Goal: Task Accomplishment & Management: Use online tool/utility

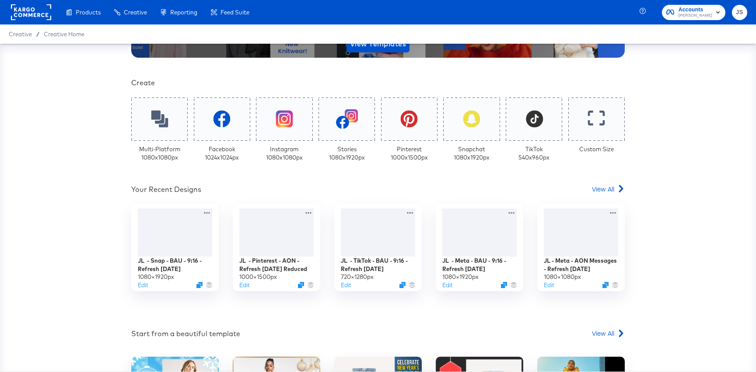
scroll to position [95, 0]
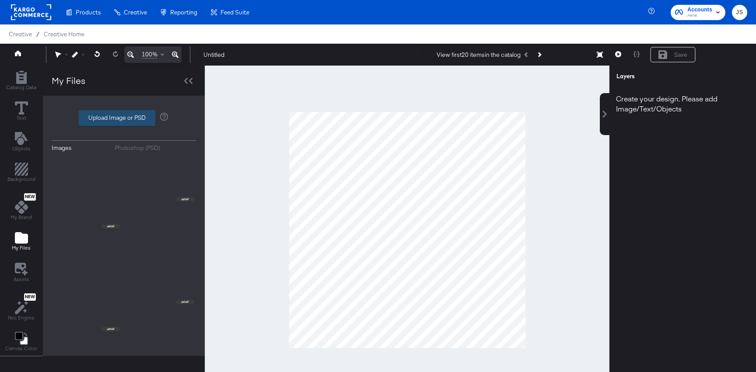
click at [105, 112] on label "Upload Image or PSD" at bounding box center [117, 118] width 76 height 15
click at [124, 118] on input "Upload Image or PSD" at bounding box center [124, 118] width 0 height 0
type input "C:\fakepath\Background.png"
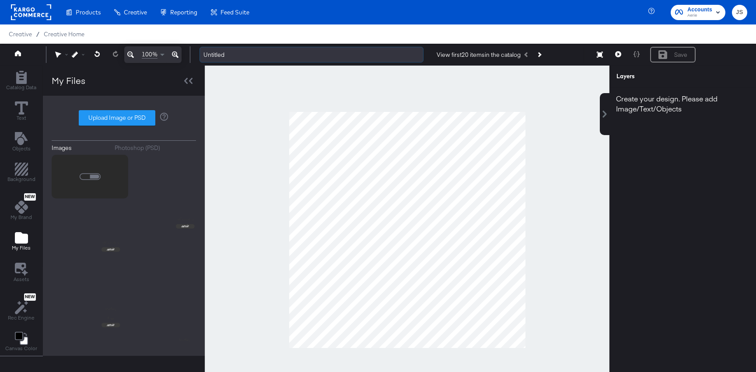
click at [251, 56] on input "Untitled" at bounding box center [311, 55] width 224 height 16
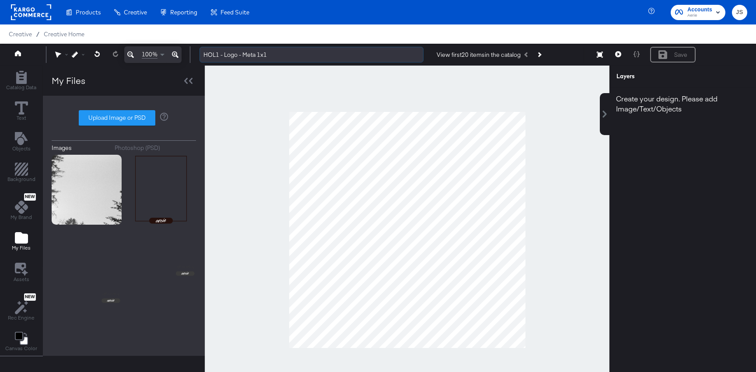
drag, startPoint x: 317, startPoint y: 48, endPoint x: 203, endPoint y: 49, distance: 114.6
click at [202, 49] on input "HOL1 - Logo - Meta 1x1" at bounding box center [311, 55] width 224 height 16
click at [203, 49] on input "HOL1 - Logo - Meta 1x1" at bounding box center [311, 55] width 224 height 16
click at [214, 52] on input "HOL1 - Logo - Meta 1x1" at bounding box center [311, 55] width 224 height 16
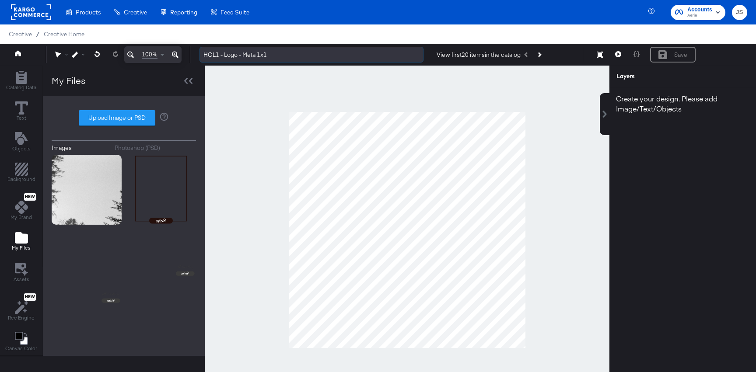
click at [214, 52] on input "HOL1 - Logo - Meta 1x1" at bounding box center [311, 55] width 224 height 16
type input "HOL1 - Logo - Meta 1x1"
click at [310, 83] on div at bounding box center [407, 230] width 404 height 329
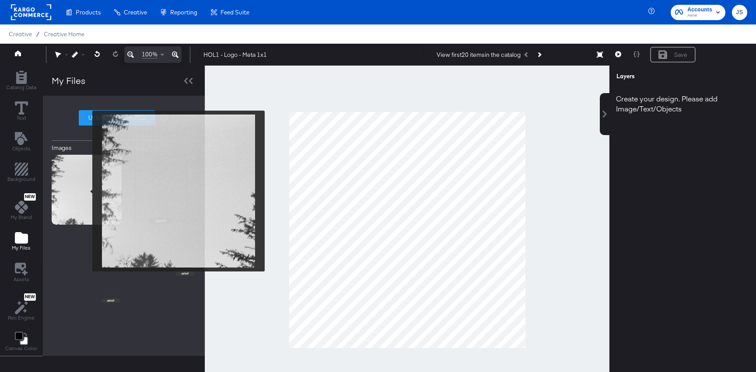
click at [86, 191] on img at bounding box center [87, 190] width 70 height 70
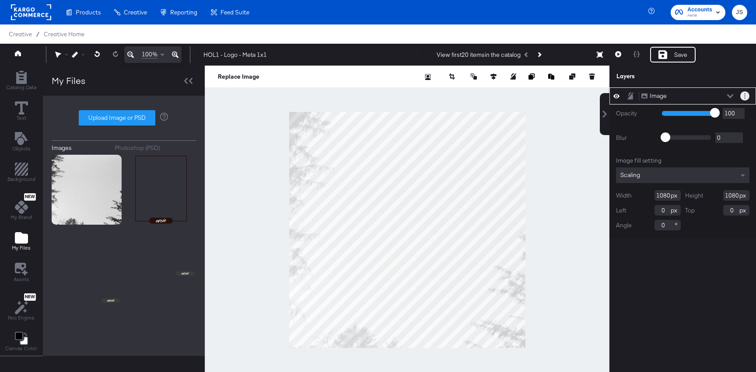
click at [744, 95] on icon "Layer Options" at bounding box center [744, 96] width 1 height 6
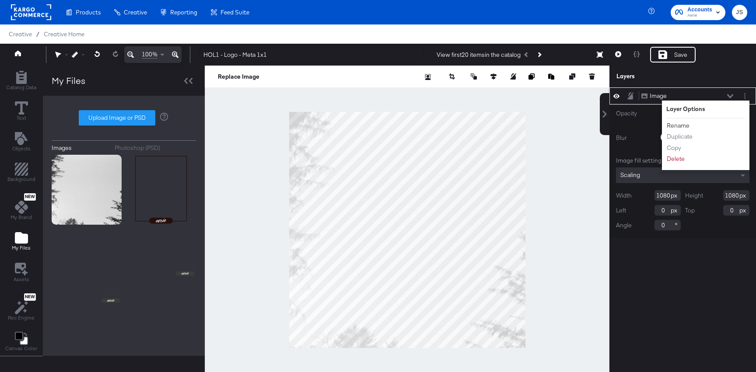
click at [682, 122] on button "Rename" at bounding box center [678, 125] width 24 height 9
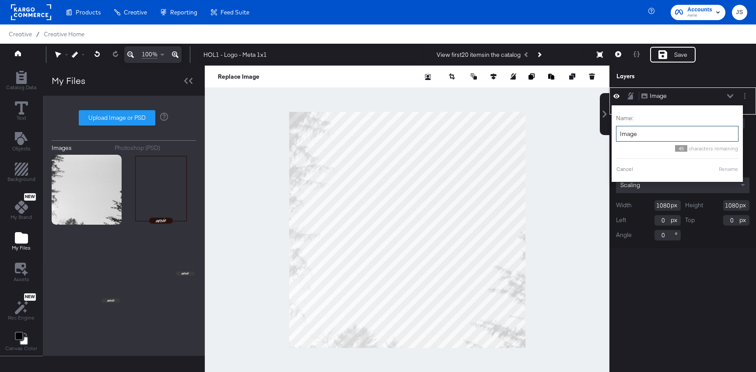
click at [650, 136] on input "Image" at bounding box center [677, 134] width 122 height 16
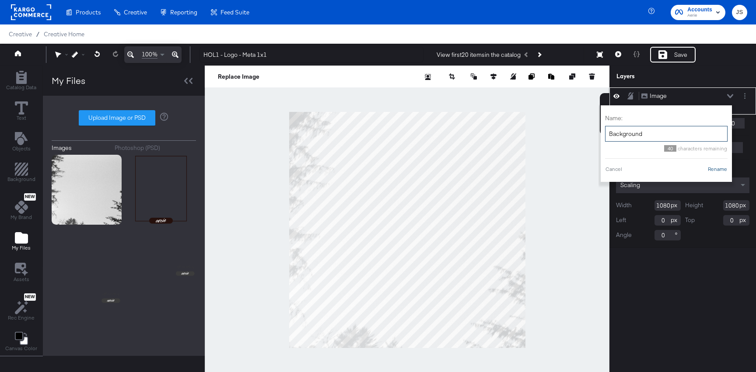
type input "Background"
click at [724, 170] on button "Rename" at bounding box center [717, 169] width 20 height 8
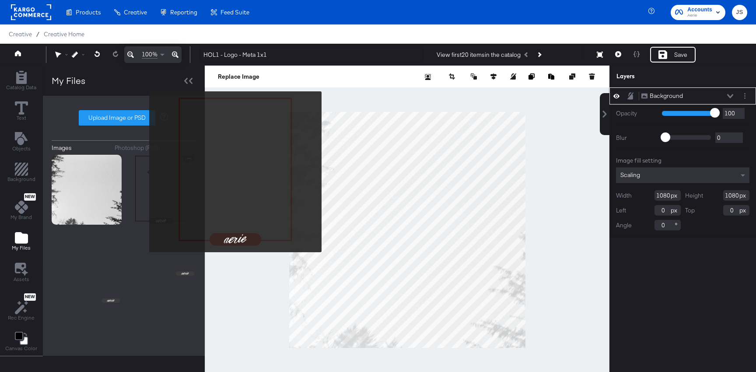
click at [148, 178] on img at bounding box center [161, 190] width 70 height 70
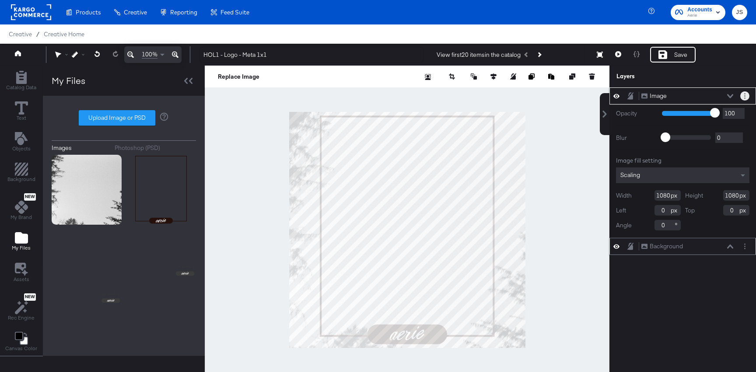
click at [743, 94] on button "Layer Options" at bounding box center [744, 95] width 9 height 9
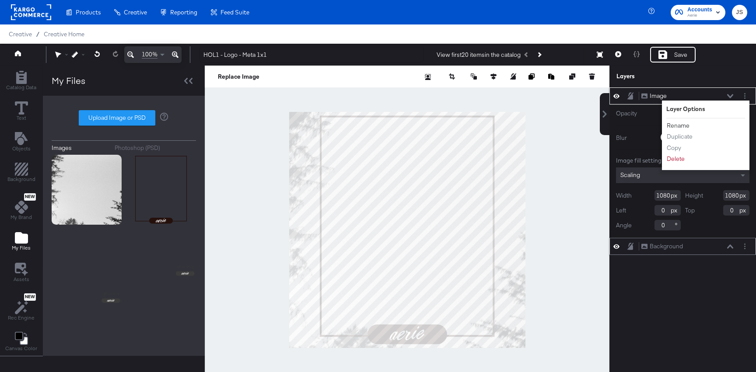
click at [681, 122] on button "Rename" at bounding box center [678, 125] width 24 height 9
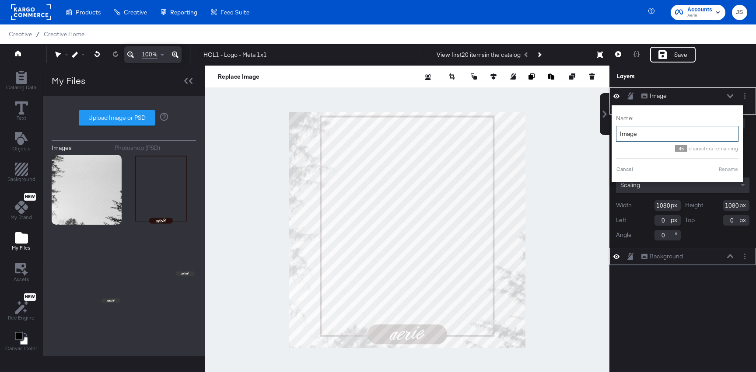
click at [658, 133] on input "Image" at bounding box center [677, 134] width 122 height 16
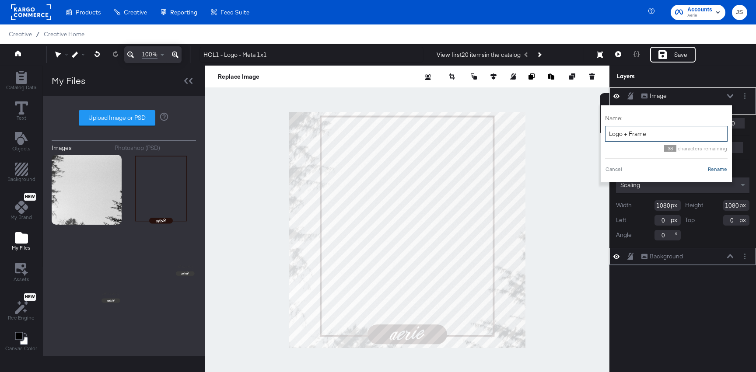
type input "Logo + Frame"
click at [718, 169] on button "Rename" at bounding box center [717, 169] width 20 height 8
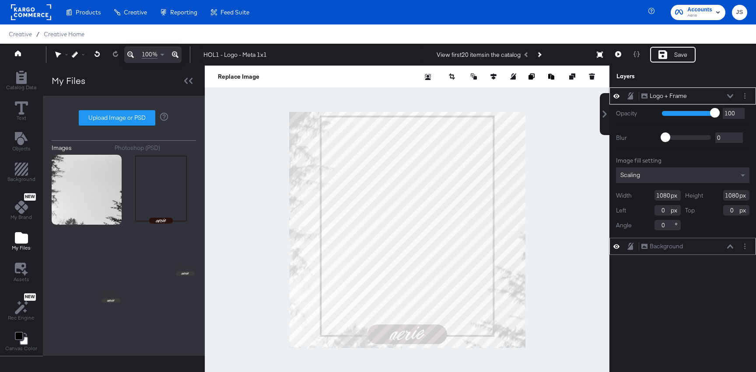
click at [727, 98] on button at bounding box center [729, 96] width 7 height 5
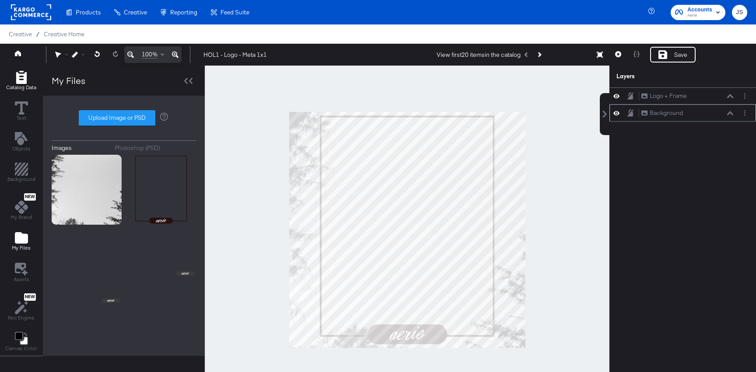
click at [27, 83] on icon "Add Rectangle" at bounding box center [21, 77] width 13 height 13
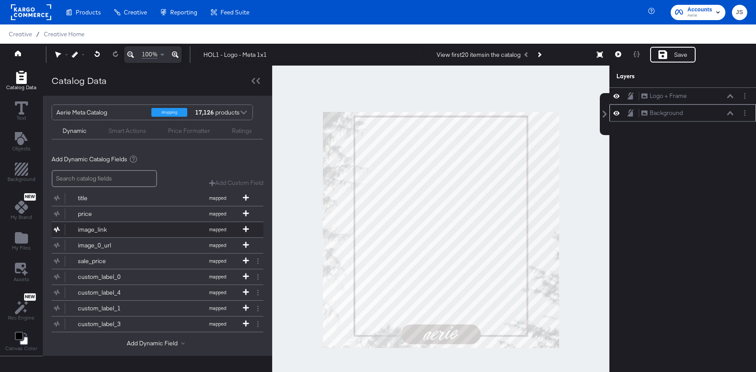
click at [113, 225] on button "image_link mapped" at bounding box center [152, 229] width 201 height 15
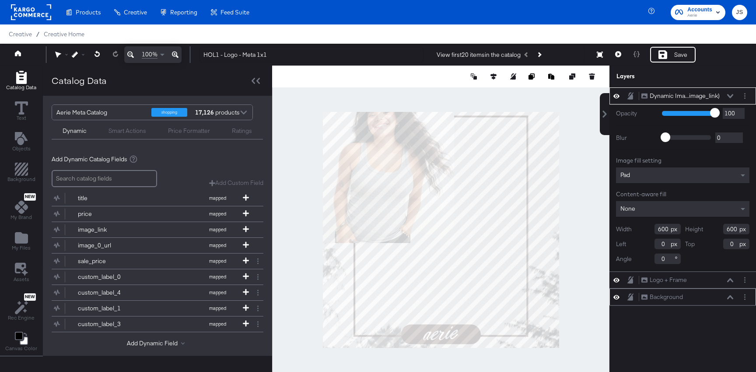
type input "262"
type input "136"
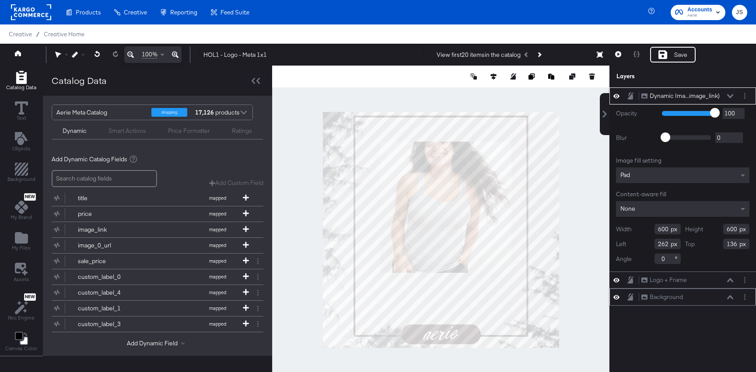
click at [663, 177] on div "Pad" at bounding box center [682, 175] width 133 height 16
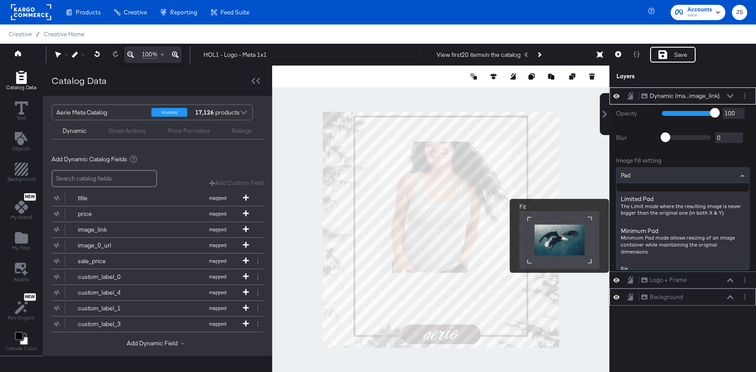
scroll to position [80, 0]
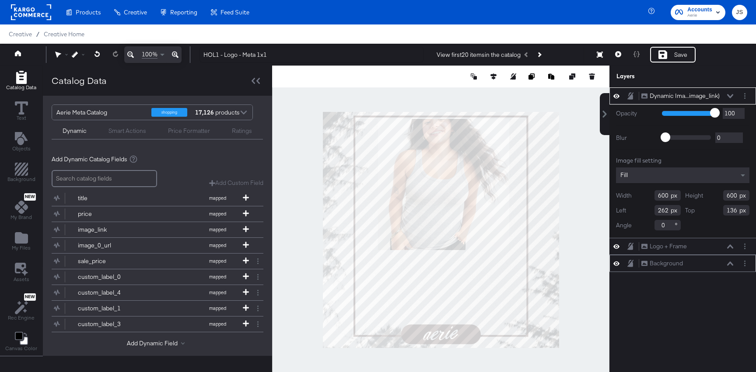
type input "240"
type input "24"
type input "1004"
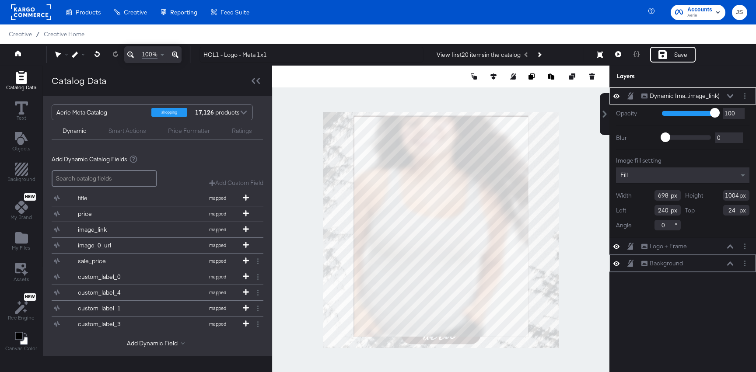
type input "794"
type input "144"
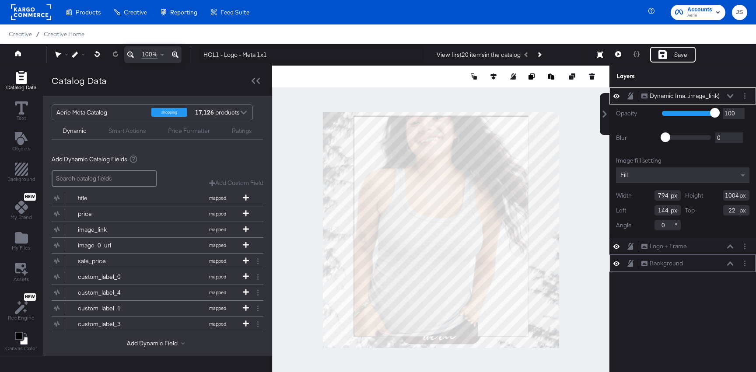
type input "21"
click at [730, 98] on icon at bounding box center [730, 96] width 6 height 4
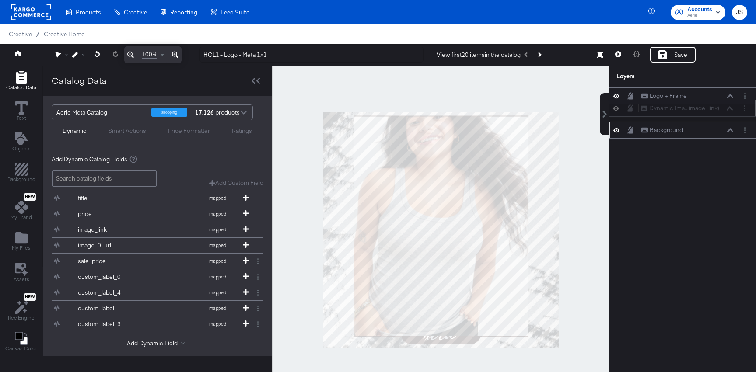
drag, startPoint x: 724, startPoint y: 97, endPoint x: 724, endPoint y: 112, distance: 15.3
click at [724, 112] on div "Dynamic Ima...image_link) Dynamic Image (image_link)" at bounding box center [686, 108] width 93 height 9
click at [617, 54] on icon at bounding box center [618, 54] width 6 height 6
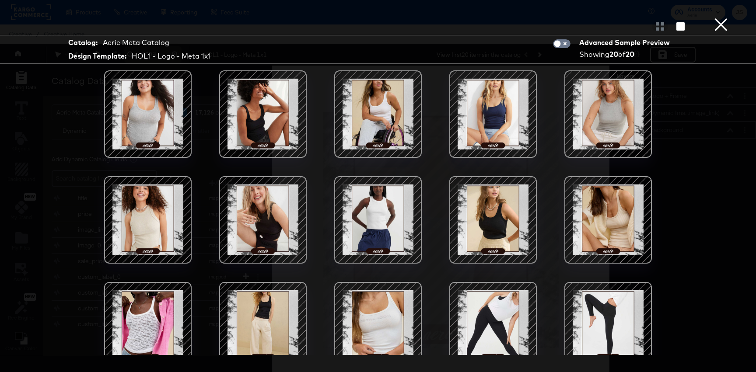
click at [263, 228] on div at bounding box center [263, 220] width 74 height 74
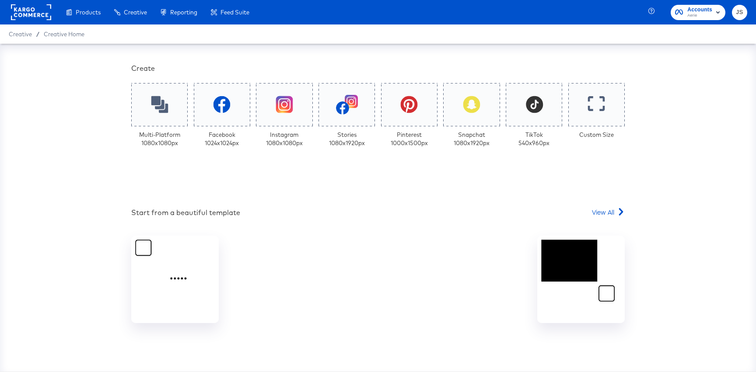
scroll to position [190, 0]
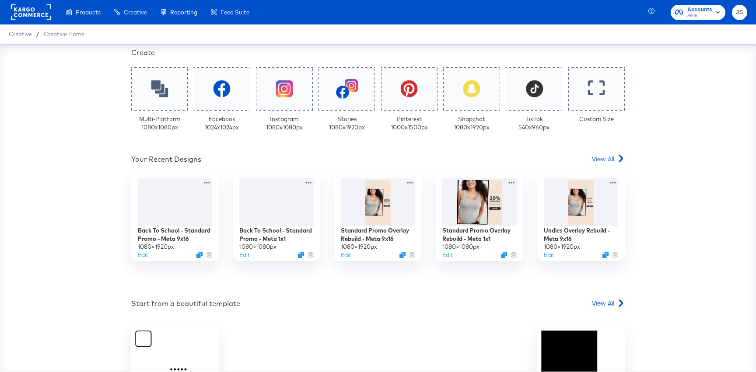
click at [594, 160] on span "View All" at bounding box center [603, 158] width 22 height 9
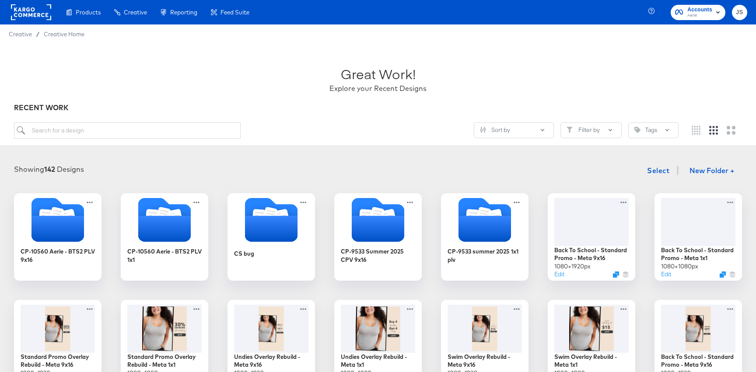
click at [314, 113] on div "Great Work! Explore your Recent Designs RECENT WORK Sort by Filter by Tags" at bounding box center [378, 95] width 756 height 102
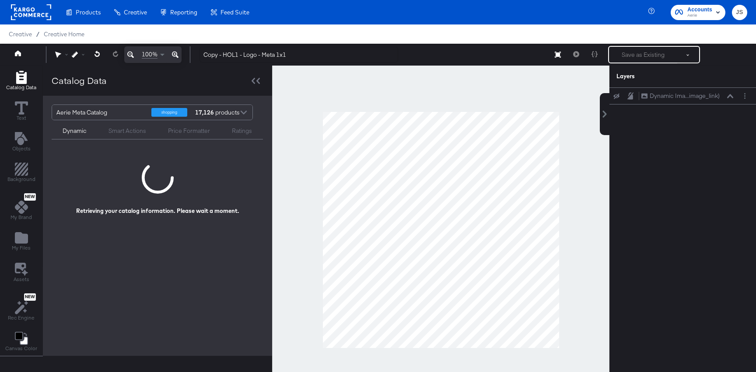
click at [37, 234] on div "Catalog Data Text Objects Background New My Brand My Files Assets New Rec Engin…" at bounding box center [21, 212] width 42 height 292
click at [25, 234] on icon "Add Files" at bounding box center [21, 237] width 13 height 11
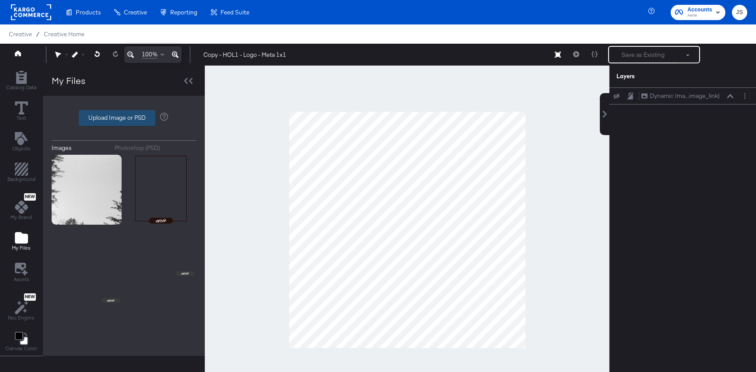
click at [143, 117] on label "Upload Image or PSD" at bounding box center [117, 118] width 76 height 15
click at [124, 118] on input "Upload Image or PSD" at bounding box center [124, 118] width 0 height 0
type input "C:\fakepath\Border.png"
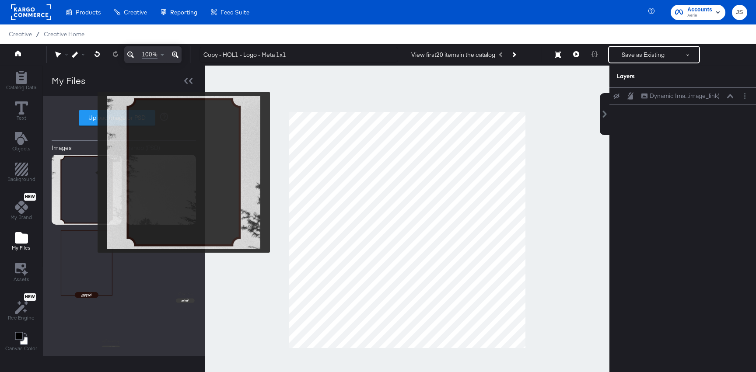
click at [92, 174] on img at bounding box center [87, 190] width 70 height 70
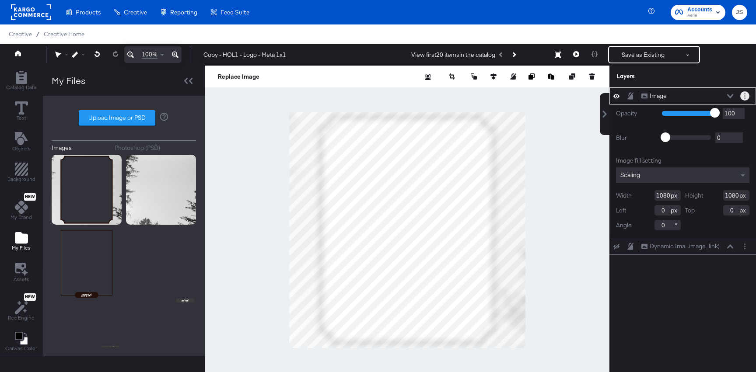
click at [743, 98] on button "Layer Options" at bounding box center [744, 95] width 9 height 9
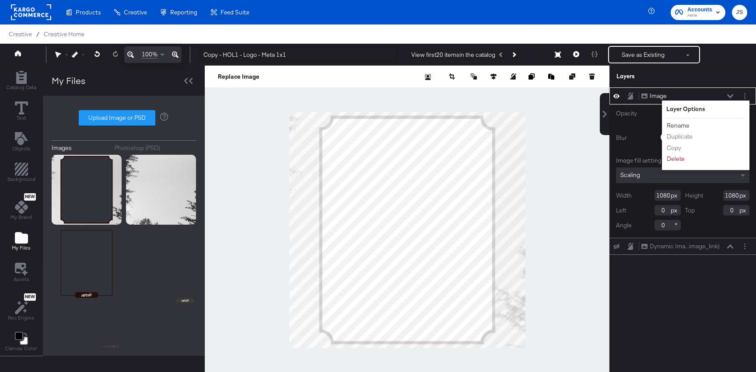
click at [678, 124] on button "Rename" at bounding box center [678, 125] width 24 height 9
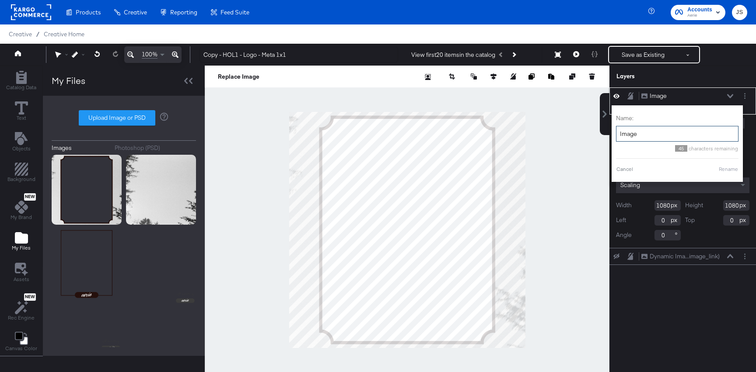
click at [667, 126] on input "Image" at bounding box center [677, 134] width 122 height 16
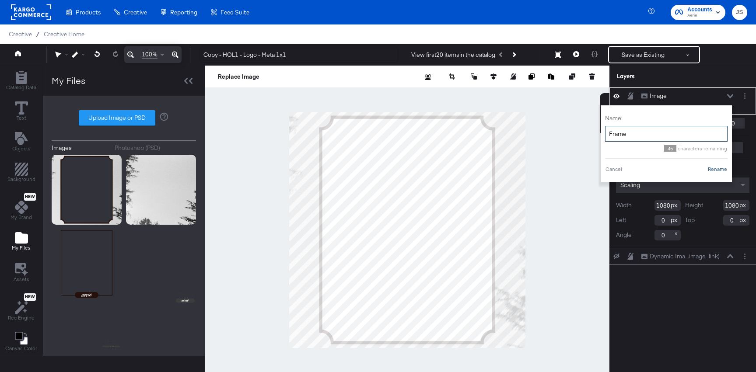
type input "Frame"
click at [713, 170] on button "Rename" at bounding box center [717, 169] width 20 height 8
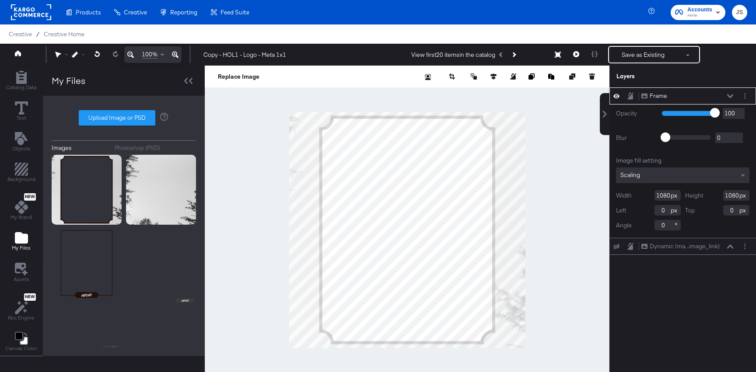
click at [724, 94] on div "Frame Frame" at bounding box center [687, 95] width 93 height 9
click at [731, 96] on icon at bounding box center [730, 96] width 6 height 4
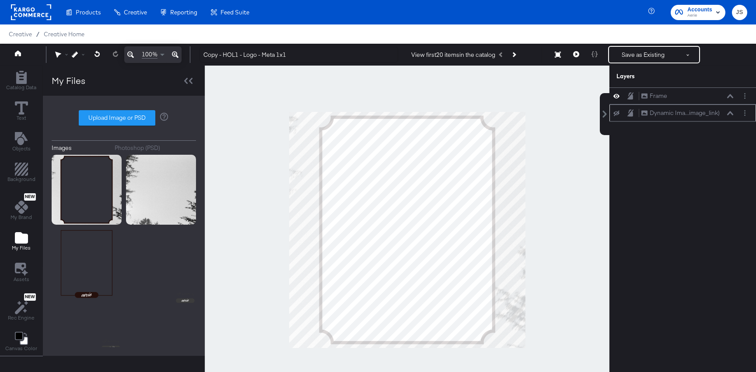
click at [732, 112] on icon at bounding box center [730, 113] width 6 height 4
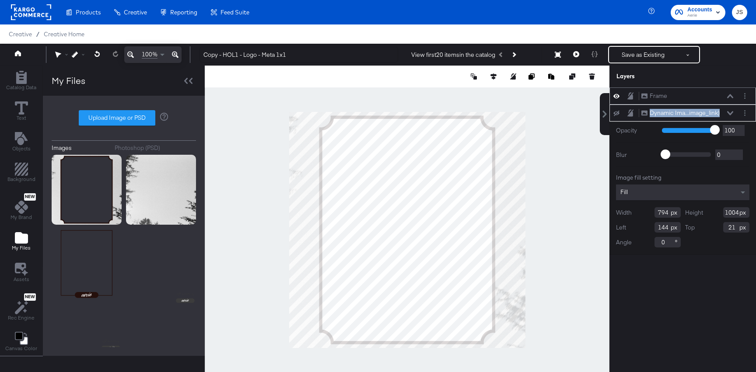
drag, startPoint x: 725, startPoint y: 112, endPoint x: 725, endPoint y: 101, distance: 10.5
click at [725, 101] on div "Frame Frame Dynamic Ima...image_link) Dynamic Image (image_link) Opacity 1 100 …" at bounding box center [682, 170] width 146 height 167
click at [614, 112] on icon at bounding box center [616, 114] width 6 height 6
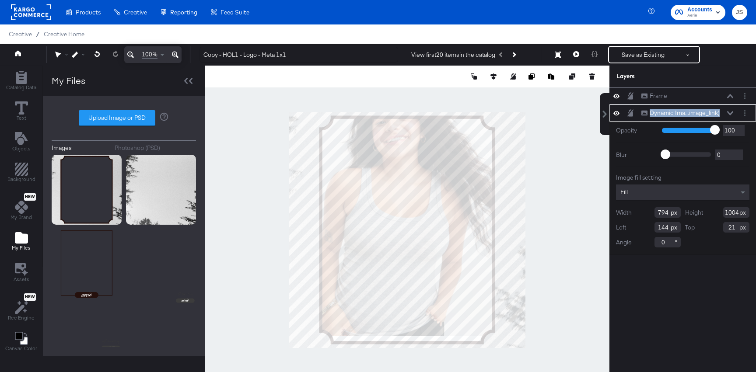
click at [728, 109] on div "Dynamic Ima...image_link) Dynamic Image (image_link)" at bounding box center [687, 112] width 93 height 9
click at [728, 112] on icon at bounding box center [730, 113] width 6 height 4
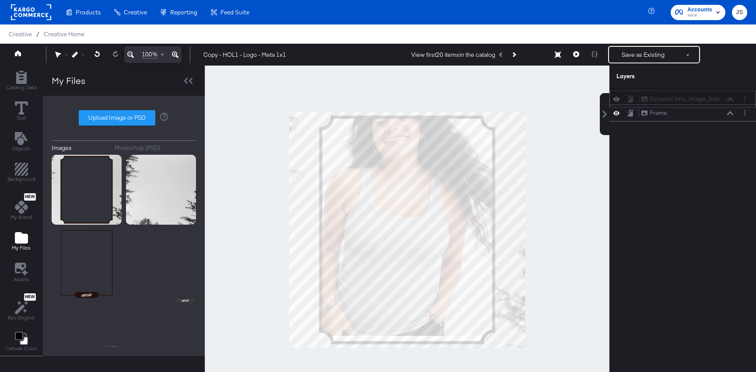
drag, startPoint x: 723, startPoint y: 115, endPoint x: 723, endPoint y: 99, distance: 16.2
click at [723, 99] on div "Dynamic Ima...image_link) Dynamic Image (image_link)" at bounding box center [687, 98] width 93 height 9
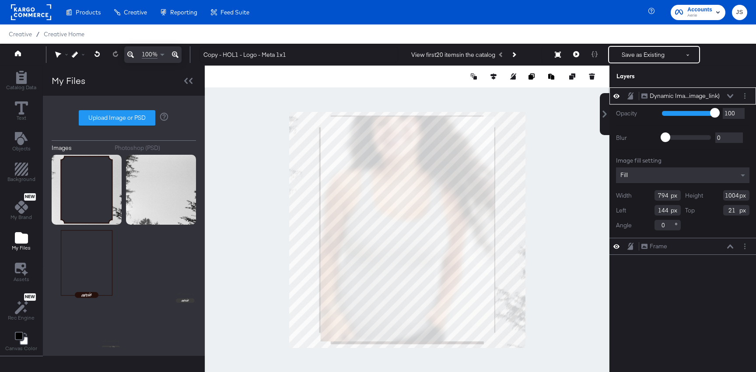
type input "1029"
type input "784"
type input "146"
type input "782"
type input "148"
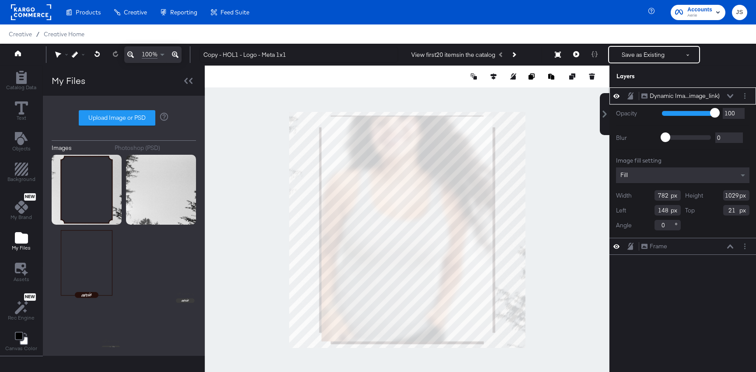
type input "1032"
type input "18"
type input "1024"
type input "26"
type input "1026"
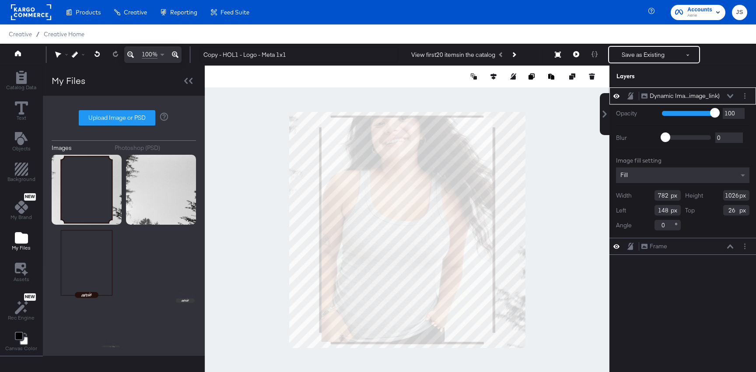
click at [726, 94] on div "Dynamic Ima...image_link) Dynamic Image (image_link)" at bounding box center [687, 95] width 93 height 9
click at [729, 94] on icon at bounding box center [730, 96] width 6 height 4
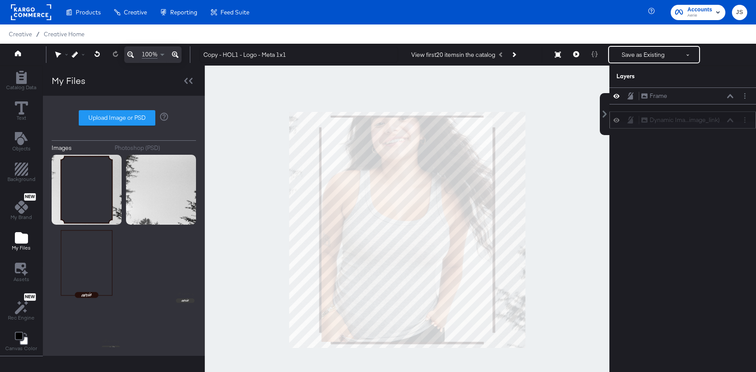
drag, startPoint x: 725, startPoint y: 93, endPoint x: 725, endPoint y: 120, distance: 26.7
click at [725, 120] on div "Dynamic Ima...image_link) Dynamic Image (image_link)" at bounding box center [687, 119] width 93 height 9
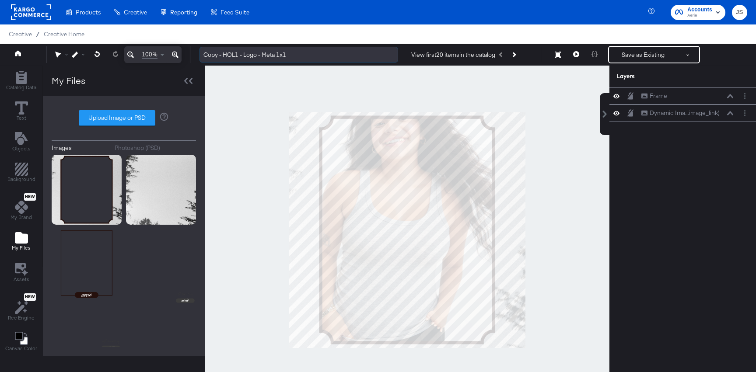
drag, startPoint x: 225, startPoint y: 54, endPoint x: 220, endPoint y: 54, distance: 5.7
click at [220, 54] on input "Copy - HOL1 - Logo - Meta 1x1" at bounding box center [298, 55] width 199 height 16
click at [223, 54] on input "Copy - HOL1 - Logo - Meta 1x1" at bounding box center [298, 55] width 199 height 16
drag, startPoint x: 222, startPoint y: 55, endPoint x: 198, endPoint y: 55, distance: 24.1
click at [198, 55] on div "Copy - HOL1 - Logo - Meta 1x1 View first 20 items in the catalog Save as Existi…" at bounding box center [469, 54] width 554 height 17
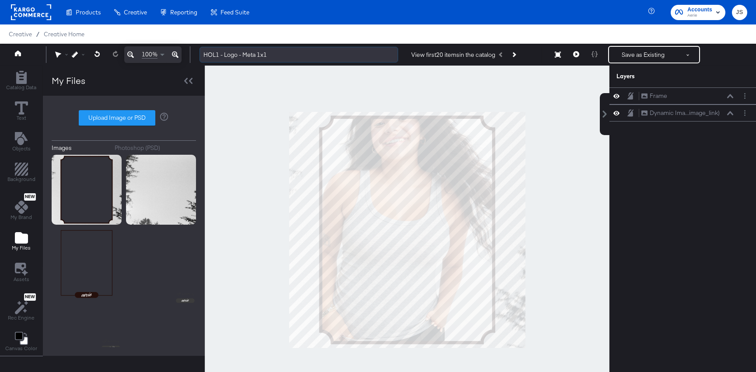
drag, startPoint x: 224, startPoint y: 53, endPoint x: 236, endPoint y: 53, distance: 11.8
click at [236, 53] on input "HOL1 - Logo - Meta 1x1" at bounding box center [298, 55] width 199 height 16
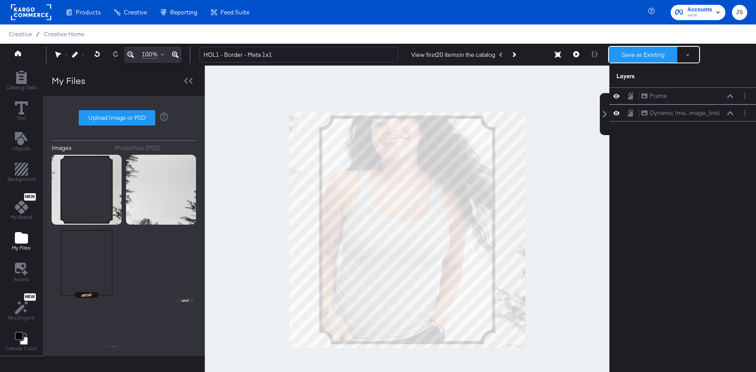
type input "HOL1 - Border - Meta 1x1"
click at [632, 51] on button "Save as Existing" at bounding box center [643, 55] width 68 height 16
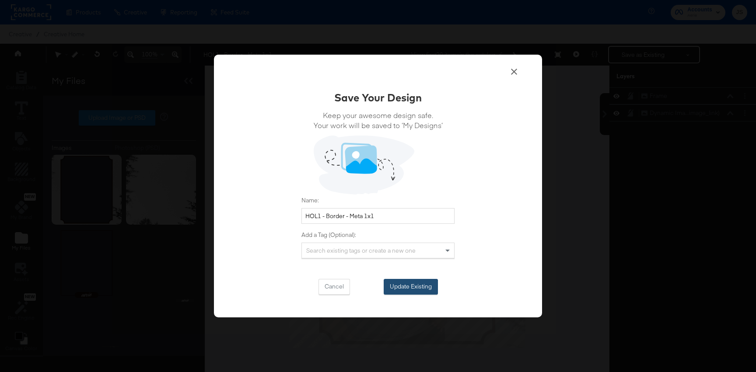
click at [425, 282] on button "Update Existing" at bounding box center [411, 287] width 54 height 16
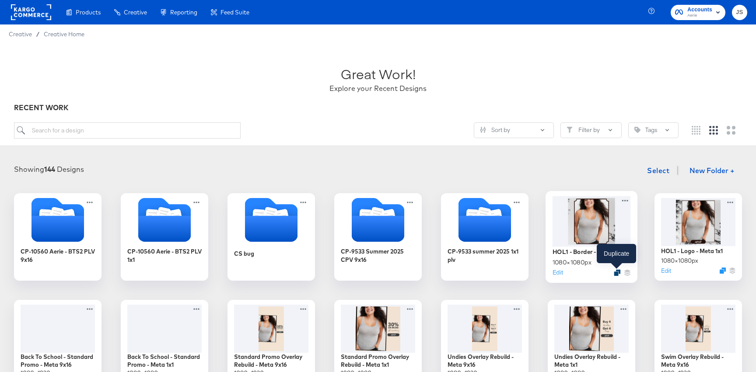
click at [617, 272] on icon "Duplicate" at bounding box center [617, 272] width 7 height 7
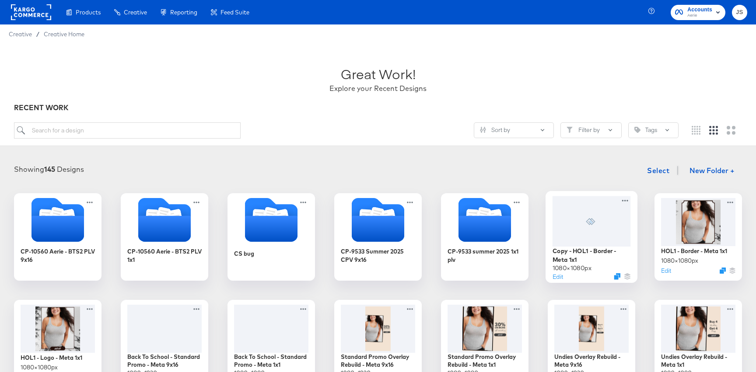
click at [610, 236] on div at bounding box center [591, 221] width 78 height 50
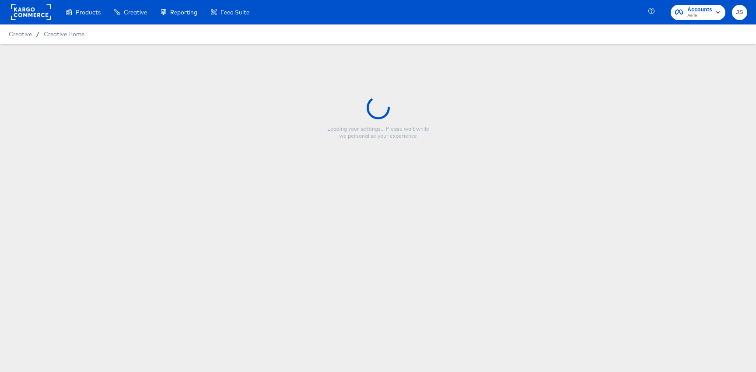
type input "Copy - HOL1 - Border - Meta 1x1"
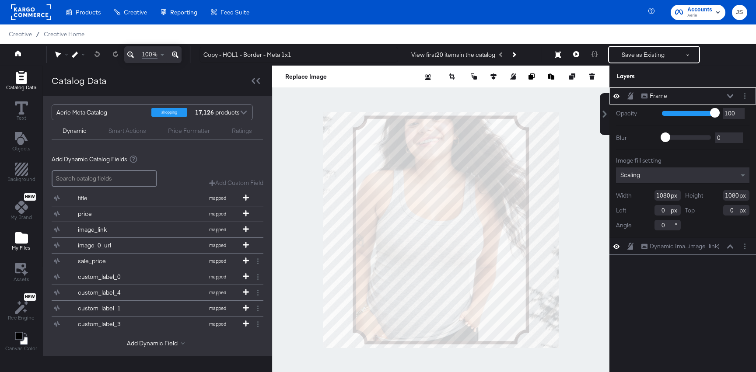
click at [16, 239] on icon "Add Files" at bounding box center [21, 237] width 13 height 11
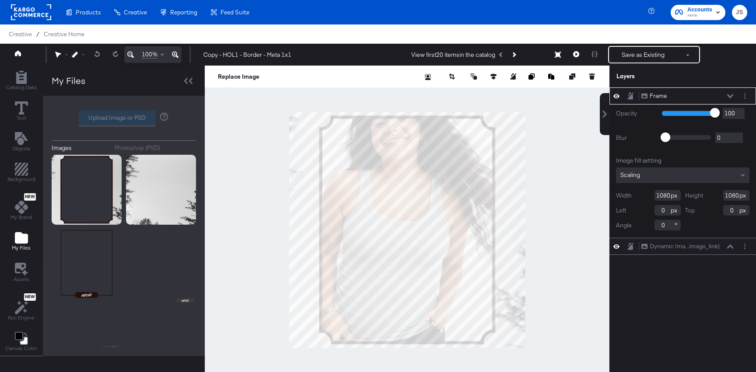
click at [135, 116] on label "Upload Image or PSD" at bounding box center [117, 118] width 76 height 15
click at [124, 118] on input "Upload Image or PSD" at bounding box center [124, 118] width 0 height 0
type input "C:\fakepath\Background.png"
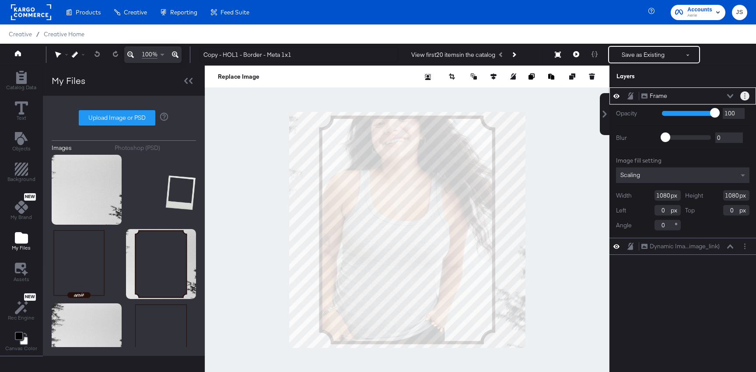
click at [743, 100] on button "Layer Options" at bounding box center [744, 95] width 9 height 9
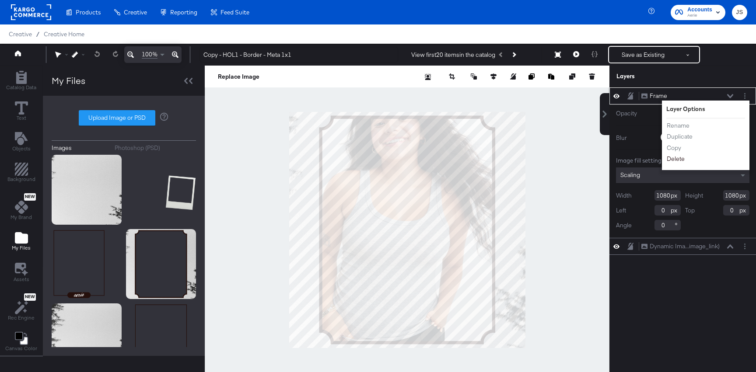
click at [680, 158] on button "Delete" at bounding box center [675, 158] width 19 height 9
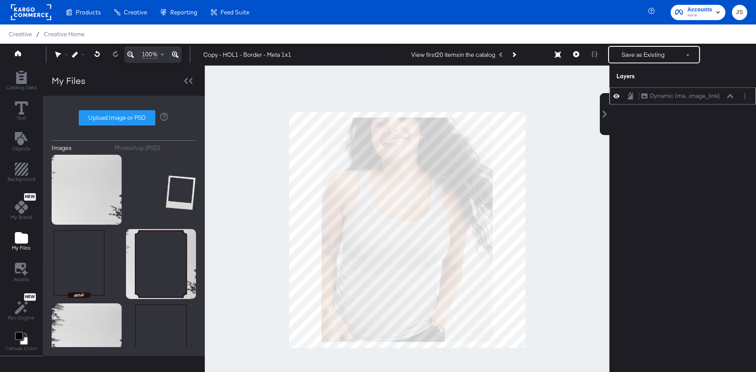
click at [613, 94] on button at bounding box center [616, 96] width 7 height 8
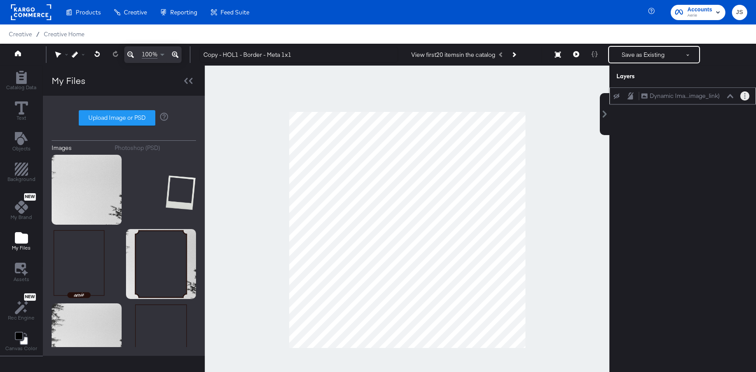
click at [743, 98] on button "Layer Options" at bounding box center [744, 95] width 9 height 9
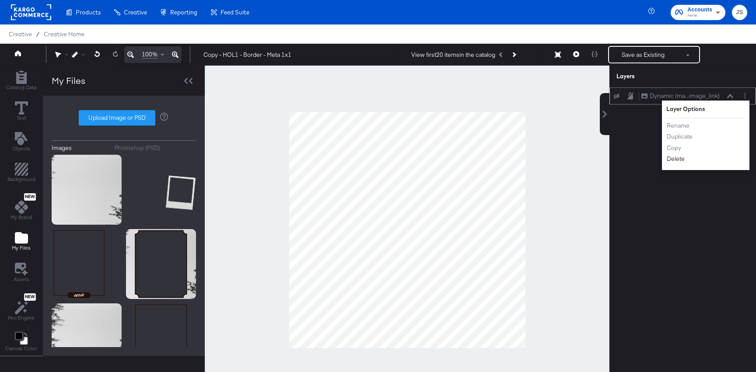
click at [671, 160] on button "Delete" at bounding box center [675, 158] width 19 height 9
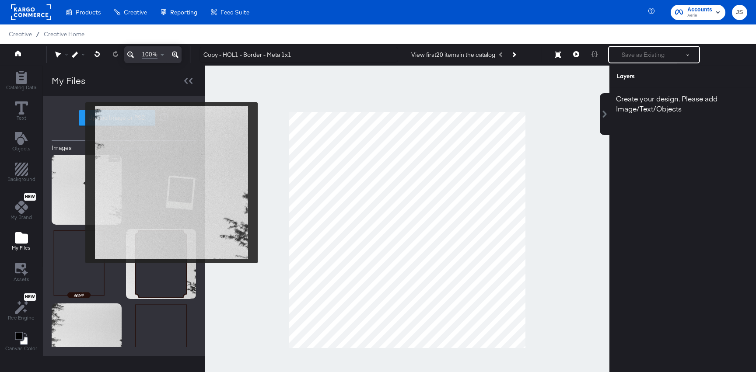
click at [80, 183] on img at bounding box center [87, 190] width 70 height 70
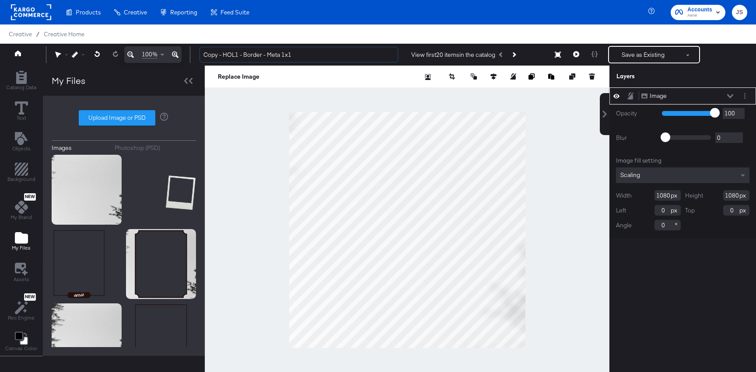
drag, startPoint x: 223, startPoint y: 56, endPoint x: 195, endPoint y: 56, distance: 28.0
click at [195, 56] on div "Copy - HOL1 - Border - Meta 1x1 View first 20 items in the catalog Save as Exis…" at bounding box center [469, 54] width 554 height 17
drag, startPoint x: 224, startPoint y: 54, endPoint x: 243, endPoint y: 54, distance: 18.4
click at [243, 54] on input "HOL1 - Border - Meta 1x1" at bounding box center [298, 55] width 199 height 16
click at [275, 54] on input "HOL1 - Multi Image - Meta 1x1" at bounding box center [298, 55] width 199 height 16
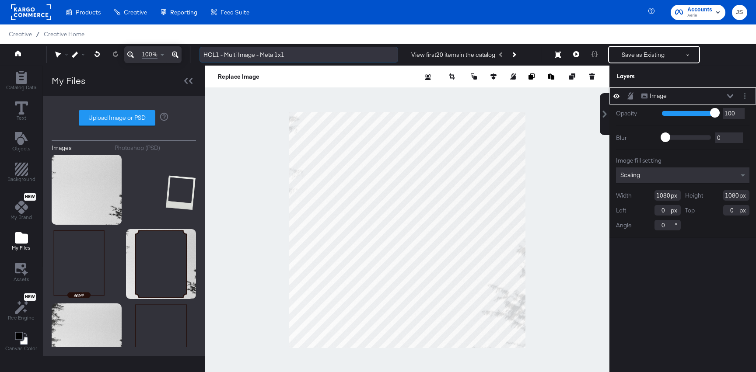
click at [275, 54] on input "HOL1 - Multi Image - Meta 1x1" at bounding box center [298, 55] width 199 height 16
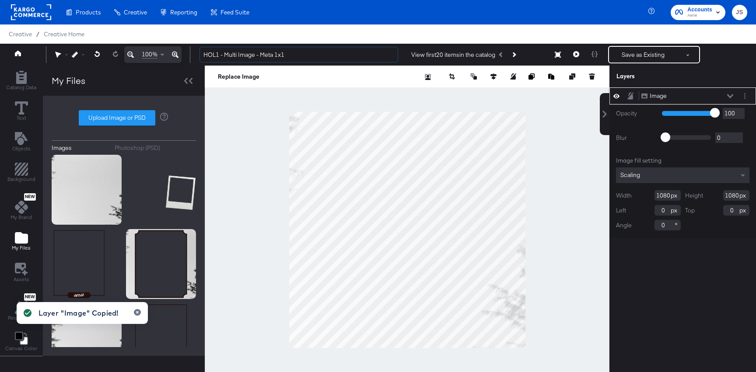
type input "HOL1 - Multi Image - Meta 1x1"
click at [742, 98] on button "Layer Options" at bounding box center [744, 95] width 9 height 9
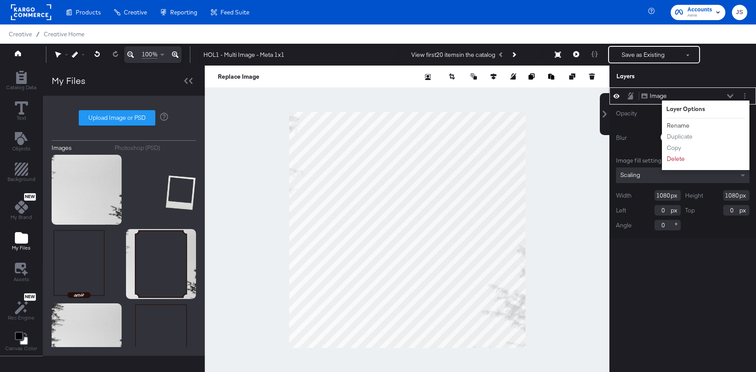
click at [682, 122] on button "Rename" at bounding box center [678, 125] width 24 height 9
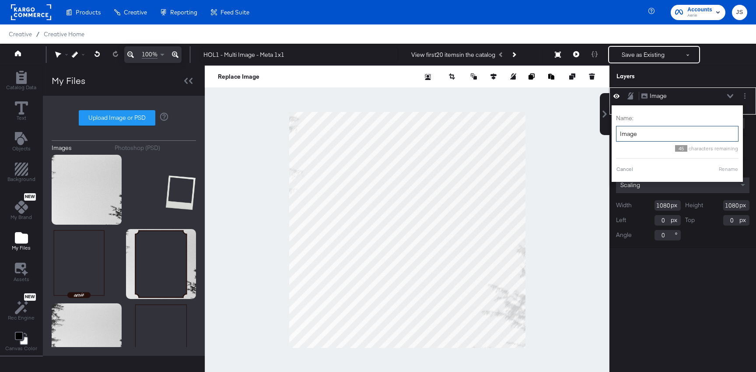
click at [658, 139] on input "Image" at bounding box center [677, 134] width 122 height 16
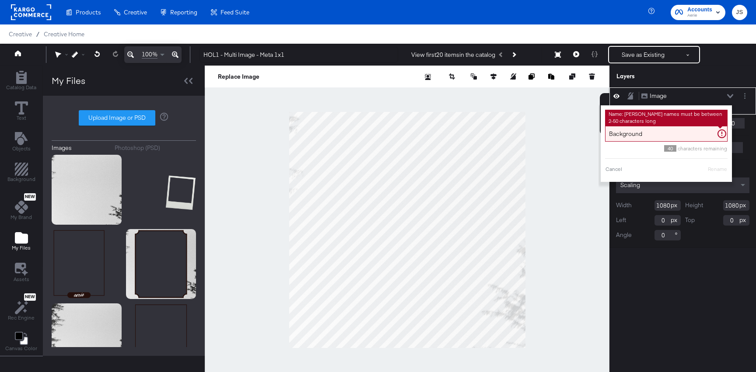
type input "Background"
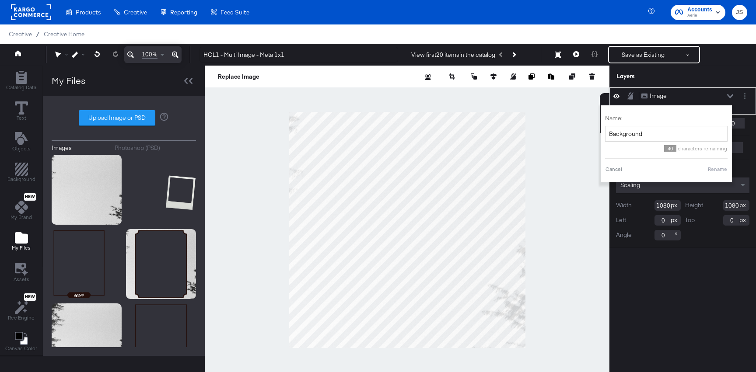
click at [715, 167] on button "Rename" at bounding box center [717, 169] width 20 height 8
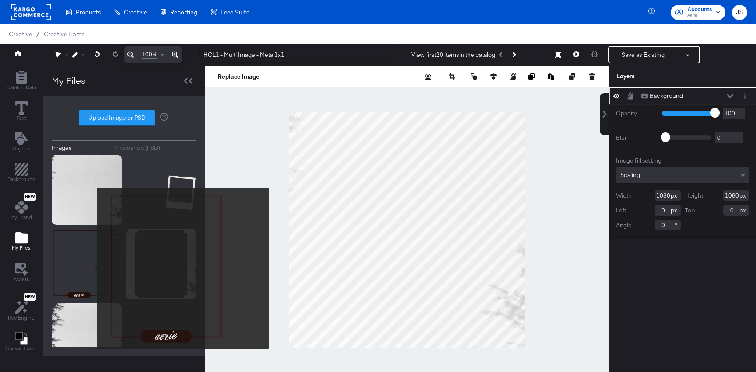
click at [91, 268] on img at bounding box center [87, 264] width 70 height 70
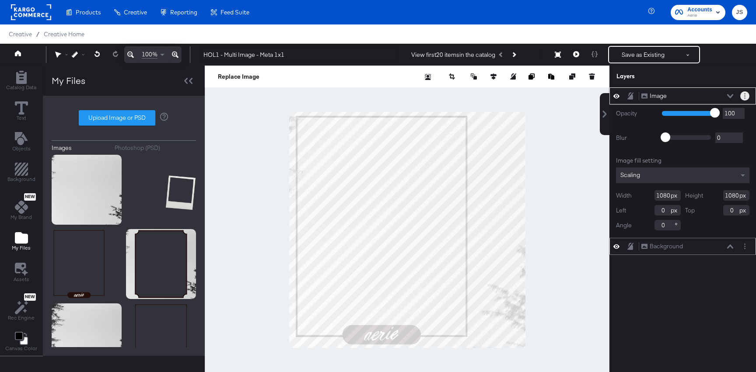
click at [745, 98] on circle "Layer Options" at bounding box center [744, 98] width 1 height 1
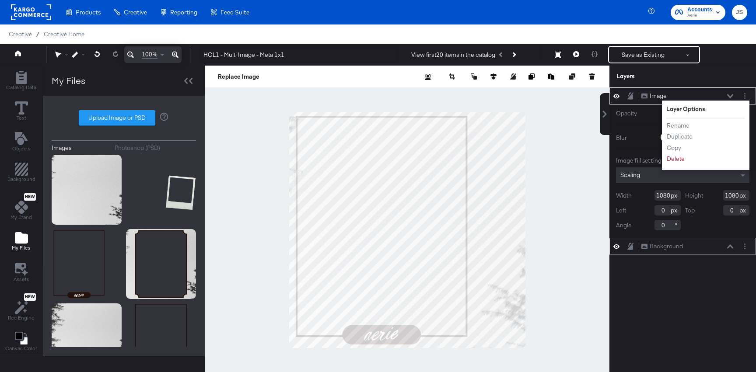
click at [694, 127] on li "Rename" at bounding box center [690, 125] width 48 height 9
click at [686, 127] on button "Rename" at bounding box center [678, 125] width 24 height 9
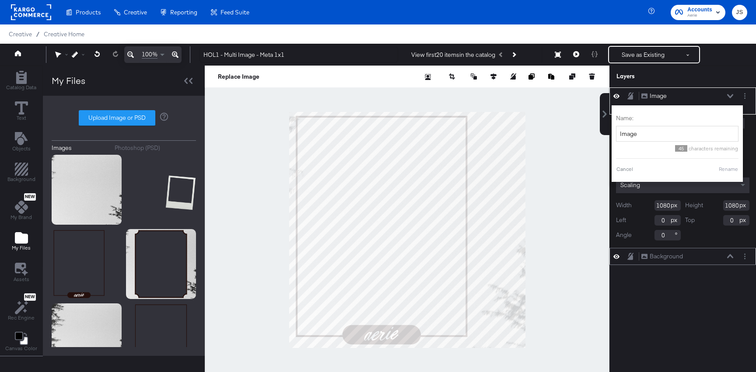
click at [686, 127] on input "Image" at bounding box center [677, 134] width 122 height 16
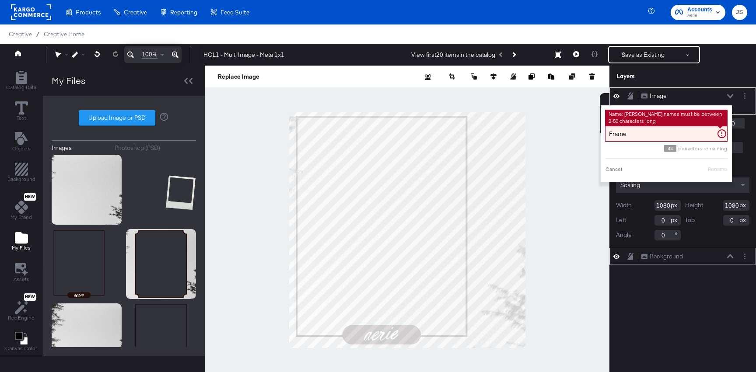
type input "Frame."
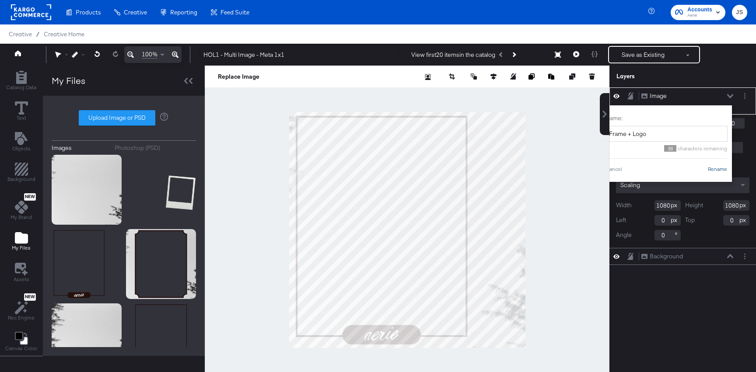
type input "Frame + Logo"
click at [722, 169] on button "Rename" at bounding box center [717, 169] width 20 height 8
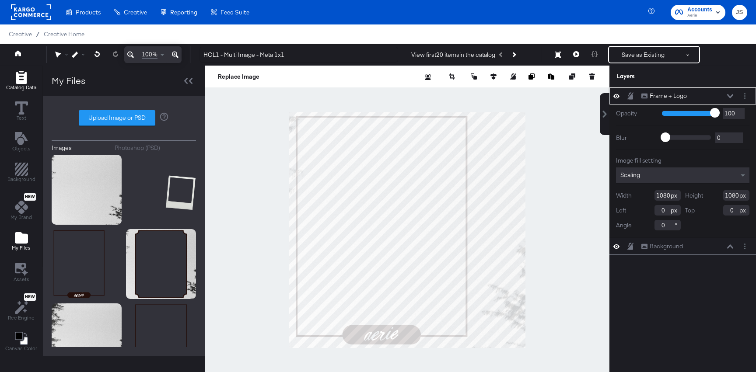
click at [21, 79] on icon "Add Rectangle" at bounding box center [21, 77] width 13 height 13
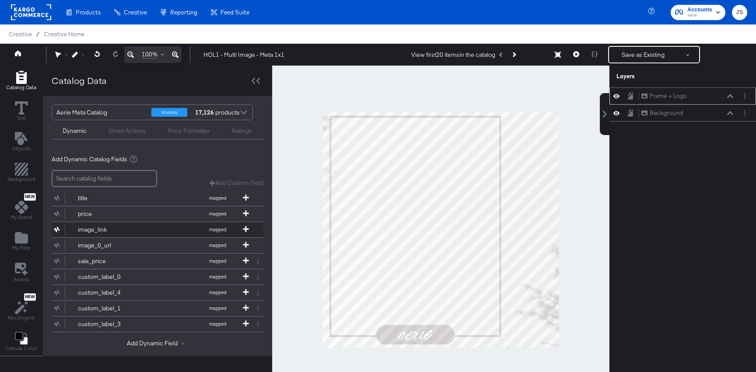
click at [127, 234] on button "image_link mapped" at bounding box center [152, 229] width 201 height 15
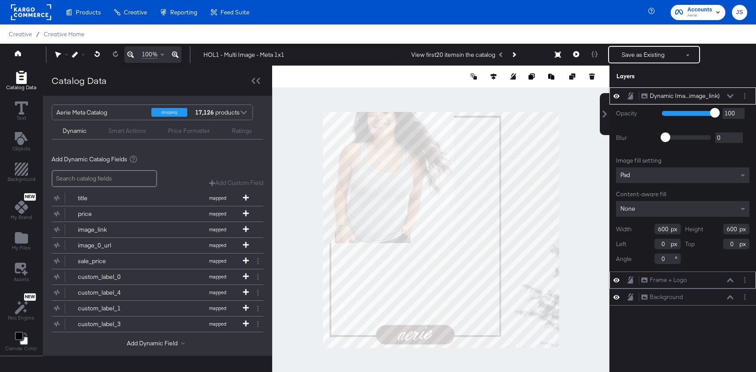
type input "122"
type input "26"
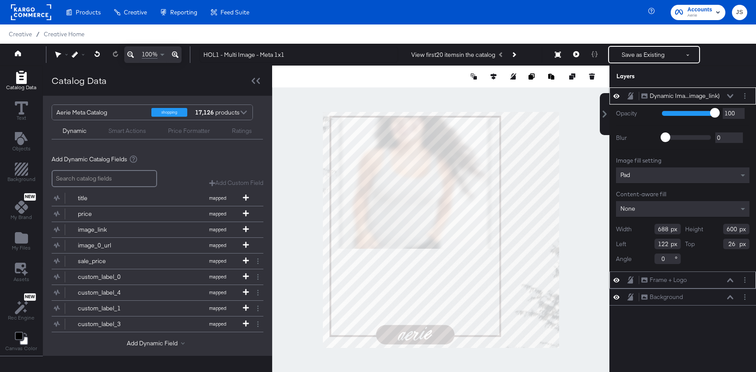
type input "778"
type input "32"
click at [634, 175] on div "Pad" at bounding box center [682, 175] width 133 height 16
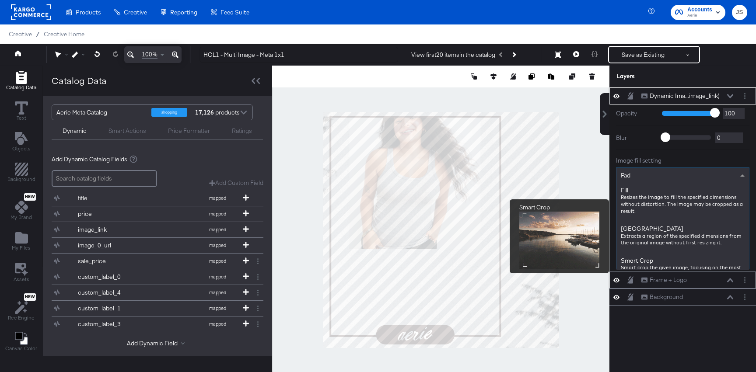
scroll to position [110, 0]
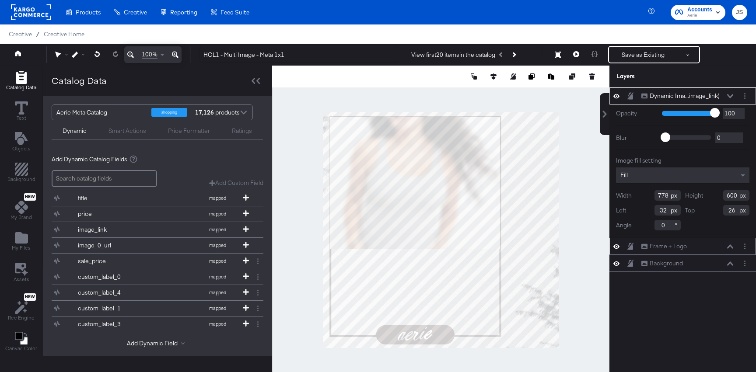
type input "602"
type input "24"
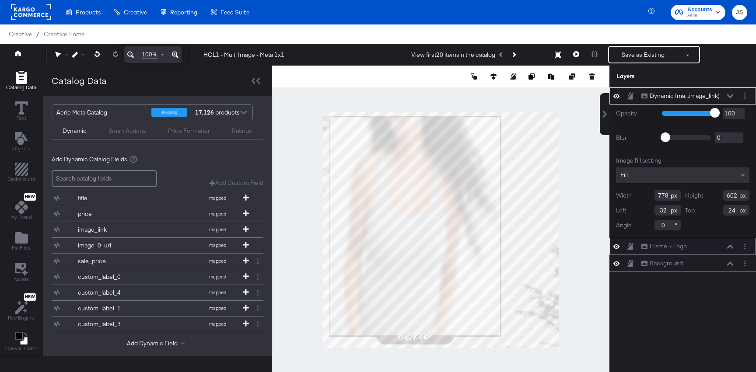
type input "998"
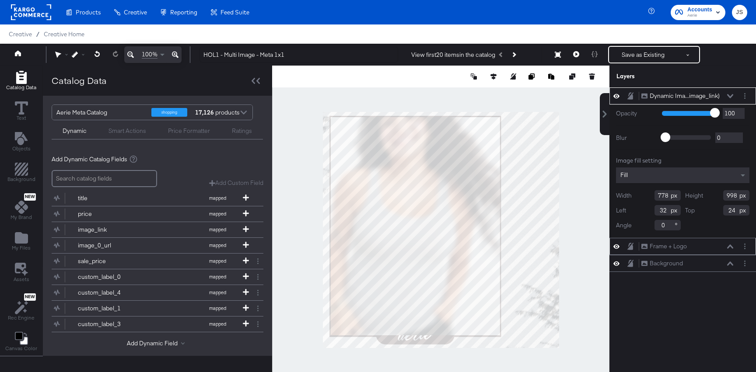
type input "774"
type input "36"
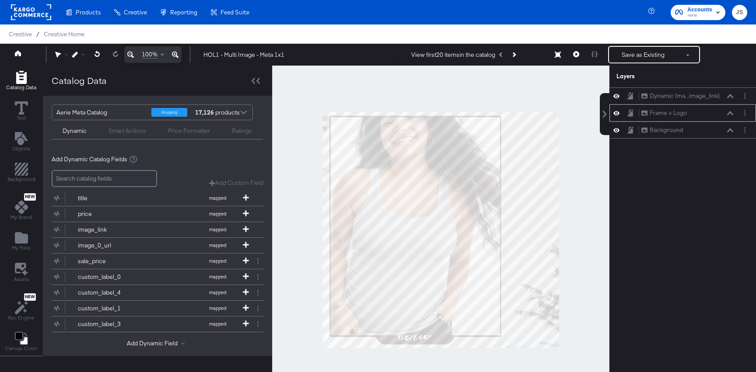
click at [563, 154] on div at bounding box center [440, 230] width 337 height 329
click at [729, 96] on icon at bounding box center [730, 96] width 6 height 4
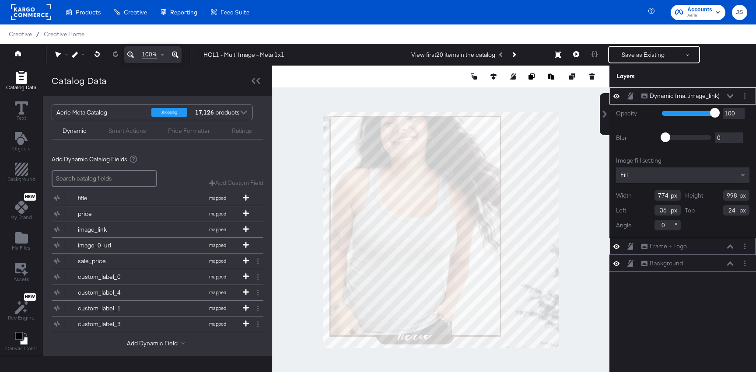
click at [725, 93] on div "Dynamic Ima...image_link) Dynamic Image (image_link)" at bounding box center [687, 95] width 93 height 9
click at [727, 93] on div "Dynamic Ima...image_link) Dynamic Image (image_link)" at bounding box center [687, 95] width 93 height 9
click at [729, 95] on icon at bounding box center [730, 96] width 6 height 4
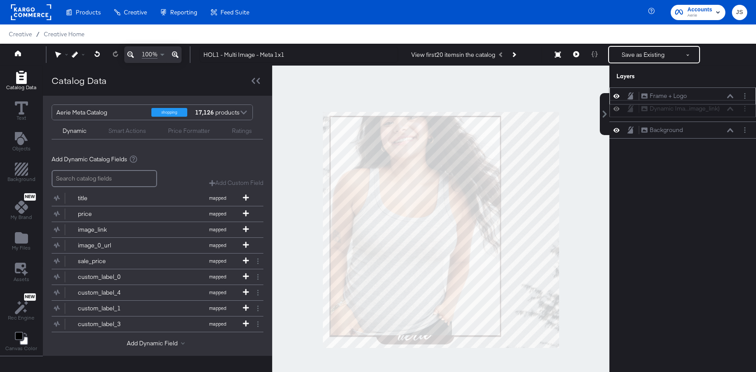
drag, startPoint x: 728, startPoint y: 91, endPoint x: 728, endPoint y: 107, distance: 15.3
click at [728, 107] on div "Dynamic Ima...image_link) Dynamic Image (image_link)" at bounding box center [687, 108] width 93 height 9
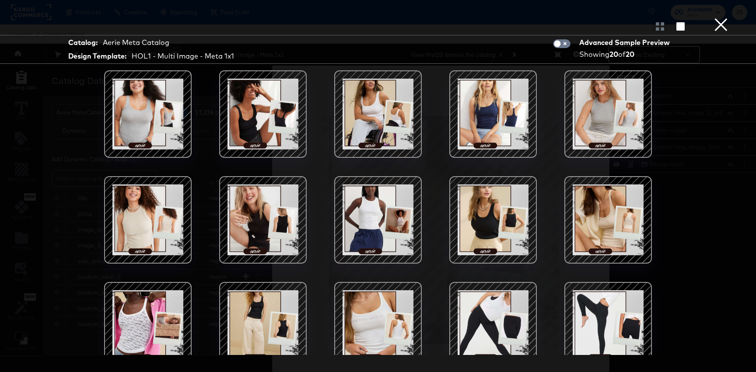
click at [251, 118] on div at bounding box center [263, 114] width 74 height 74
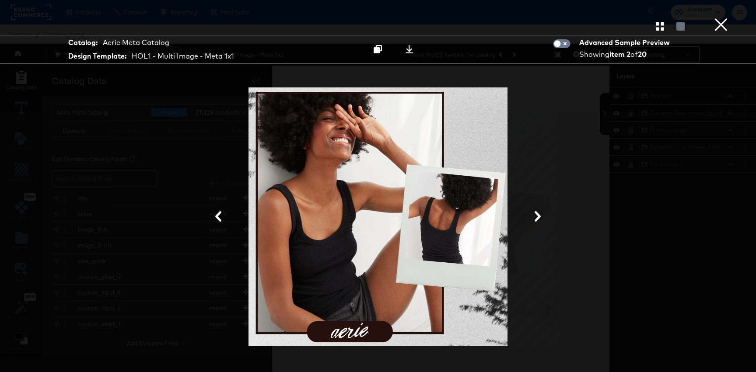
click at [544, 237] on div at bounding box center [378, 217] width 656 height 285
click at [539, 225] on div at bounding box center [378, 217] width 656 height 285
click at [535, 218] on icon at bounding box center [537, 216] width 10 height 10
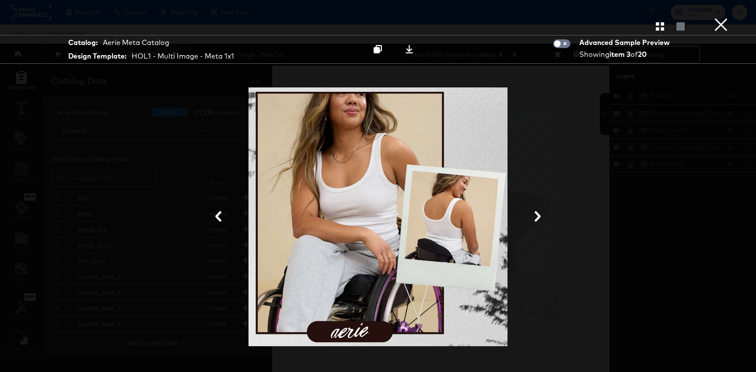
click at [535, 218] on icon at bounding box center [537, 216] width 10 height 10
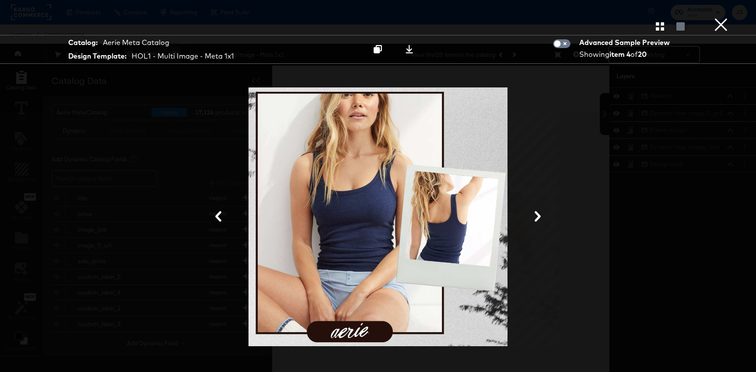
click at [540, 206] on div at bounding box center [378, 217] width 656 height 285
click at [536, 210] on button at bounding box center [537, 217] width 23 height 16
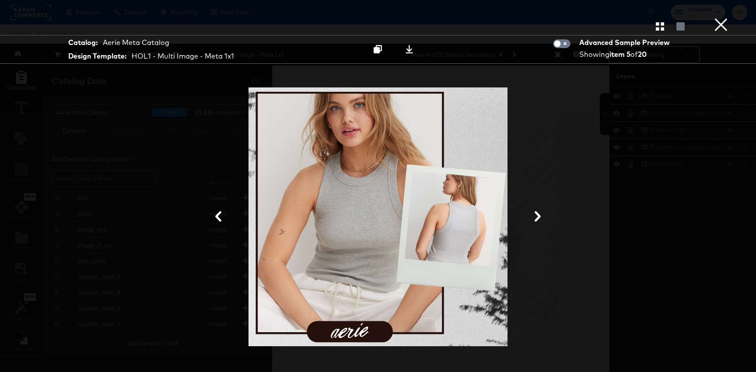
click at [534, 216] on icon at bounding box center [537, 216] width 10 height 10
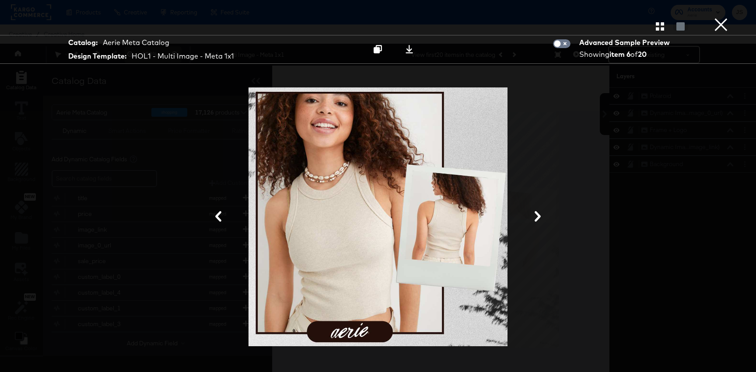
click at [534, 216] on icon at bounding box center [537, 216] width 10 height 10
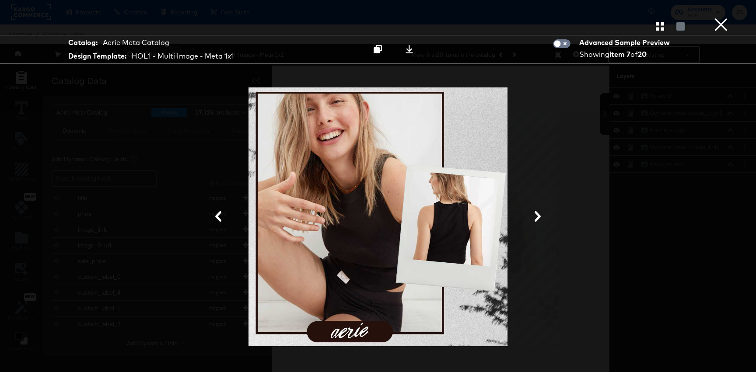
click at [726, 17] on button "×" at bounding box center [720, 8] width 17 height 17
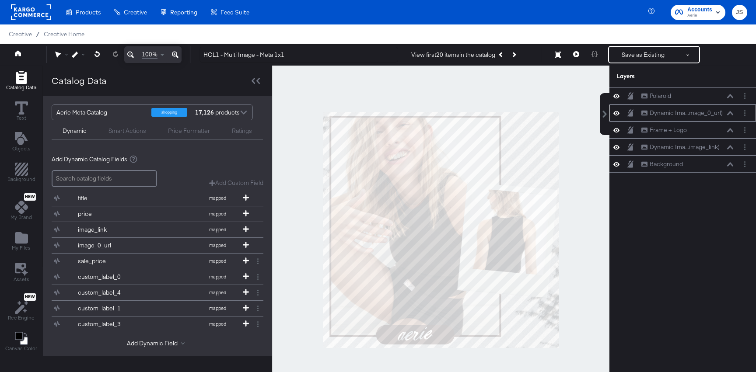
click at [728, 114] on icon at bounding box center [730, 113] width 6 height 4
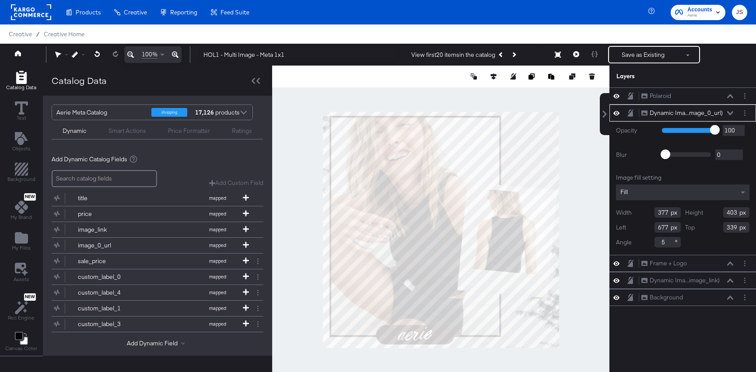
click at [586, 364] on div at bounding box center [440, 230] width 337 height 329
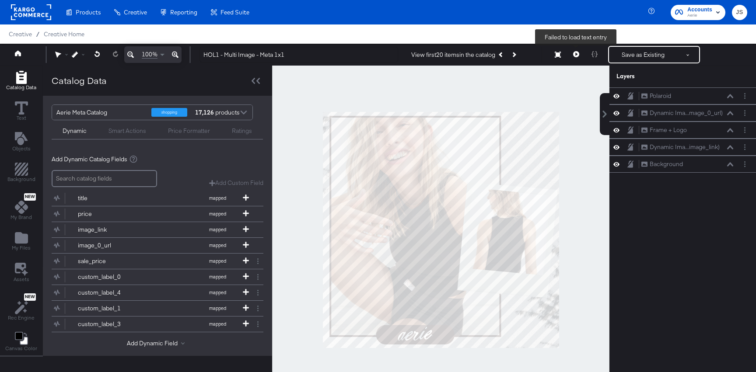
click at [573, 52] on icon at bounding box center [576, 54] width 6 height 6
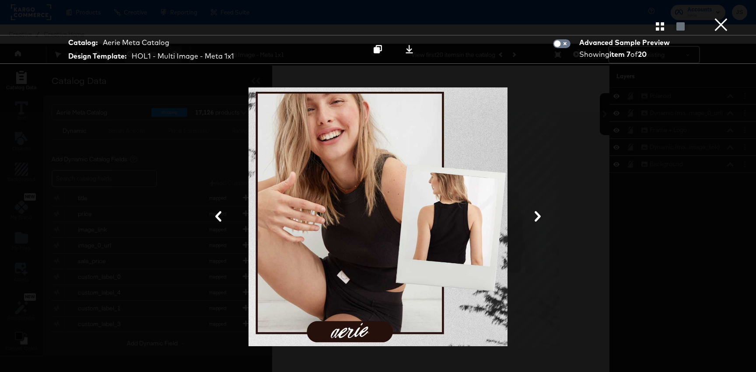
click at [662, 28] on icon "button" at bounding box center [660, 26] width 8 height 8
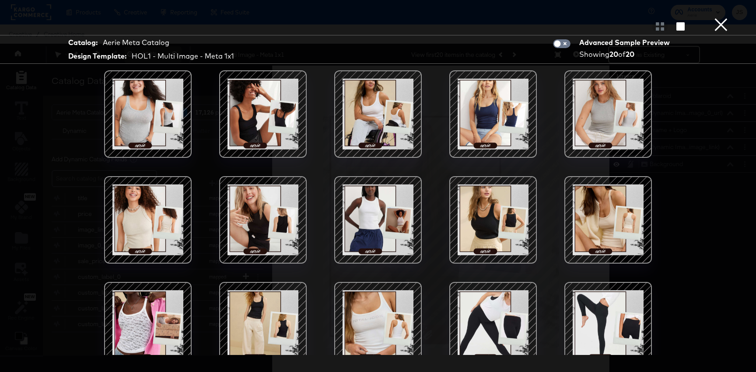
click at [498, 227] on div at bounding box center [493, 220] width 74 height 74
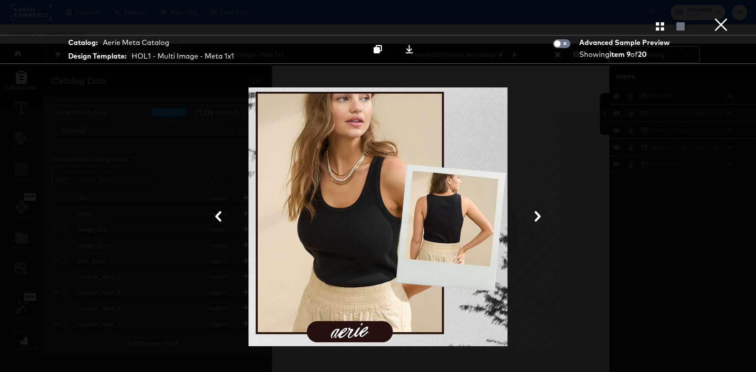
click at [722, 17] on button "×" at bounding box center [720, 8] width 17 height 17
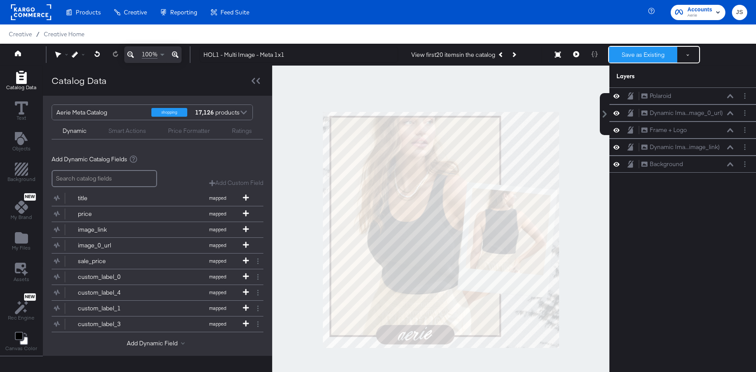
click at [619, 52] on button "Save as Existing" at bounding box center [643, 55] width 68 height 16
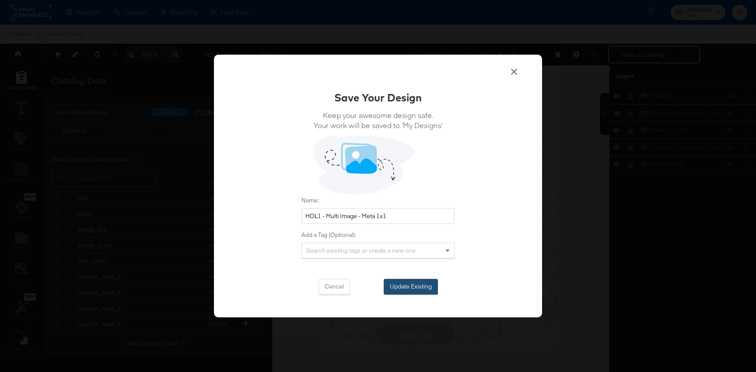
click at [429, 289] on button "Update Existing" at bounding box center [411, 287] width 54 height 16
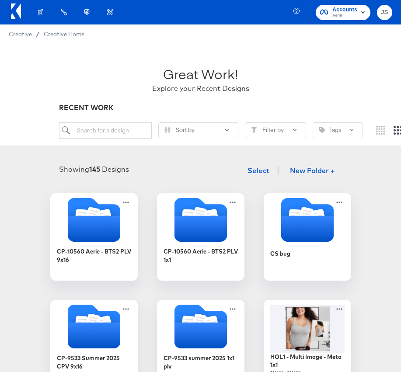
click at [2, 109] on div "Great Work! Explore your Recent Designs RECENT WORK Sort by Filter by Tags" at bounding box center [200, 95] width 401 height 102
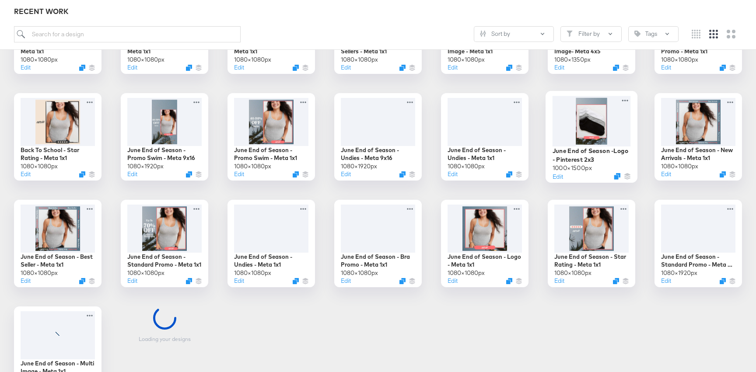
scroll to position [634, 0]
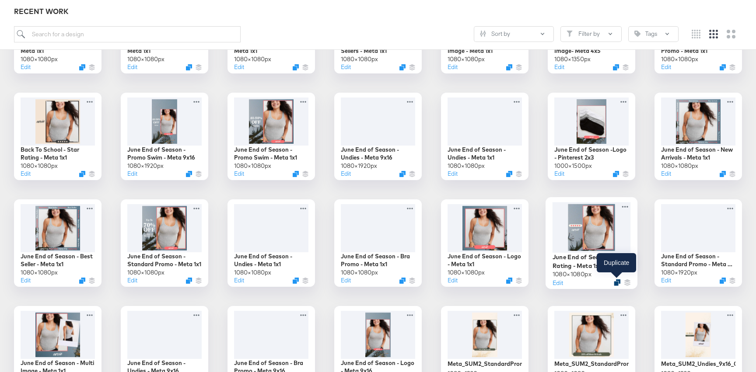
click at [614, 281] on div at bounding box center [617, 282] width 7 height 7
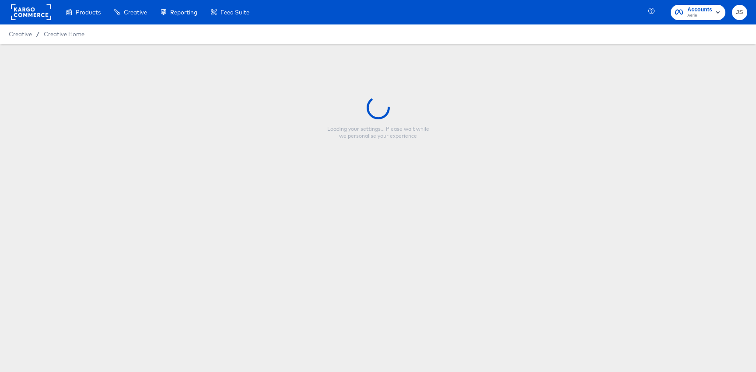
type input "June End of Season - Star Rating - Meta 1x1"
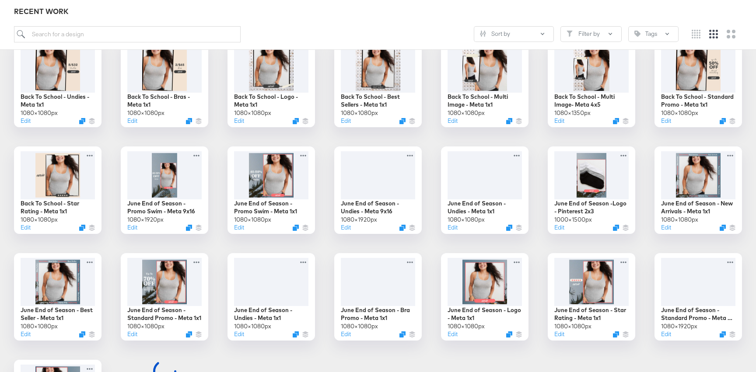
scroll to position [582, 0]
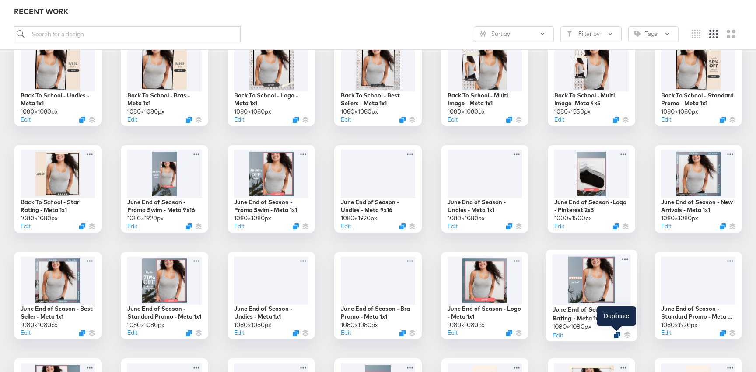
click at [616, 335] on icon "Duplicate" at bounding box center [617, 335] width 7 height 7
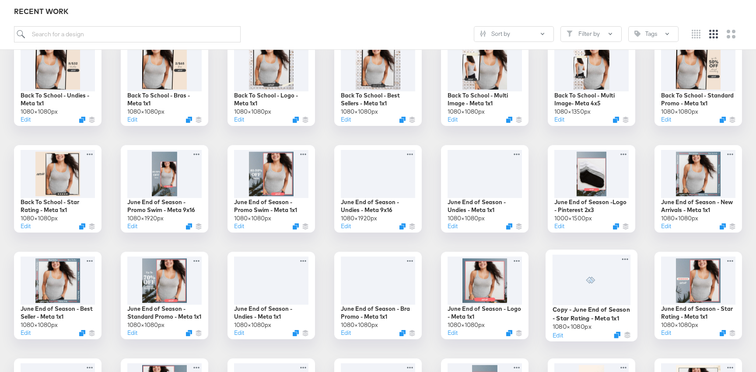
click at [607, 283] on div at bounding box center [591, 280] width 78 height 51
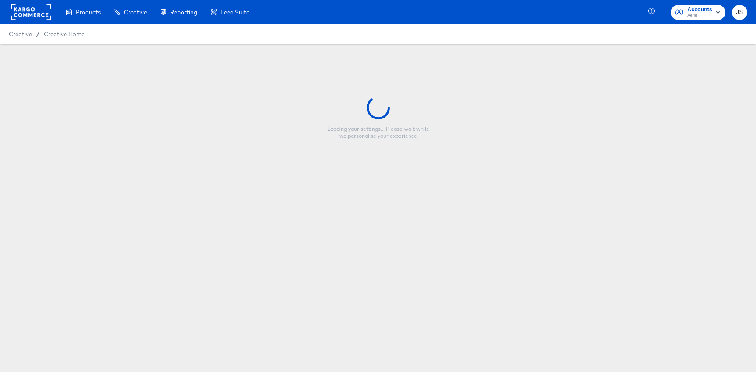
type input "Copy - June End of Season - Star Rating - Meta 1x1"
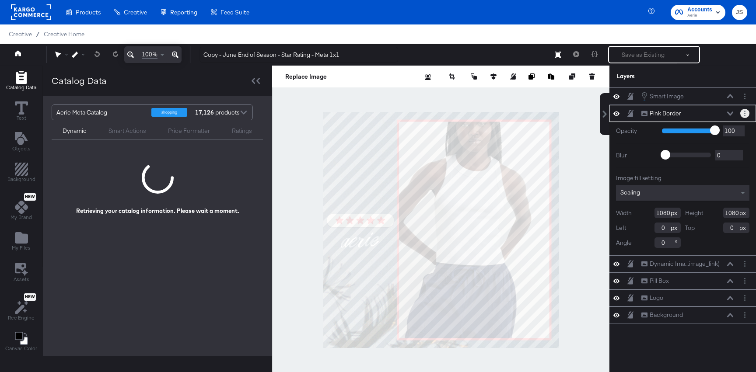
click at [747, 113] on button "Layer Options" at bounding box center [744, 113] width 9 height 9
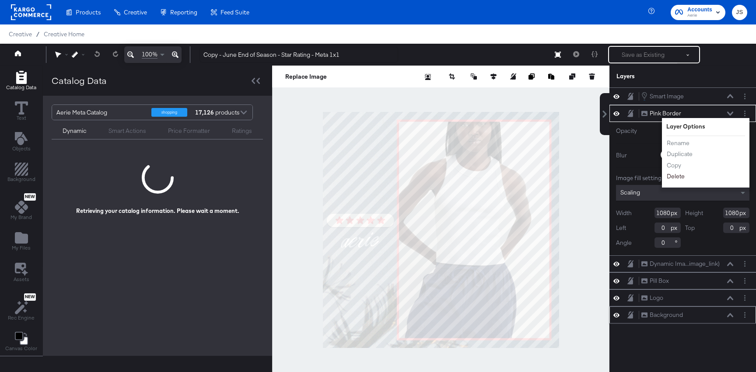
click at [680, 175] on button "Delete" at bounding box center [675, 176] width 19 height 9
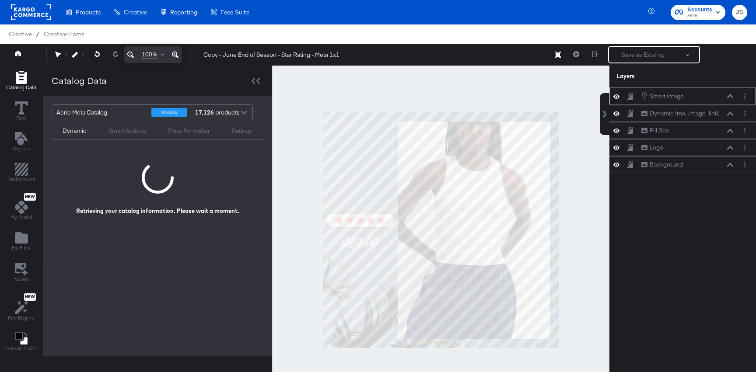
click at [616, 95] on icon at bounding box center [616, 96] width 6 height 7
click at [747, 115] on button "Layer Options" at bounding box center [744, 113] width 9 height 9
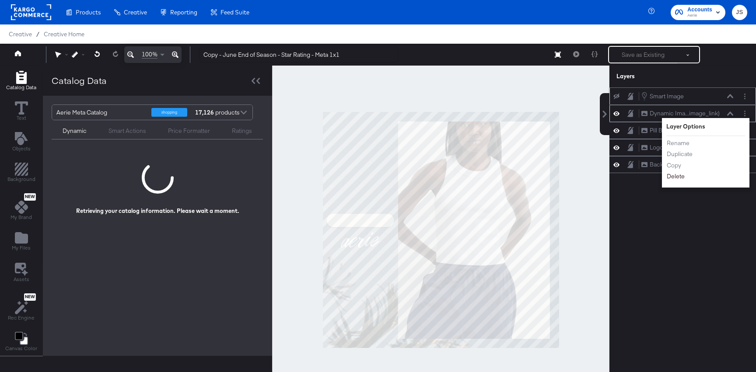
click at [676, 178] on button "Delete" at bounding box center [675, 176] width 19 height 9
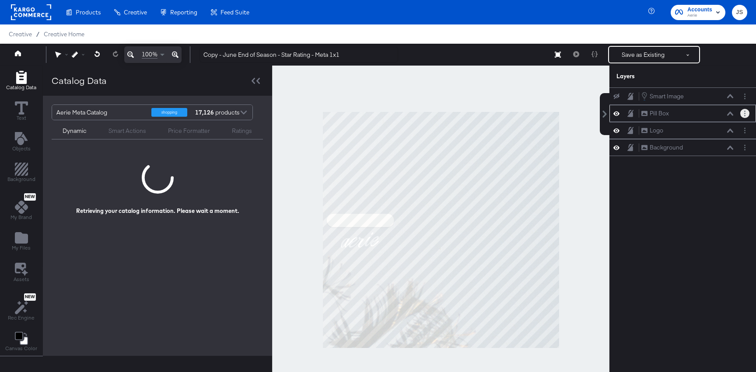
click at [744, 115] on icon "Layer Options" at bounding box center [744, 114] width 1 height 6
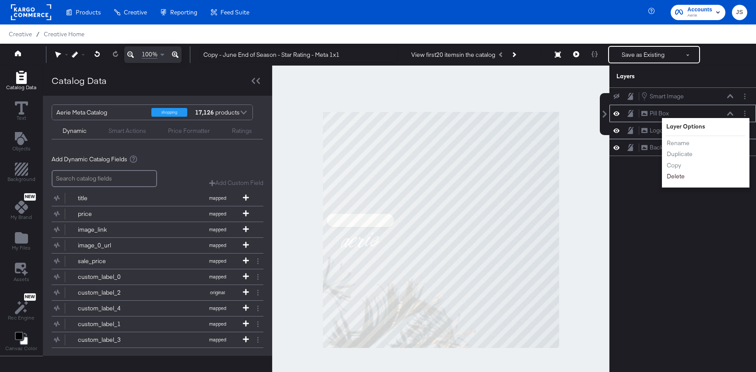
click at [678, 176] on button "Delete" at bounding box center [675, 176] width 19 height 9
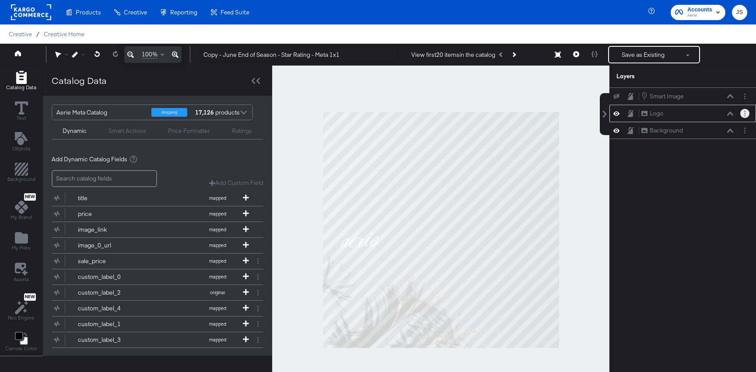
click at [745, 113] on button "Layer Options" at bounding box center [744, 113] width 9 height 9
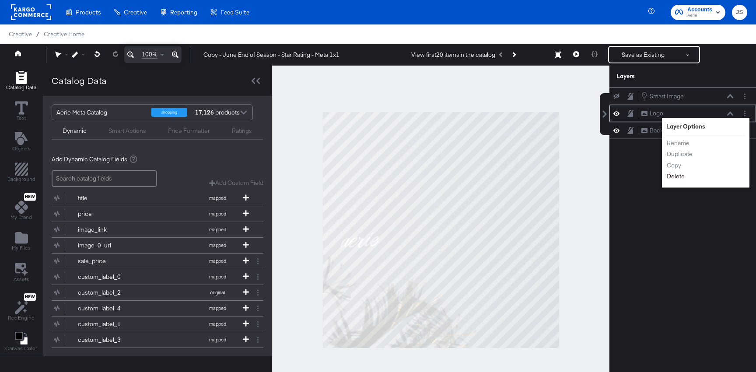
click at [676, 178] on button "Delete" at bounding box center [675, 176] width 19 height 9
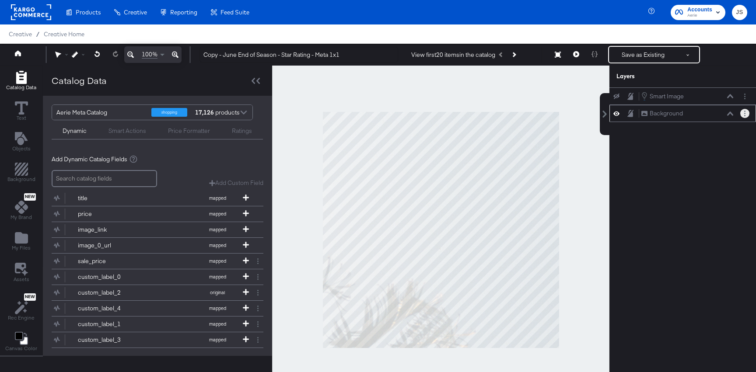
click at [743, 110] on button "Layer Options" at bounding box center [744, 113] width 9 height 9
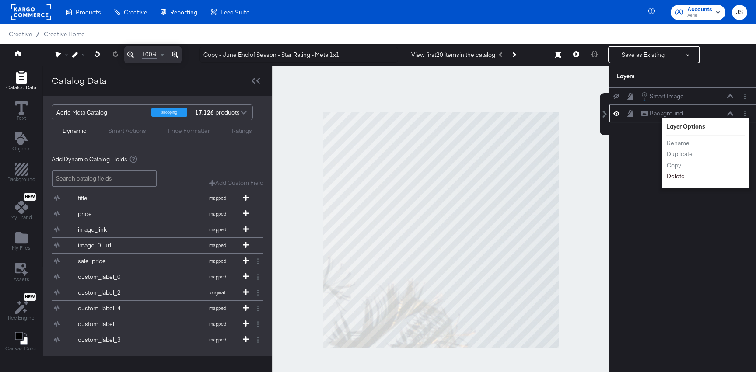
click at [667, 177] on button "Delete" at bounding box center [675, 176] width 19 height 9
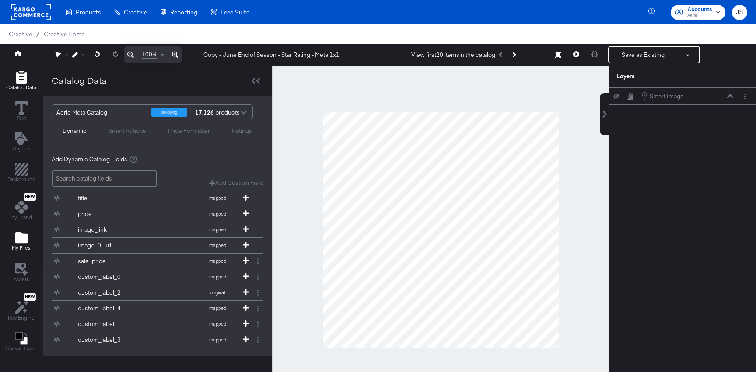
click at [23, 235] on icon "Add Files" at bounding box center [21, 237] width 13 height 11
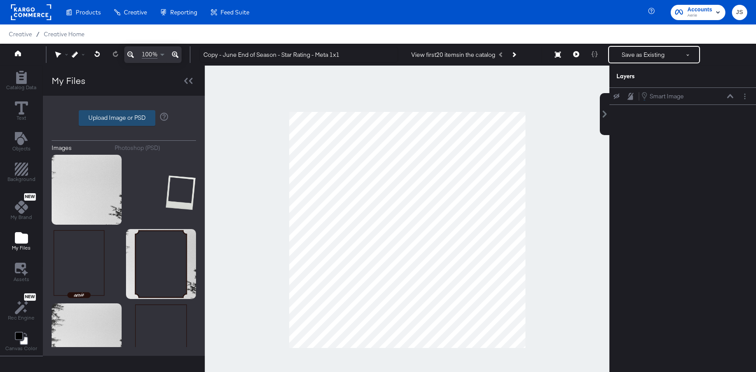
click at [133, 114] on label "Upload Image or PSD" at bounding box center [117, 118] width 76 height 15
click at [124, 118] on input "Upload Image or PSD" at bounding box center [124, 118] width 0 height 0
type input "C:\fakepath\Background.png"
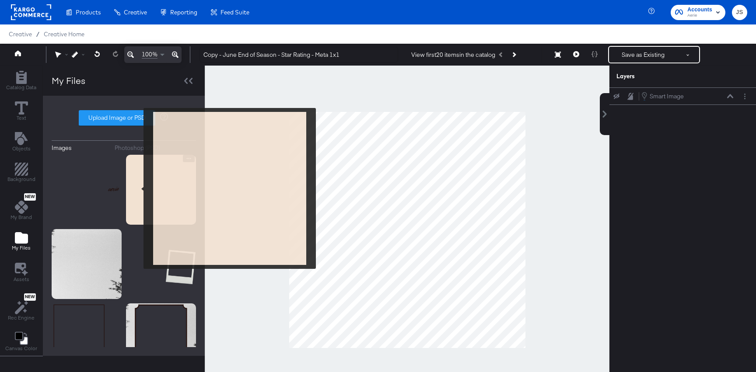
click at [138, 188] on img at bounding box center [161, 190] width 70 height 70
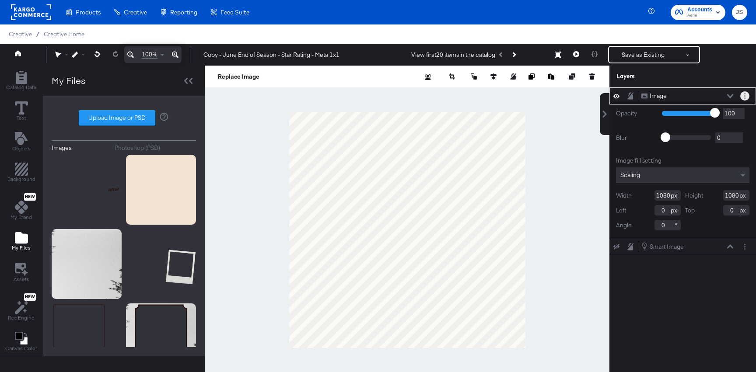
click at [744, 97] on icon "Layer Options" at bounding box center [744, 96] width 1 height 6
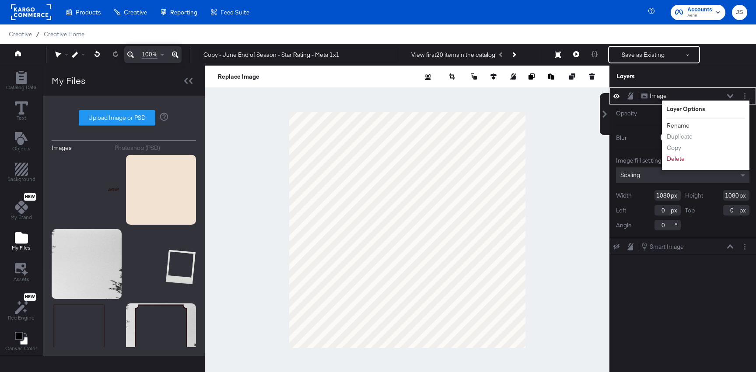
click at [674, 125] on button "Rename" at bounding box center [678, 125] width 24 height 9
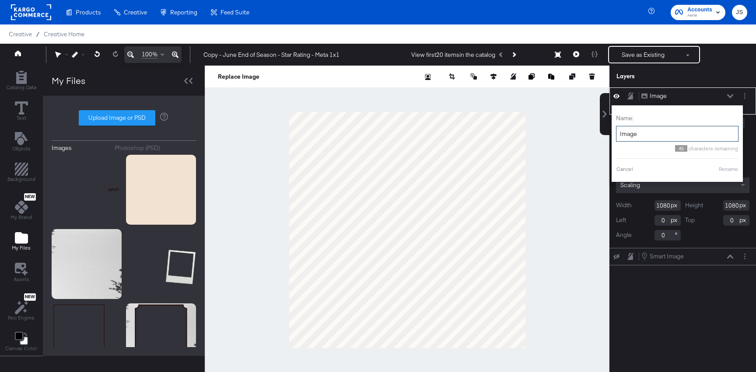
click at [633, 132] on input "Image" at bounding box center [677, 134] width 122 height 16
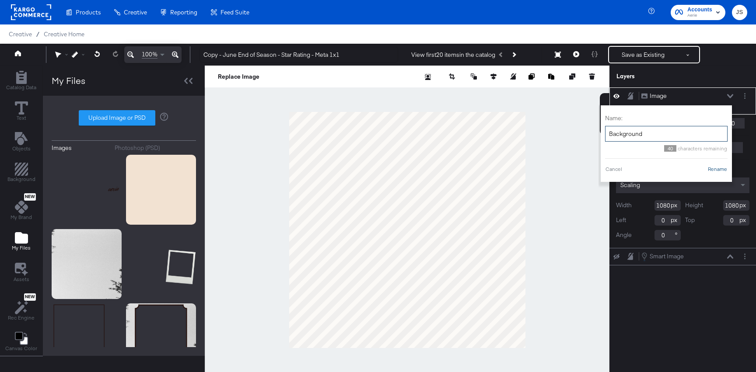
type input "Background"
click at [722, 171] on button "Rename" at bounding box center [717, 169] width 20 height 8
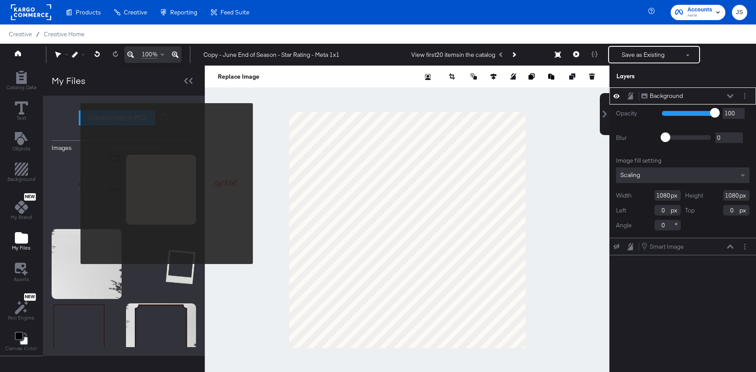
click at [75, 184] on img at bounding box center [87, 190] width 70 height 70
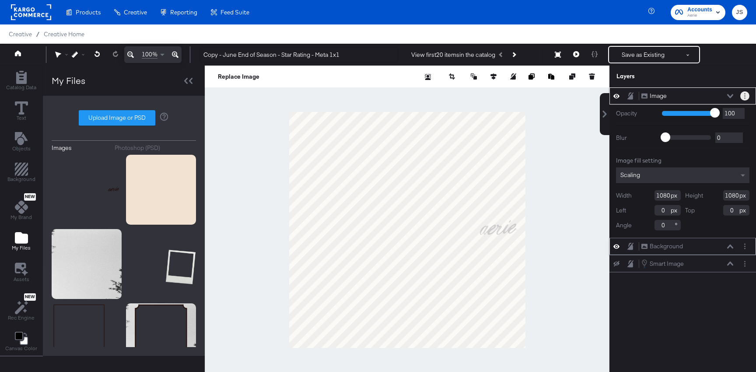
click at [743, 96] on button "Layer Options" at bounding box center [744, 95] width 9 height 9
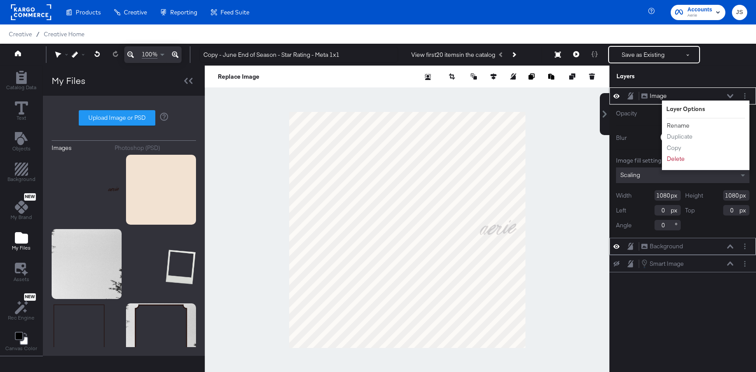
click at [680, 122] on button "Rename" at bounding box center [678, 125] width 24 height 9
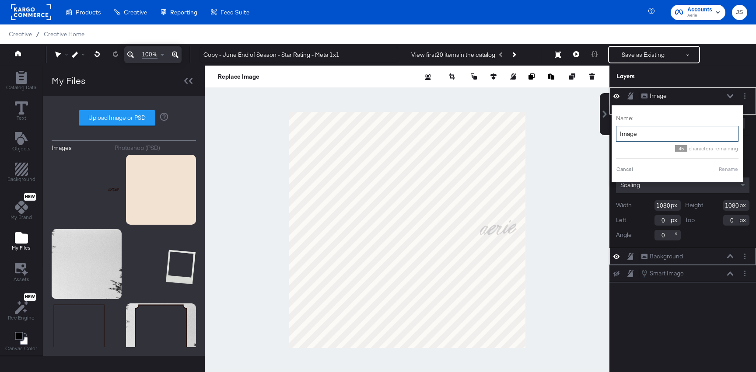
click at [664, 134] on input "Image" at bounding box center [677, 134] width 122 height 16
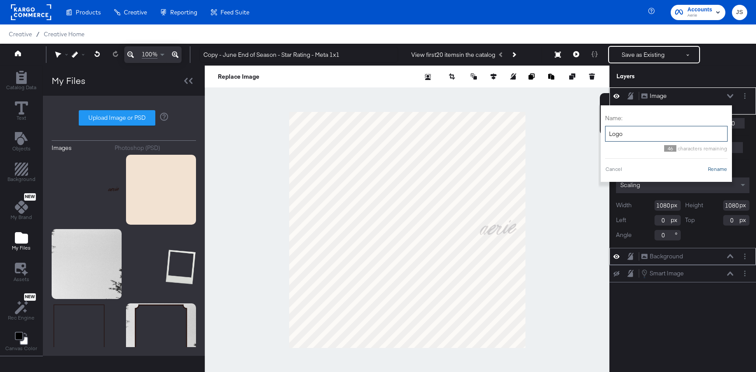
type input "Logo"
click at [721, 171] on button "Rename" at bounding box center [717, 169] width 20 height 8
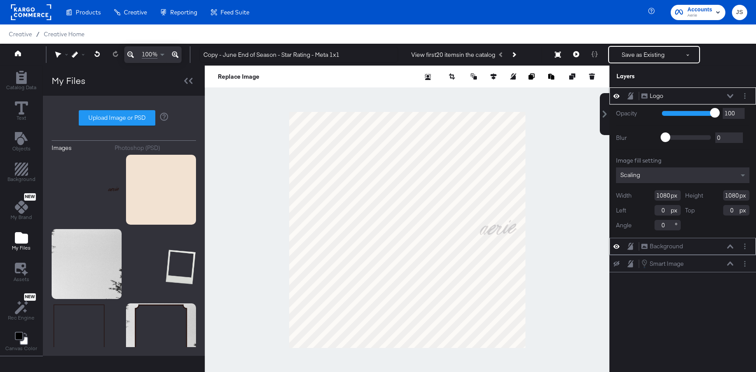
click at [727, 97] on icon at bounding box center [730, 96] width 6 height 4
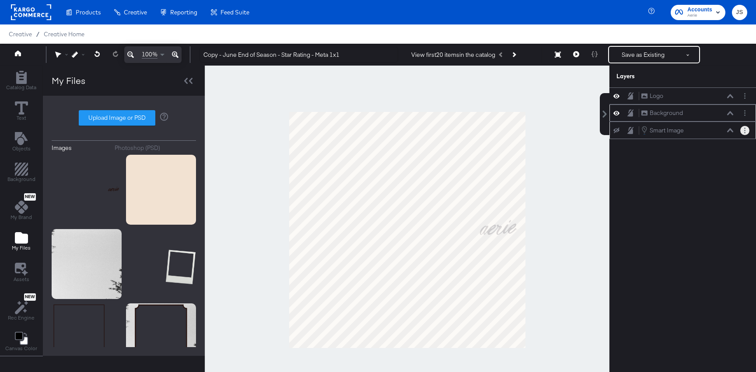
click at [748, 130] on button "Layer Options" at bounding box center [744, 130] width 9 height 9
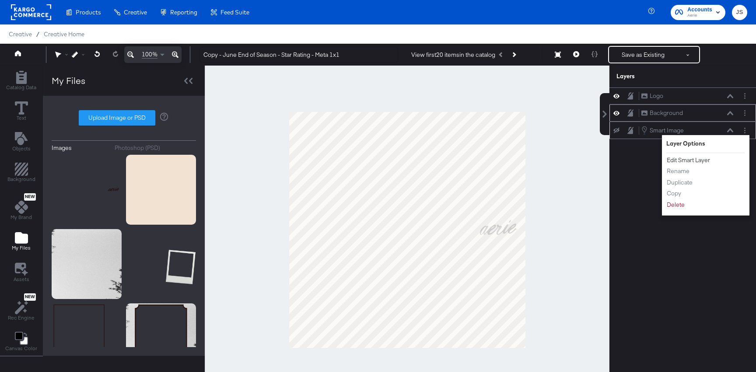
click at [693, 163] on button "Edit Smart Layer" at bounding box center [688, 160] width 44 height 9
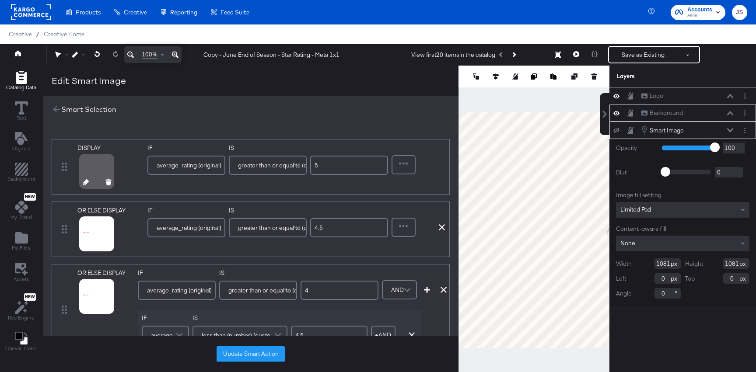
click at [84, 181] on icon at bounding box center [86, 182] width 6 height 6
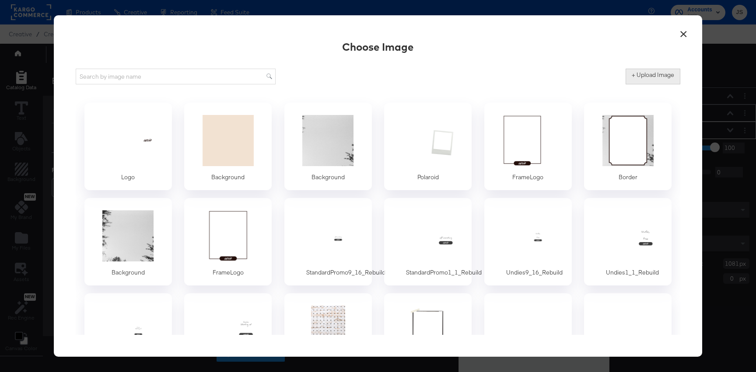
click at [630, 73] on button "+ Upload Image" at bounding box center [652, 77] width 55 height 16
click at [641, 77] on label "+ Upload Image" at bounding box center [652, 75] width 42 height 8
click at [641, 84] on input "+ Upload Image" at bounding box center [725, 84] width 200 height 0
type input "C:\fakepath\5.0.png"
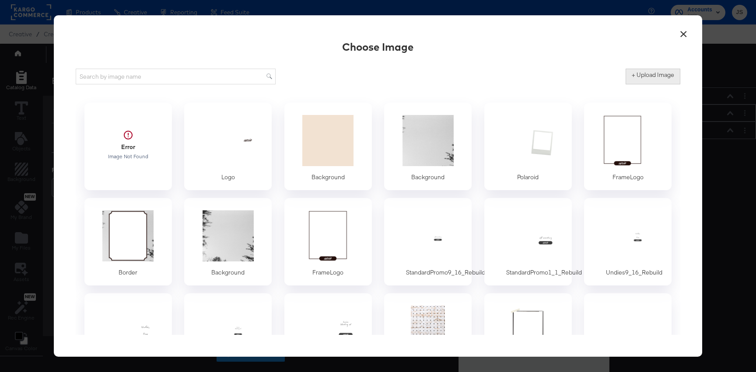
click at [667, 80] on button "+ Upload Image" at bounding box center [652, 77] width 55 height 16
click at [657, 75] on label "+ Upload Image" at bounding box center [652, 75] width 42 height 8
click at [657, 84] on input "+ Upload Image" at bounding box center [725, 84] width 200 height 0
type input "C:\fakepath\4.0.png"
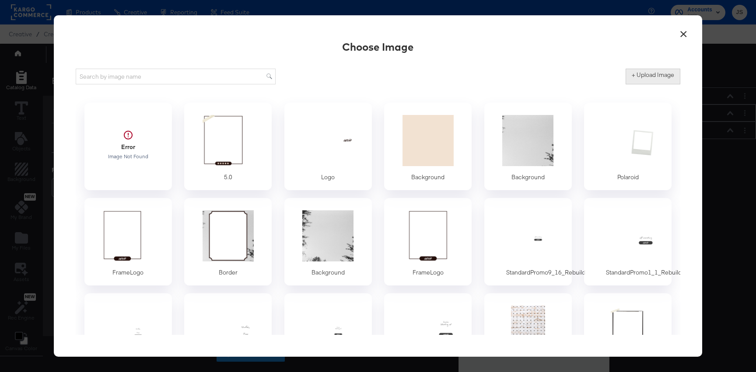
click at [643, 84] on button "+ Upload Image" at bounding box center [652, 77] width 55 height 16
click at [642, 80] on button "+ Upload Image" at bounding box center [652, 77] width 55 height 16
click at [649, 80] on button "+ Upload Image" at bounding box center [652, 77] width 55 height 16
click at [652, 79] on label "+ Upload Image" at bounding box center [652, 75] width 42 height 8
click at [652, 84] on input "+ Upload Image" at bounding box center [725, 84] width 200 height 0
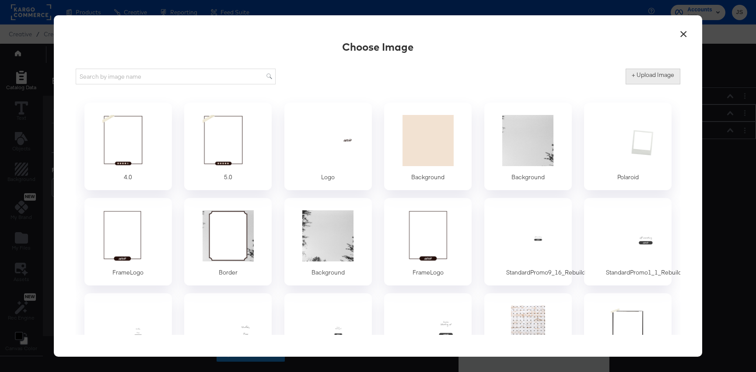
type input "C:\fakepath\4.5.png"
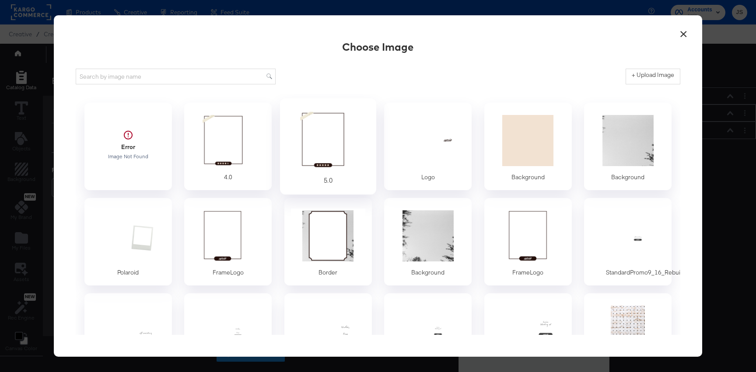
click at [325, 149] on div at bounding box center [328, 140] width 82 height 60
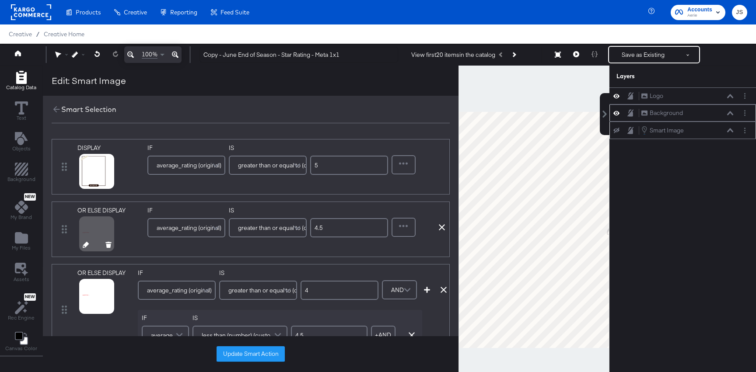
click at [85, 246] on icon at bounding box center [86, 245] width 6 height 6
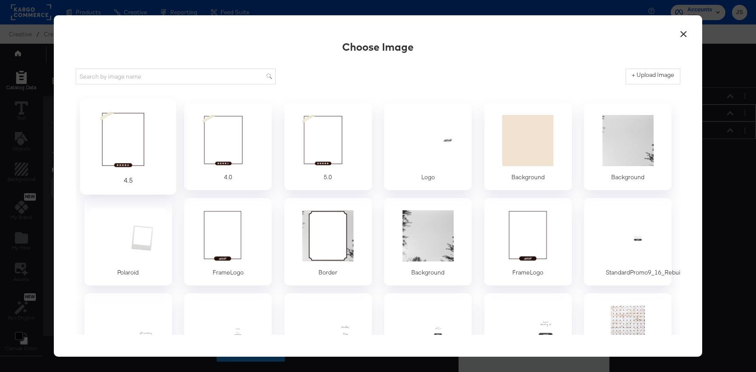
click at [159, 148] on div at bounding box center [128, 140] width 82 height 60
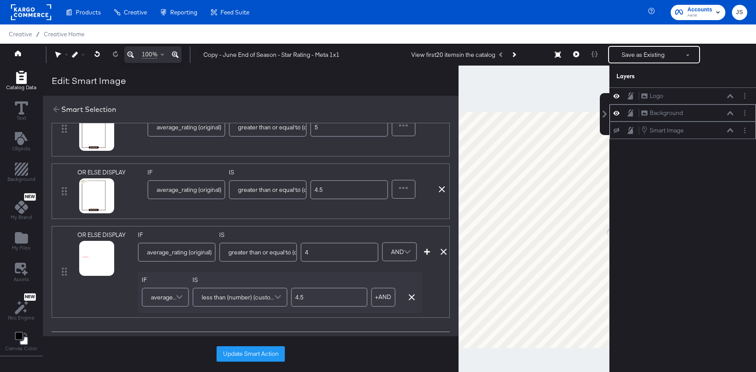
scroll to position [47, 0]
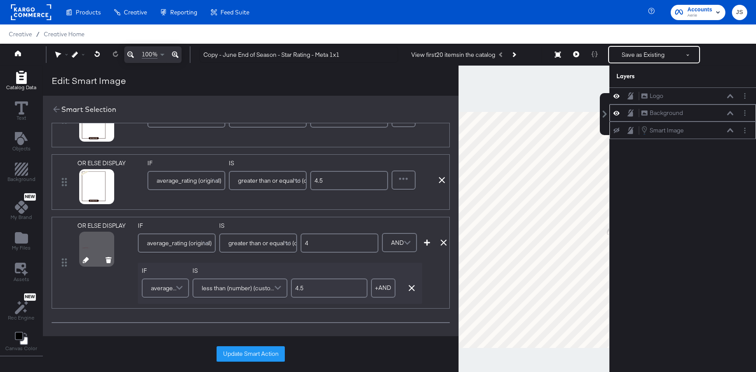
click at [81, 262] on div at bounding box center [96, 261] width 45 height 6
click at [85, 262] on icon at bounding box center [86, 260] width 6 height 6
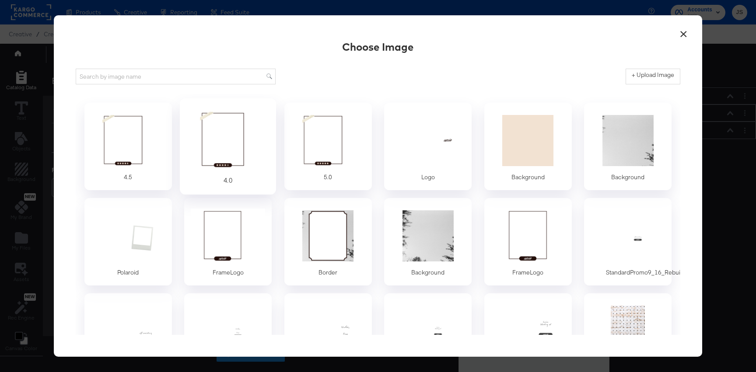
click at [237, 143] on div at bounding box center [228, 140] width 82 height 60
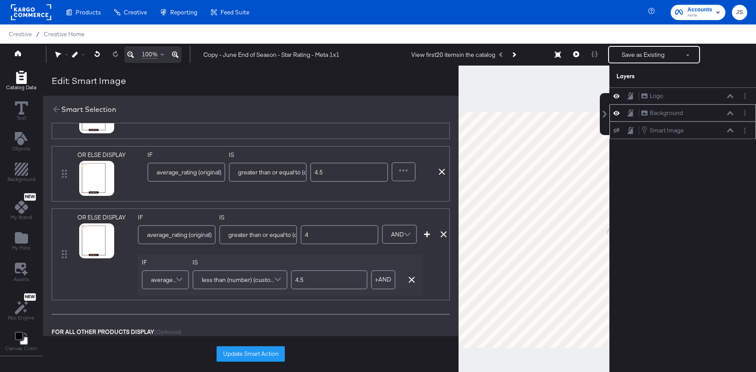
scroll to position [66, 0]
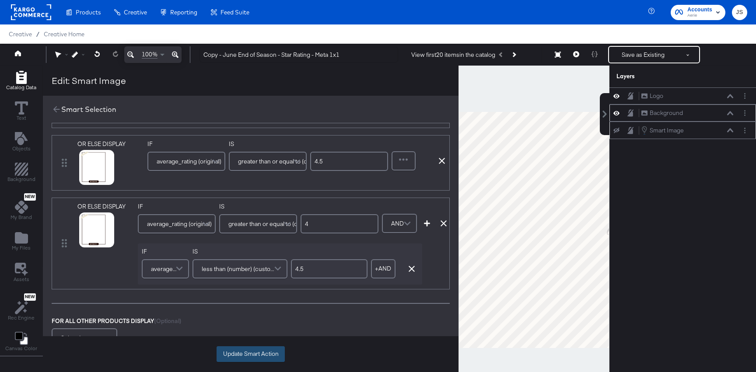
click at [244, 360] on button "Update Smart Action" at bounding box center [250, 354] width 68 height 16
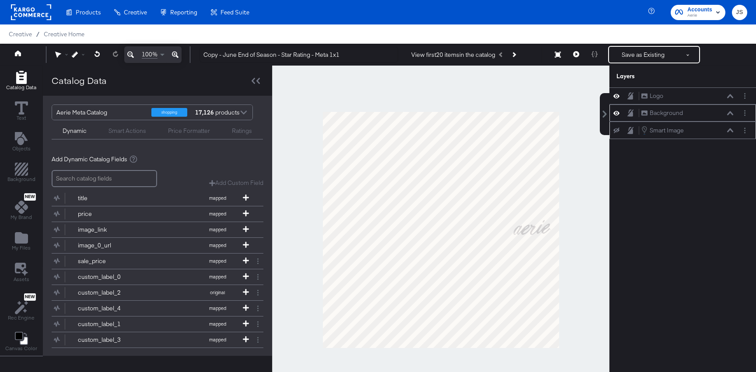
click at [614, 132] on icon at bounding box center [616, 131] width 6 height 6
drag, startPoint x: 697, startPoint y: 132, endPoint x: 699, endPoint y: 97, distance: 35.9
click at [699, 99] on div "Smart Image Smart Image" at bounding box center [687, 104] width 93 height 10
click at [744, 96] on icon "Layer Options" at bounding box center [744, 97] width 1 height 6
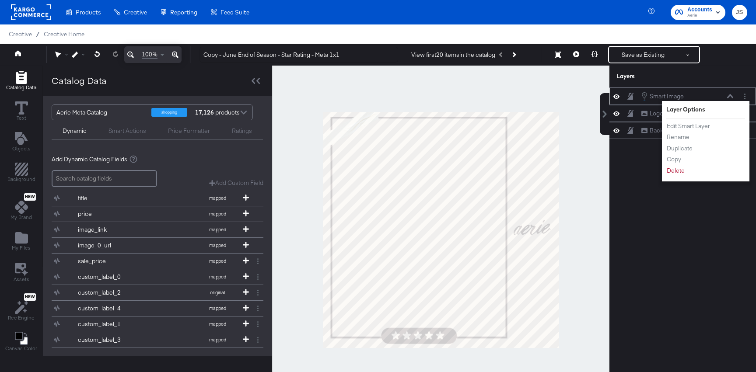
click at [728, 92] on div "Smart Image Smart Image" at bounding box center [687, 96] width 93 height 10
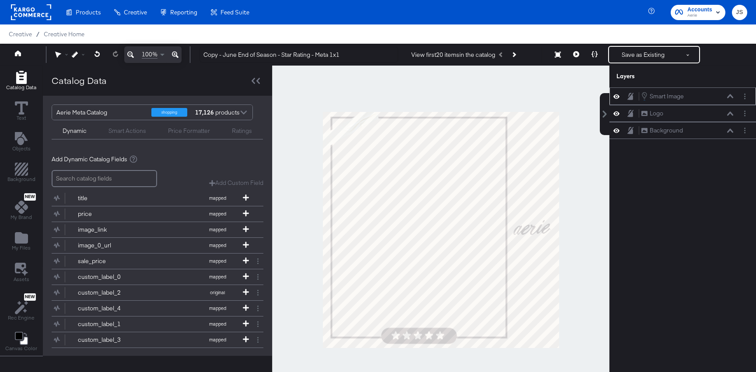
click at [728, 94] on button at bounding box center [729, 96] width 7 height 5
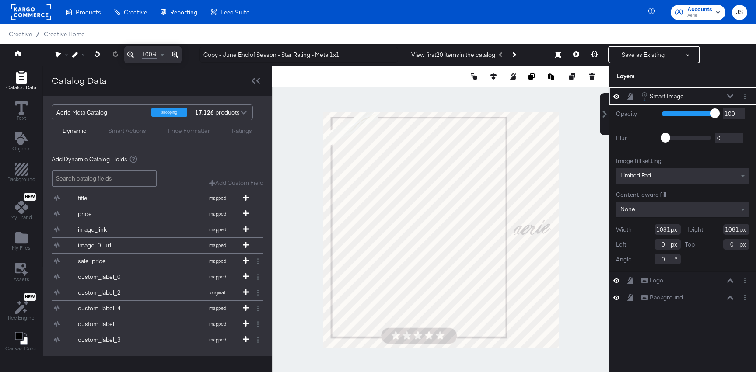
drag, startPoint x: 669, startPoint y: 227, endPoint x: 649, endPoint y: 227, distance: 20.1
click at [649, 227] on div "Width 1081" at bounding box center [648, 229] width 65 height 10
type input "1080"
drag, startPoint x: 737, startPoint y: 230, endPoint x: 707, endPoint y: 230, distance: 30.6
click at [707, 230] on div "Height 1081" at bounding box center [717, 229] width 65 height 10
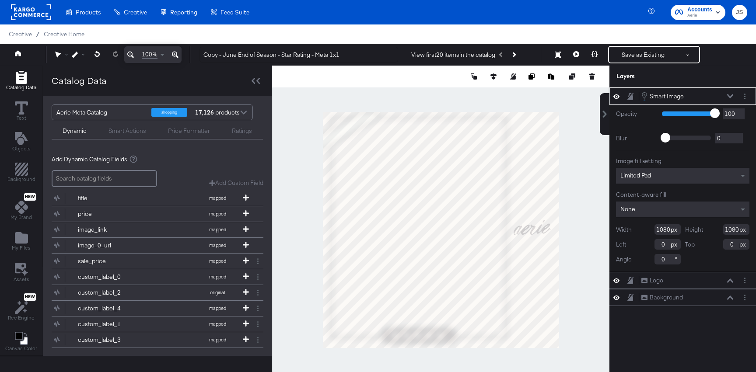
type input "1080"
click at [728, 96] on icon at bounding box center [730, 96] width 6 height 4
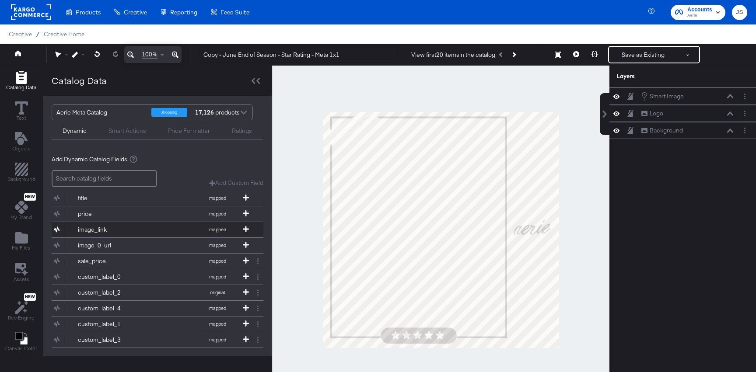
click at [105, 230] on div "image_link" at bounding box center [109, 230] width 63 height 8
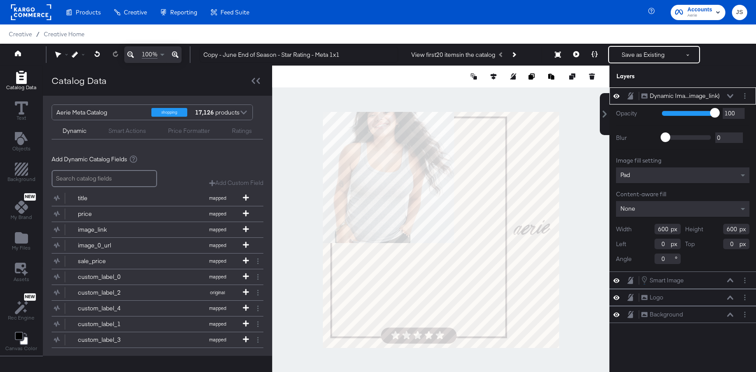
type input "76"
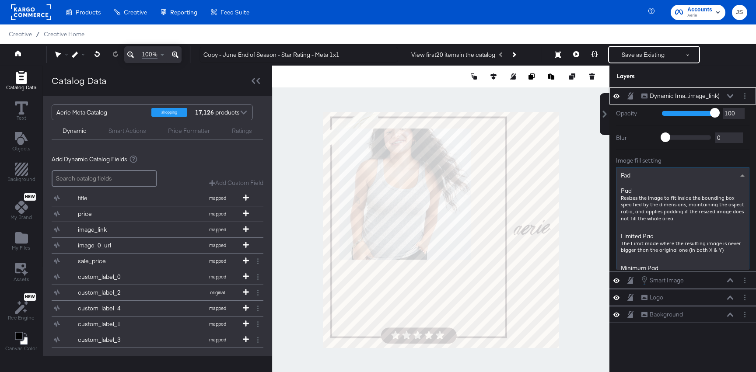
click at [672, 171] on div "Pad" at bounding box center [682, 175] width 132 height 15
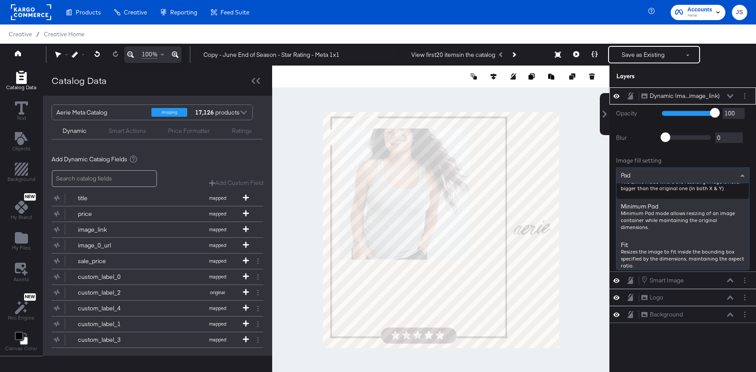
scroll to position [90, 0]
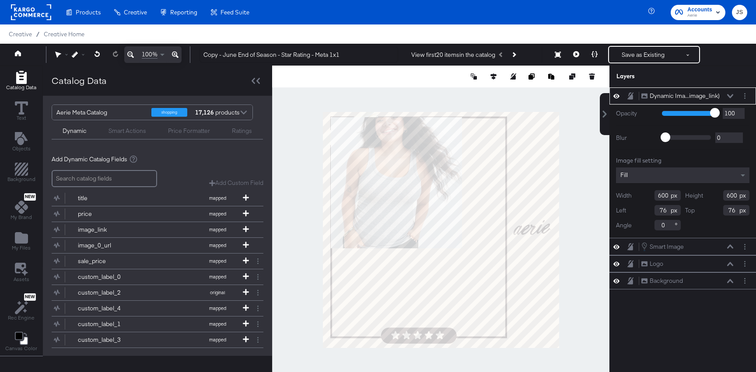
type input "38"
type input "24"
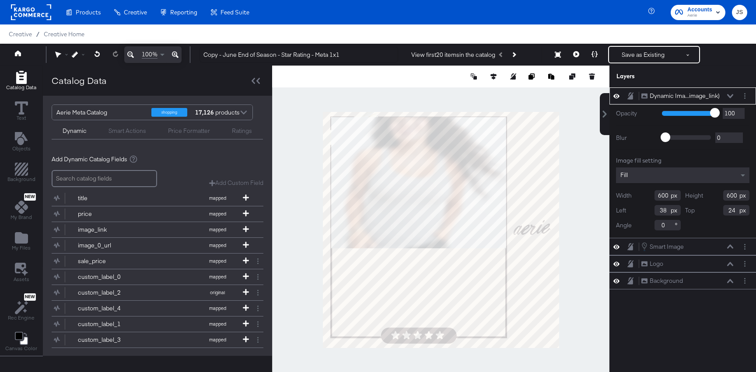
type input "800"
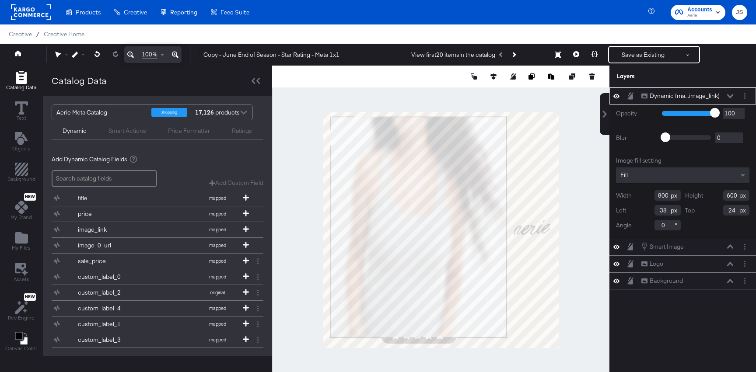
type input "1006"
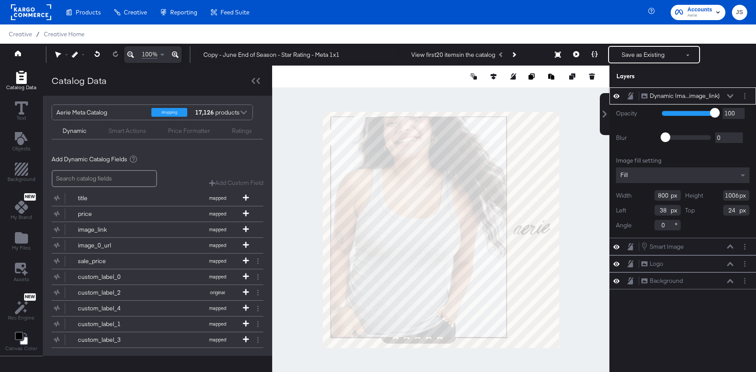
click at [728, 95] on icon at bounding box center [730, 96] width 6 height 4
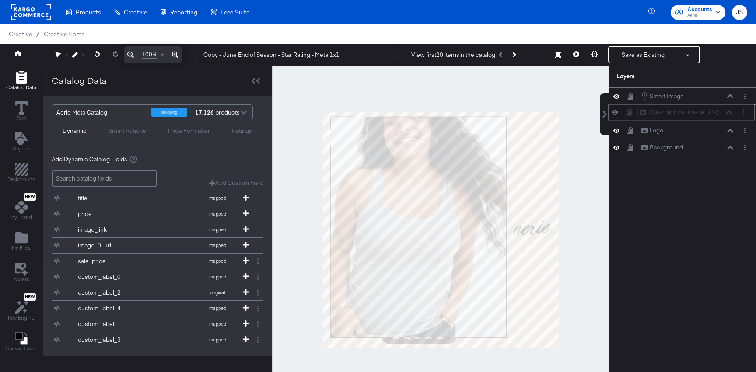
drag, startPoint x: 722, startPoint y: 95, endPoint x: 721, endPoint y: 115, distance: 20.6
click at [721, 115] on div "Dynamic Ima...image_link) Dynamic Image (image_link)" at bounding box center [685, 112] width 93 height 9
click at [578, 55] on icon at bounding box center [576, 54] width 6 height 6
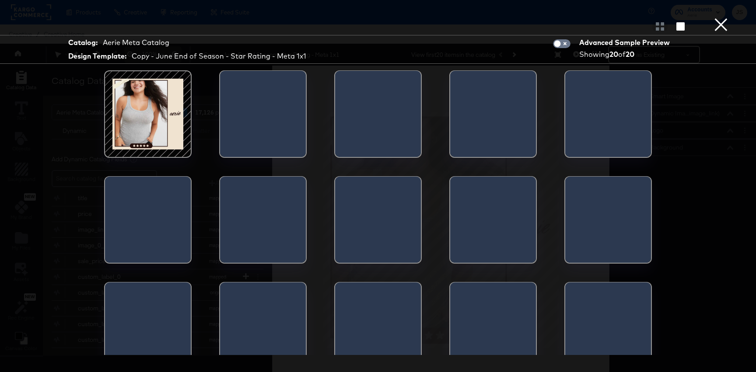
click at [174, 103] on div at bounding box center [148, 114] width 74 height 74
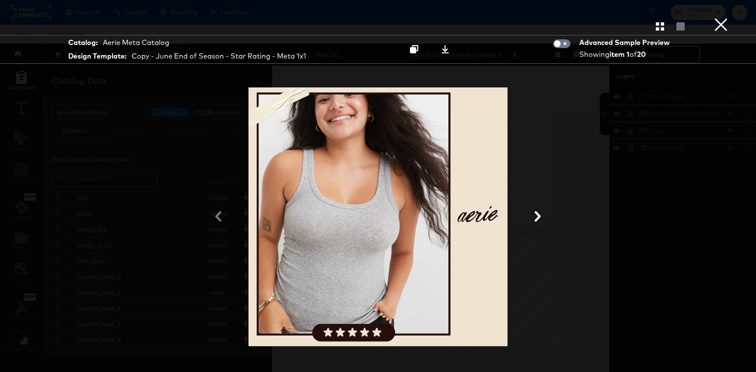
click at [531, 217] on button at bounding box center [537, 217] width 23 height 16
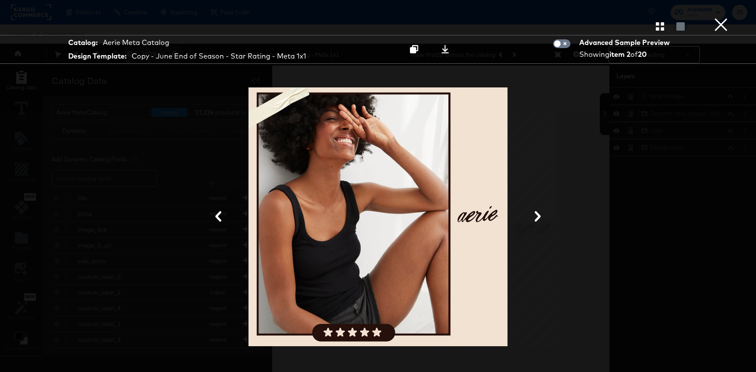
click at [531, 217] on button at bounding box center [537, 217] width 23 height 16
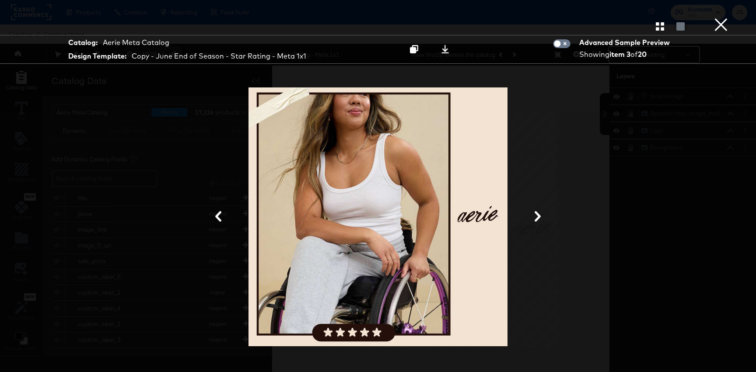
click at [531, 217] on button at bounding box center [537, 217] width 23 height 16
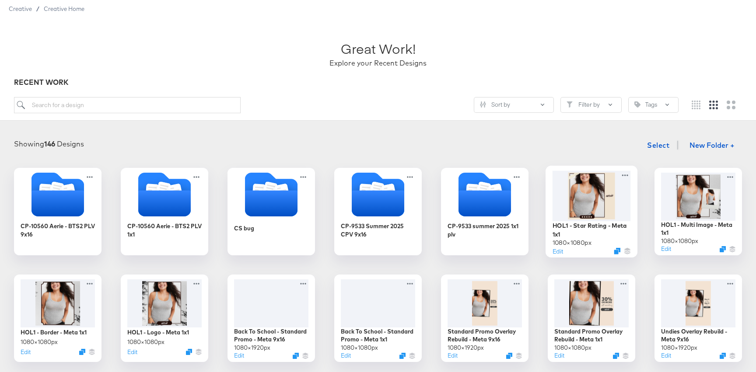
scroll to position [26, 0]
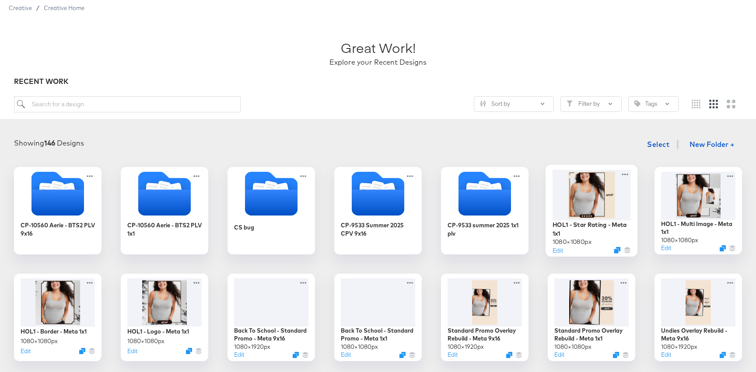
click at [611, 199] on div at bounding box center [591, 195] width 78 height 50
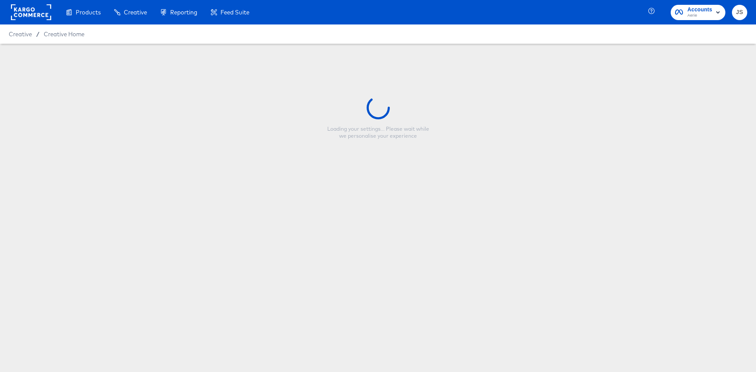
type input "HOL1 - Star Rating - Meta 1x1"
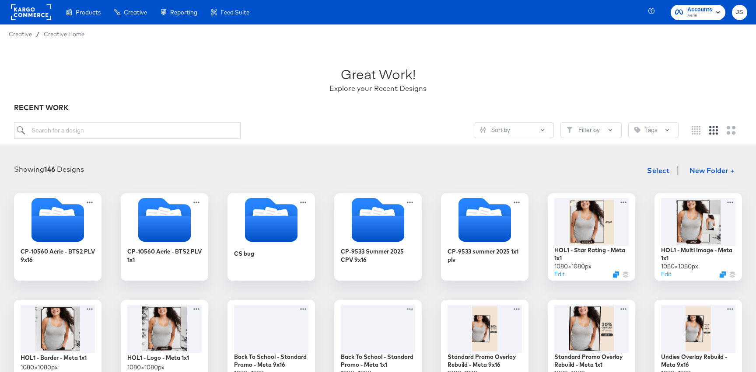
click at [465, 107] on div "RECENT WORK" at bounding box center [378, 108] width 728 height 10
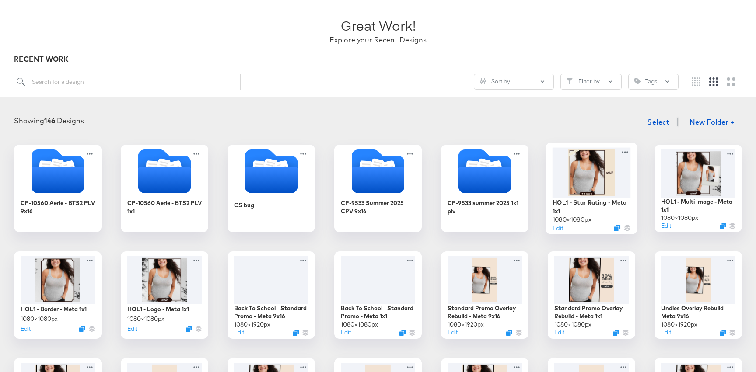
scroll to position [49, 0]
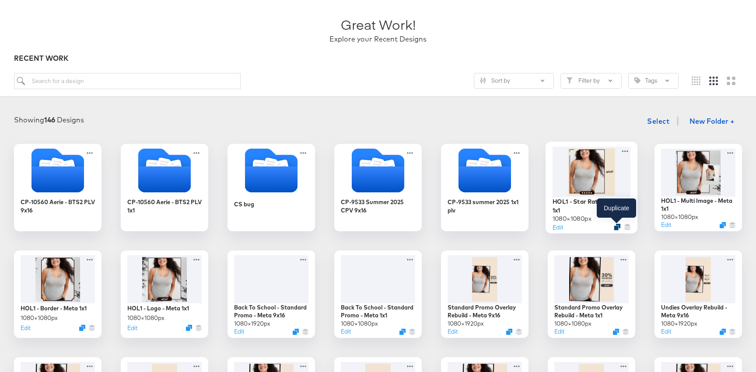
click at [614, 227] on icon "Duplicate" at bounding box center [617, 227] width 7 height 7
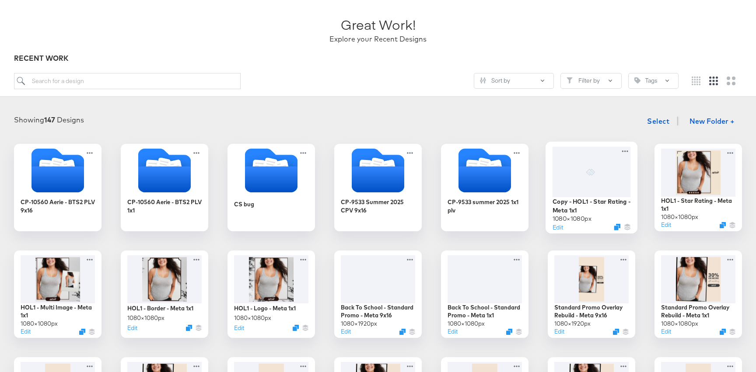
click at [577, 178] on div at bounding box center [591, 171] width 78 height 50
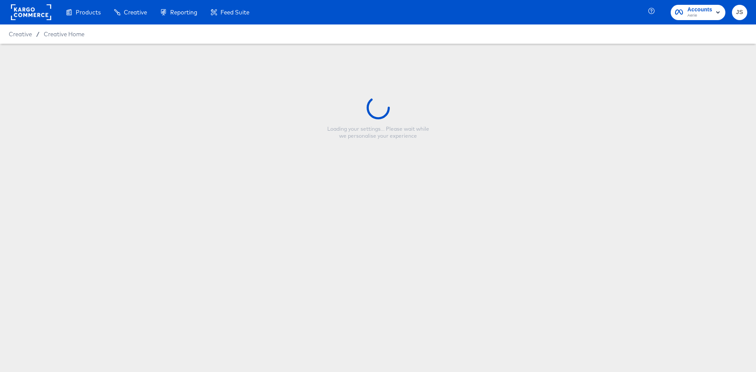
type input "Copy - HOL1 - Star Rating - Meta 1x1"
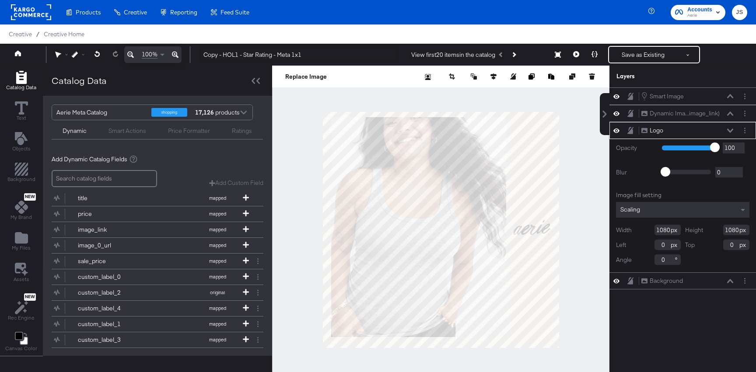
click at [731, 129] on icon at bounding box center [730, 131] width 6 height 4
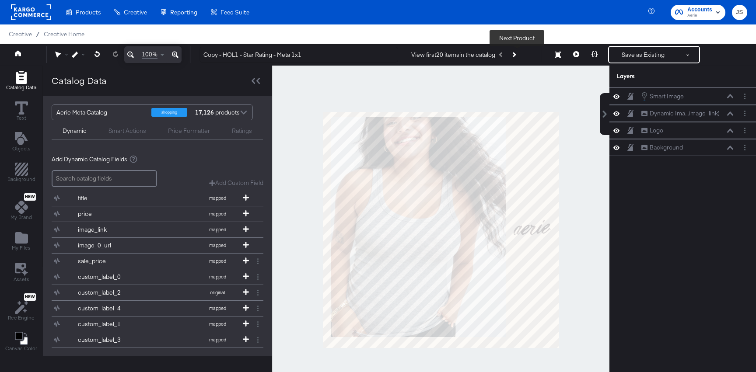
click at [520, 53] on button "Next Product" at bounding box center [513, 55] width 12 height 16
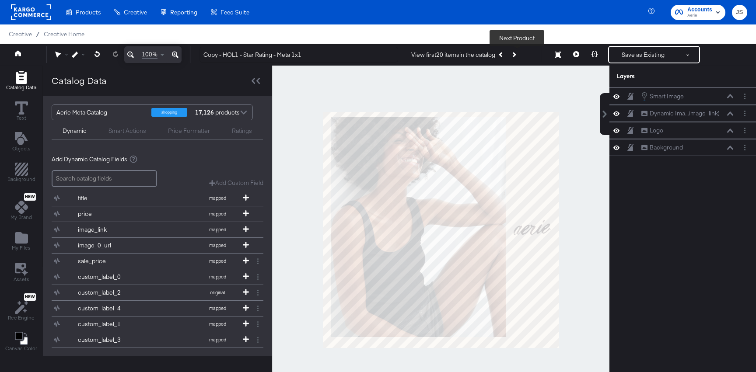
click at [516, 50] on button "Next Product" at bounding box center [513, 55] width 12 height 16
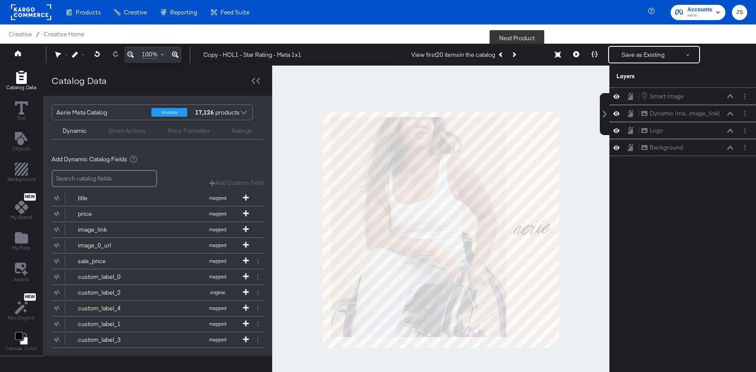
click at [516, 50] on button "Next Product" at bounding box center [513, 55] width 12 height 16
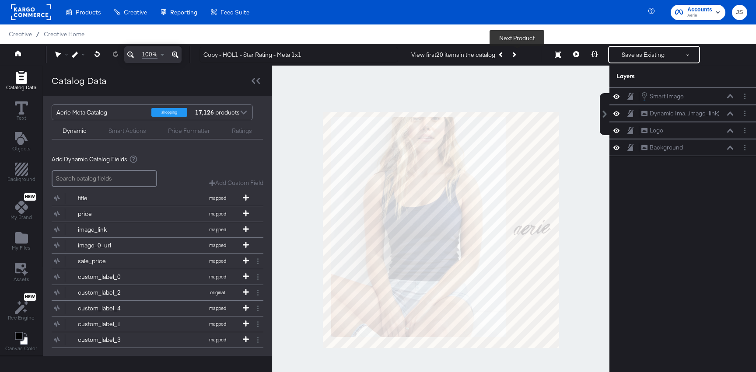
click at [516, 50] on button "Next Product" at bounding box center [513, 55] width 12 height 16
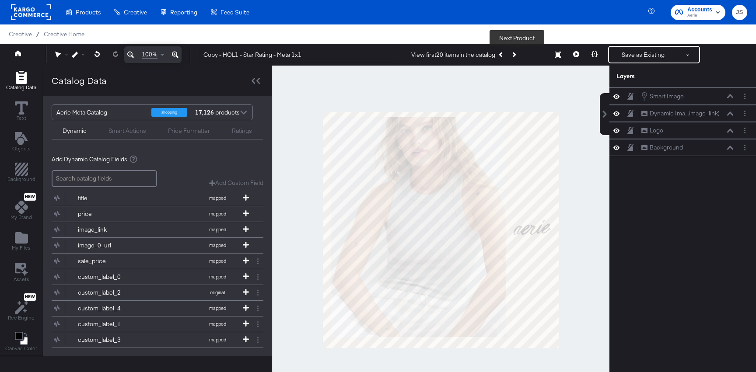
click at [516, 50] on button "Next Product" at bounding box center [513, 55] width 12 height 16
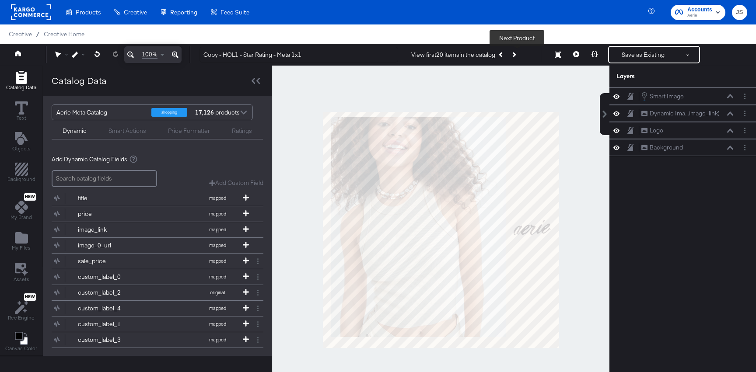
click at [516, 50] on button "Next Product" at bounding box center [513, 55] width 12 height 16
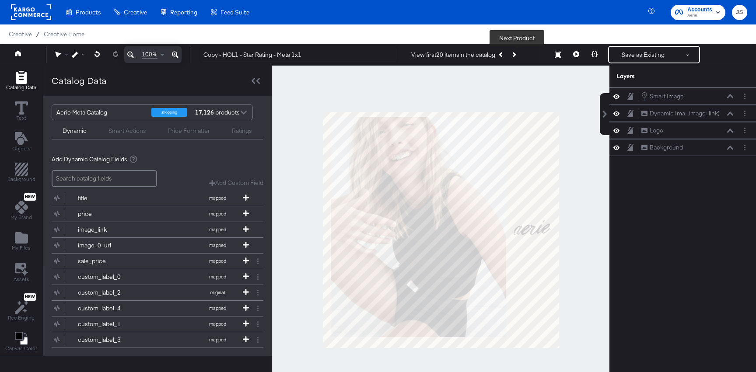
click at [516, 50] on button "Next Product" at bounding box center [513, 55] width 12 height 16
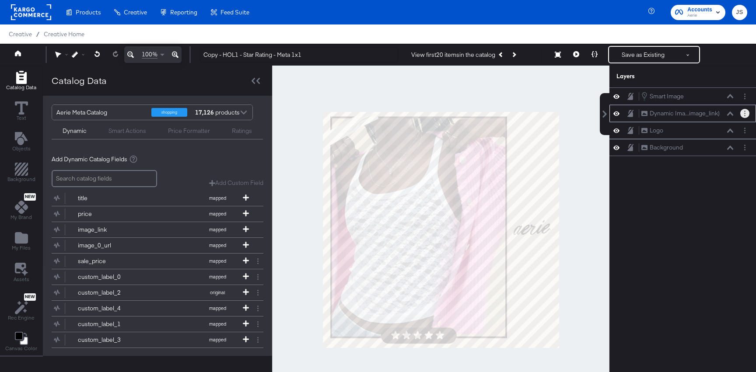
click at [743, 115] on button "Layer Options" at bounding box center [744, 113] width 9 height 9
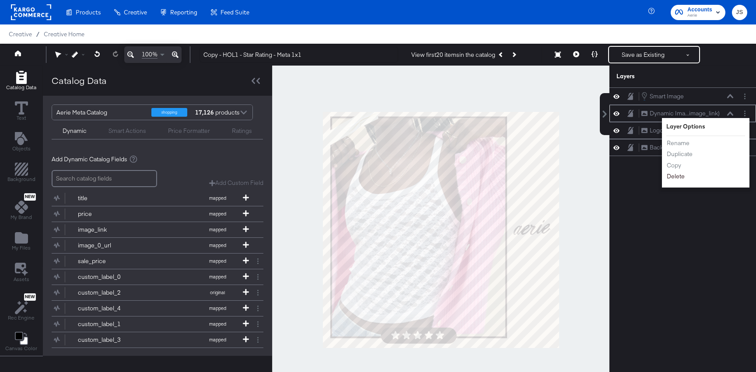
click at [674, 177] on button "Delete" at bounding box center [675, 176] width 19 height 9
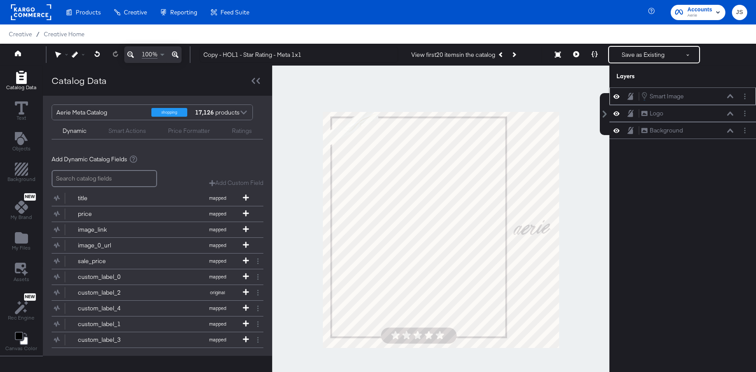
click at [616, 95] on icon at bounding box center [616, 96] width 6 height 7
click at [744, 113] on icon "Layer Options" at bounding box center [744, 114] width 1 height 6
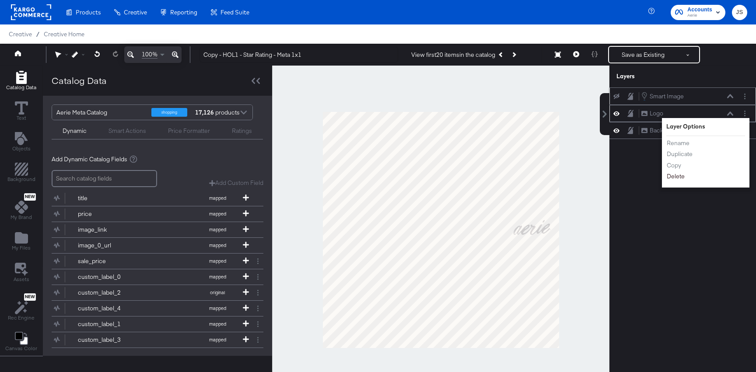
click at [673, 180] on button "Delete" at bounding box center [675, 176] width 19 height 9
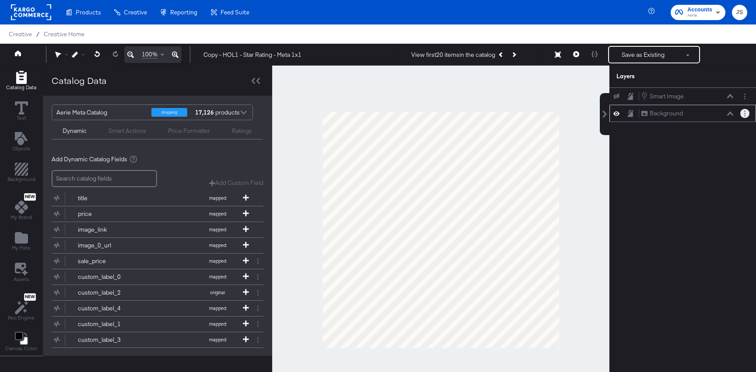
click at [743, 112] on button "Layer Options" at bounding box center [744, 113] width 9 height 9
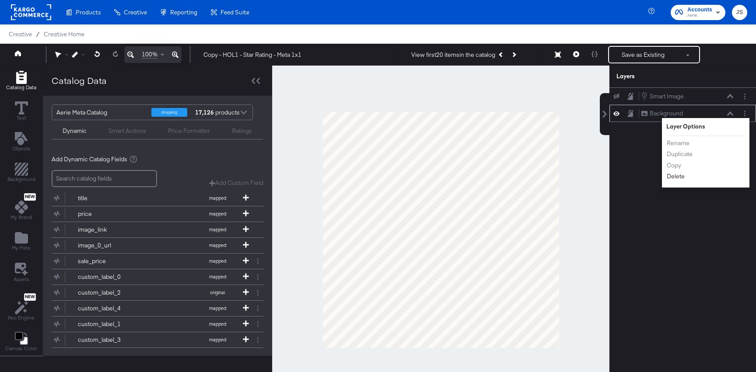
click at [675, 179] on button "Delete" at bounding box center [675, 176] width 19 height 9
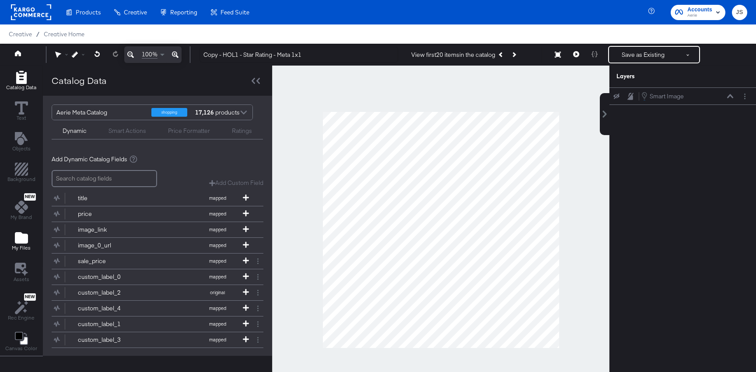
click at [26, 236] on icon "Add Files" at bounding box center [21, 237] width 13 height 11
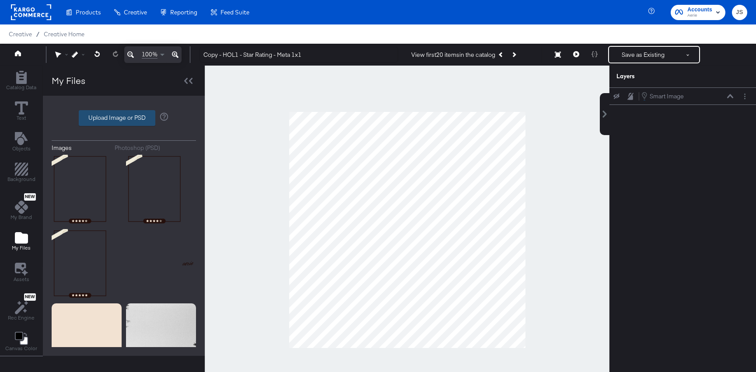
click at [135, 122] on label "Upload Image or PSD" at bounding box center [117, 118] width 76 height 15
click at [124, 118] on input "Upload Image or PSD" at bounding box center [124, 118] width 0 height 0
type input "C:\fakepath\Background.png"
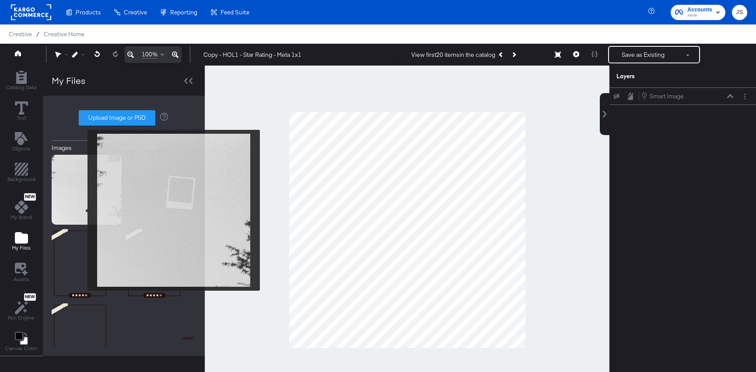
click at [81, 210] on img at bounding box center [87, 190] width 70 height 70
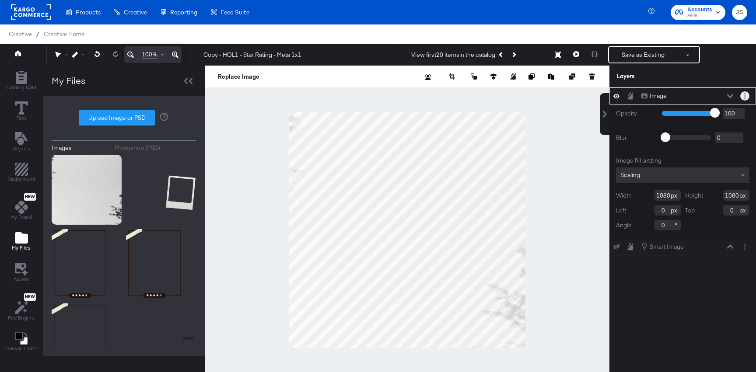
click at [743, 98] on button "Layer Options" at bounding box center [744, 95] width 9 height 9
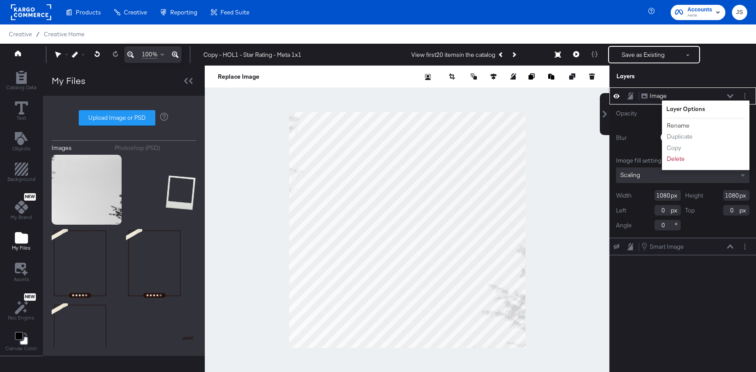
click at [672, 124] on button "Rename" at bounding box center [678, 125] width 24 height 9
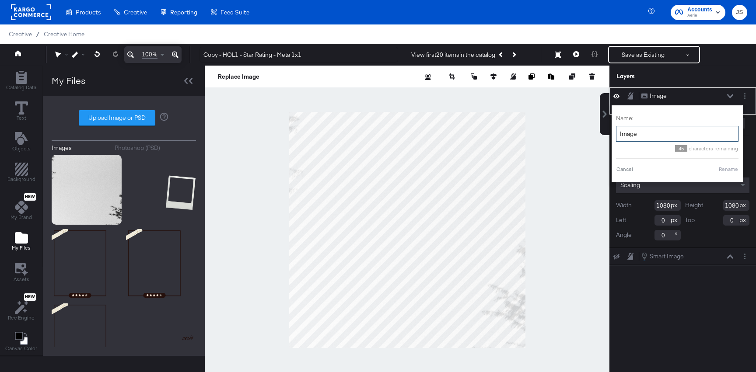
click at [631, 139] on input "Image" at bounding box center [677, 134] width 122 height 16
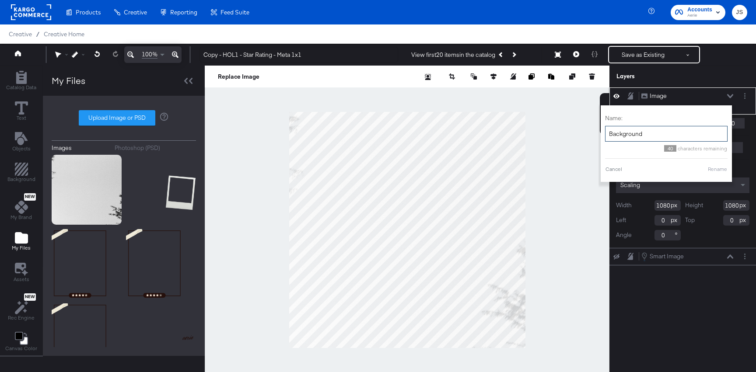
type input "Background"
click at [721, 164] on div "Name: Background 40 characters remaining Cancel Rename" at bounding box center [666, 144] width 122 height 68
click at [720, 171] on button "Rename" at bounding box center [717, 169] width 20 height 8
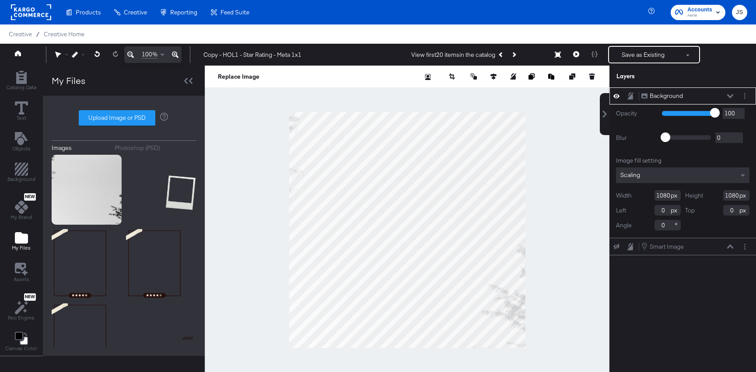
click at [728, 98] on icon at bounding box center [730, 96] width 6 height 4
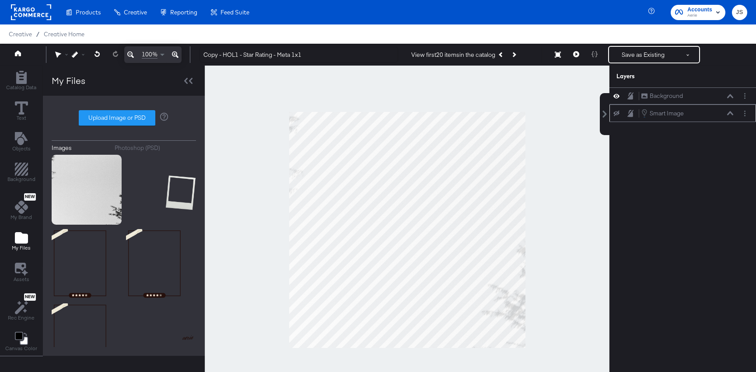
click at [614, 112] on icon at bounding box center [616, 114] width 6 height 6
click at [614, 112] on icon at bounding box center [616, 113] width 6 height 7
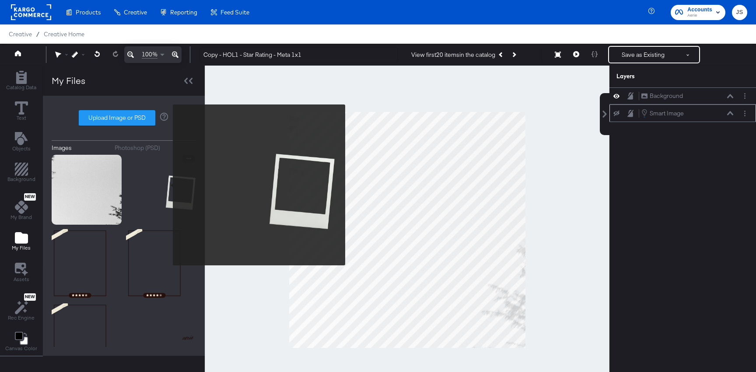
click at [158, 184] on img at bounding box center [161, 190] width 70 height 70
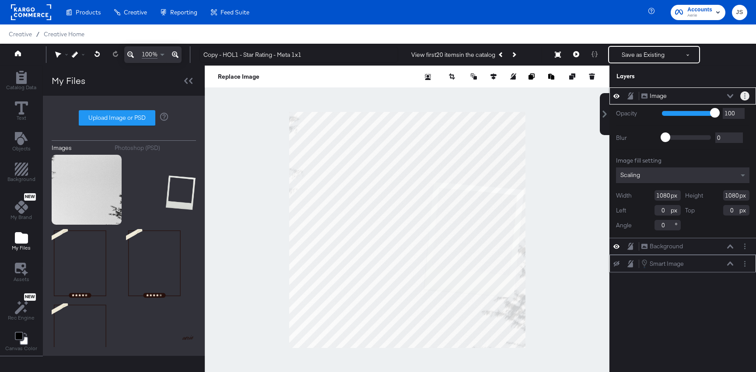
click at [741, 95] on button "Layer Options" at bounding box center [744, 95] width 9 height 9
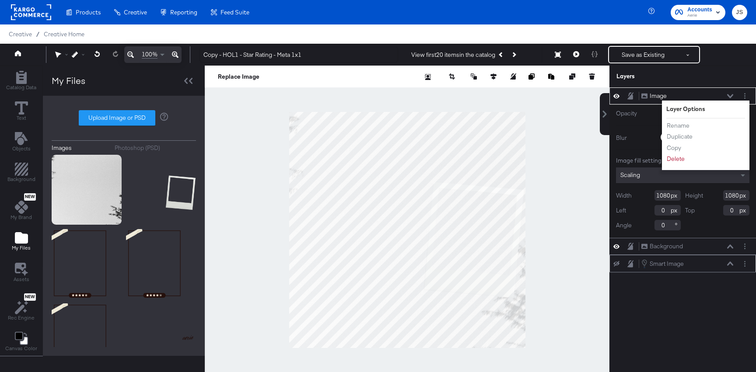
click at [688, 119] on div "Rename Duplicate Copy Delete" at bounding box center [690, 142] width 48 height 47
click at [684, 122] on button "Rename" at bounding box center [678, 125] width 24 height 9
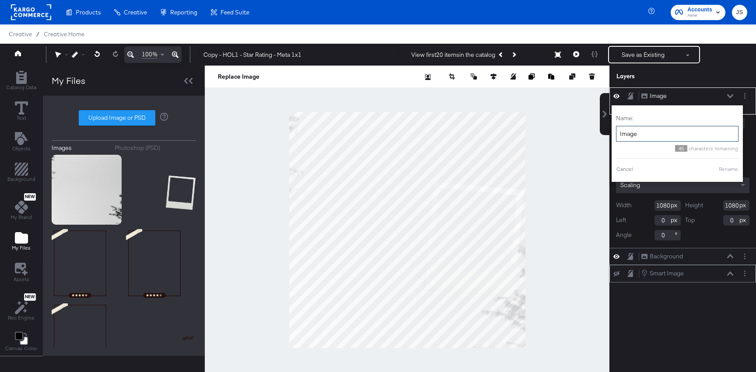
click at [658, 132] on input "Image" at bounding box center [677, 134] width 122 height 16
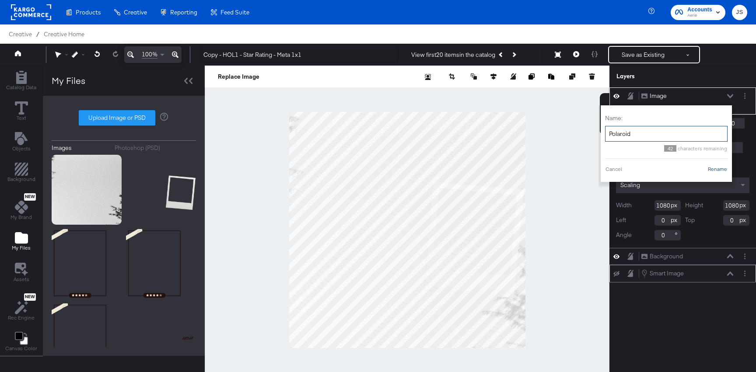
type input "Polaroid"
click at [713, 168] on button "Rename" at bounding box center [717, 169] width 20 height 8
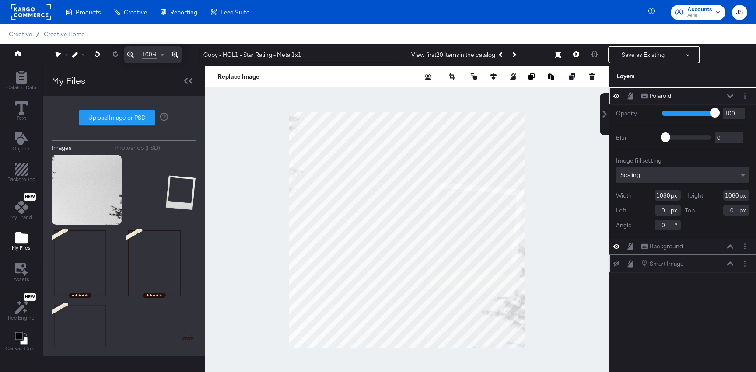
click at [730, 94] on icon at bounding box center [730, 96] width 6 height 4
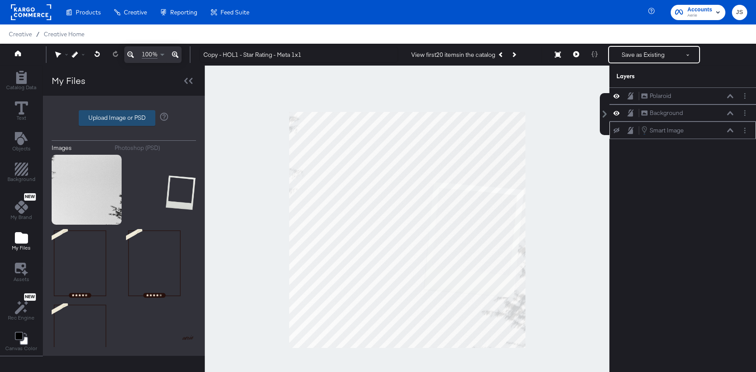
click at [99, 124] on label "Upload Image or PSD" at bounding box center [117, 118] width 76 height 15
click at [124, 118] on input "Upload Image or PSD" at bounding box center [124, 118] width 0 height 0
click at [743, 130] on button "Layer Options" at bounding box center [744, 130] width 9 height 9
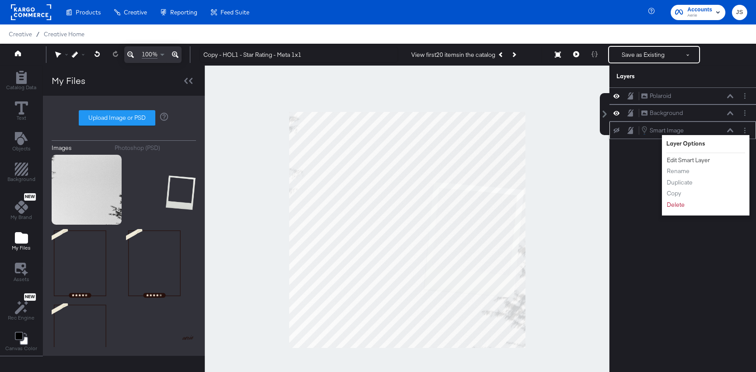
click at [678, 159] on button "Edit Smart Layer" at bounding box center [688, 160] width 44 height 9
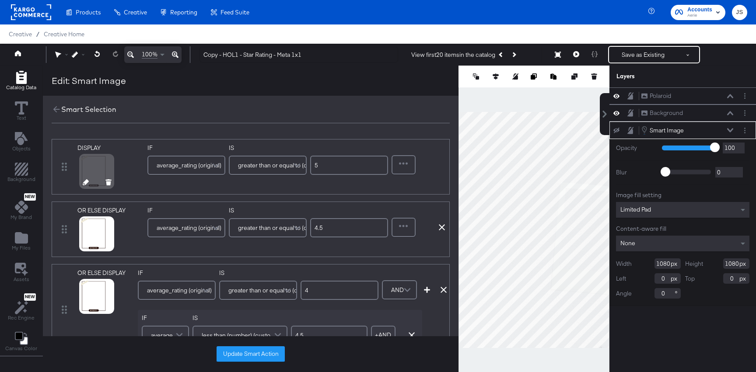
click at [84, 181] on icon at bounding box center [86, 182] width 6 height 6
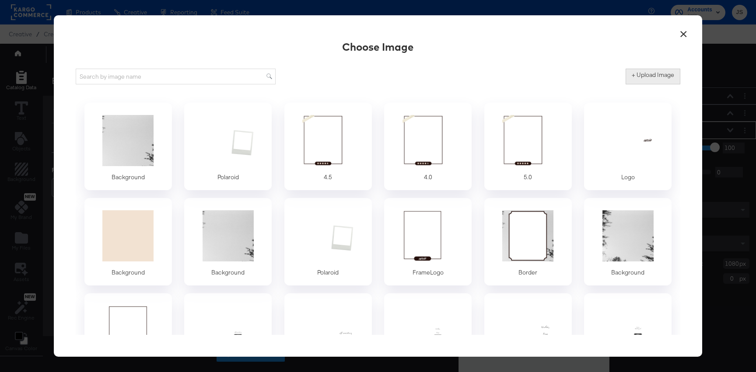
click at [667, 70] on button "+ Upload Image" at bounding box center [652, 77] width 55 height 16
click at [638, 80] on button "+ Upload Image" at bounding box center [652, 77] width 55 height 16
click at [647, 77] on label "+ Upload Image" at bounding box center [652, 75] width 42 height 8
click at [647, 84] on input "+ Upload Image" at bounding box center [725, 84] width 200 height 0
type input "C:\fakepath\4.0.png"
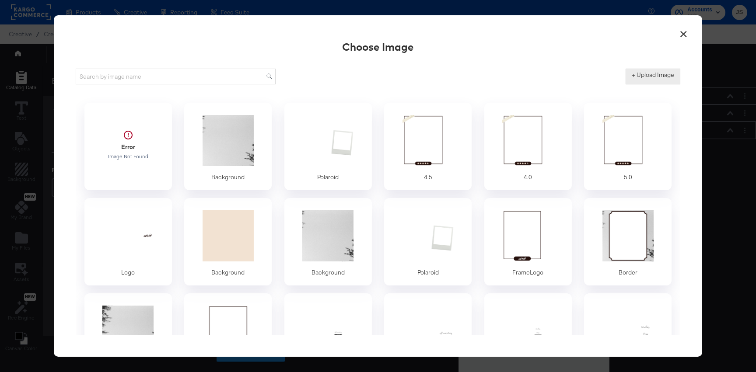
click at [668, 82] on button "+ Upload Image" at bounding box center [652, 77] width 55 height 16
click at [648, 76] on label "+ Upload Image" at bounding box center [652, 75] width 42 height 8
click at [648, 84] on input "+ Upload Image" at bounding box center [725, 84] width 200 height 0
type input "C:\fakepath\4.5.png"
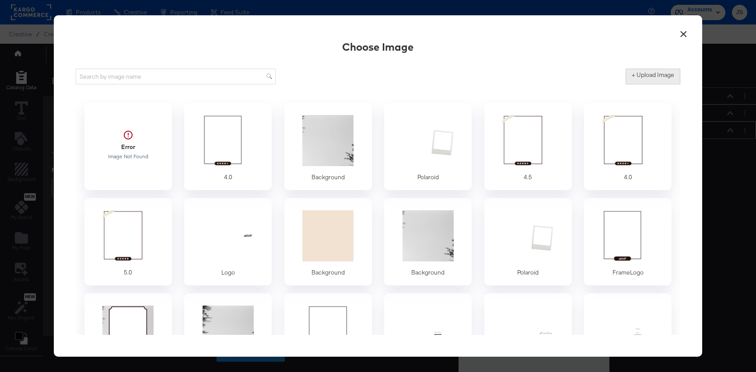
click at [661, 78] on label "+ Upload Image" at bounding box center [652, 75] width 42 height 8
click at [661, 84] on input "+ Upload Image" at bounding box center [725, 84] width 200 height 0
type input "C:\fakepath\5.0.png"
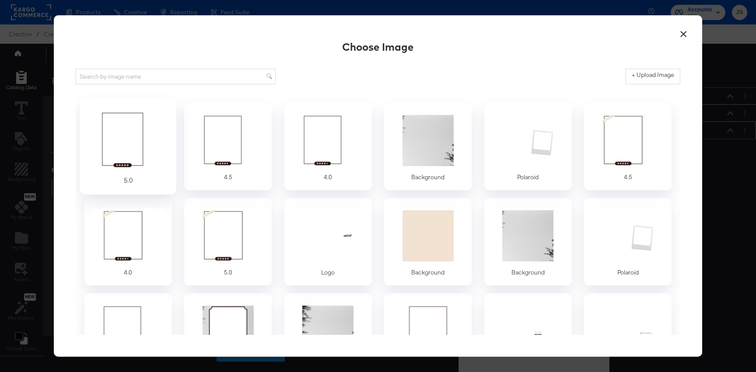
click at [134, 137] on div at bounding box center [128, 140] width 82 height 60
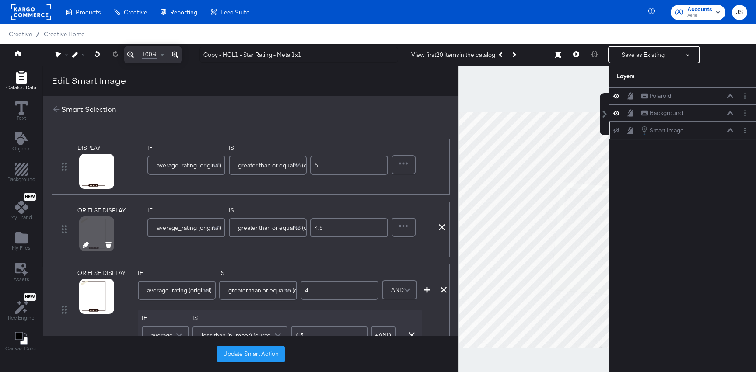
click at [83, 247] on icon at bounding box center [86, 245] width 6 height 6
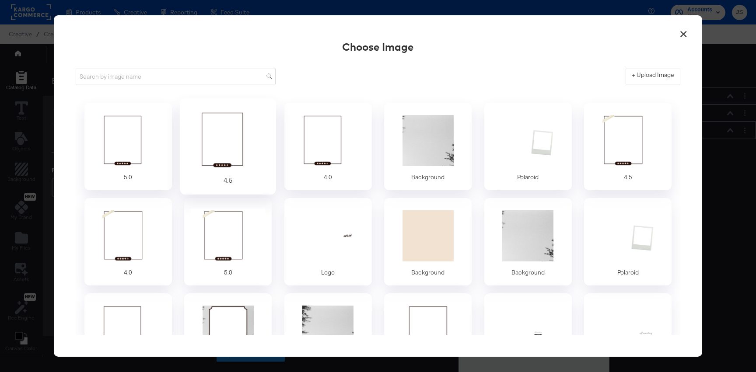
click at [240, 151] on div at bounding box center [228, 140] width 82 height 60
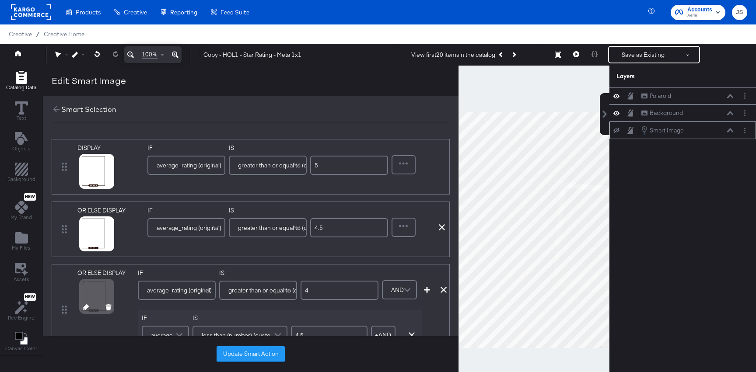
click at [84, 307] on icon at bounding box center [86, 307] width 6 height 6
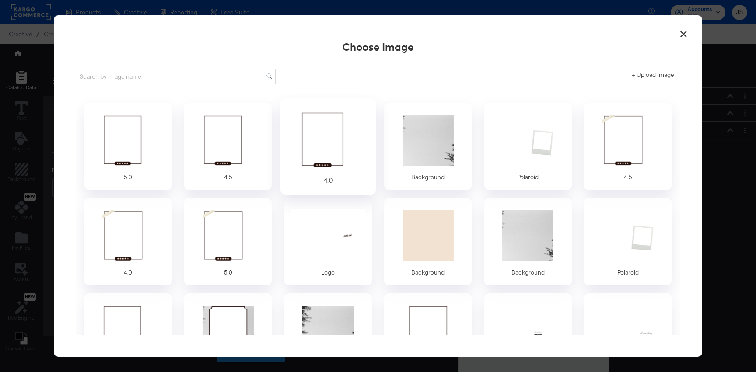
click at [318, 166] on div at bounding box center [328, 140] width 82 height 60
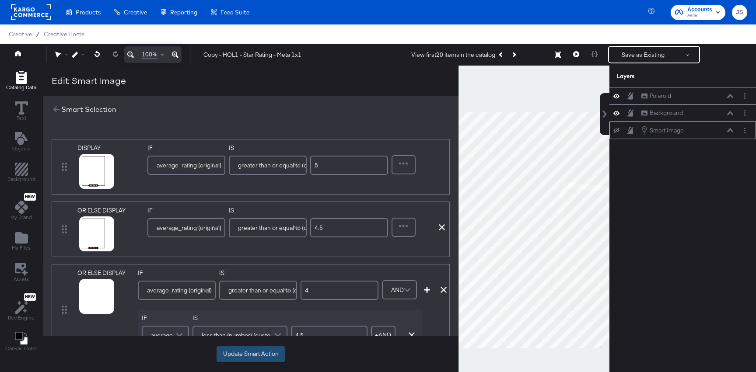
click at [241, 360] on button "Update Smart Action" at bounding box center [250, 354] width 68 height 16
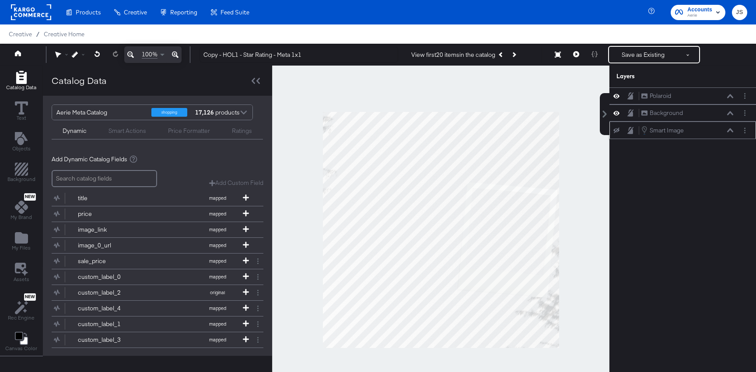
click at [616, 129] on icon at bounding box center [616, 131] width 6 height 6
drag, startPoint x: 692, startPoint y: 130, endPoint x: 692, endPoint y: 89, distance: 41.5
click at [692, 89] on div "Polaroid Polaroid Background Background Smart Image Smart Image" at bounding box center [682, 113] width 146 height 52
click at [746, 97] on button "Layer Options" at bounding box center [744, 96] width 9 height 9
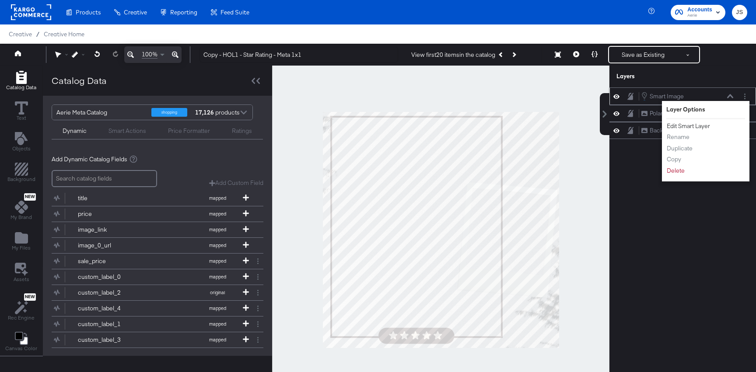
click at [696, 126] on button "Edit Smart Layer" at bounding box center [688, 126] width 44 height 9
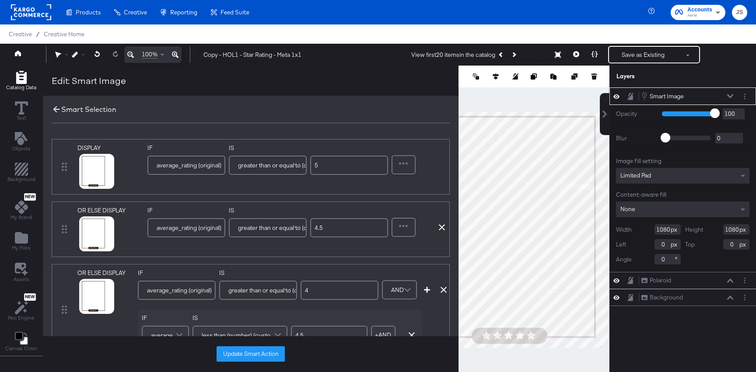
click at [57, 113] on icon at bounding box center [57, 110] width 10 height 10
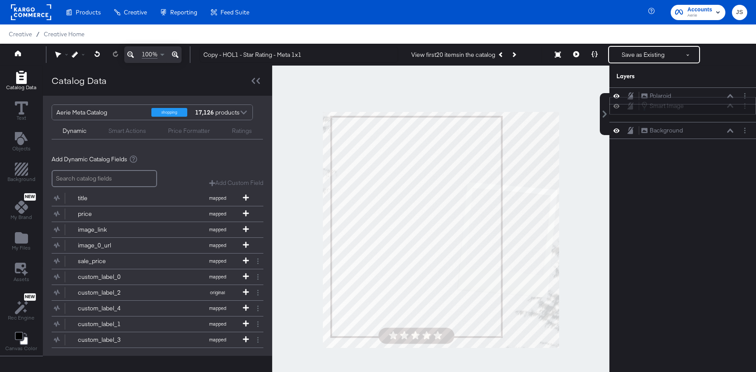
drag, startPoint x: 711, startPoint y: 100, endPoint x: 711, endPoint y: 115, distance: 14.9
click at [711, 115] on div "Smart Image Smart Image Polaroid Polaroid Background Background" at bounding box center [682, 113] width 146 height 52
click at [21, 237] on icon "Add Files" at bounding box center [21, 237] width 13 height 11
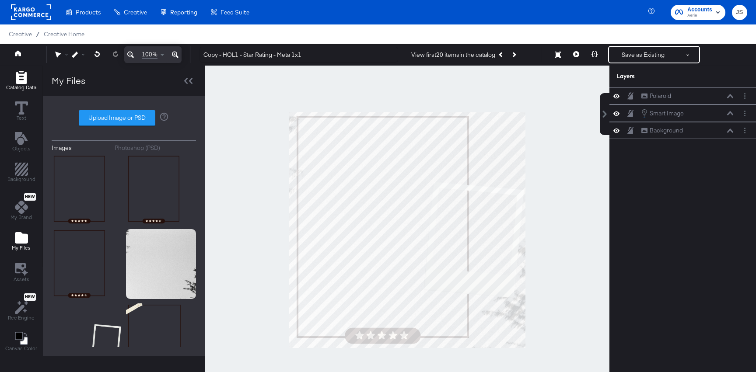
click at [15, 78] on icon "Add Rectangle" at bounding box center [21, 77] width 13 height 13
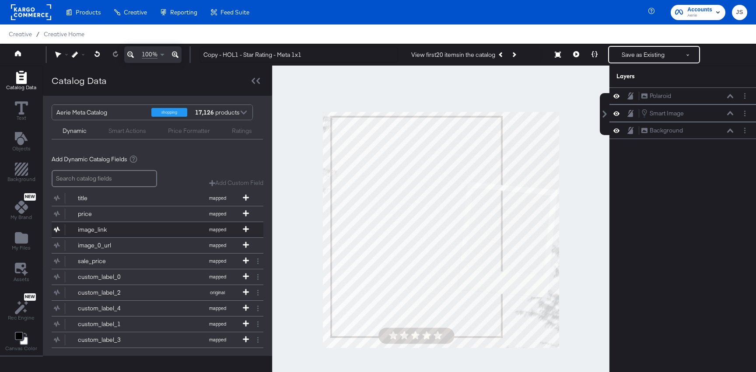
click at [102, 227] on div "image_link" at bounding box center [109, 230] width 63 height 8
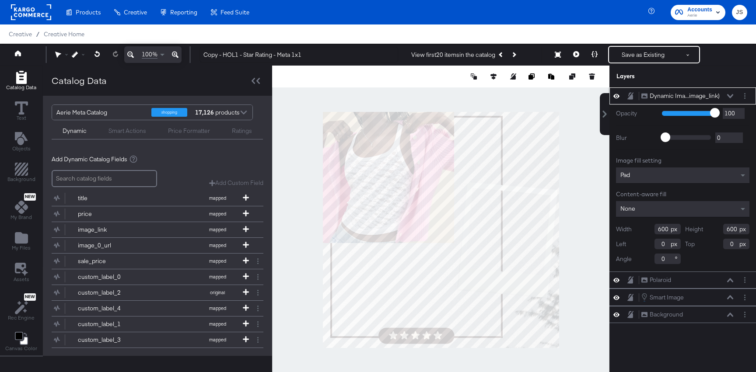
click at [698, 174] on div "Pad" at bounding box center [682, 175] width 133 height 16
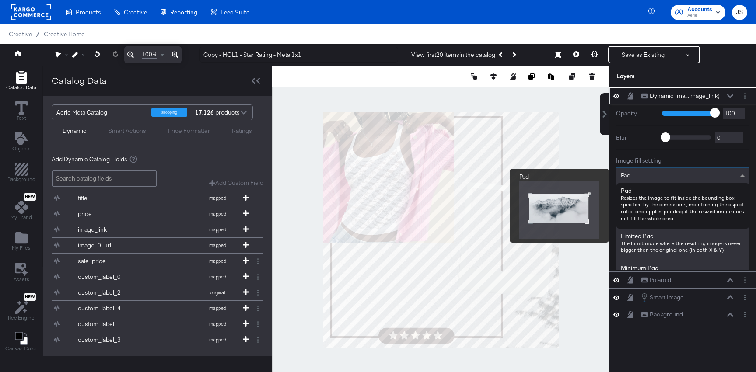
scroll to position [82, 0]
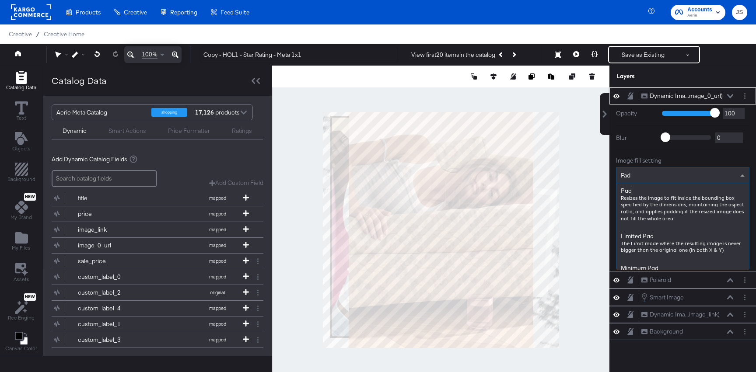
click at [654, 179] on div "Pad" at bounding box center [682, 175] width 132 height 15
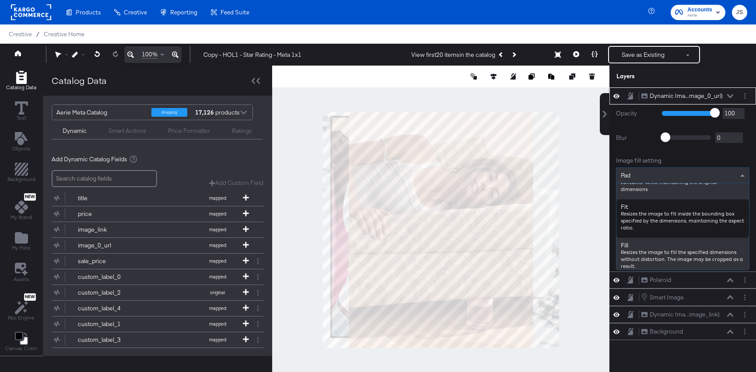
scroll to position [99, 0]
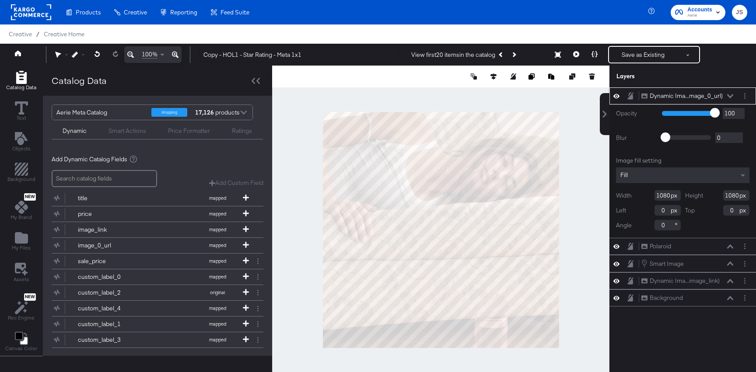
drag, startPoint x: 669, startPoint y: 227, endPoint x: 631, endPoint y: 227, distance: 37.6
click at [631, 227] on div "Angle 0" at bounding box center [648, 225] width 65 height 10
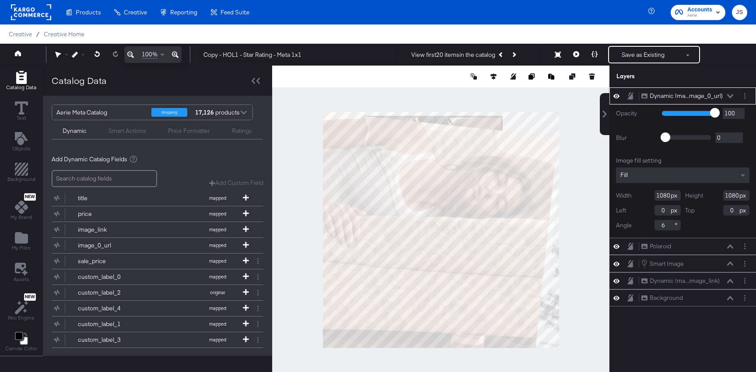
type input "6"
drag, startPoint x: 670, startPoint y: 197, endPoint x: 636, endPoint y: 198, distance: 34.6
click at [636, 198] on div "Width 1080" at bounding box center [648, 195] width 65 height 10
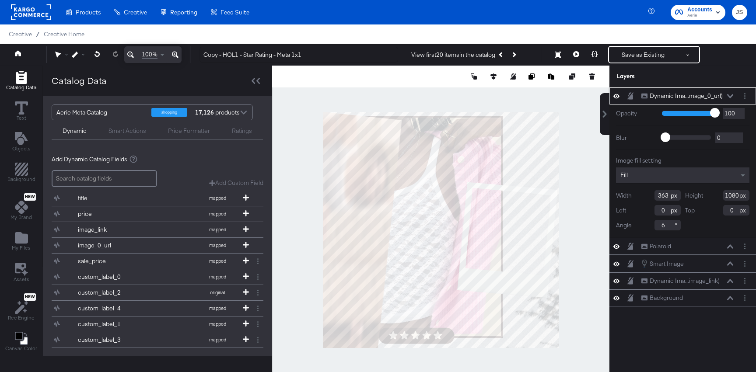
type input "363"
drag, startPoint x: 738, startPoint y: 198, endPoint x: 694, endPoint y: 197, distance: 44.2
click at [694, 197] on div "Height 1080" at bounding box center [717, 195] width 65 height 10
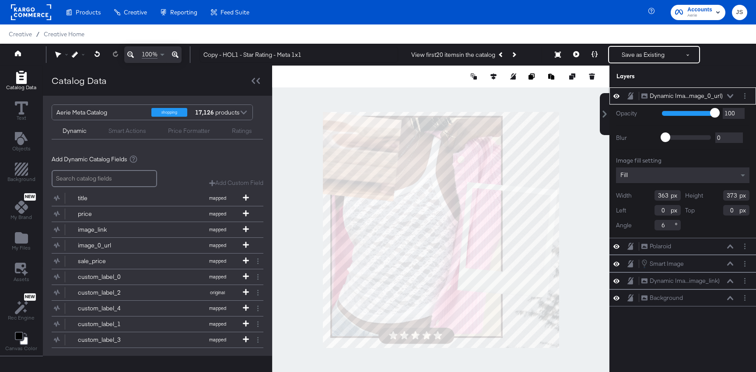
type input "373"
drag, startPoint x: 667, startPoint y: 210, endPoint x: 607, endPoint y: 210, distance: 59.5
click at [608, 210] on div "Dynamic Ima...mage_0_url) Dynamic Image (image_0_url) Opacity 1 100 100 Blur 0 …" at bounding box center [676, 233] width 157 height 293
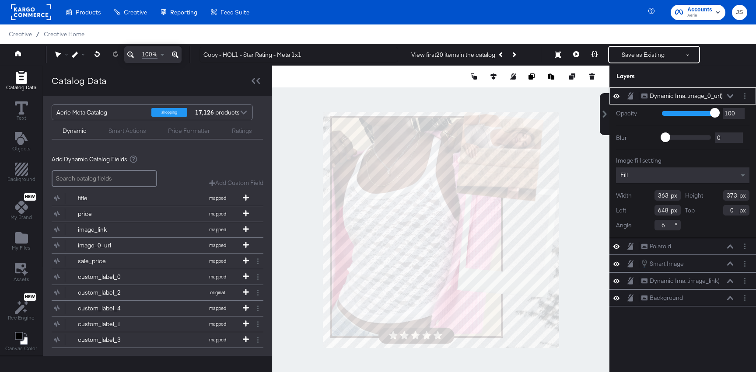
type input "648"
drag, startPoint x: 737, startPoint y: 209, endPoint x: 674, endPoint y: 209, distance: 63.4
click at [675, 209] on div "Width 363 Height 373 Left 648 Top 0 Angle 6" at bounding box center [682, 210] width 133 height 40
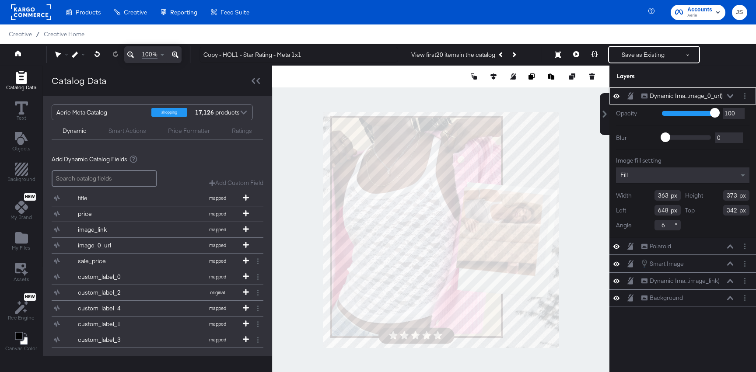
type input "342"
type input "686"
type input "350"
type input "388"
type input "347"
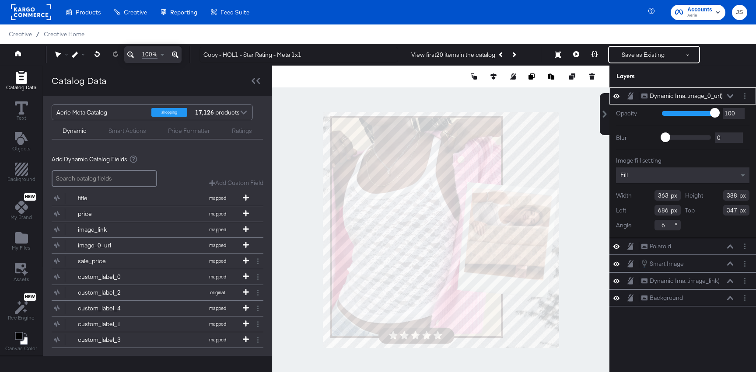
type input "394"
type input "687"
type input "341"
type input "374"
type input "676"
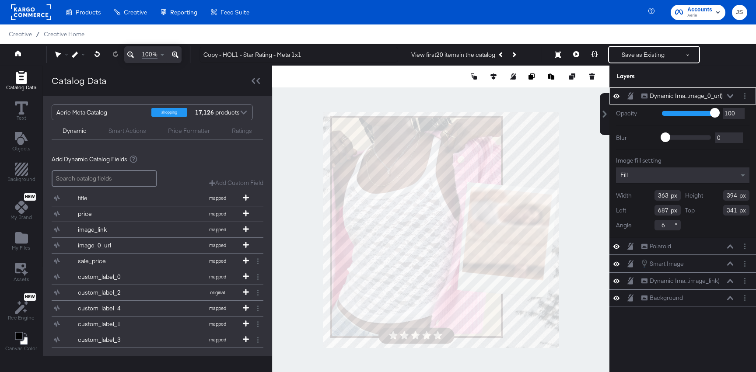
type input "340"
type input "376"
type input "674"
type input "388"
type input "329"
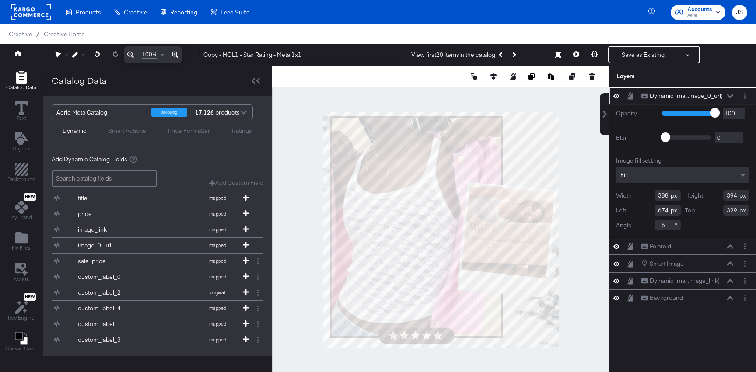
click at [731, 98] on icon at bounding box center [730, 96] width 6 height 4
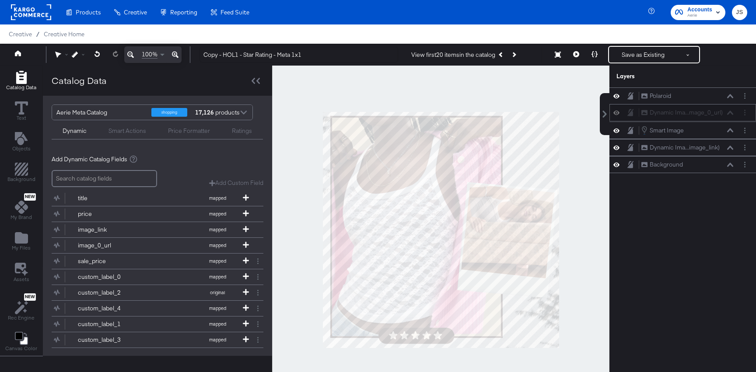
drag, startPoint x: 725, startPoint y: 96, endPoint x: 725, endPoint y: 115, distance: 19.2
click at [575, 52] on icon at bounding box center [576, 54] width 6 height 6
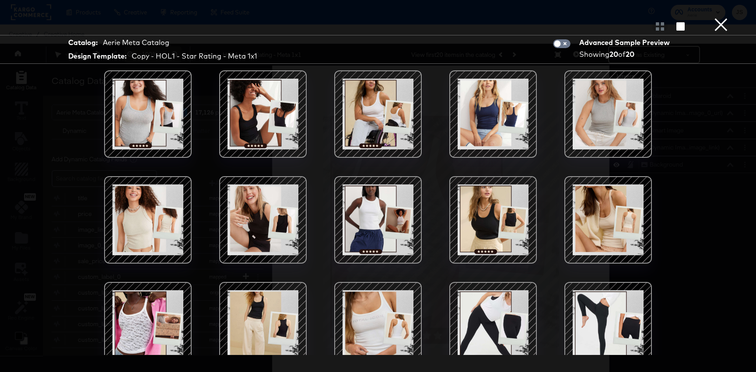
click at [363, 141] on div at bounding box center [378, 114] width 74 height 74
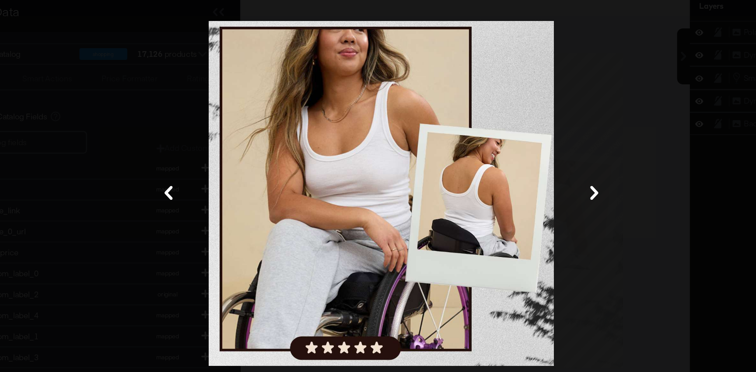
click at [569, 258] on div at bounding box center [378, 217] width 656 height 285
click at [630, 98] on div at bounding box center [378, 217] width 656 height 285
click at [562, 127] on div at bounding box center [378, 217] width 656 height 285
click at [632, 185] on div at bounding box center [378, 217] width 656 height 285
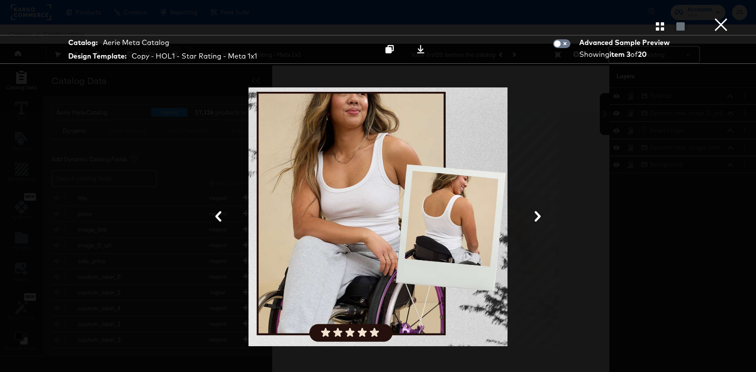
click at [715, 17] on button "×" at bounding box center [720, 8] width 17 height 17
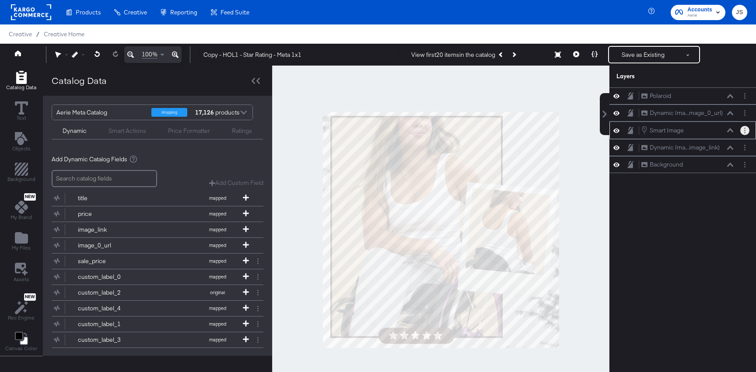
click at [741, 127] on button "Layer Options" at bounding box center [744, 130] width 9 height 9
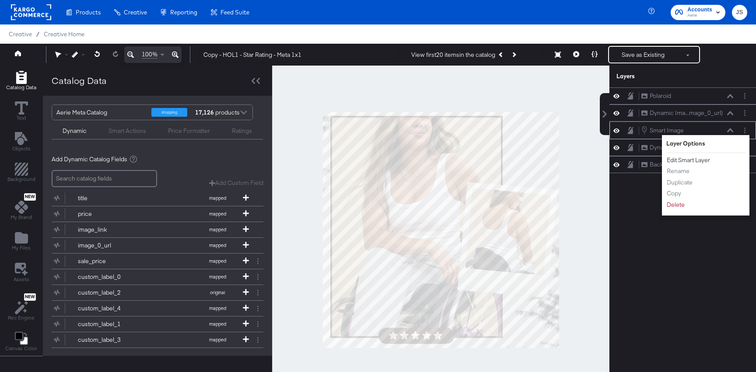
click at [695, 157] on button "Edit Smart Layer" at bounding box center [688, 160] width 44 height 9
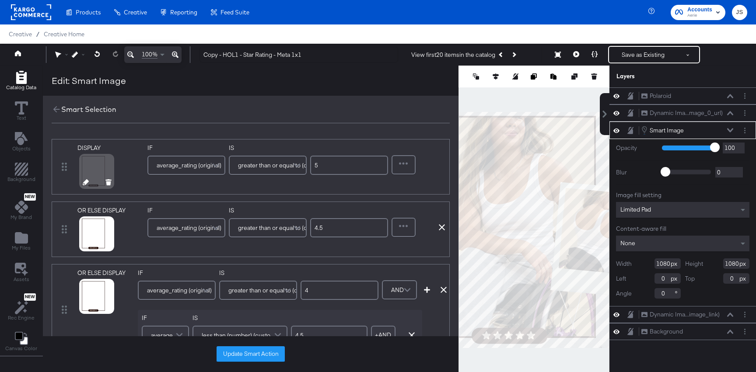
click at [84, 184] on icon at bounding box center [86, 182] width 6 height 6
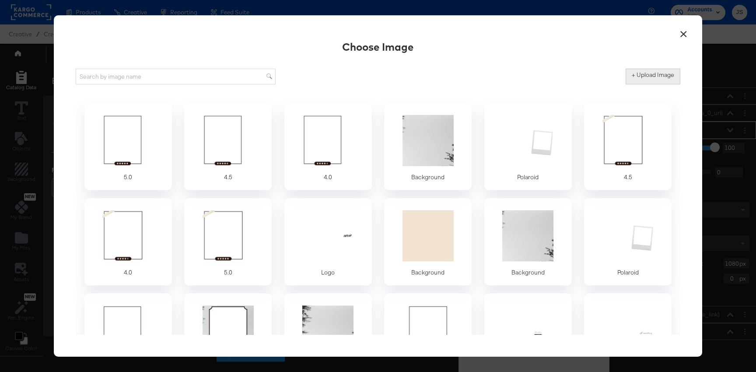
click at [640, 80] on button "+ Upload Image" at bounding box center [652, 77] width 55 height 16
click at [660, 66] on div "+ Upload Image" at bounding box center [378, 77] width 604 height 22
click at [661, 74] on label "+ Upload Image" at bounding box center [652, 75] width 42 height 8
click at [661, 84] on input "+ Upload Image" at bounding box center [725, 84] width 200 height 0
type input "C:\fakepath\5.0.png"
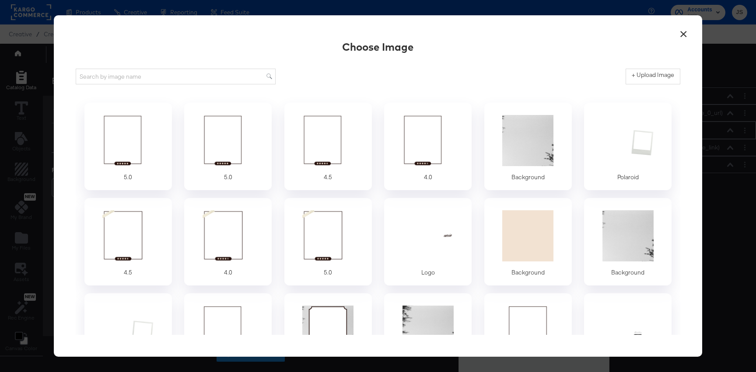
click at [150, 141] on div at bounding box center [128, 140] width 74 height 55
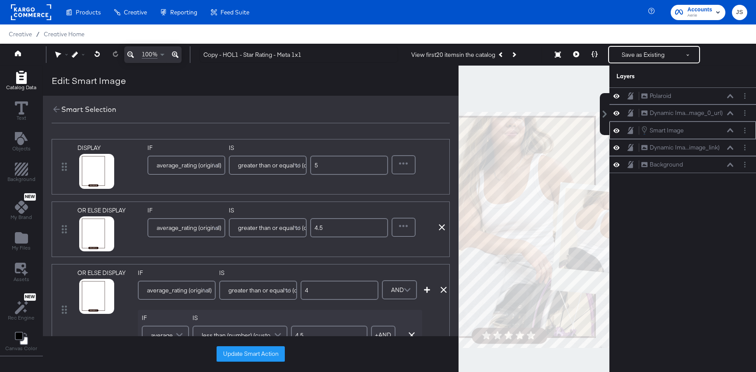
click at [253, 350] on button "Update Smart Action" at bounding box center [250, 354] width 68 height 16
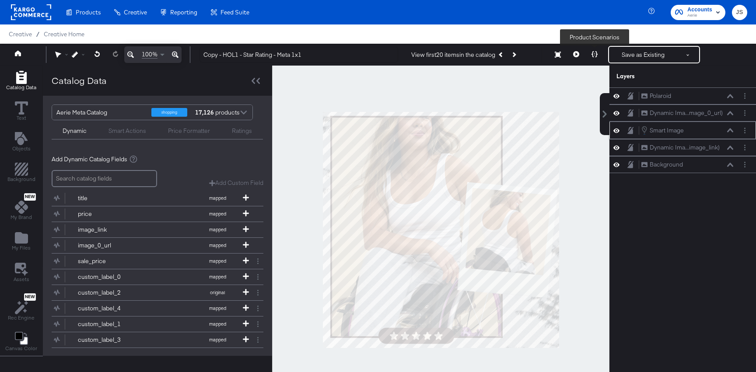
click at [589, 52] on button at bounding box center [594, 54] width 18 height 17
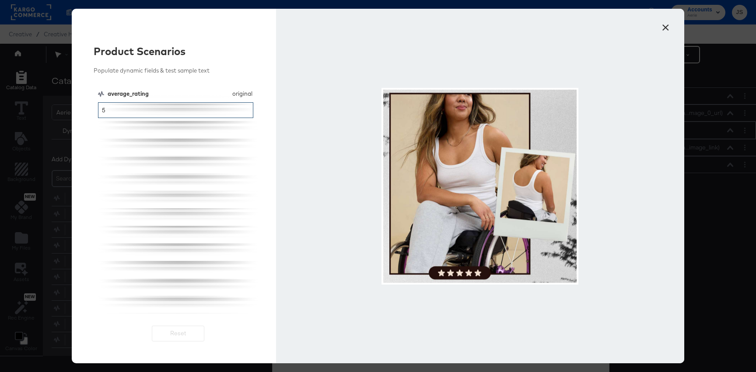
drag, startPoint x: 185, startPoint y: 115, endPoint x: 87, endPoint y: 113, distance: 98.0
click at [87, 113] on div "Product Scenarios Populate dynamic fields & test sample text average_rating ori…" at bounding box center [174, 186] width 204 height 355
drag, startPoint x: 135, startPoint y: 110, endPoint x: 82, endPoint y: 110, distance: 52.5
click at [84, 110] on div "Product Scenarios Populate dynamic fields & test sample text average_rating ori…" at bounding box center [174, 186] width 204 height 355
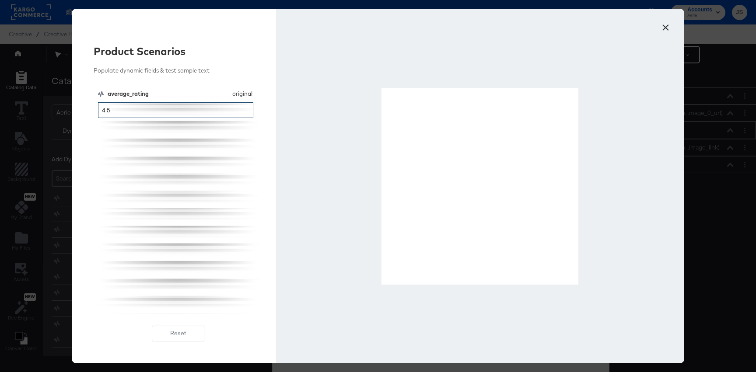
type input "4.5"
click at [664, 23] on button "×" at bounding box center [665, 25] width 16 height 16
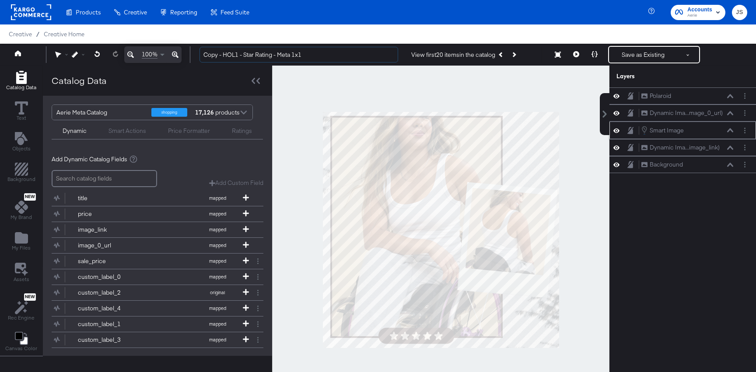
drag, startPoint x: 223, startPoint y: 54, endPoint x: 177, endPoint y: 54, distance: 46.4
click at [177, 54] on div "Failed to load text entry 100% Copy - HOL1 - Star Rating - Meta 1x1 View first …" at bounding box center [378, 55] width 756 height 22
click at [331, 52] on input "HOL1 - Star Rating - Meta 1x1" at bounding box center [298, 55] width 199 height 16
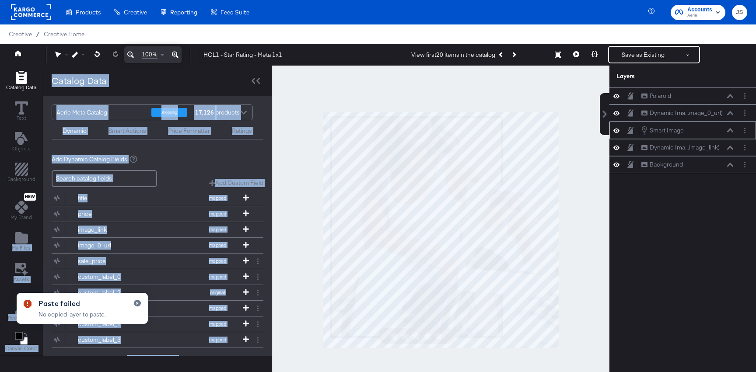
drag, startPoint x: 3, startPoint y: 228, endPoint x: 272, endPoint y: 206, distance: 269.4
click at [272, 87] on div "Catalog Data Text Objects Background New My Brand My Files Assets New Rec Engin…" at bounding box center [378, 77] width 756 height 22
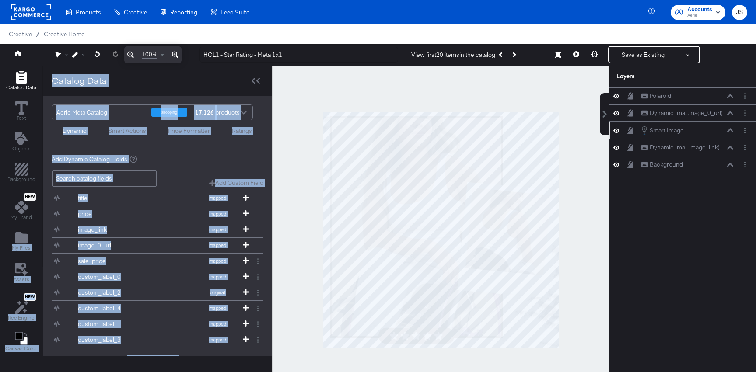
click at [279, 91] on div at bounding box center [440, 230] width 337 height 329
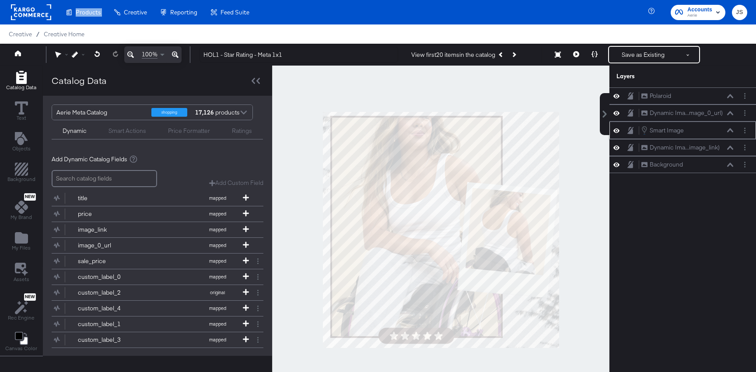
drag, startPoint x: 3, startPoint y: 10, endPoint x: 109, endPoint y: 2, distance: 106.1
click at [109, 2] on div "Products Products Product Catalogs Enhance Your Product Catalog, Map Them to Pu…" at bounding box center [128, 12] width 256 height 24
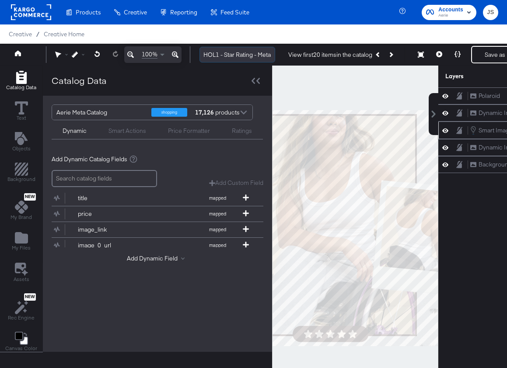
click at [223, 55] on input "HOL1 - Star Rating - Meta 1x1" at bounding box center [237, 55] width 76 height 16
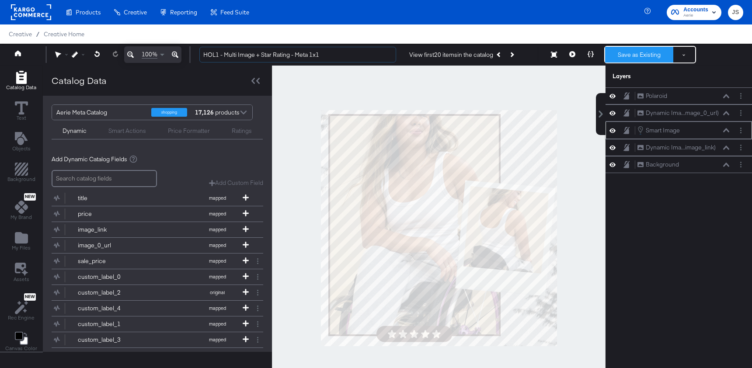
type input "HOL1 - Multi Image + Star Rating - Meta 1x1"
click at [652, 55] on button "Save as Existing" at bounding box center [639, 55] width 68 height 16
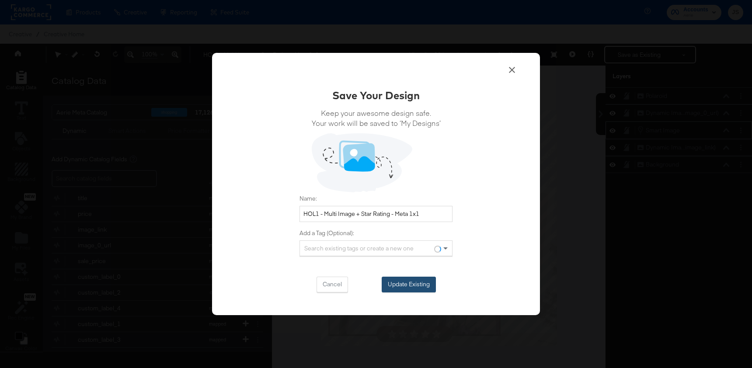
click at [424, 277] on button "Update Existing" at bounding box center [409, 285] width 54 height 16
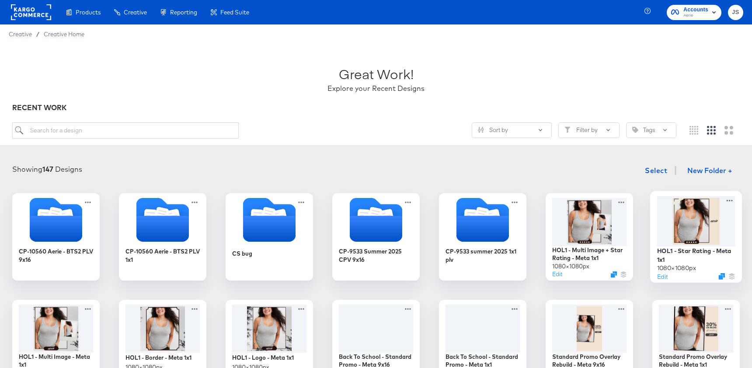
click at [687, 213] on div at bounding box center [696, 221] width 78 height 50
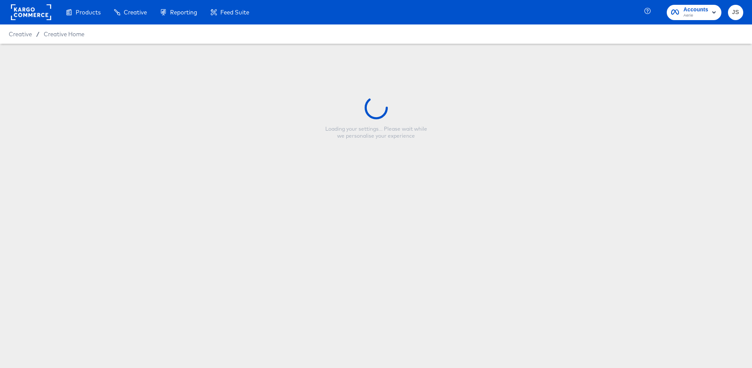
type input "HOL1 - Star Rating - Meta 1x1"
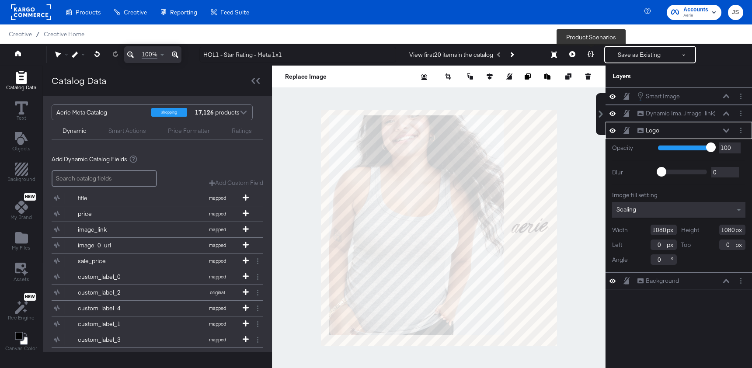
click at [593, 54] on icon at bounding box center [591, 54] width 6 height 6
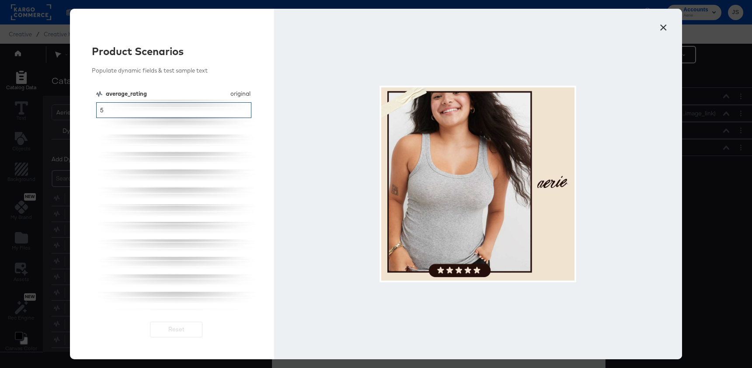
drag, startPoint x: 111, startPoint y: 104, endPoint x: 66, endPoint y: 104, distance: 44.2
click at [66, 104] on div "× Product Scenarios Populate dynamic fields & test sample text average_rating o…" at bounding box center [376, 184] width 752 height 368
click at [122, 112] on input "5" at bounding box center [173, 110] width 155 height 16
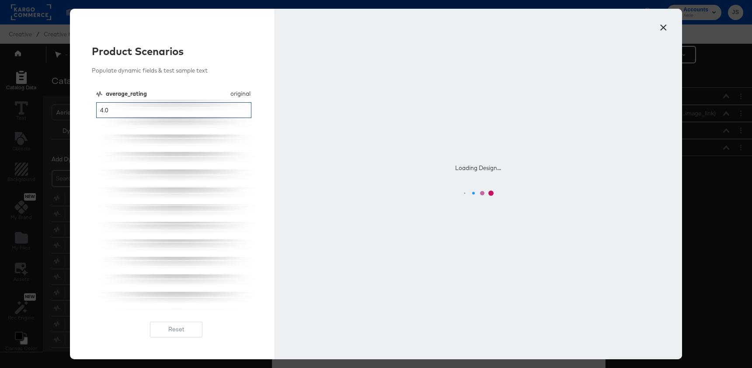
click at [128, 112] on input "4.0" at bounding box center [173, 110] width 155 height 16
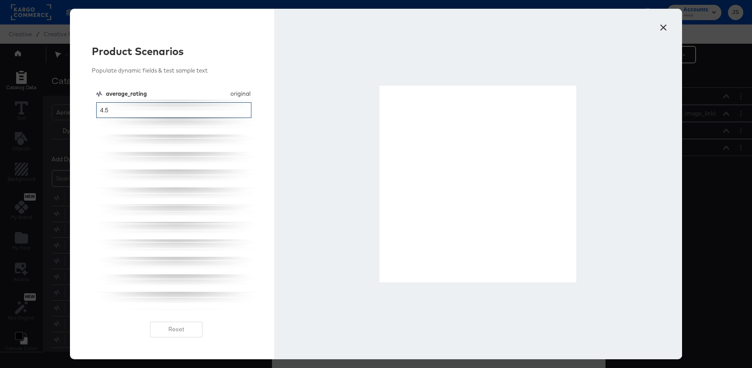
type input "4.5"
click at [666, 25] on button "×" at bounding box center [664, 25] width 16 height 16
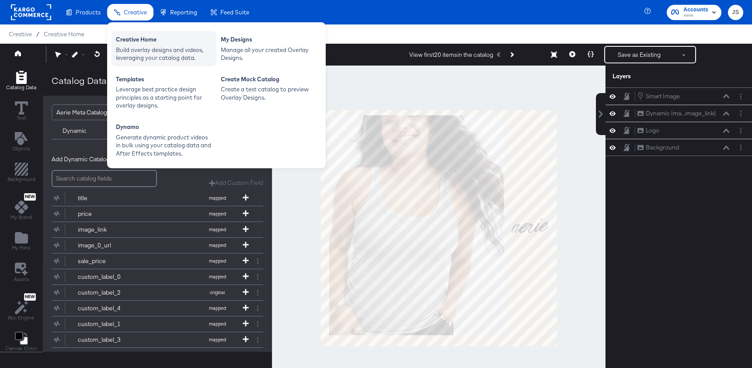
click at [146, 42] on div "Creative Home" at bounding box center [164, 40] width 96 height 10
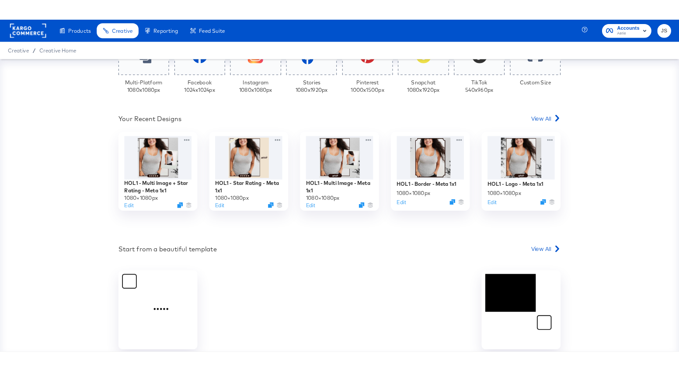
scroll to position [226, 0]
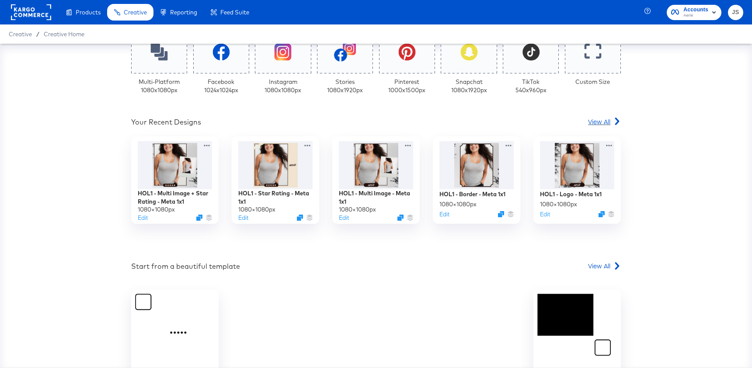
click at [592, 120] on span "View All" at bounding box center [599, 121] width 22 height 9
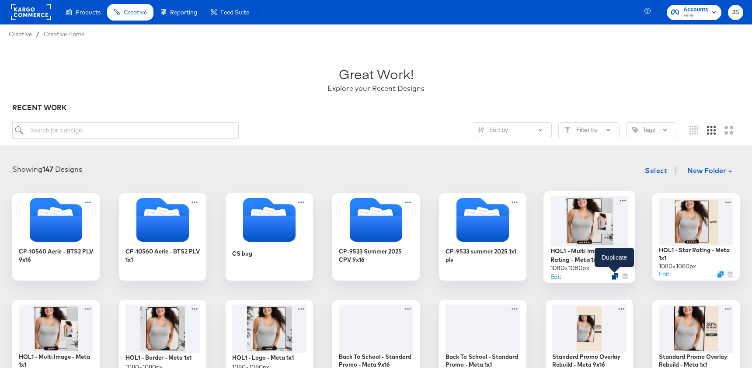
click at [613, 273] on div at bounding box center [615, 276] width 7 height 7
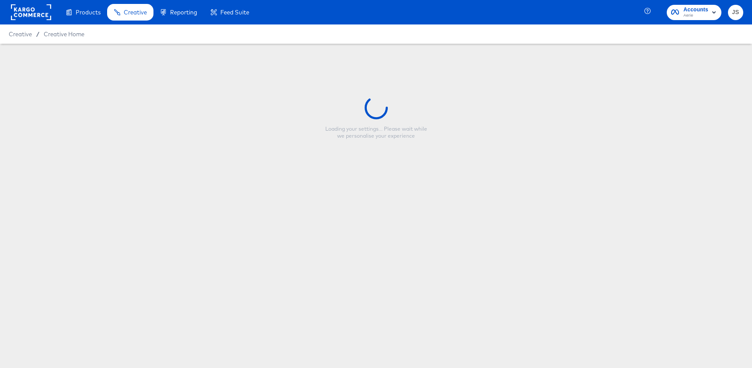
type input "HOL1 - Multi Image + Star Rating - Meta 1x1"
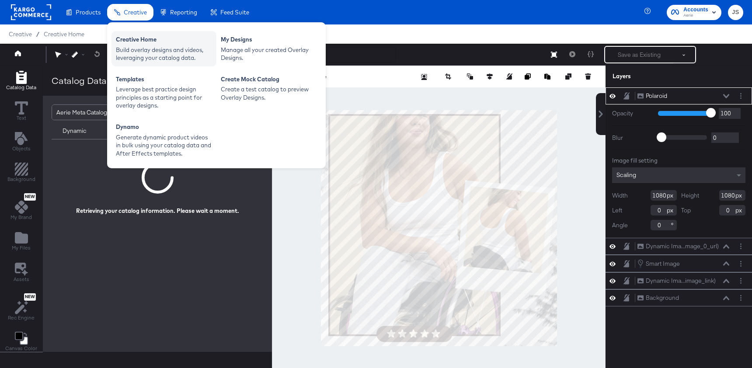
click at [146, 49] on div "Build overlay designs and videos, leveraging your catalog data." at bounding box center [164, 54] width 96 height 16
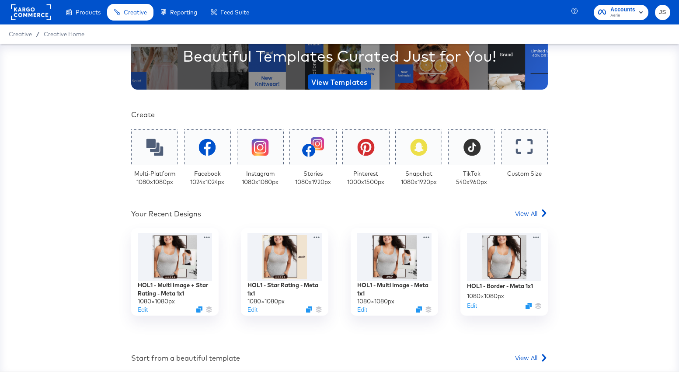
scroll to position [124, 0]
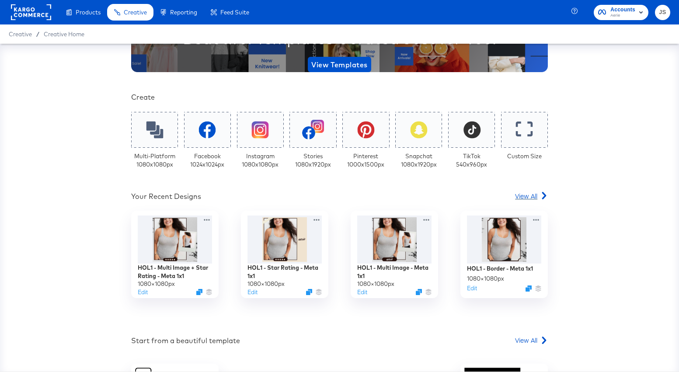
click at [546, 195] on icon at bounding box center [544, 195] width 4 height 7
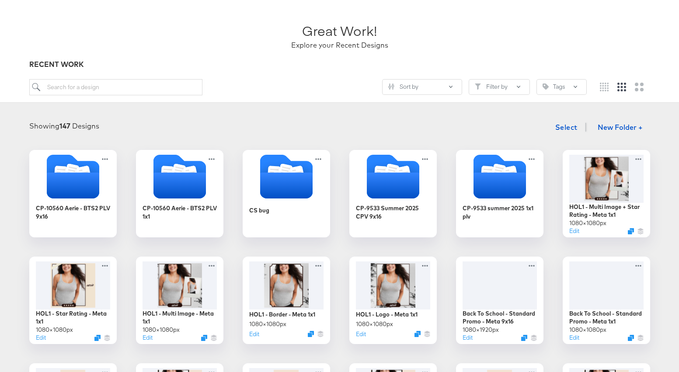
scroll to position [45, 0]
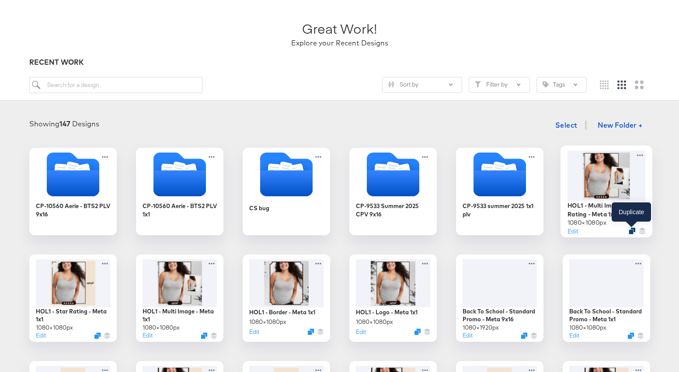
click at [632, 232] on icon "Duplicate" at bounding box center [632, 231] width 7 height 7
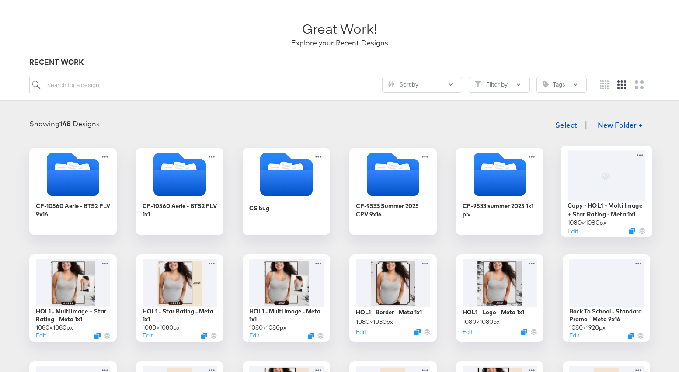
click at [604, 192] on div at bounding box center [606, 175] width 78 height 50
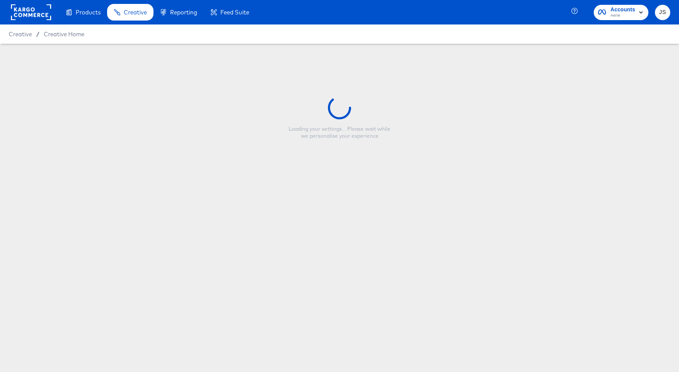
type input "Copy - HOL1 - Multi Image + Star Rating - Meta 1x1"
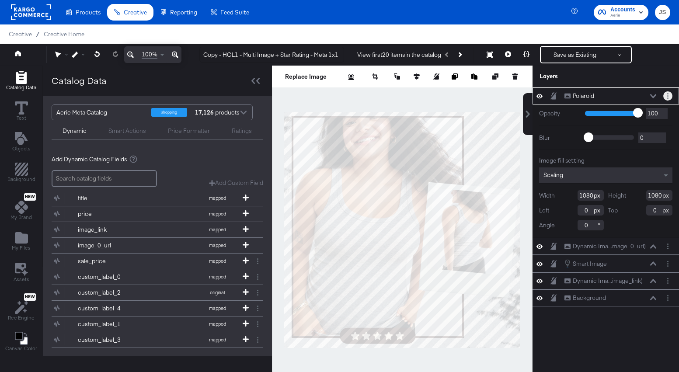
click at [669, 94] on button "Layer Options" at bounding box center [667, 95] width 9 height 9
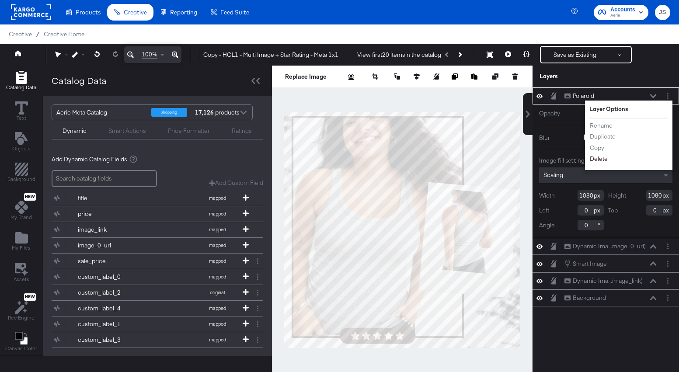
click at [600, 157] on button "Delete" at bounding box center [598, 158] width 19 height 9
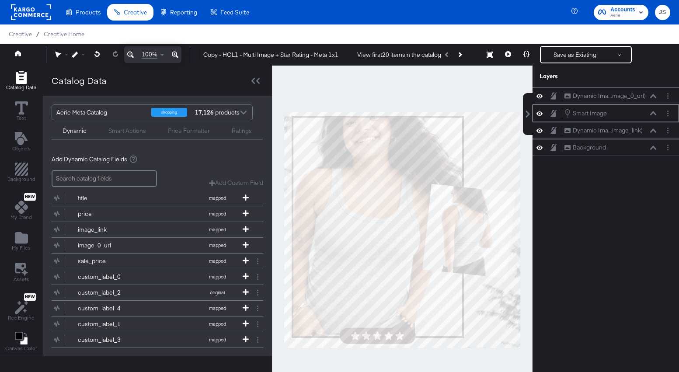
click at [540, 113] on icon at bounding box center [540, 113] width 6 height 7
click at [667, 98] on button "Layer Options" at bounding box center [667, 95] width 9 height 9
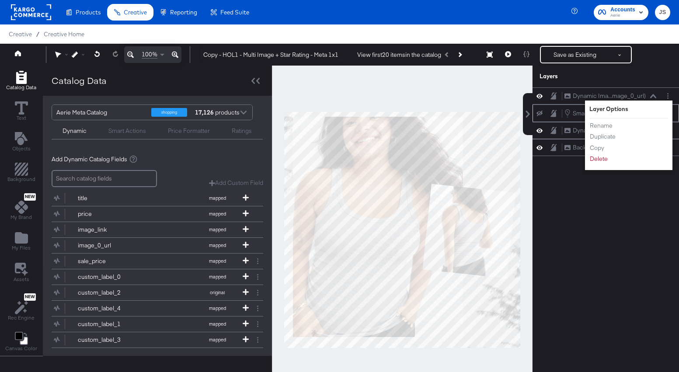
click at [614, 84] on div "Layers" at bounding box center [606, 77] width 146 height 22
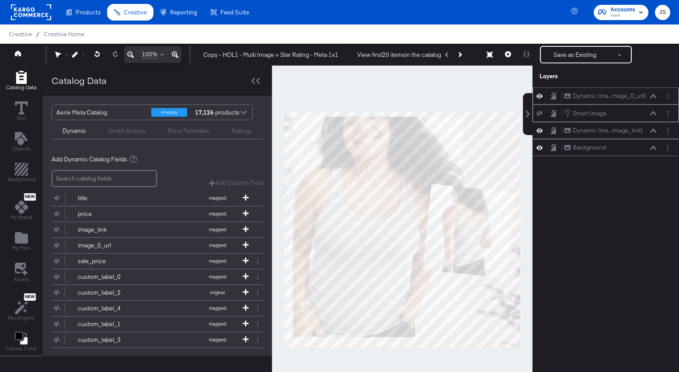
click at [543, 95] on button at bounding box center [539, 96] width 7 height 8
click at [540, 132] on icon at bounding box center [540, 130] width 6 height 7
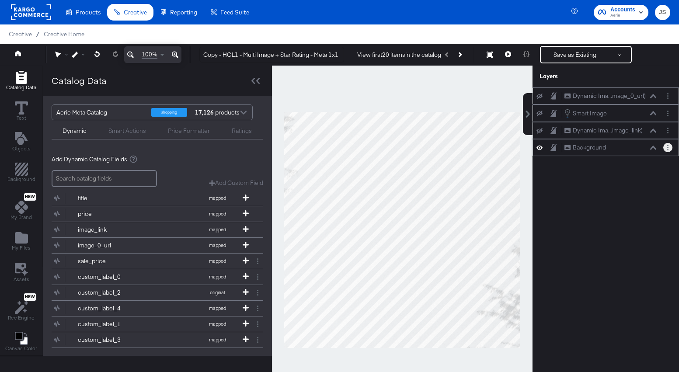
click at [664, 150] on button "Layer Options" at bounding box center [667, 147] width 9 height 9
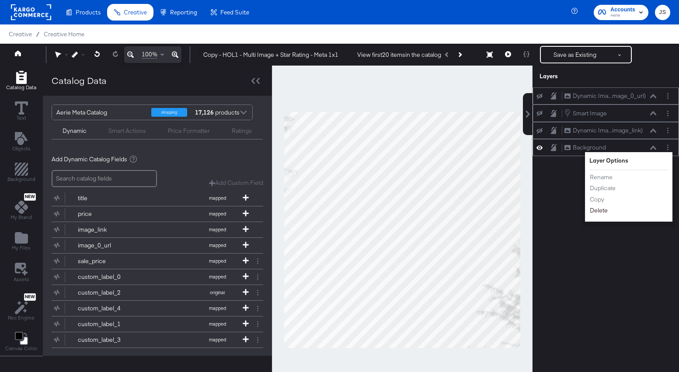
click at [598, 212] on button "Delete" at bounding box center [598, 210] width 19 height 9
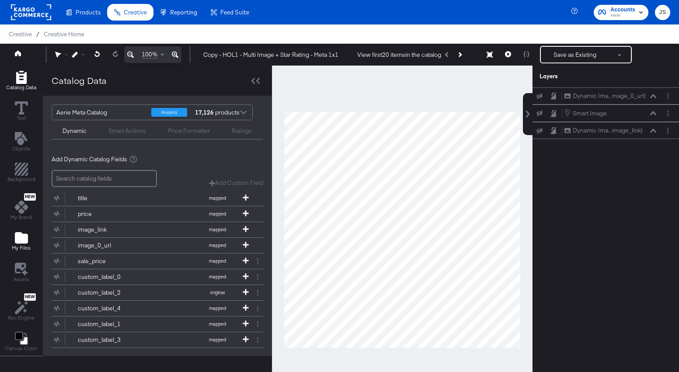
click at [27, 242] on icon "Add Files" at bounding box center [21, 237] width 13 height 11
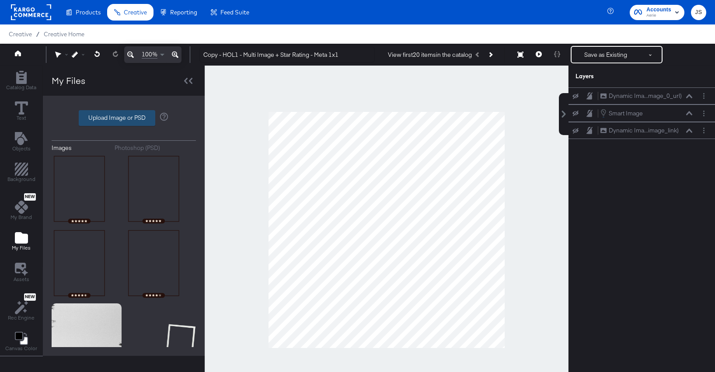
click at [96, 112] on label "Upload Image or PSD" at bounding box center [117, 118] width 76 height 15
click at [124, 118] on input "Upload Image or PSD" at bounding box center [124, 118] width 0 height 0
type input "C:\fakepath\Background.png"
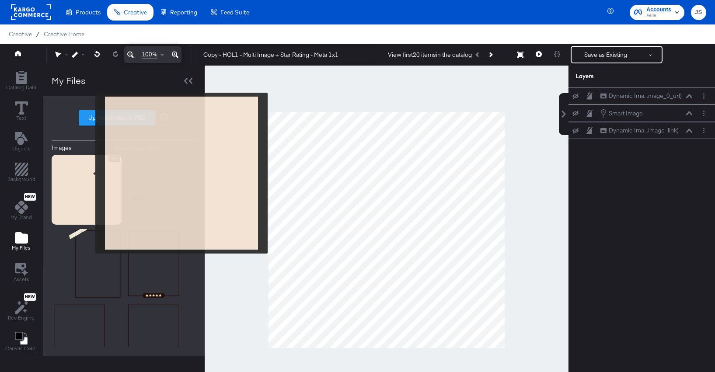
click at [89, 174] on img at bounding box center [87, 190] width 70 height 70
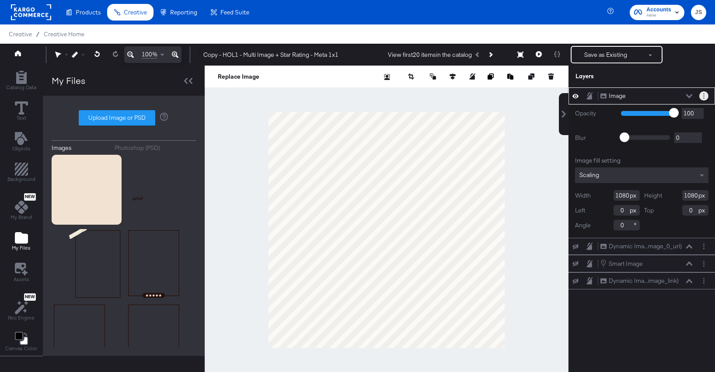
click at [700, 98] on button "Layer Options" at bounding box center [703, 95] width 9 height 9
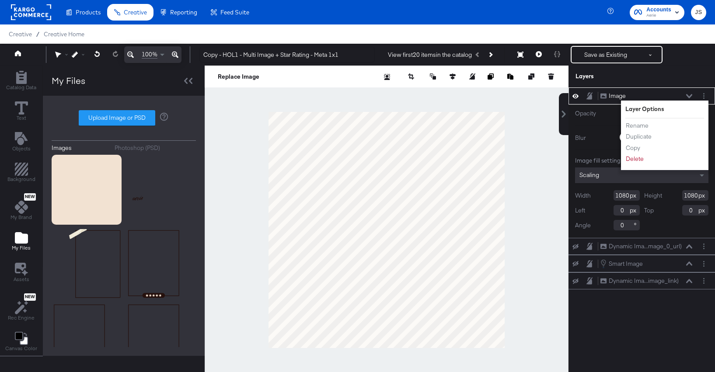
click at [634, 121] on div "Rename Duplicate Copy Delete" at bounding box center [649, 142] width 48 height 47
click at [634, 124] on button "Rename" at bounding box center [637, 125] width 24 height 9
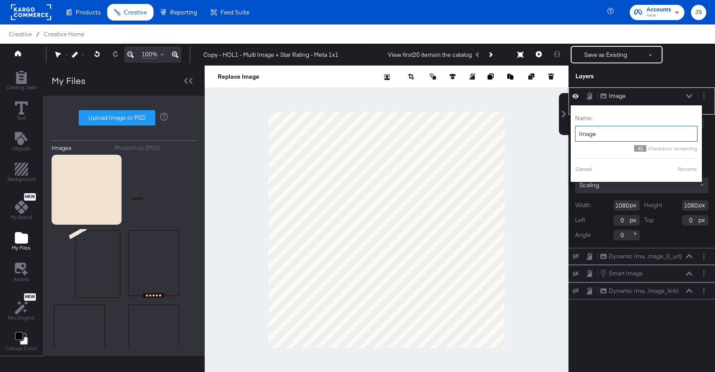
click at [610, 139] on input "Image" at bounding box center [636, 134] width 122 height 16
type input "Background"
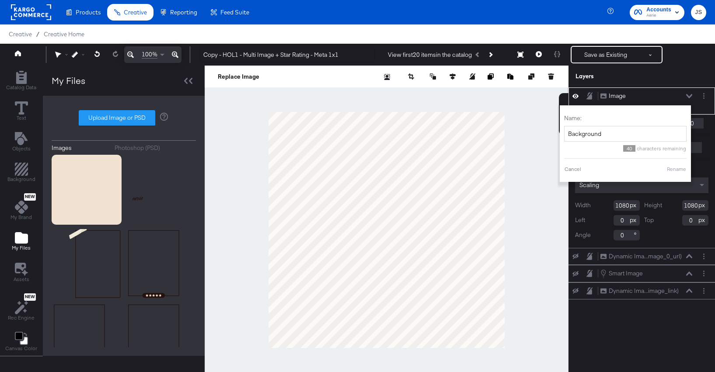
click at [678, 170] on button "Rename" at bounding box center [676, 169] width 20 height 8
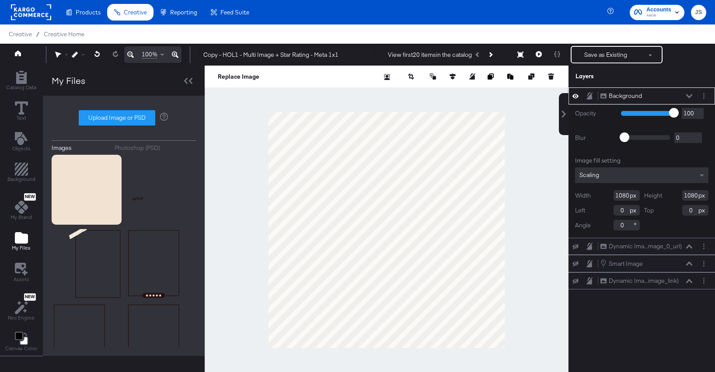
click at [690, 95] on icon at bounding box center [689, 96] width 6 height 4
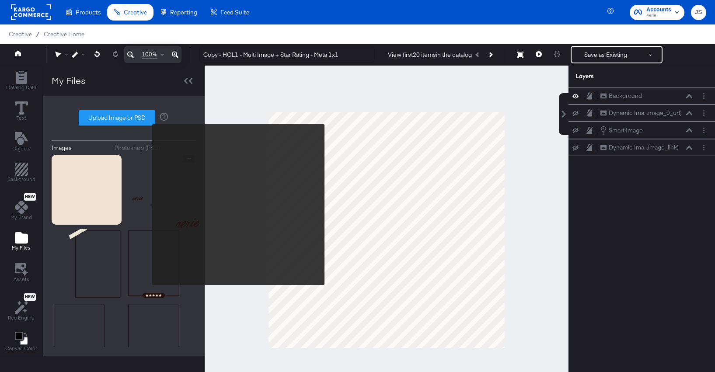
click at [146, 205] on img at bounding box center [161, 190] width 70 height 70
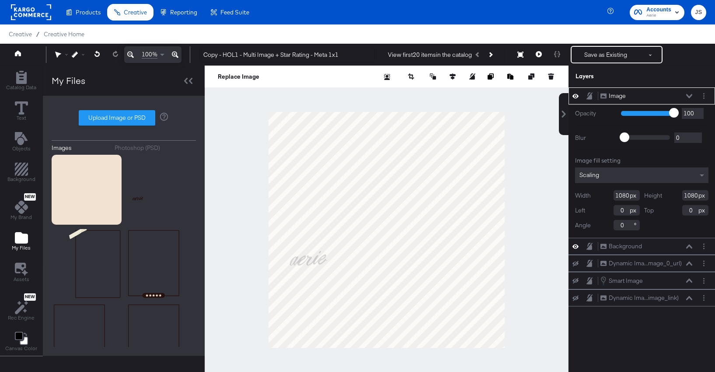
click at [699, 97] on div "Image Image" at bounding box center [641, 95] width 139 height 9
click at [706, 99] on button "Layer Options" at bounding box center [703, 95] width 9 height 9
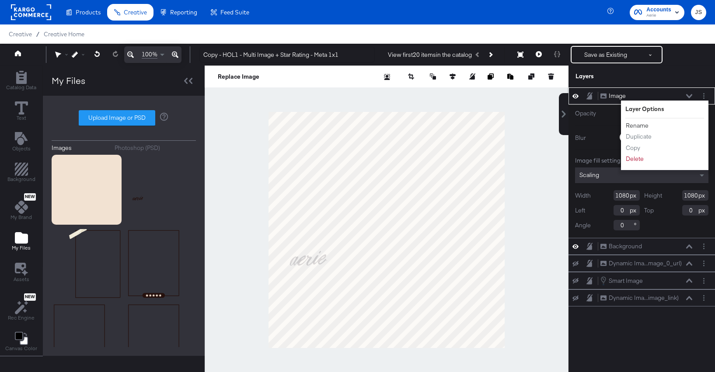
click at [640, 126] on button "Rename" at bounding box center [637, 125] width 24 height 9
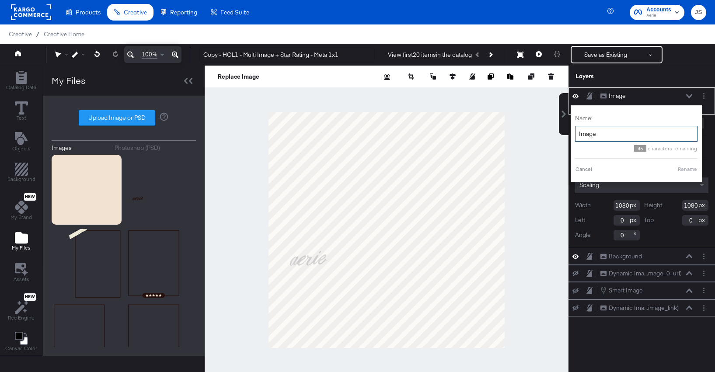
click at [616, 134] on input "Image" at bounding box center [636, 134] width 122 height 16
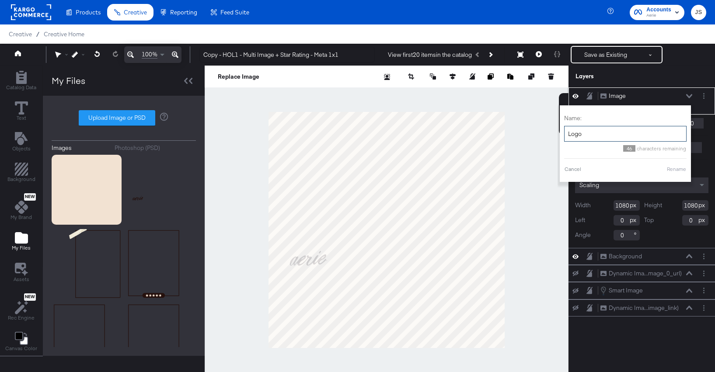
type input "Logo"
click at [673, 165] on div "Name: Logo 46 characters remaining Cancel Rename" at bounding box center [625, 144] width 122 height 68
click at [676, 174] on div "Name: Logo 46 characters remaining Cancel Rename" at bounding box center [625, 144] width 122 height 68
click at [674, 170] on button "Rename" at bounding box center [676, 169] width 20 height 8
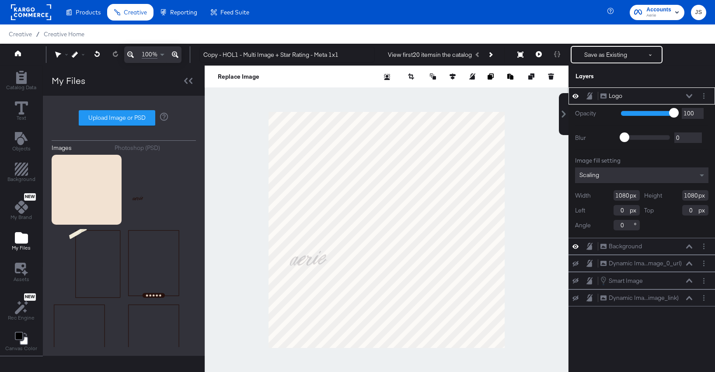
click at [689, 98] on icon at bounding box center [689, 96] width 6 height 4
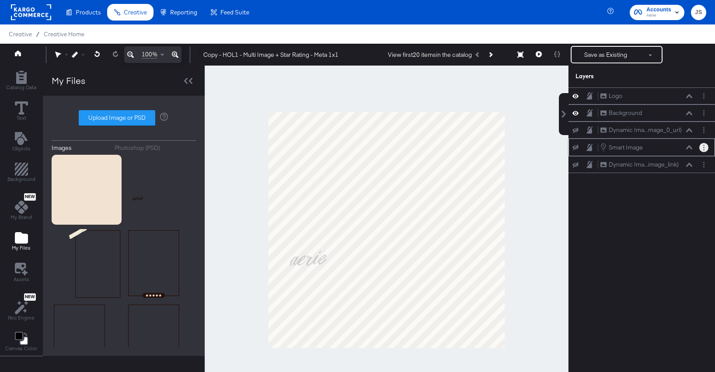
click at [701, 146] on button "Layer Options" at bounding box center [703, 147] width 9 height 9
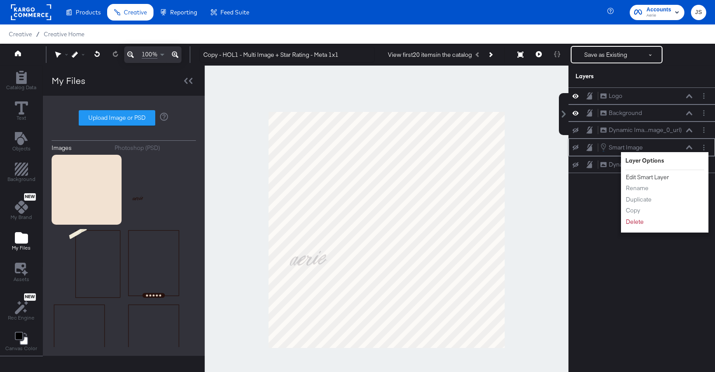
click at [653, 176] on button "Edit Smart Layer" at bounding box center [647, 177] width 44 height 9
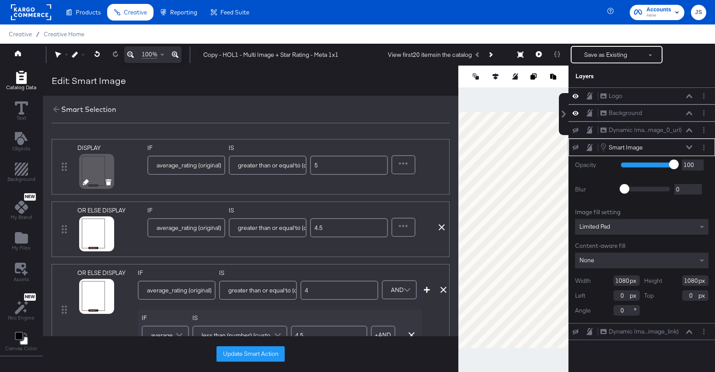
click at [85, 183] on icon at bounding box center [86, 182] width 6 height 6
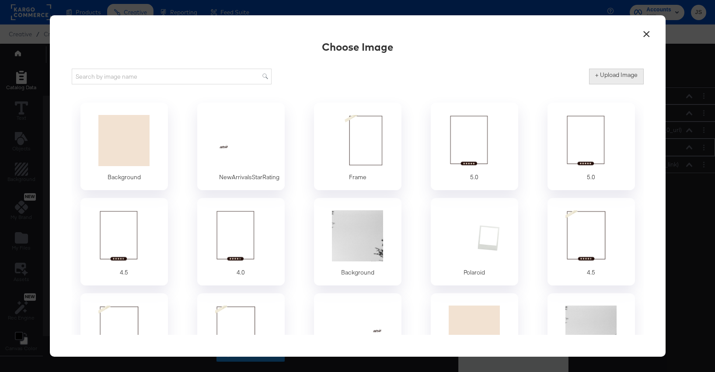
click at [610, 74] on label "+ Upload Image" at bounding box center [616, 75] width 42 height 8
click at [610, 84] on input "+ Upload Image" at bounding box center [689, 84] width 200 height 0
type input "C:\fakepath\4.0.png"
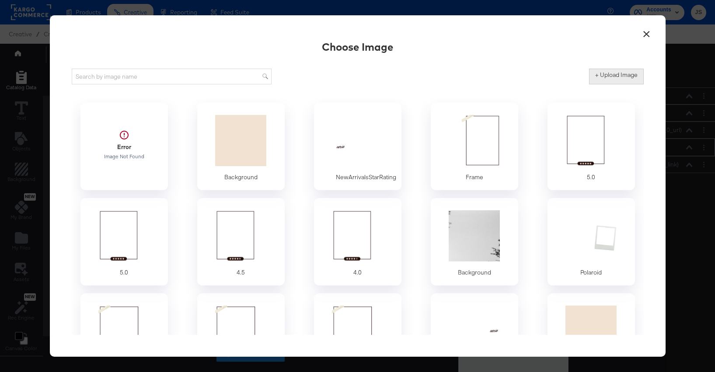
click at [627, 83] on button "+ Upload Image" at bounding box center [616, 77] width 55 height 16
click at [633, 77] on label "+ Upload Image" at bounding box center [616, 75] width 42 height 8
click at [633, 84] on input "+ Upload Image" at bounding box center [689, 84] width 200 height 0
type input "C:\fakepath\4.5.png"
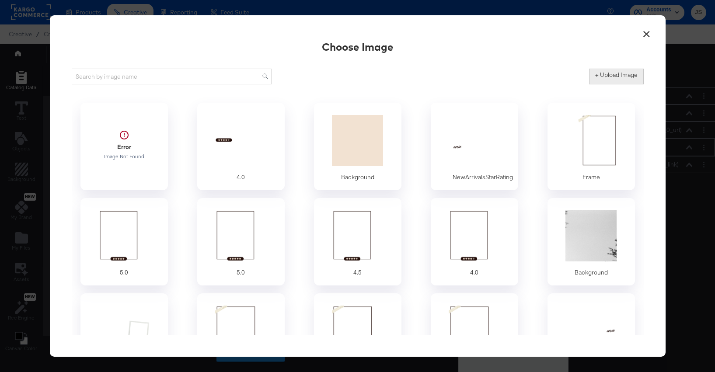
click at [625, 72] on label "+ Upload Image" at bounding box center [616, 75] width 42 height 8
click at [625, 84] on input "+ Upload Image" at bounding box center [689, 84] width 200 height 0
type input "C:\fakepath\5.0.png"
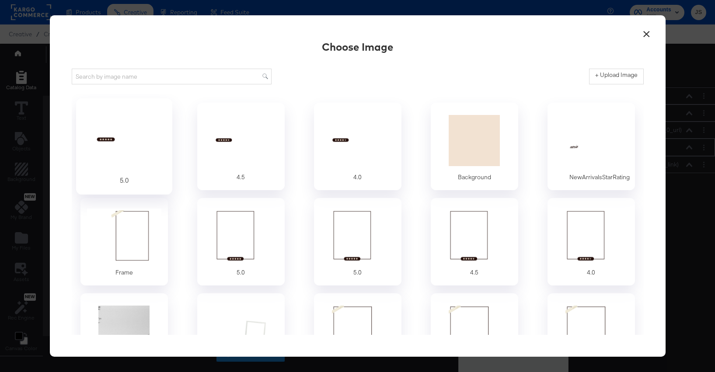
click at [97, 160] on div at bounding box center [124, 140] width 82 height 60
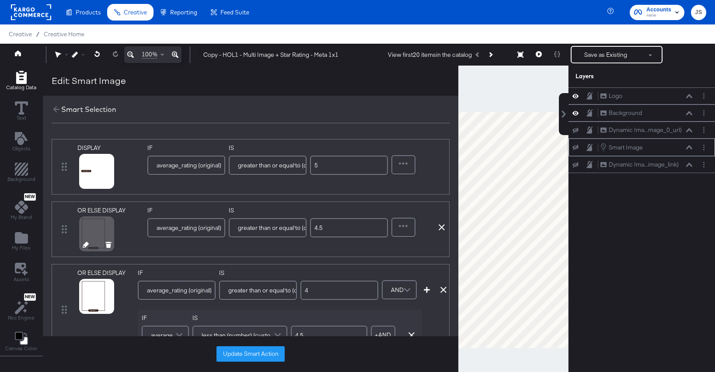
click at [80, 247] on div at bounding box center [96, 246] width 45 height 6
click at [84, 247] on icon at bounding box center [86, 245] width 6 height 6
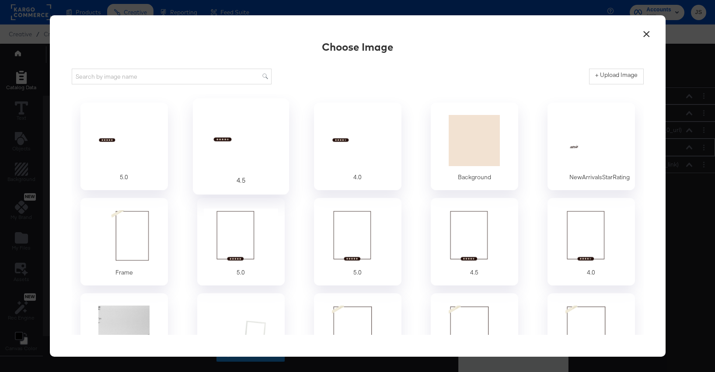
click at [238, 132] on div at bounding box center [241, 140] width 82 height 60
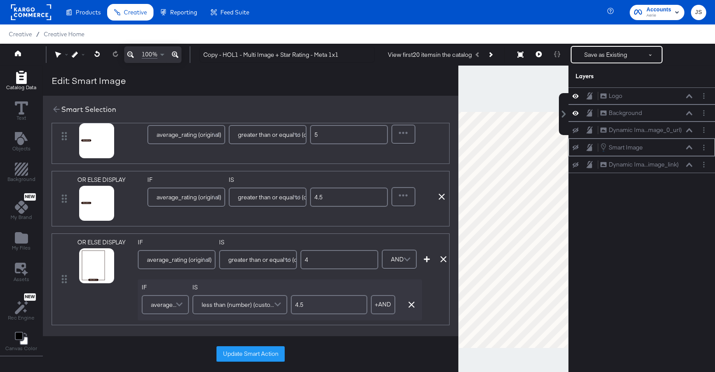
scroll to position [33, 0]
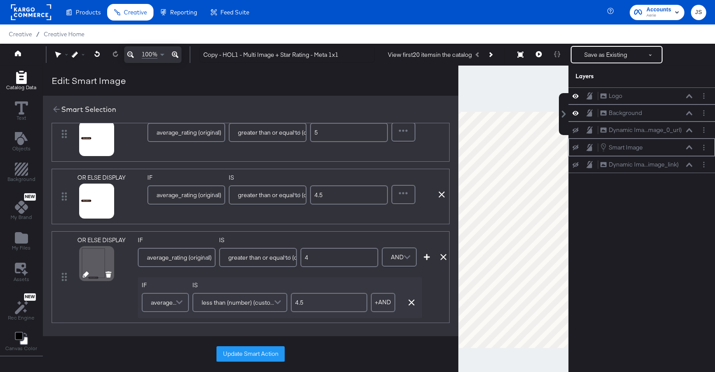
click at [85, 274] on icon at bounding box center [86, 275] width 6 height 6
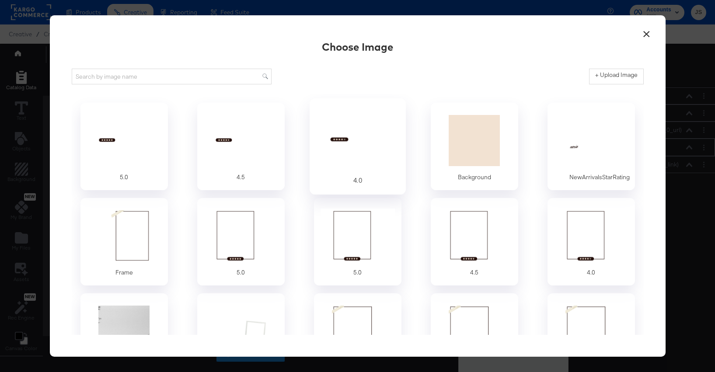
click at [380, 152] on div at bounding box center [358, 140] width 82 height 60
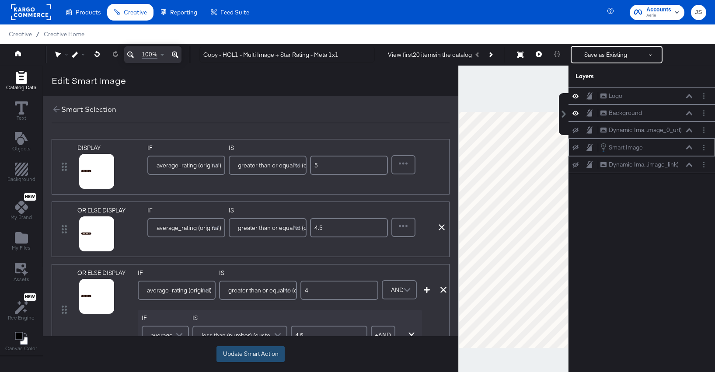
click at [261, 355] on button "Update Smart Action" at bounding box center [250, 354] width 68 height 16
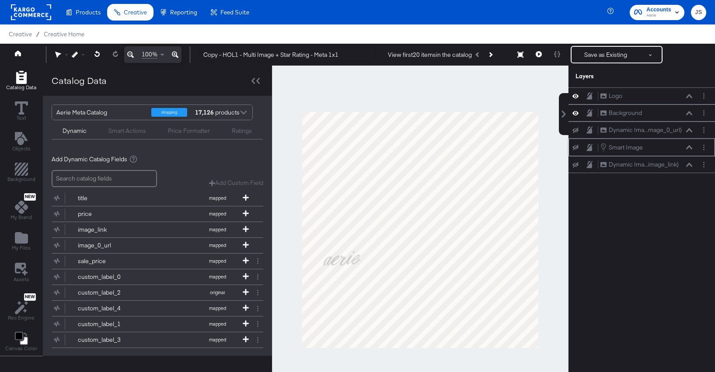
click at [577, 146] on icon at bounding box center [575, 148] width 6 height 6
click at [687, 149] on icon at bounding box center [689, 147] width 6 height 4
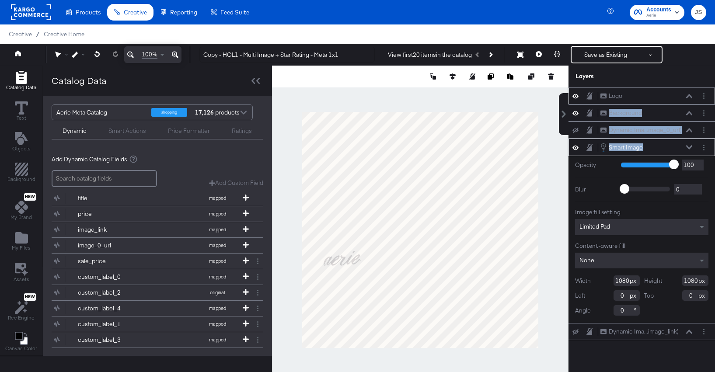
drag, startPoint x: 680, startPoint y: 149, endPoint x: 681, endPoint y: 98, distance: 50.7
click at [681, 98] on div "Logo Logo Background Background Dynamic Ima...mage_0_url) Dynamic Image (image_…" at bounding box center [641, 213] width 146 height 253
click at [679, 143] on div "Smart Image Smart Image" at bounding box center [646, 148] width 93 height 10
click at [689, 147] on icon at bounding box center [689, 147] width 6 height 4
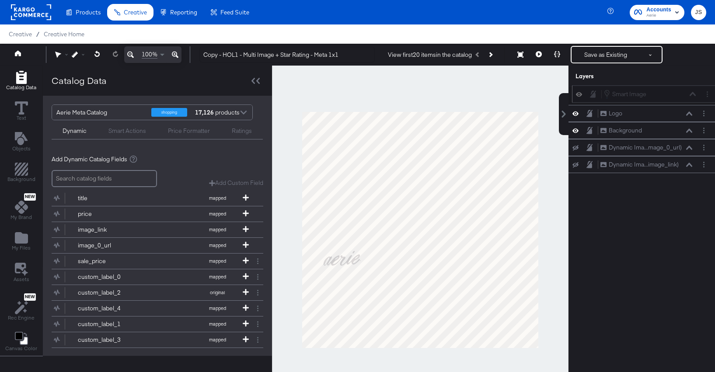
drag, startPoint x: 681, startPoint y: 147, endPoint x: 684, endPoint y: 91, distance: 55.6
click at [684, 91] on div "Smart Image Smart Image" at bounding box center [649, 94] width 93 height 10
click at [689, 96] on icon at bounding box center [689, 96] width 6 height 4
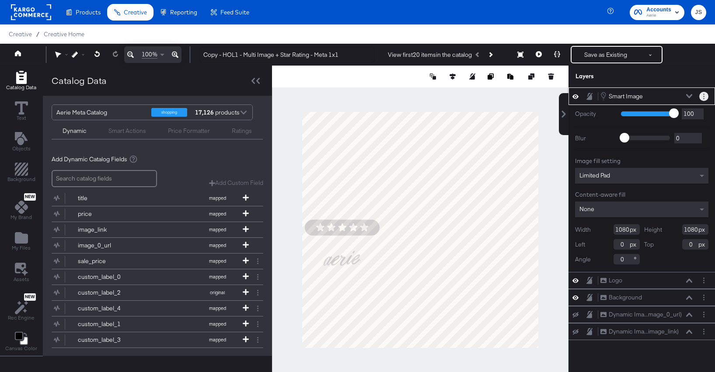
click at [706, 98] on button "Layer Options" at bounding box center [703, 96] width 9 height 9
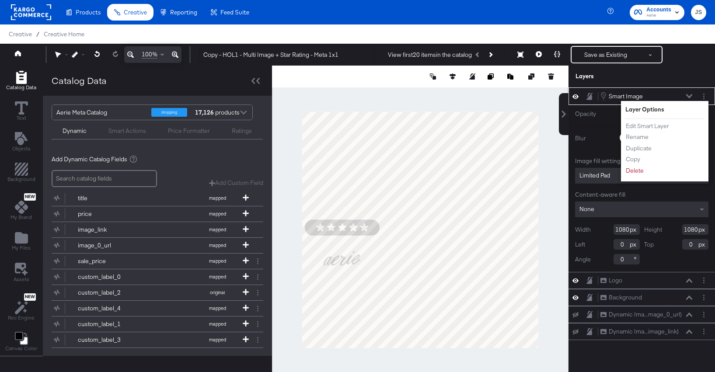
click at [687, 94] on button at bounding box center [689, 96] width 7 height 5
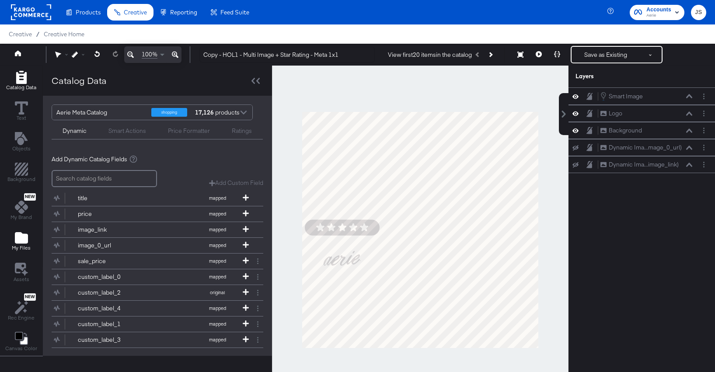
click at [26, 236] on icon "Add Files" at bounding box center [21, 237] width 13 height 11
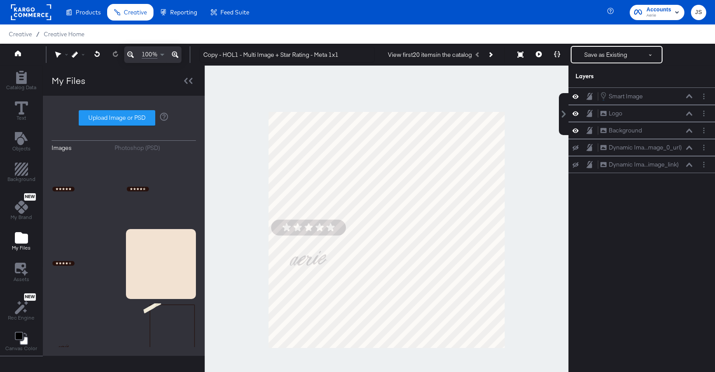
scroll to position [66, 0]
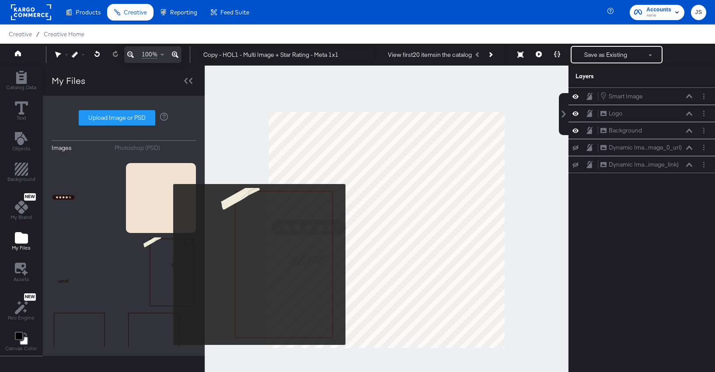
click at [167, 265] on img at bounding box center [161, 272] width 70 height 70
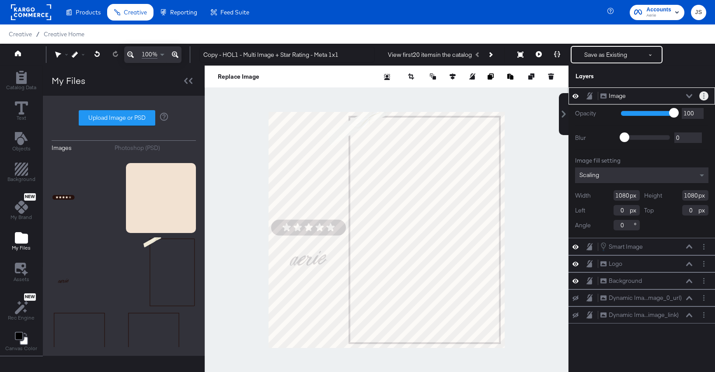
click at [703, 97] on button "Layer Options" at bounding box center [703, 95] width 9 height 9
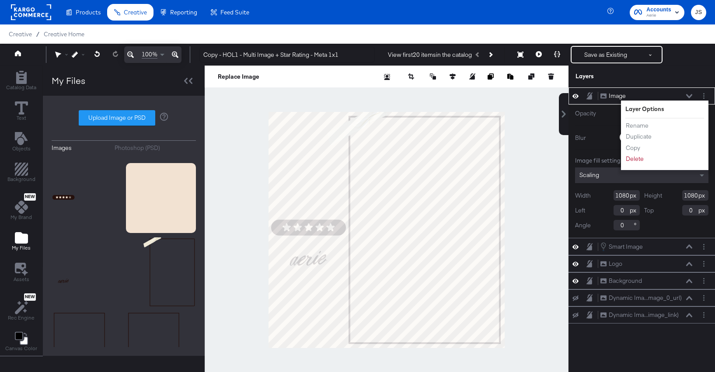
click at [651, 122] on li "Rename" at bounding box center [649, 125] width 48 height 9
click at [641, 123] on button "Rename" at bounding box center [637, 125] width 24 height 9
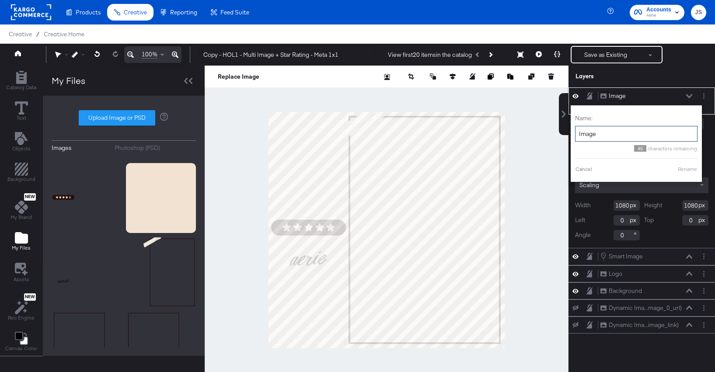
click at [619, 133] on input "Image" at bounding box center [636, 134] width 122 height 16
type input "Frame"
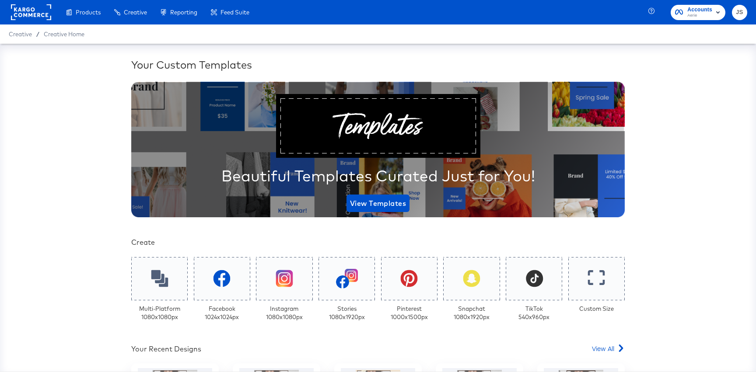
click at [713, 11] on rect "button" at bounding box center [717, 12] width 10 height 10
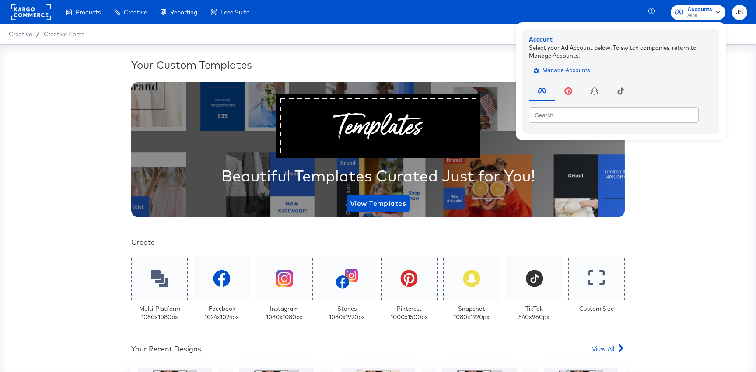
click at [566, 68] on span "Manage Accounts" at bounding box center [562, 71] width 55 height 10
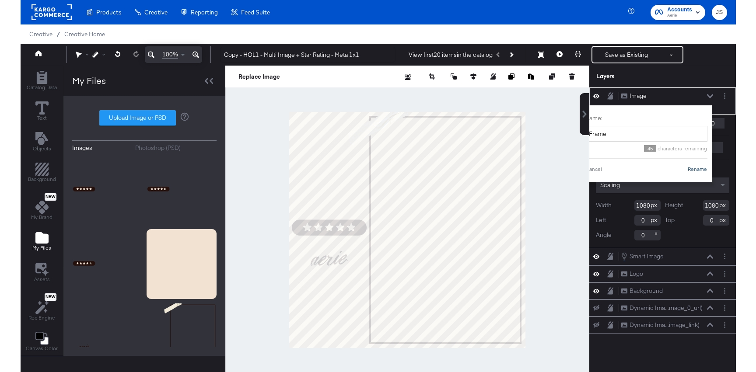
scroll to position [66, 0]
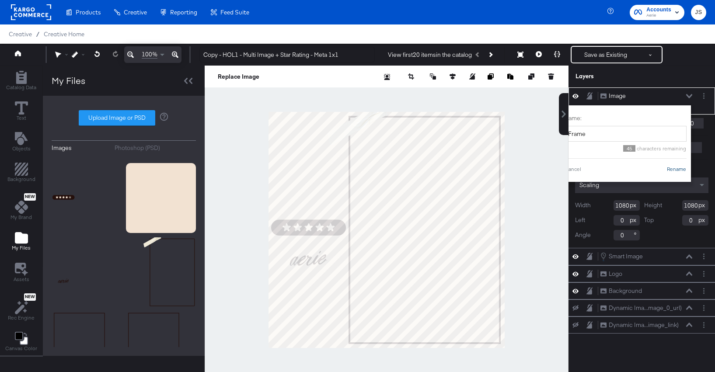
type input "Frame"
click at [674, 171] on button "Rename" at bounding box center [676, 169] width 20 height 8
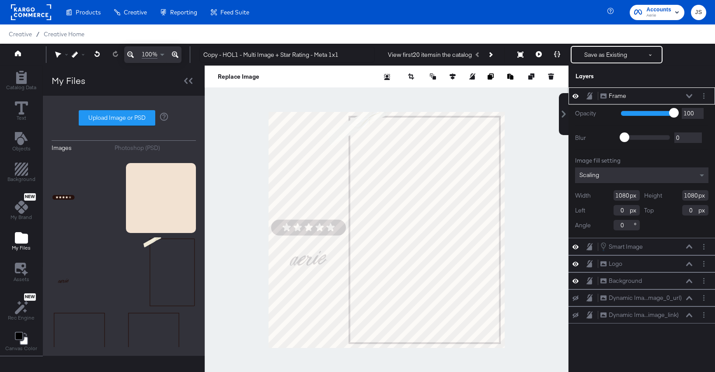
click at [690, 94] on button at bounding box center [689, 96] width 7 height 5
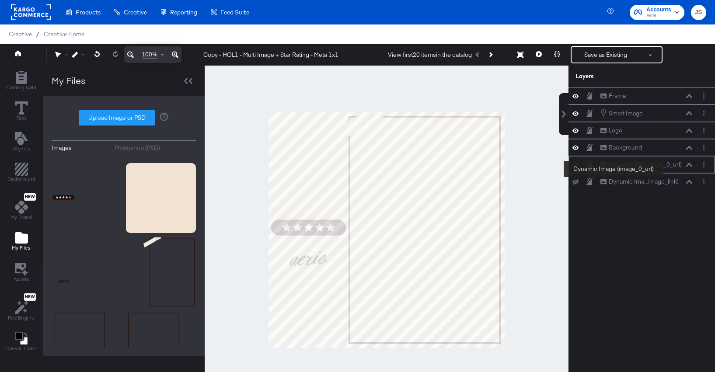
click at [669, 169] on button "Dynamic Ima...mage_0_url) Dynamic Image (image_0_url)" at bounding box center [641, 164] width 82 height 9
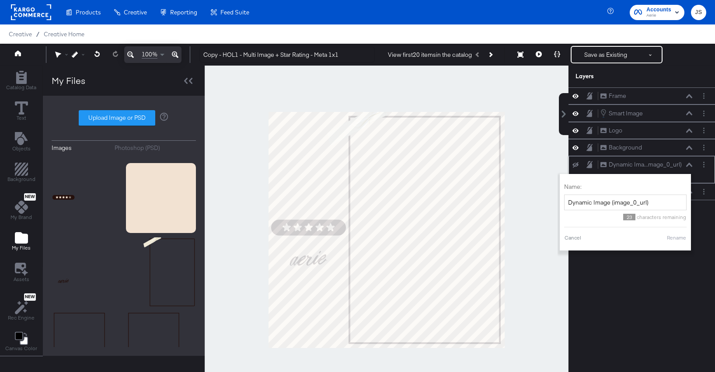
click at [690, 166] on icon at bounding box center [689, 165] width 6 height 4
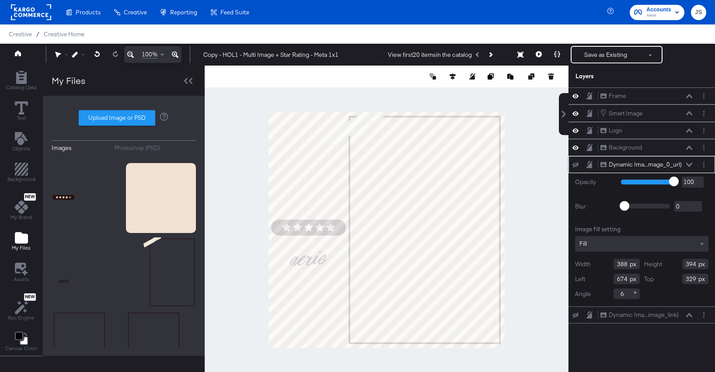
click at [690, 166] on icon at bounding box center [689, 165] width 6 height 4
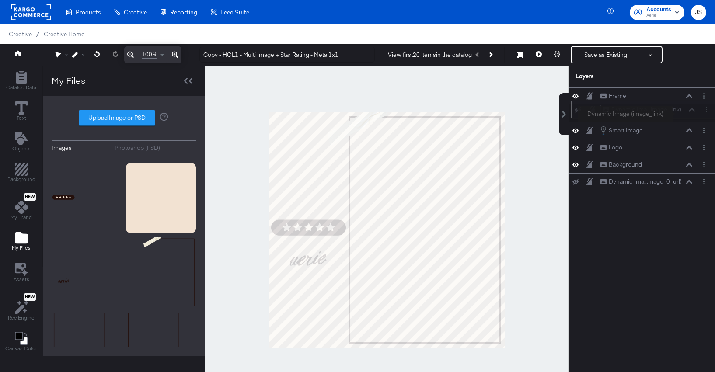
drag, startPoint x: 678, startPoint y: 189, endPoint x: 680, endPoint y: 114, distance: 75.3
click at [680, 114] on div "Dynamic Ima...image_link) Dynamic Image (image_link)" at bounding box center [644, 109] width 146 height 17
click at [577, 111] on icon at bounding box center [575, 114] width 6 height 6
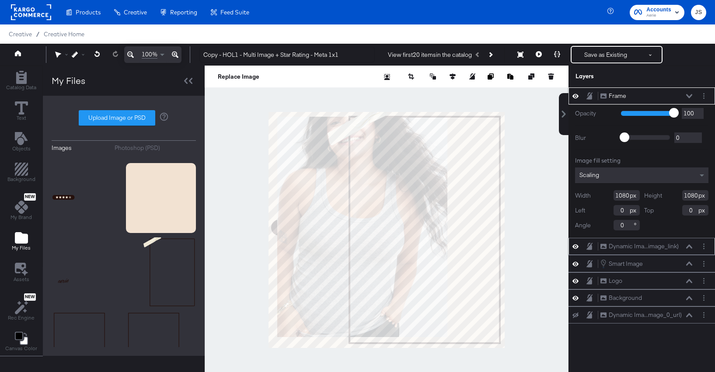
click at [688, 93] on div "Frame Frame" at bounding box center [646, 95] width 93 height 9
click at [688, 96] on icon at bounding box center [689, 96] width 6 height 4
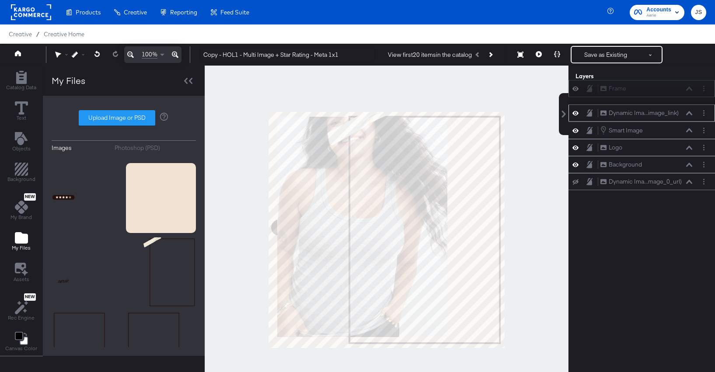
drag, startPoint x: 675, startPoint y: 96, endPoint x: 675, endPoint y: 87, distance: 8.3
click at [675, 87] on div "Frame Frame" at bounding box center [646, 88] width 93 height 9
drag, startPoint x: 683, startPoint y: 115, endPoint x: 683, endPoint y: 98, distance: 16.2
click at [683, 98] on div "Dynamic Ima...image_link) Dynamic Image (image_link)" at bounding box center [646, 99] width 93 height 9
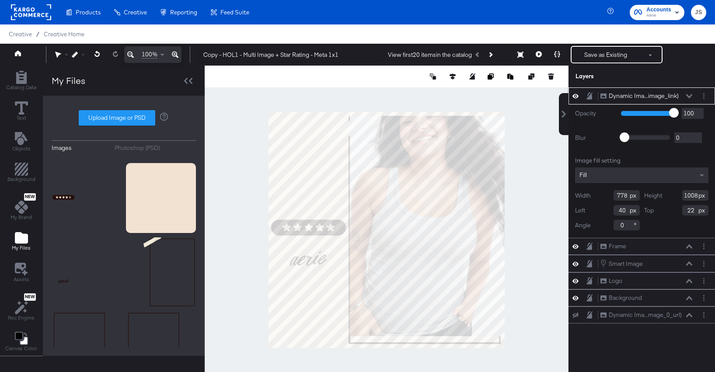
type input "238"
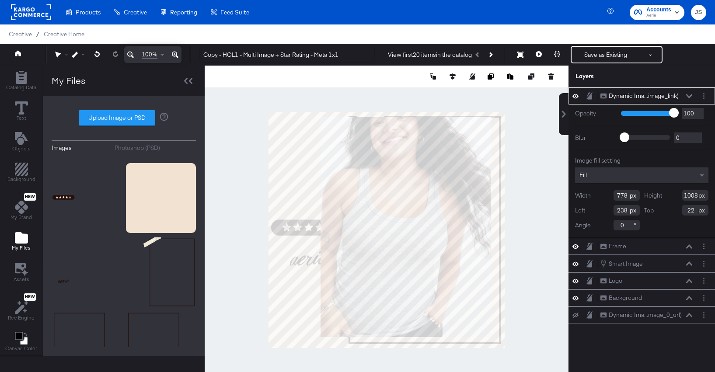
type input "673"
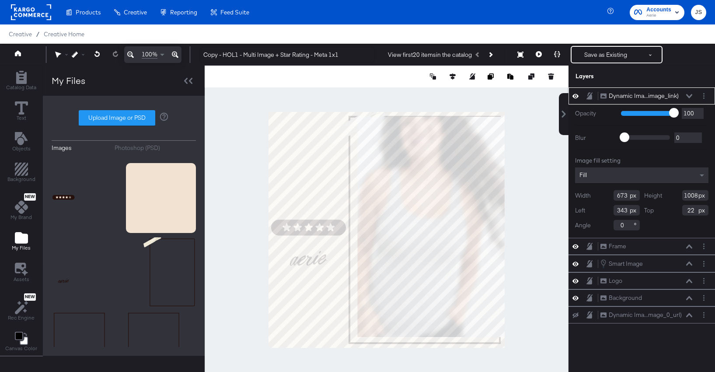
type input "367"
type input "20"
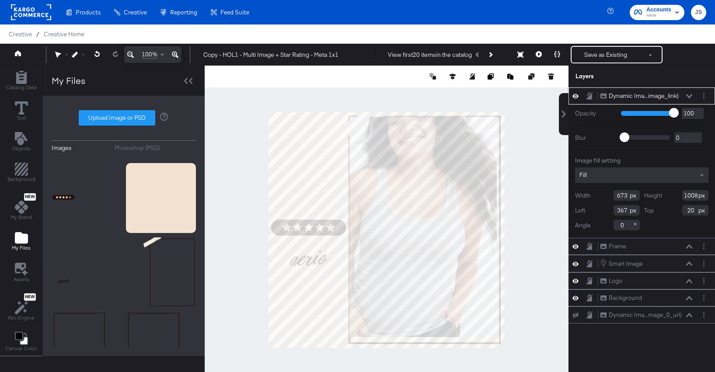
type input "371"
type input "22"
type input "678"
type input "1038"
type input "21"
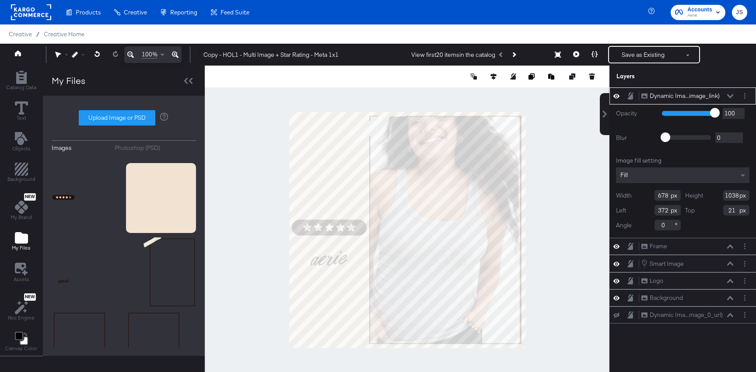
type input "373"
type input "688"
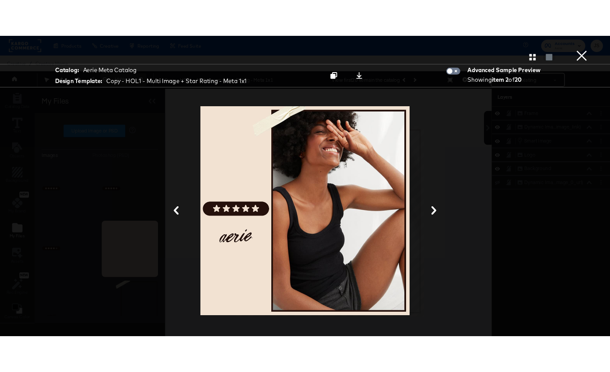
scroll to position [66, 0]
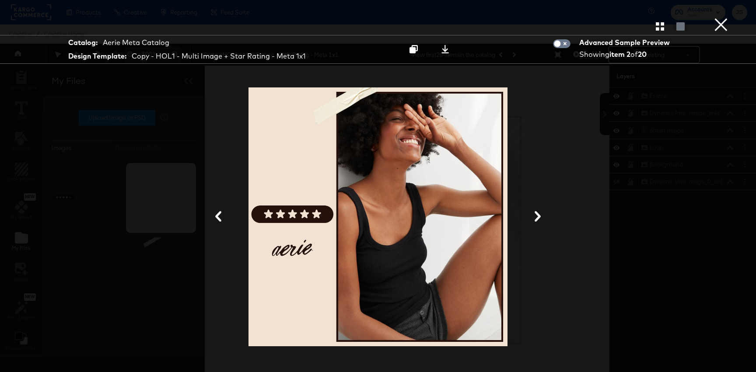
click at [535, 215] on icon at bounding box center [537, 216] width 10 height 10
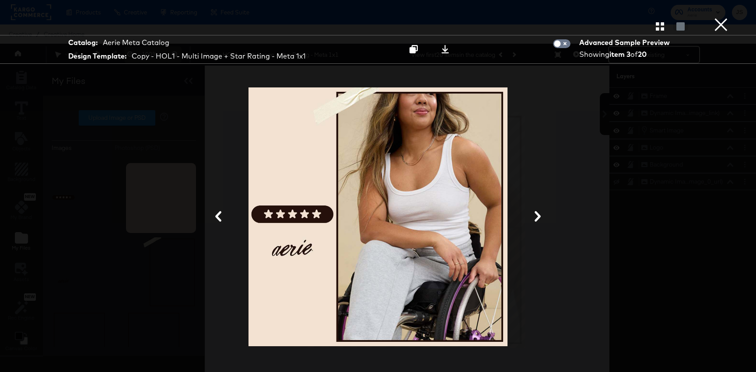
click at [535, 215] on icon at bounding box center [537, 216] width 10 height 10
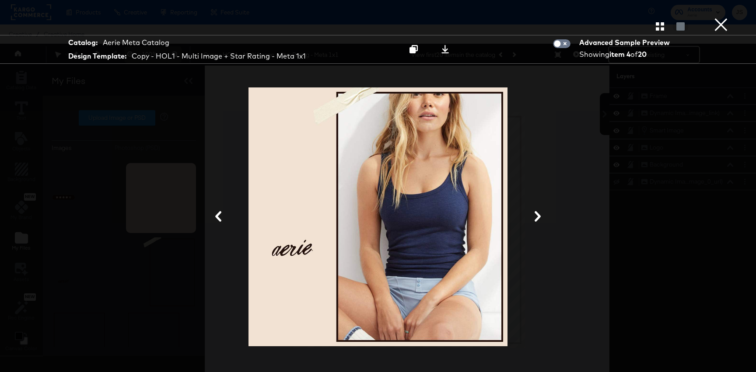
click at [214, 220] on icon at bounding box center [218, 216] width 10 height 10
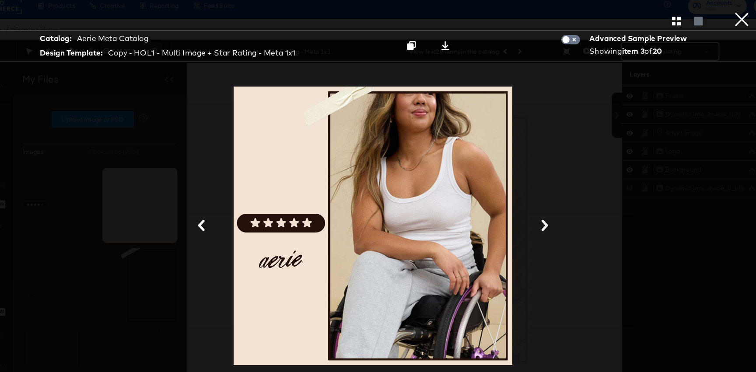
click at [718, 17] on button "×" at bounding box center [720, 8] width 17 height 17
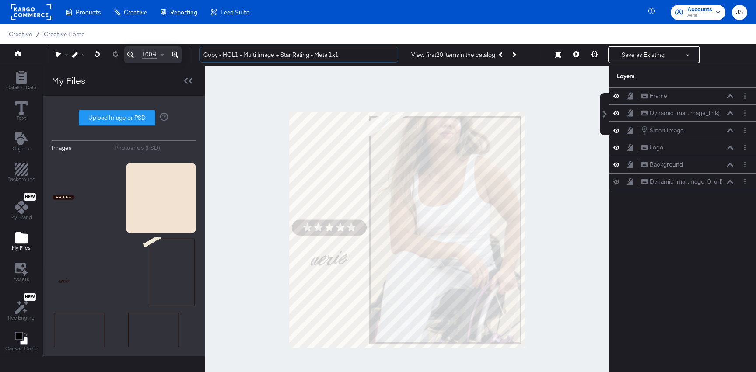
drag, startPoint x: 223, startPoint y: 57, endPoint x: 184, endPoint y: 57, distance: 38.9
click at [184, 57] on div "Failed to load text entry 100% Copy - HOL1 - Multi Image + Star Rating - Meta 1…" at bounding box center [378, 55] width 756 height 22
drag, startPoint x: 222, startPoint y: 52, endPoint x: 254, endPoint y: 52, distance: 32.4
click at [254, 52] on input "HOL1 - Multi Image + Star Rating - Meta 1x1" at bounding box center [298, 55] width 199 height 16
type input "HOL1 - New Arrivals + Star Rating - Meta 1x1"
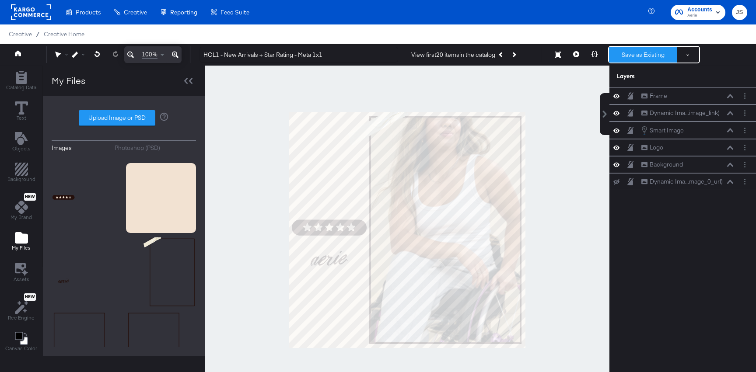
click at [647, 61] on button "Save as Existing" at bounding box center [643, 55] width 68 height 16
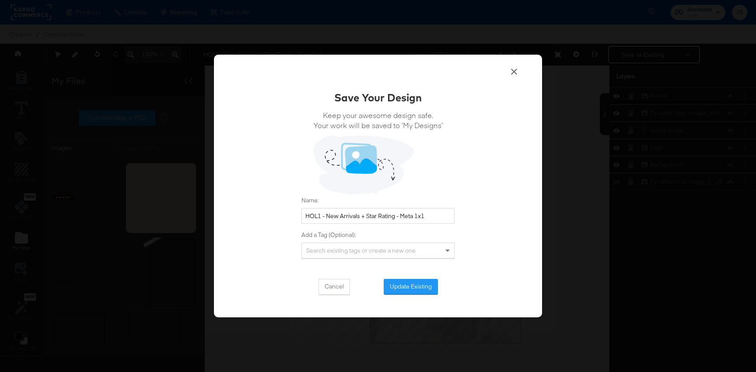
click at [421, 278] on div "Save Your Design Keep your awesome design safe. Your work will be saved to ‘My …" at bounding box center [377, 192] width 153 height 205
click at [421, 285] on button "Update Existing" at bounding box center [411, 287] width 54 height 16
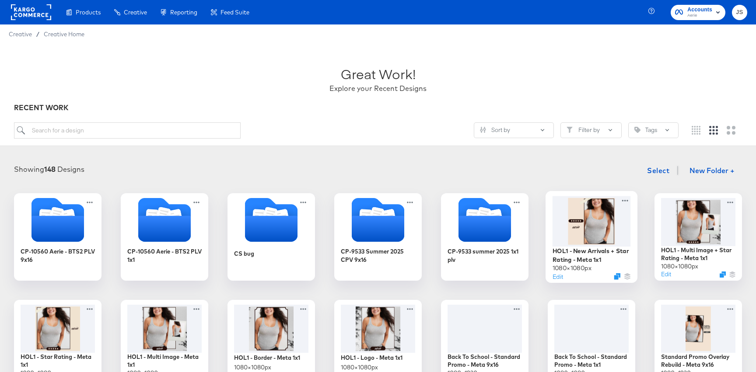
click at [576, 211] on div at bounding box center [591, 221] width 78 height 50
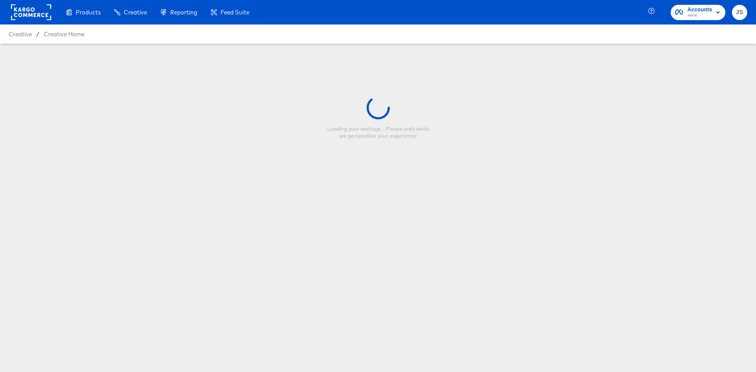
type input "HOL1 - New Arrivals + Star Rating - Meta 1x1"
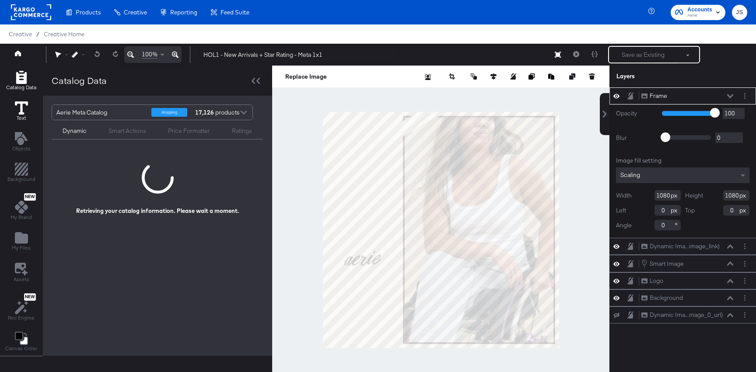
click at [28, 112] on button "Text" at bounding box center [22, 111] width 24 height 25
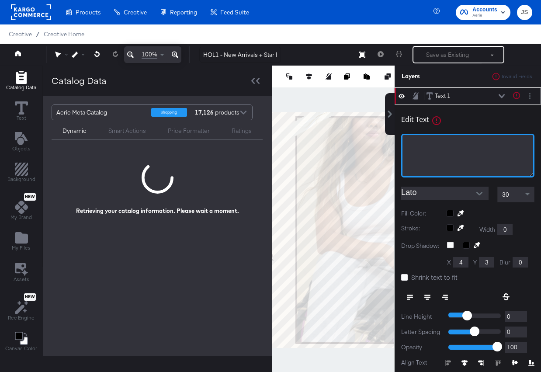
click at [439, 172] on div "﻿" at bounding box center [467, 156] width 133 height 44
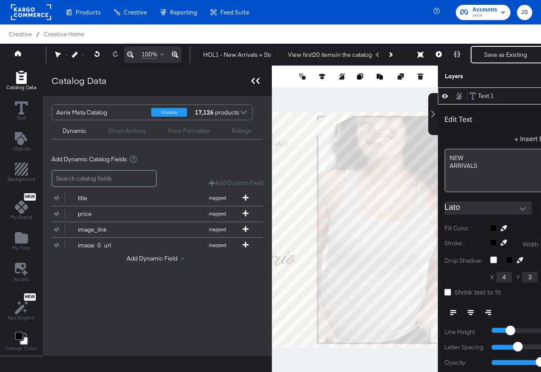
click at [253, 83] on icon at bounding box center [252, 81] width 3 height 6
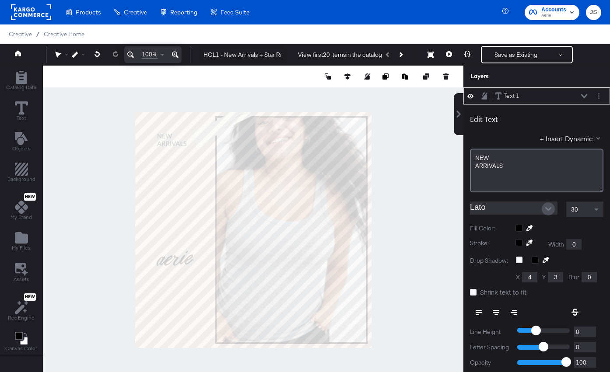
click at [550, 205] on button "Open" at bounding box center [547, 208] width 13 height 13
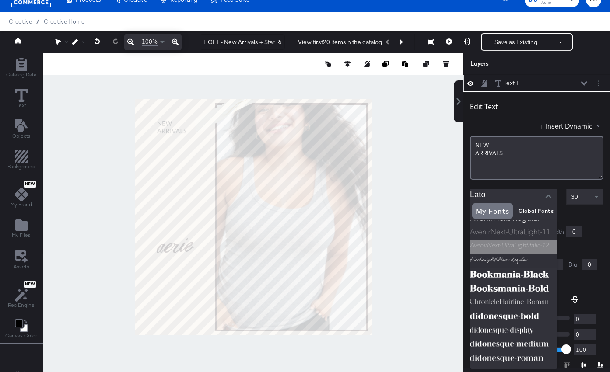
scroll to position [22, 0]
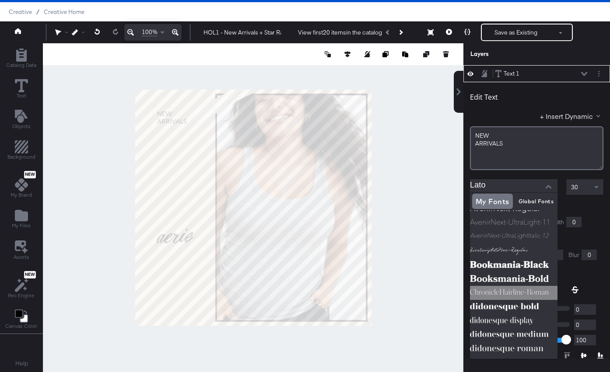
click at [510, 289] on img at bounding box center [513, 293] width 87 height 14
type input "ChronicleHairline-Roman"
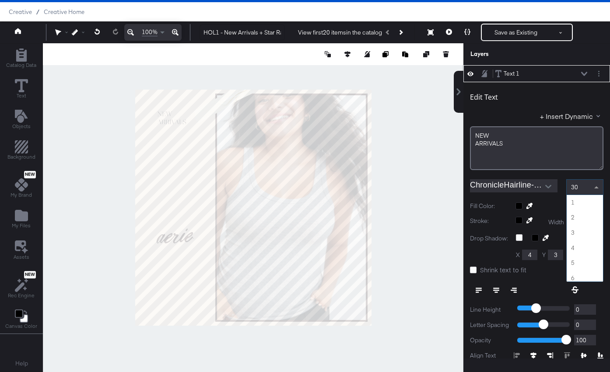
click at [599, 186] on span at bounding box center [597, 187] width 11 height 15
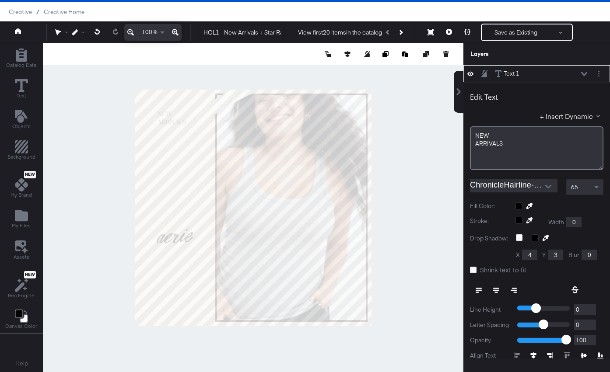
click at [586, 213] on div "Edit Text + Insert Dynamic NEW ﻿ ARRIVALS﻿ ChronicleHairline-Roman 65 Fill Colo…" at bounding box center [536, 251] width 146 height 338
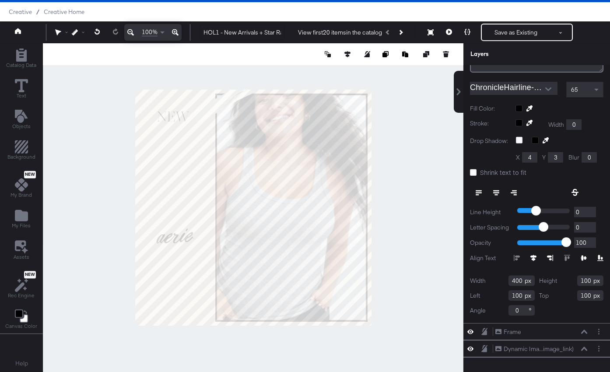
scroll to position [112, 0]
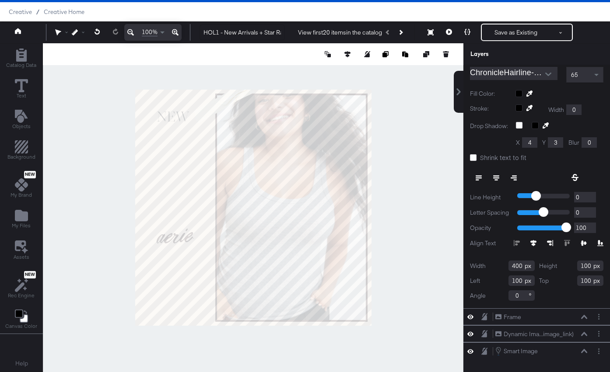
drag, startPoint x: 521, startPoint y: 265, endPoint x: 502, endPoint y: 265, distance: 18.8
click at [502, 265] on div "Width 400" at bounding box center [502, 266] width 65 height 10
type input "298"
drag, startPoint x: 591, startPoint y: 265, endPoint x: 575, endPoint y: 265, distance: 15.7
click at [575, 265] on div "Height 100" at bounding box center [571, 266] width 65 height 10
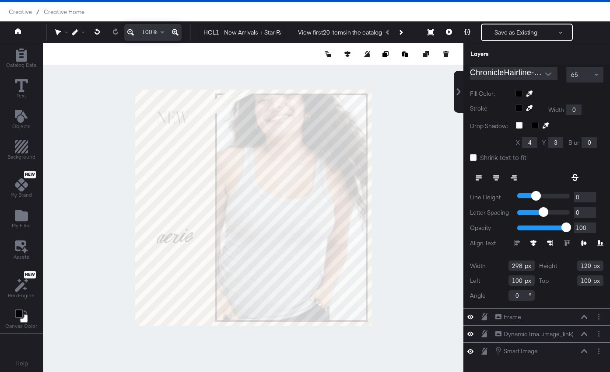
type input "120"
drag, startPoint x: 515, startPoint y: 280, endPoint x: 495, endPoint y: 280, distance: 19.7
click at [495, 280] on div "Left 100" at bounding box center [502, 280] width 65 height 10
type input "34"
drag, startPoint x: 589, startPoint y: 283, endPoint x: 573, endPoint y: 283, distance: 16.6
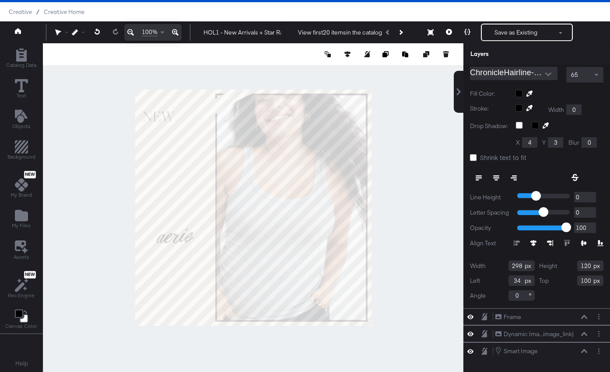
click at [573, 283] on div "Top 100" at bounding box center [571, 280] width 65 height 10
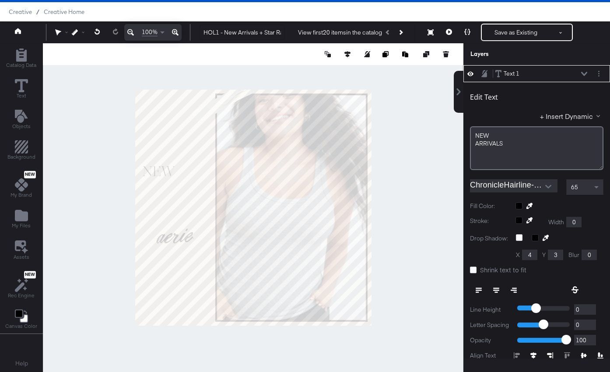
type input "350"
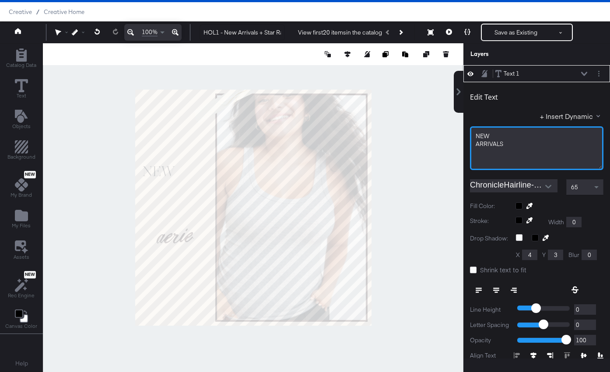
click at [508, 142] on div "ARRIVALS﻿" at bounding box center [536, 144] width 122 height 8
click at [474, 143] on div "NEW ﻿ ARRIVALS﻿" at bounding box center [536, 148] width 133 height 44
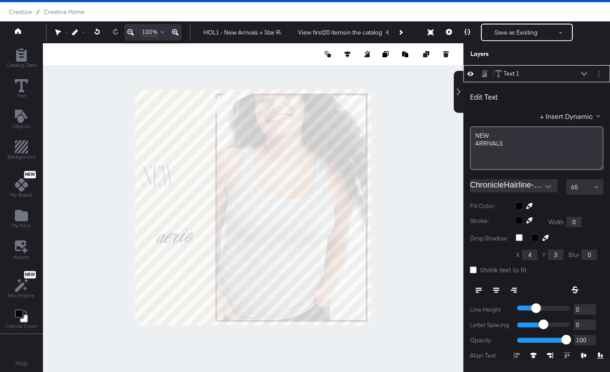
click at [495, 290] on icon at bounding box center [496, 290] width 6 height 1
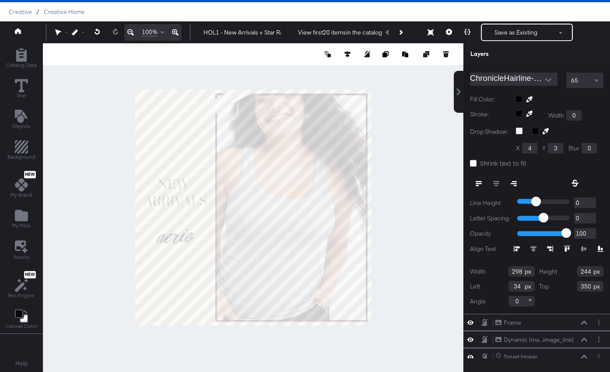
scroll to position [164, 0]
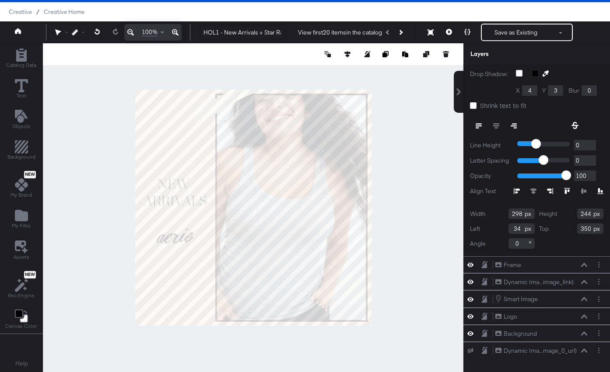
drag, startPoint x: 589, startPoint y: 213, endPoint x: 565, endPoint y: 213, distance: 24.1
click at [565, 213] on div "Height 244" at bounding box center [571, 214] width 65 height 10
type input "120"
click at [474, 107] on icon at bounding box center [473, 105] width 7 height 7
click at [0, 0] on input "Shrink text to fit" at bounding box center [0, 0] width 0 height 0
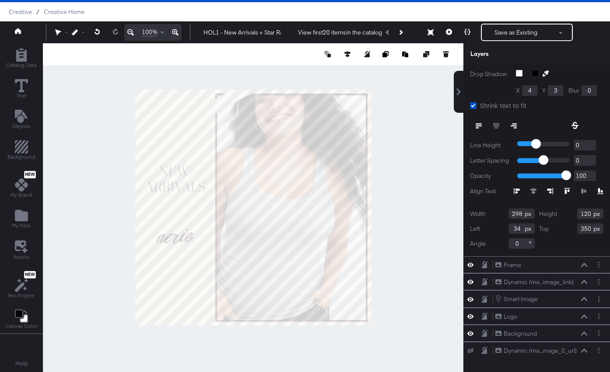
click at [443, 204] on div at bounding box center [253, 207] width 420 height 329
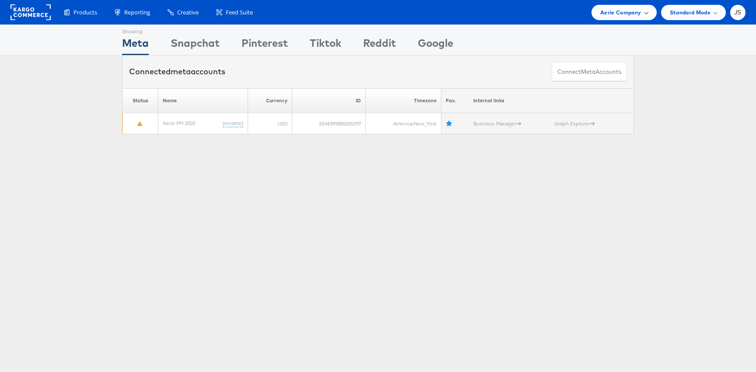
click at [647, 11] on div "Aerie Company" at bounding box center [623, 12] width 65 height 15
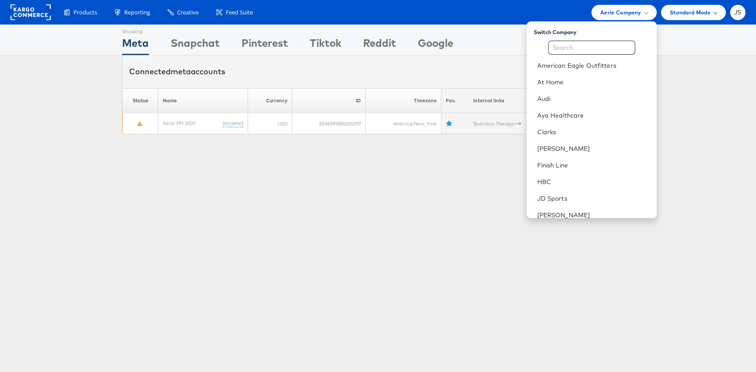
click at [724, 15] on div "Standard Mode" at bounding box center [693, 12] width 65 height 15
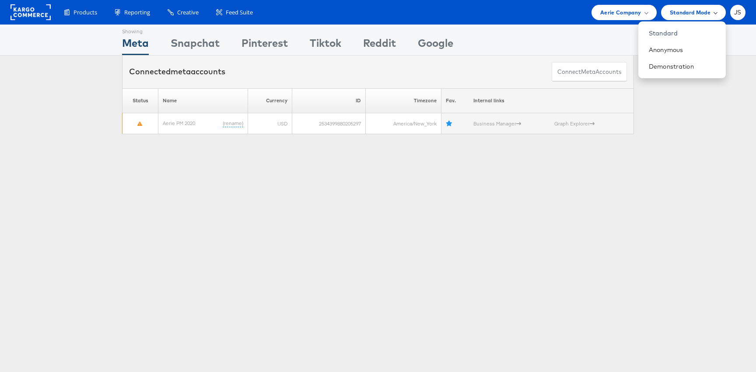
click at [717, 15] on div "Standard Mode" at bounding box center [693, 12] width 65 height 15
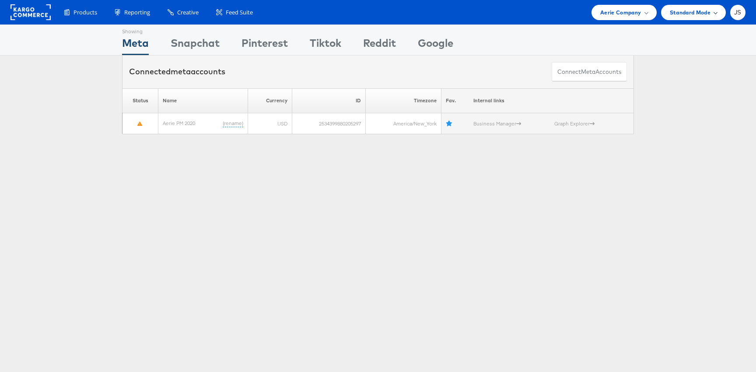
click at [717, 15] on div "Standard Mode" at bounding box center [693, 12] width 65 height 15
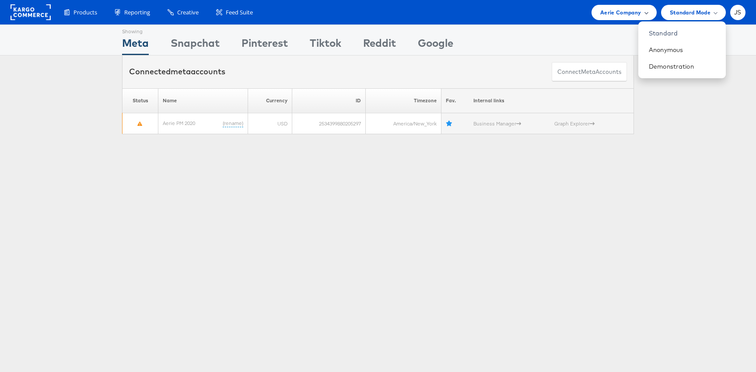
click at [639, 11] on span "Aerie Company" at bounding box center [620, 12] width 41 height 9
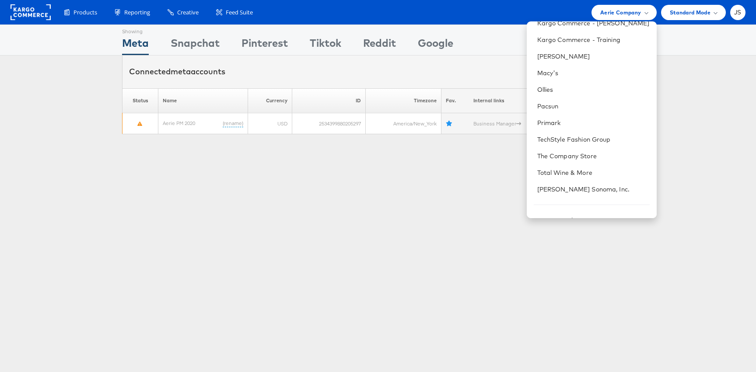
scroll to position [239, 0]
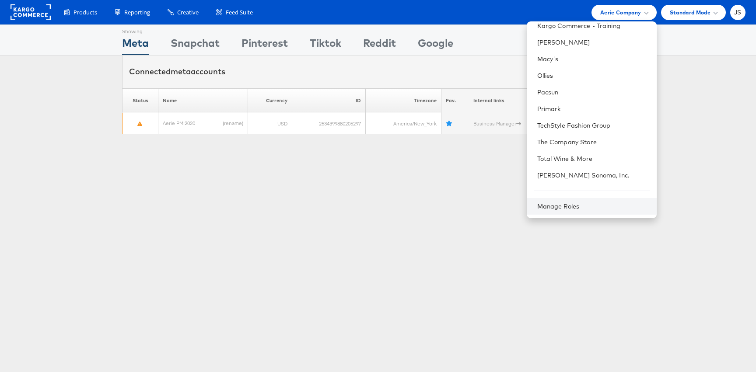
click at [578, 211] on div "Manage Roles" at bounding box center [591, 206] width 130 height 17
click at [577, 201] on div "Manage Roles" at bounding box center [591, 206] width 130 height 17
click at [707, 213] on div "Showing Meta Showing Snapchat Showing Pinterest Showing Tiktok Showing Reddit S…" at bounding box center [378, 242] width 756 height 437
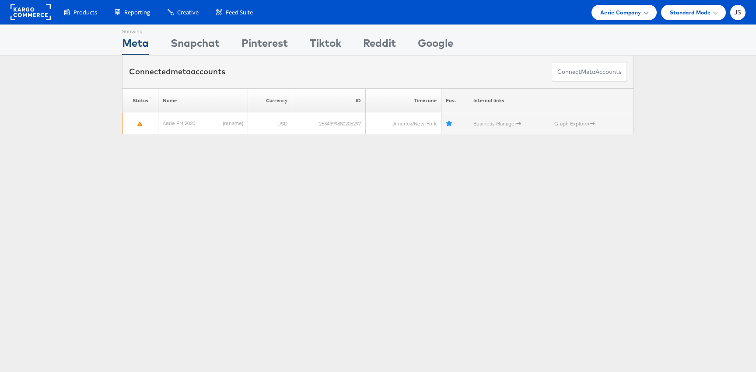
click at [645, 18] on div "Aerie Company" at bounding box center [623, 12] width 65 height 15
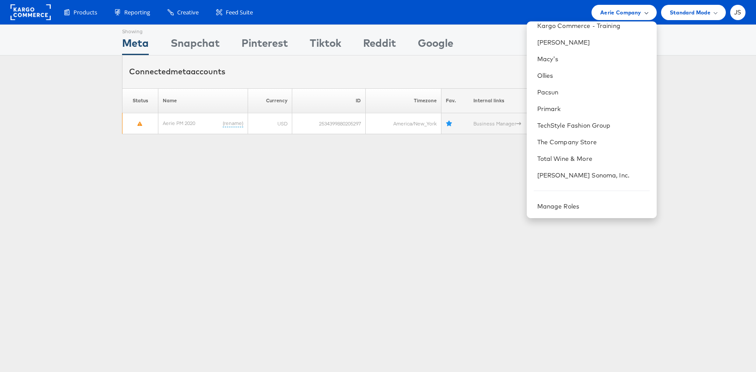
click at [641, 13] on div "Aerie Company" at bounding box center [623, 12] width 47 height 9
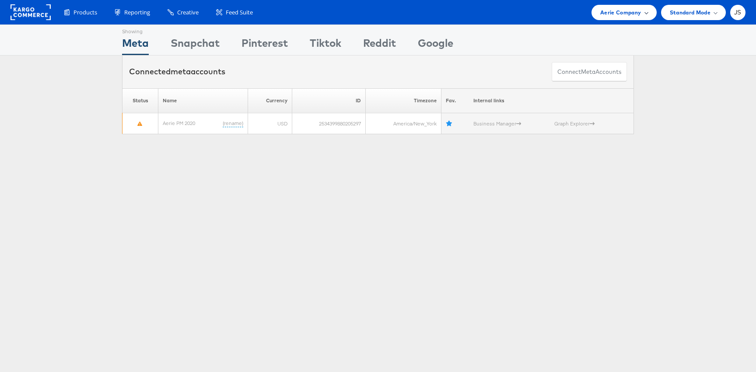
click at [646, 8] on div "Aerie Company" at bounding box center [623, 12] width 47 height 9
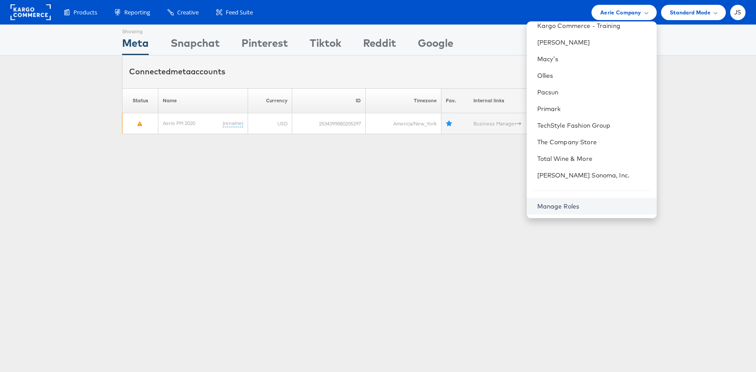
click at [568, 203] on link "Manage Roles" at bounding box center [558, 206] width 42 height 8
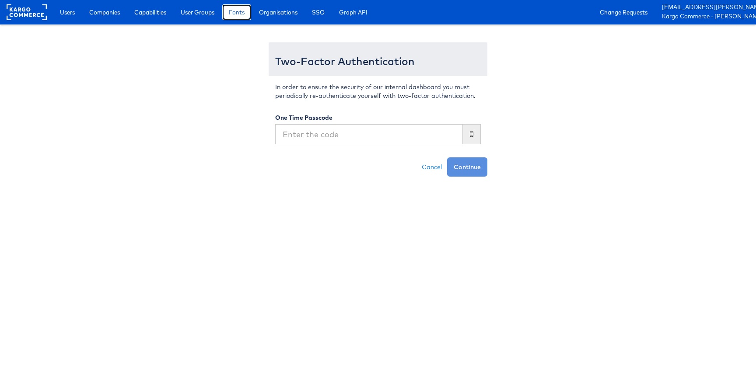
click at [241, 17] on link "Fonts" at bounding box center [236, 12] width 29 height 16
type input "843392"
click at [447, 157] on button "Continue" at bounding box center [467, 166] width 40 height 19
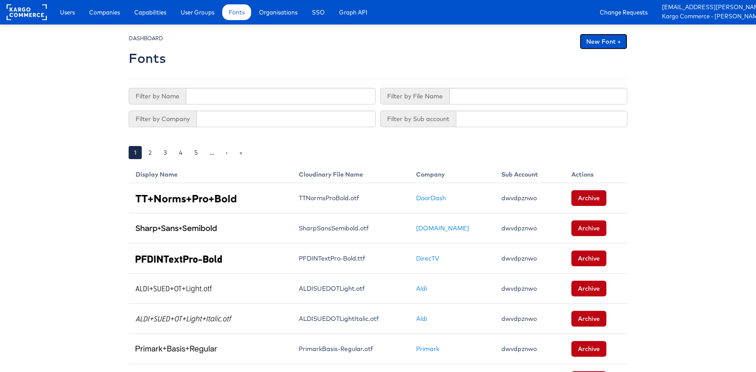
click at [606, 47] on link "New Font +" at bounding box center [603, 42] width 48 height 16
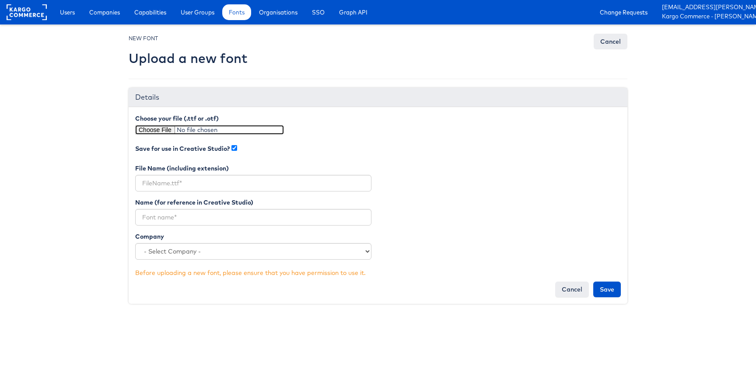
click at [164, 128] on input "file" at bounding box center [209, 130] width 149 height 10
type input "C:\fakepath\ChronicleHairline-Roman.otf"
type input "ChronicleHairline-Roman.otf"
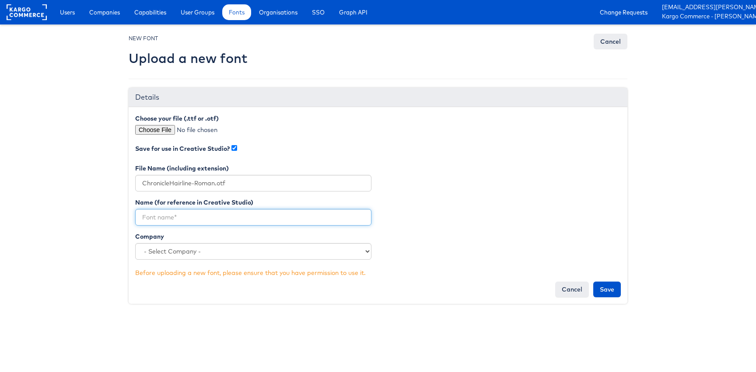
click at [262, 220] on input "text" at bounding box center [253, 217] width 236 height 17
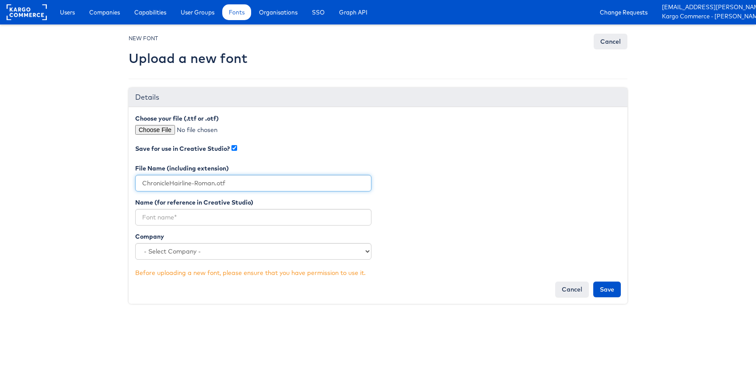
drag, startPoint x: 215, startPoint y: 182, endPoint x: 138, endPoint y: 181, distance: 77.4
click at [138, 181] on input "ChronicleHairline-Roman.otf" at bounding box center [253, 183] width 236 height 17
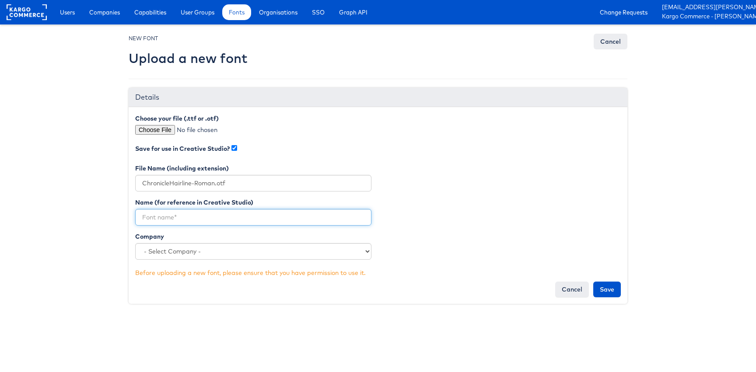
click at [175, 220] on input "text" at bounding box center [253, 217] width 236 height 17
paste input "ChronicleHairline-Roman"
type input "ChronicleHairline-Roman"
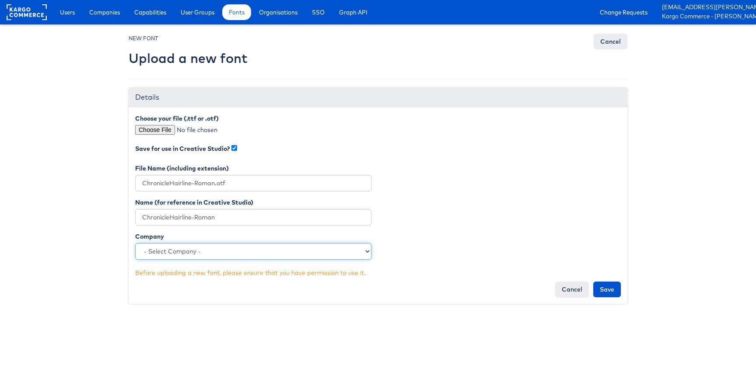
click at [202, 253] on select "- Select Company - Kargo Commerce - Training Chicos [PERSON_NAME] Sports Clarks…" at bounding box center [253, 251] width 236 height 17
click at [315, 248] on select "- Select Company - Kargo Commerce - Training Chicos [PERSON_NAME] Sports Clarks…" at bounding box center [253, 251] width 236 height 17
select select "4252"
click at [135, 243] on select "- Select Company - Kargo Commerce - Training Chicos [PERSON_NAME] Sports Clarks…" at bounding box center [253, 251] width 236 height 17
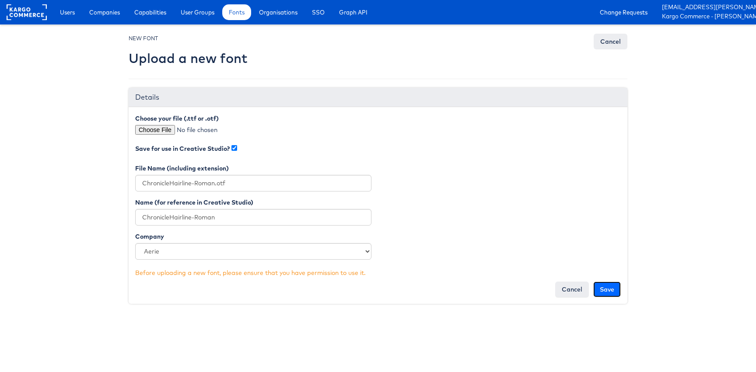
click at [610, 292] on input "Save" at bounding box center [607, 290] width 28 height 16
type input "Saving..."
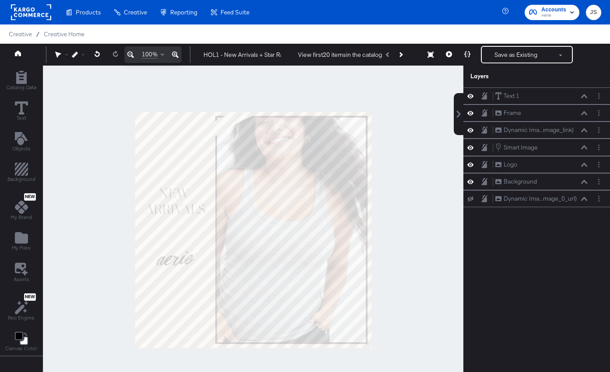
scroll to position [22, 0]
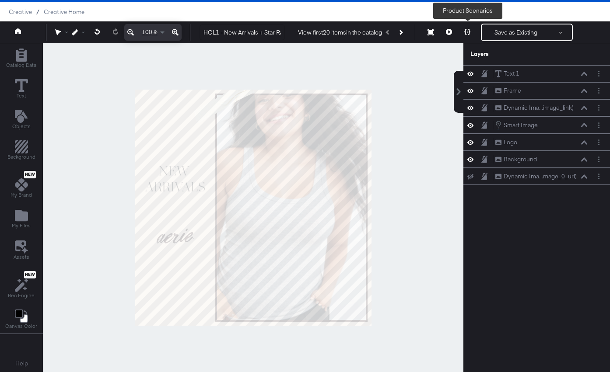
click at [465, 35] on icon at bounding box center [467, 32] width 6 height 6
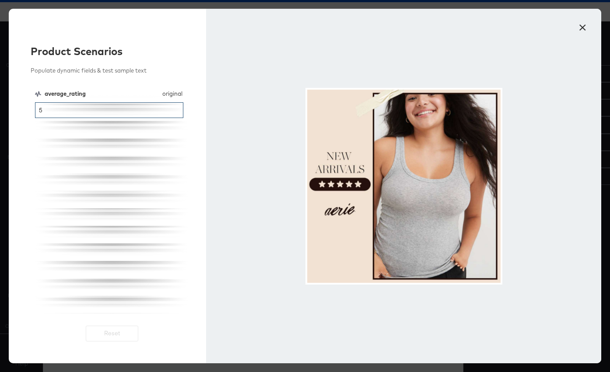
drag, startPoint x: 105, startPoint y: 113, endPoint x: 38, endPoint y: 113, distance: 66.9
click at [38, 113] on input "5" at bounding box center [109, 110] width 148 height 16
type input "4"
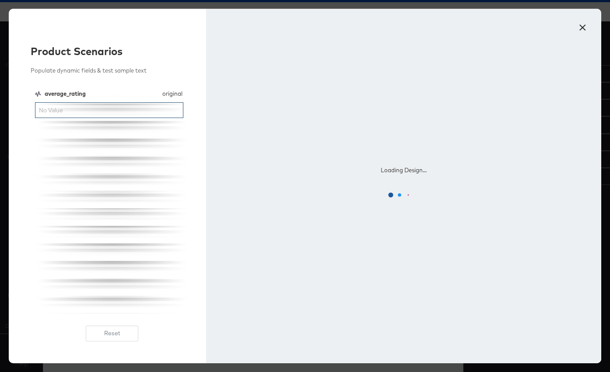
type input "5"
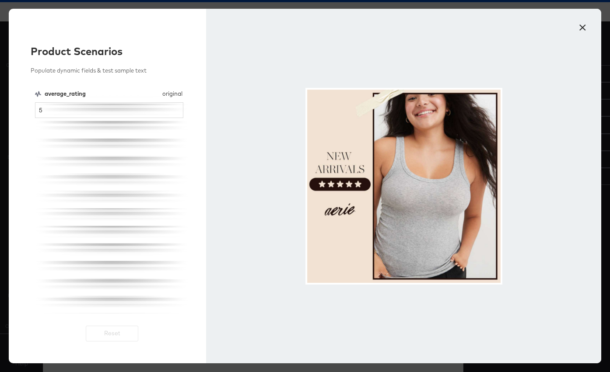
click at [582, 28] on button "×" at bounding box center [582, 25] width 16 height 16
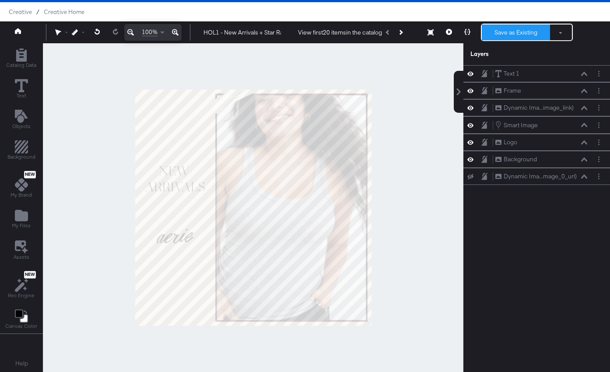
click at [501, 27] on button "Save as Existing" at bounding box center [515, 32] width 68 height 16
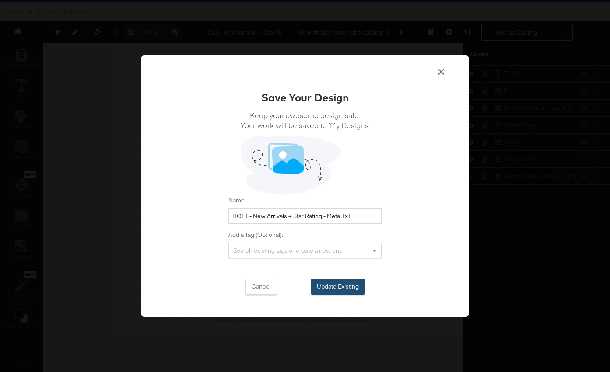
click at [338, 285] on button "Update Existing" at bounding box center [337, 287] width 54 height 16
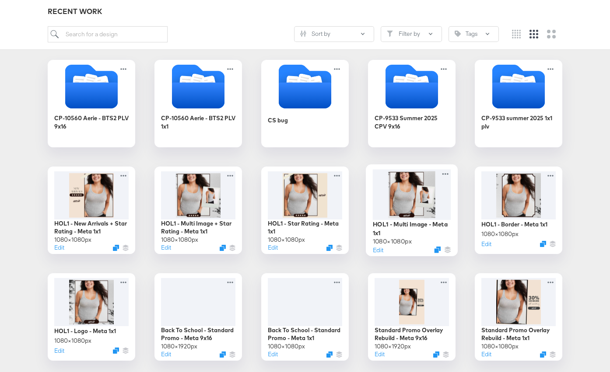
scroll to position [175, 0]
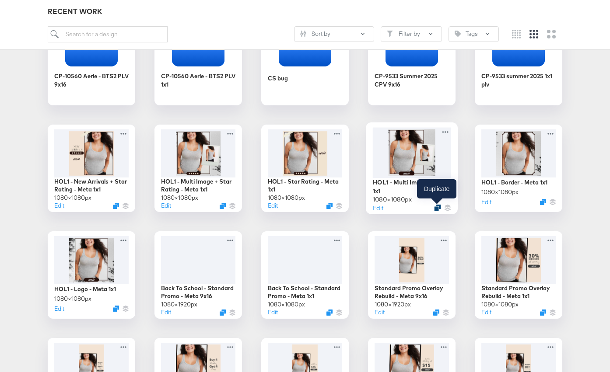
click at [437, 209] on icon "Duplicate" at bounding box center [437, 208] width 7 height 7
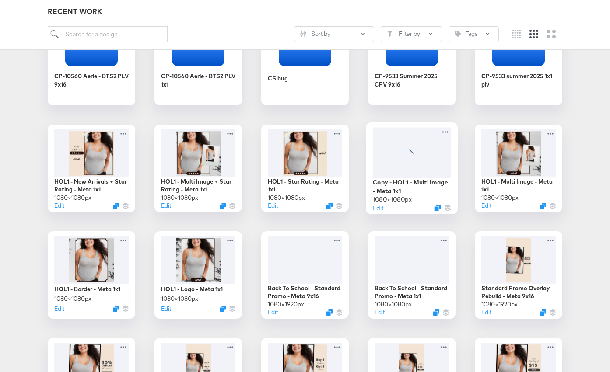
click at [417, 149] on icon at bounding box center [412, 152] width 16 height 7
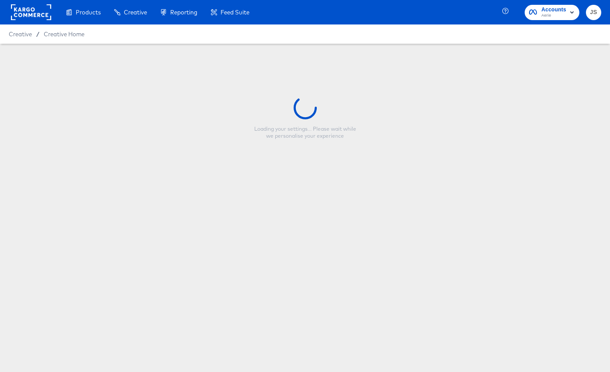
type input "Copy - HOL1 - Multi Image - Meta 1x1"
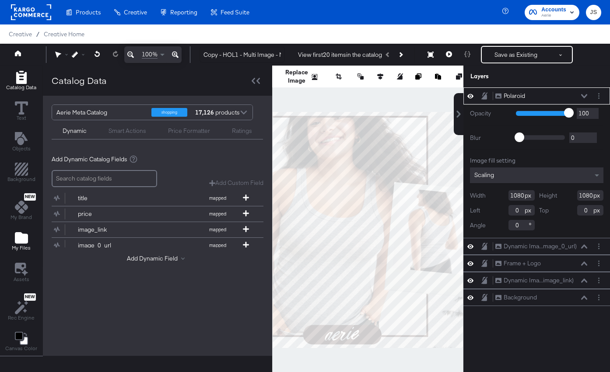
click at [16, 239] on icon "Add Files" at bounding box center [21, 237] width 13 height 11
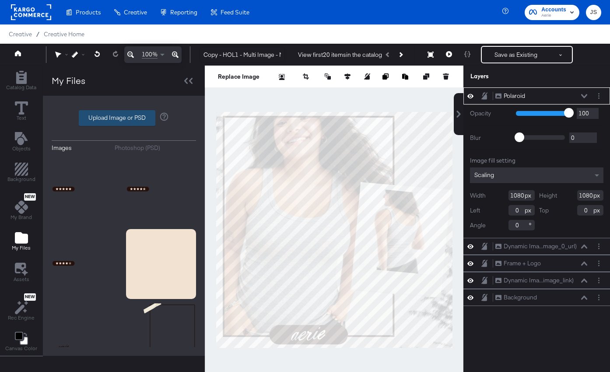
click at [138, 121] on label "Upload Image or PSD" at bounding box center [117, 118] width 76 height 15
click at [124, 118] on input "Upload Image or PSD" at bounding box center [124, 118] width 0 height 0
type input "C:\fakepath\Border.png"
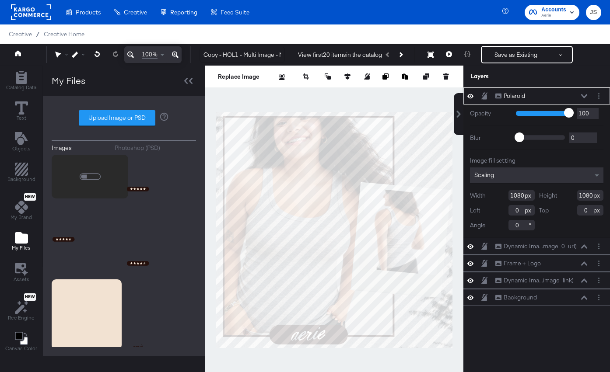
click at [587, 97] on button at bounding box center [583, 96] width 7 height 5
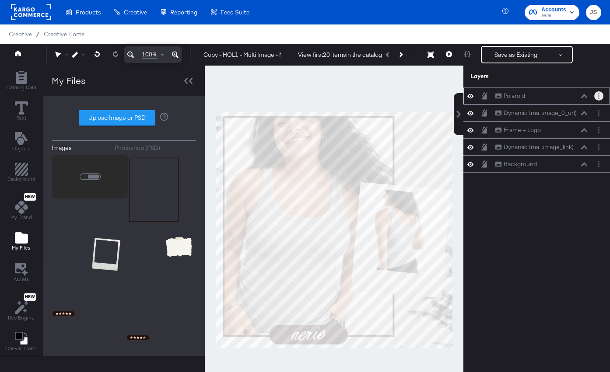
click at [596, 98] on button "Layer Options" at bounding box center [598, 95] width 9 height 9
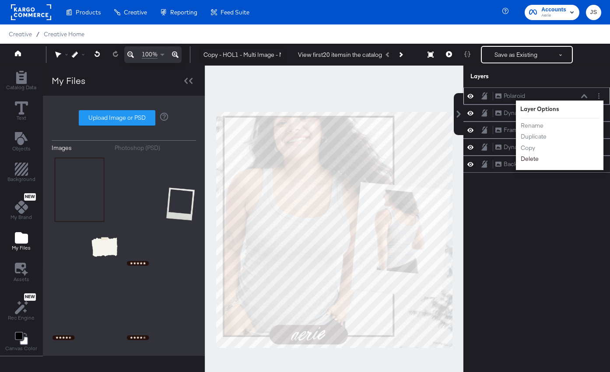
click at [533, 161] on button "Delete" at bounding box center [529, 158] width 19 height 9
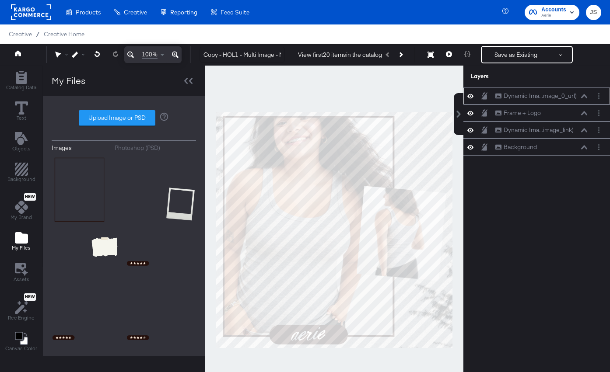
drag, startPoint x: 471, startPoint y: 94, endPoint x: 470, endPoint y: 126, distance: 31.5
click at [470, 94] on icon at bounding box center [470, 95] width 6 height 7
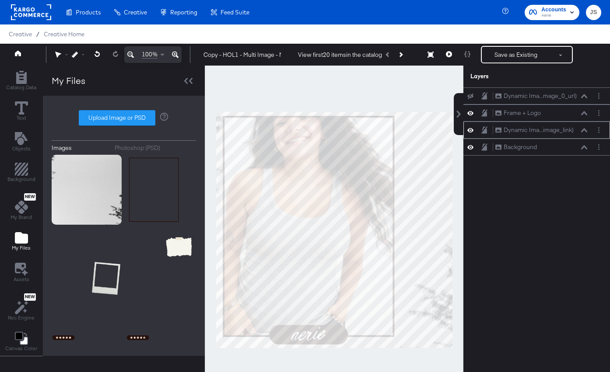
click at [470, 131] on icon at bounding box center [470, 129] width 6 height 7
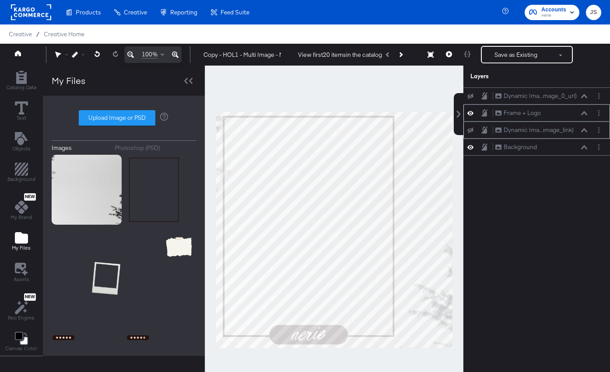
click at [603, 115] on div at bounding box center [598, 112] width 9 height 9
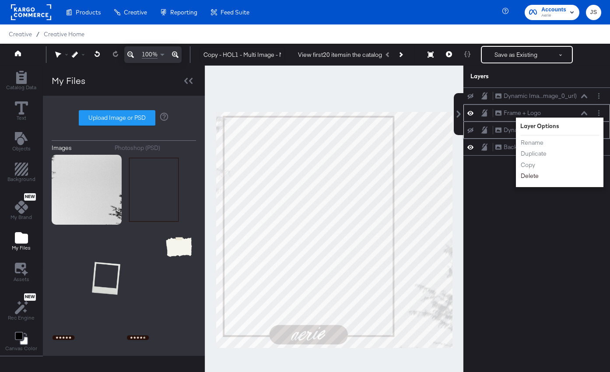
click at [533, 175] on button "Delete" at bounding box center [529, 175] width 19 height 9
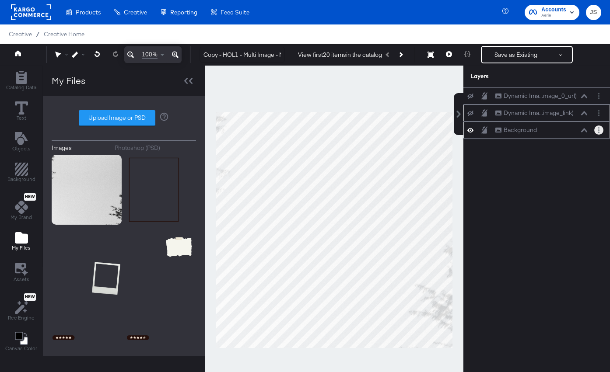
click at [597, 132] on button "Layer Options" at bounding box center [598, 130] width 9 height 9
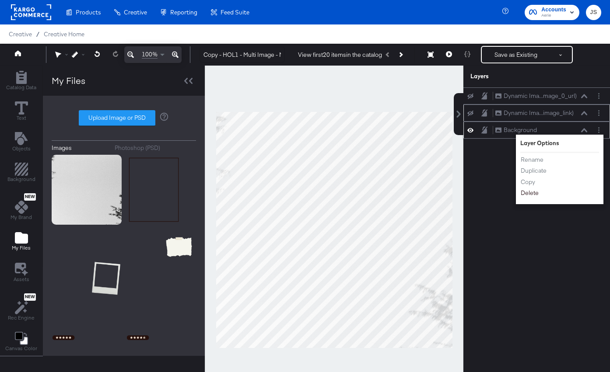
click at [532, 192] on button "Delete" at bounding box center [529, 192] width 19 height 9
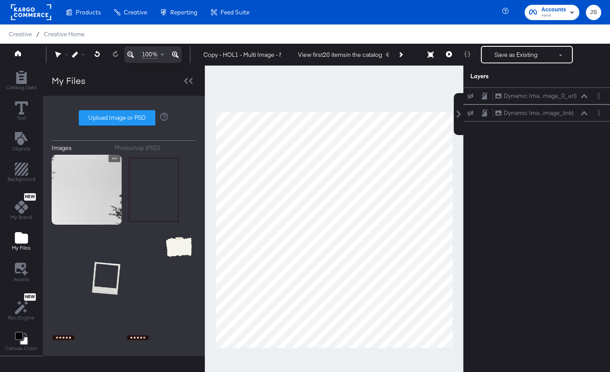
click at [109, 184] on img at bounding box center [87, 190] width 70 height 70
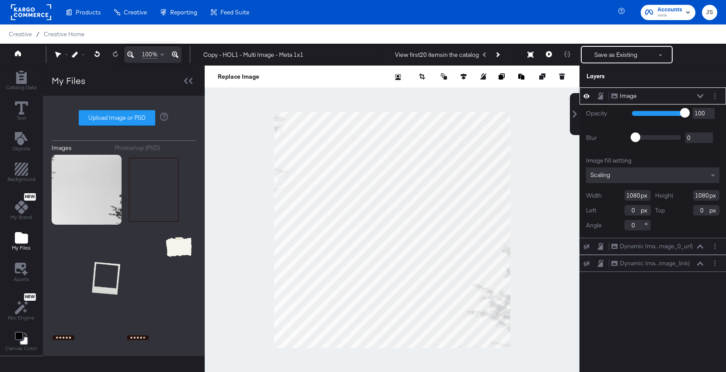
click at [609, 98] on div at bounding box center [714, 95] width 9 height 9
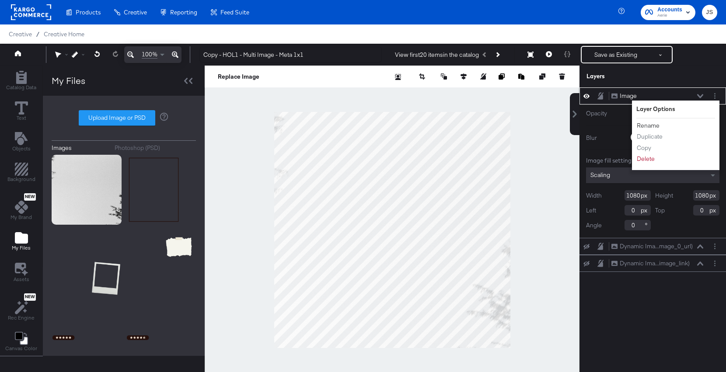
click at [609, 122] on button "Rename" at bounding box center [648, 125] width 24 height 9
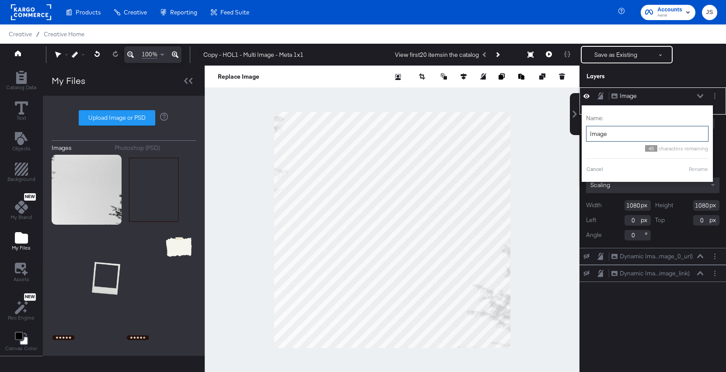
click at [609, 130] on input "Image" at bounding box center [647, 134] width 122 height 16
type input "Background"
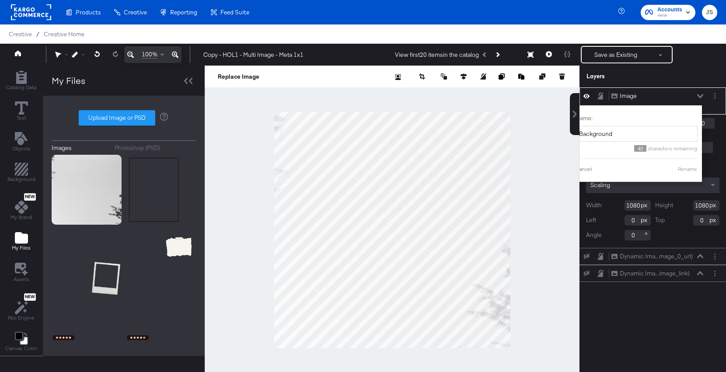
click at [609, 165] on div "Name: Background 40 characters remaining Cancel Rename" at bounding box center [636, 144] width 122 height 68
click at [609, 168] on button "Rename" at bounding box center [687, 169] width 20 height 8
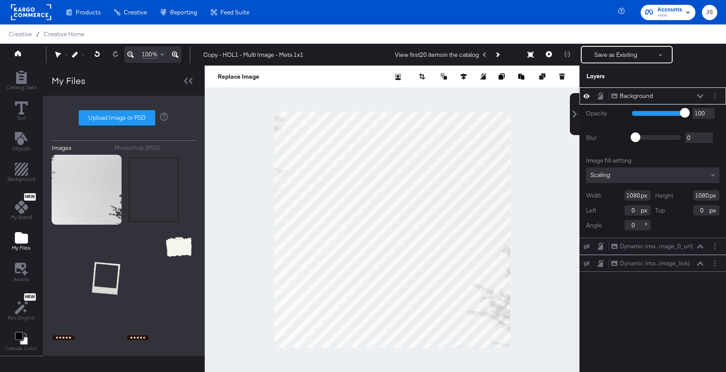
click at [609, 96] on icon at bounding box center [700, 96] width 6 height 4
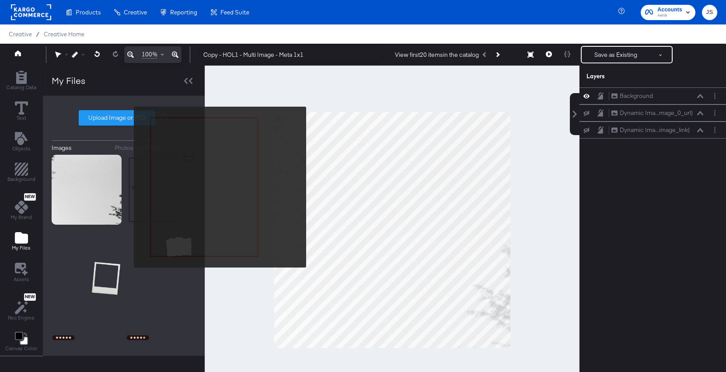
click at [137, 189] on img at bounding box center [161, 190] width 70 height 70
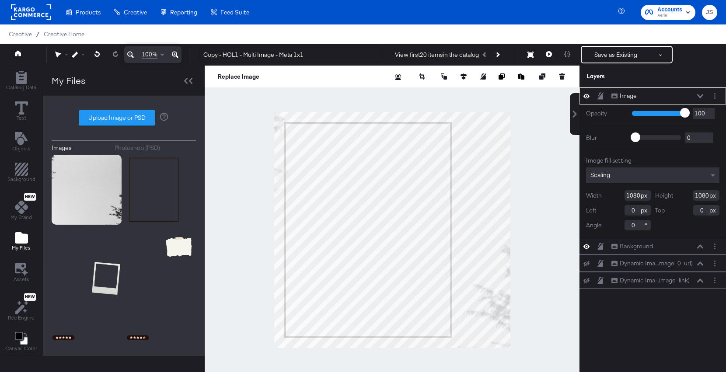
click at [609, 101] on div "Image Image" at bounding box center [652, 95] width 146 height 17
click at [609, 95] on circle "Layer Options" at bounding box center [714, 95] width 1 height 1
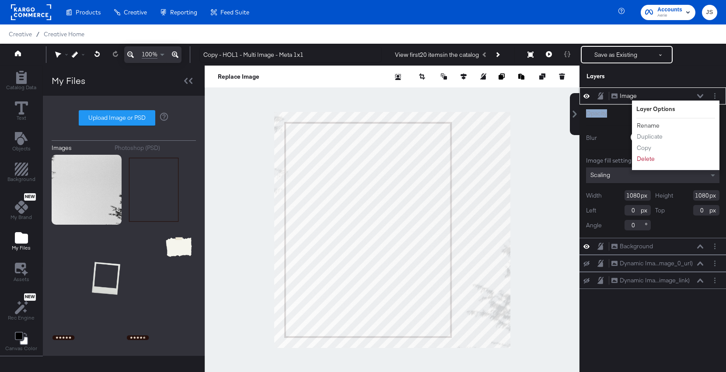
click at [609, 122] on button "Rename" at bounding box center [648, 125] width 24 height 9
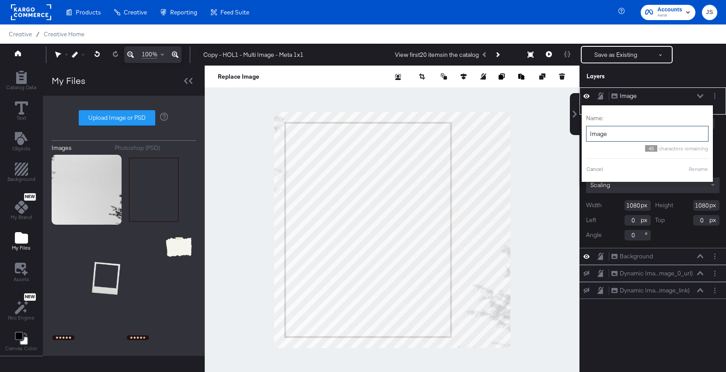
click at [609, 134] on input "Image" at bounding box center [647, 134] width 122 height 16
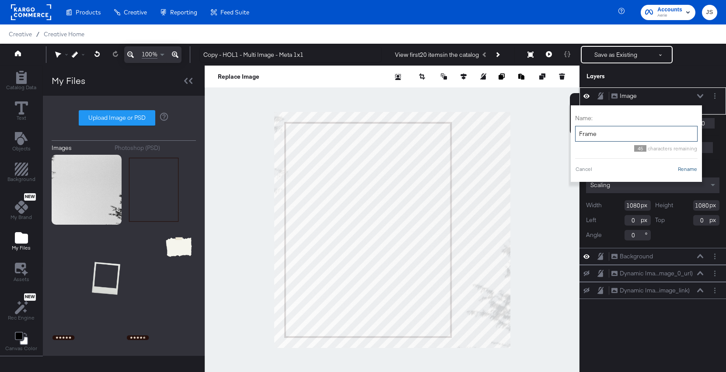
type input "Frame"
click at [609, 167] on button "Rename" at bounding box center [687, 169] width 20 height 8
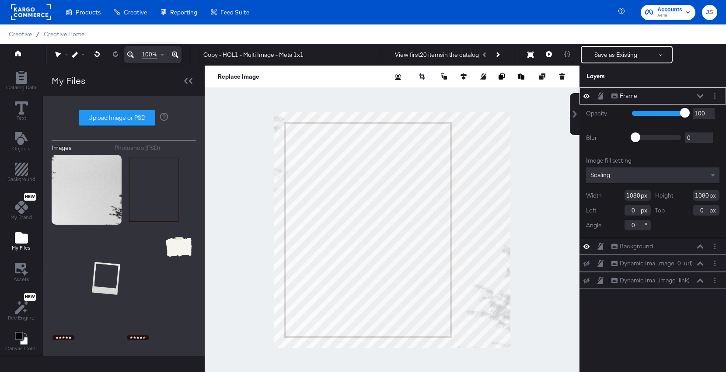
click at [609, 97] on icon at bounding box center [700, 96] width 6 height 4
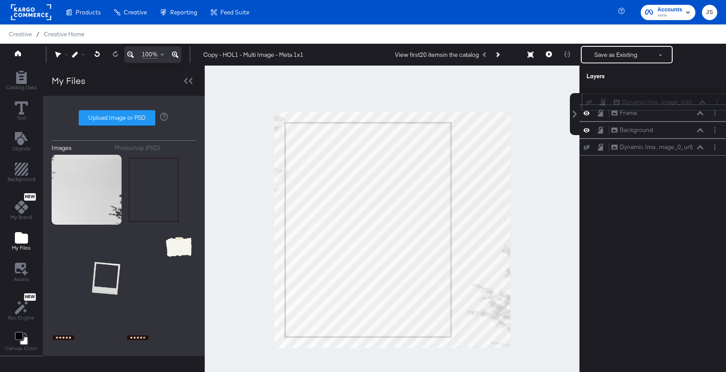
drag, startPoint x: 694, startPoint y: 150, endPoint x: 697, endPoint y: 96, distance: 53.9
click at [609, 98] on div "Dynamic Ima...image_link) Dynamic Image (image_link)" at bounding box center [659, 102] width 93 height 9
click at [585, 94] on icon at bounding box center [586, 97] width 6 height 6
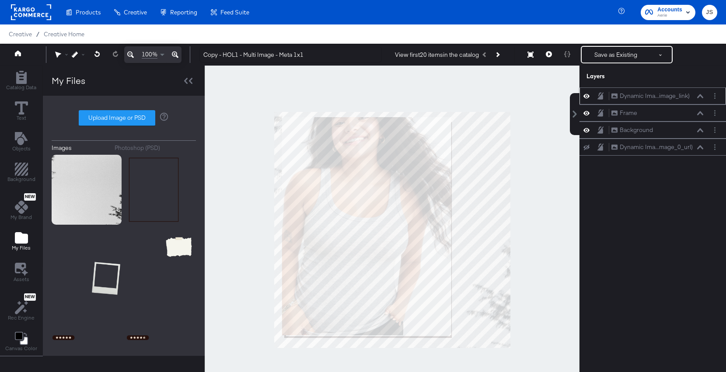
click at [609, 96] on icon at bounding box center [700, 96] width 6 height 4
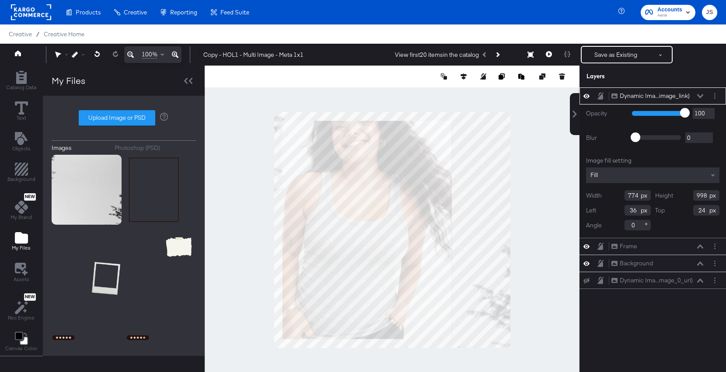
type input "46"
type input "41"
type input "991"
type input "48"
type input "760"
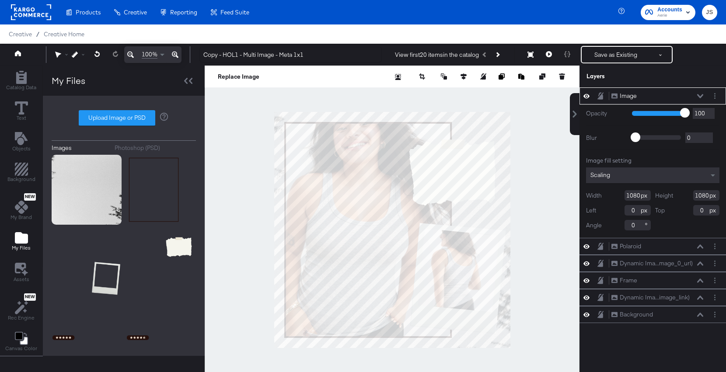
click at [716, 90] on div "Image Image" at bounding box center [652, 95] width 146 height 17
click at [715, 95] on icon "Layer Options" at bounding box center [714, 96] width 1 height 6
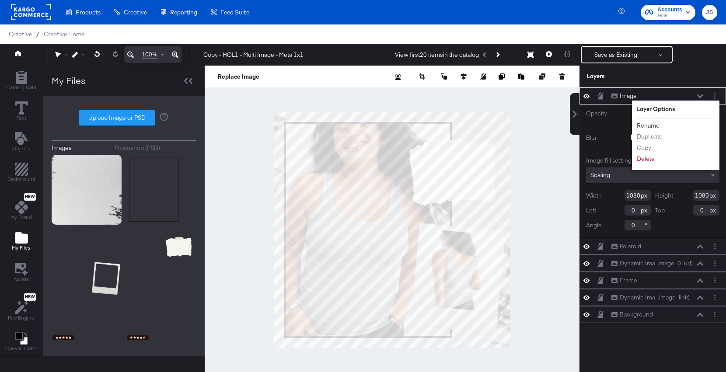
click at [643, 123] on button "Rename" at bounding box center [648, 125] width 24 height 9
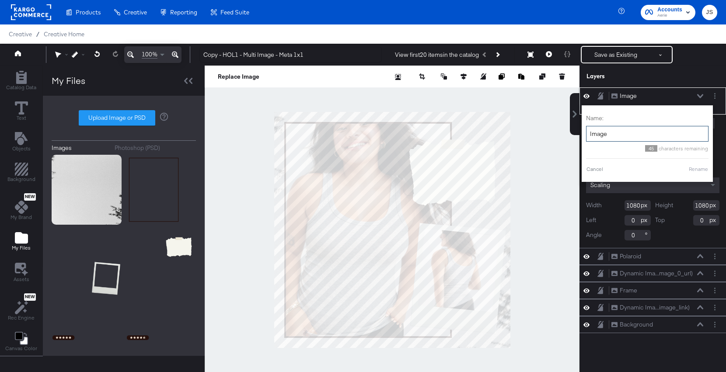
click at [632, 137] on input "Image" at bounding box center [647, 134] width 122 height 16
type input "-"
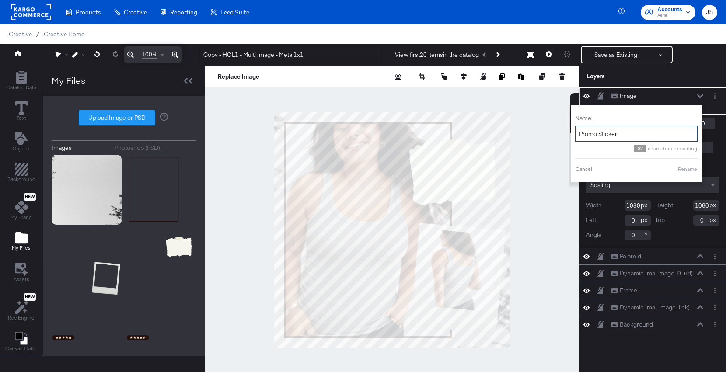
type input "Promo Sticker"
click at [678, 164] on div "Name: Promo Sticker 37 characters remaining Cancel Rename" at bounding box center [636, 144] width 122 height 68
click at [679, 169] on button "Rename" at bounding box center [687, 169] width 20 height 8
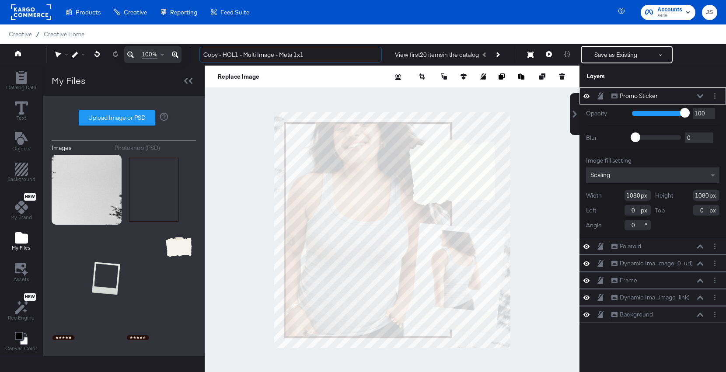
drag, startPoint x: 223, startPoint y: 56, endPoint x: 198, endPoint y: 56, distance: 24.9
click at [198, 56] on div "Copy - HOL1 - Multi Image - Meta 1x1 View first 20 items in the catalog Next Pr…" at bounding box center [454, 54] width 525 height 17
click at [257, 53] on input "HOL1 - Multi Image - Meta 1x1" at bounding box center [290, 55] width 182 height 16
type input "HOL1 - Multi Image + Promo - Meta 1x1"
click at [619, 55] on button "Save as Existing" at bounding box center [616, 55] width 68 height 16
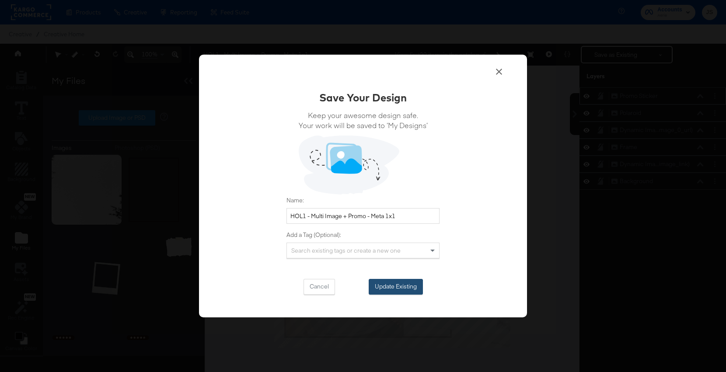
click at [391, 287] on button "Update Existing" at bounding box center [396, 287] width 54 height 16
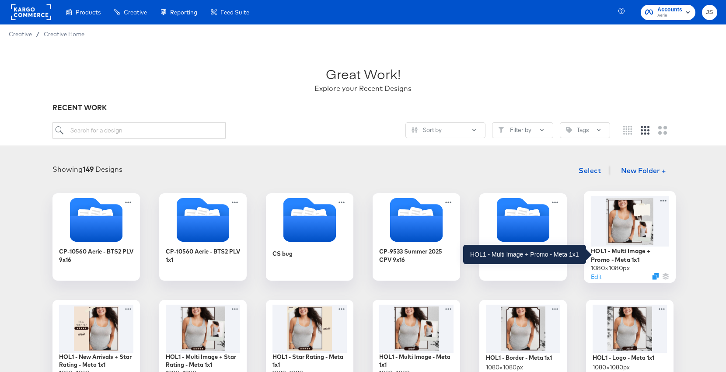
click at [605, 249] on div "HOL1 - Multi Image + Promo - Meta 1x1" at bounding box center [630, 255] width 78 height 17
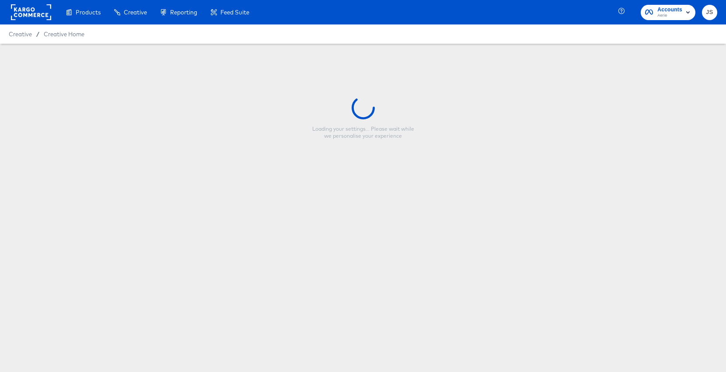
type input "HOL1 - Multi Image + Promo - Meta 1x1"
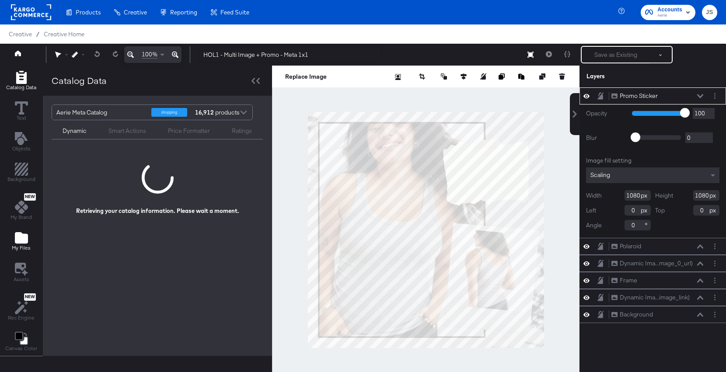
click at [25, 237] on icon "Add Files" at bounding box center [21, 237] width 13 height 11
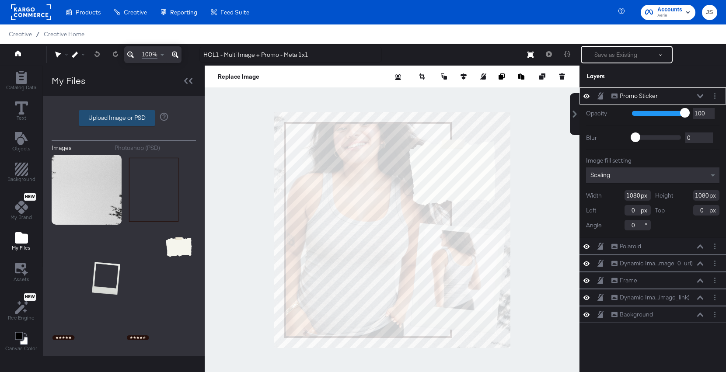
click at [137, 116] on label "Upload Image or PSD" at bounding box center [117, 118] width 76 height 15
click at [124, 118] on input "Upload Image or PSD" at bounding box center [124, 118] width 0 height 0
type input "C:\fakepath\Up to.png"
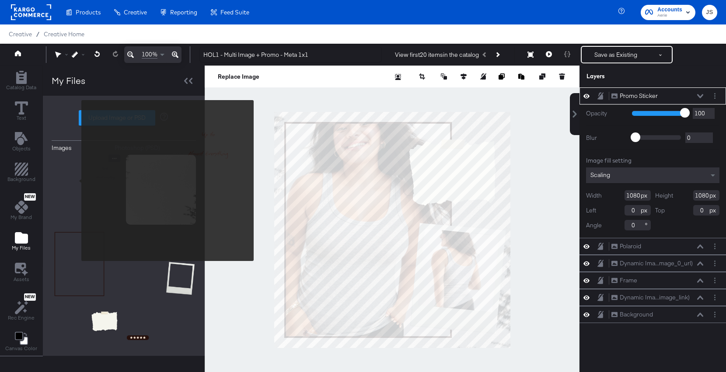
click at [76, 181] on img at bounding box center [87, 190] width 70 height 70
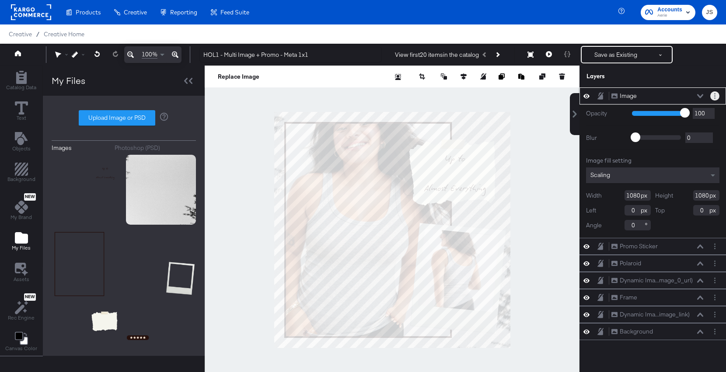
click at [716, 94] on button "Layer Options" at bounding box center [714, 95] width 9 height 9
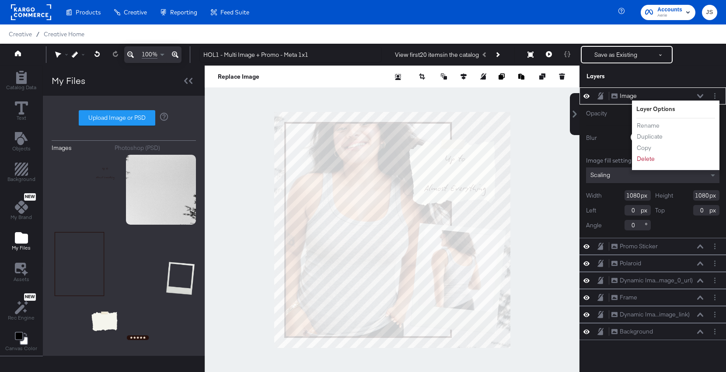
click at [698, 70] on div "Layers" at bounding box center [652, 77] width 146 height 22
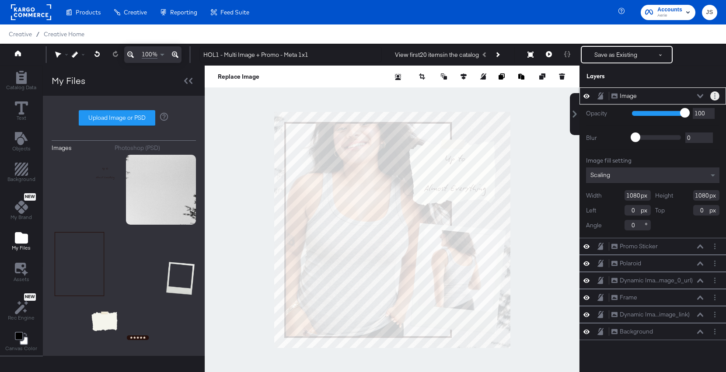
click at [717, 94] on button "Layer Options" at bounding box center [714, 95] width 9 height 9
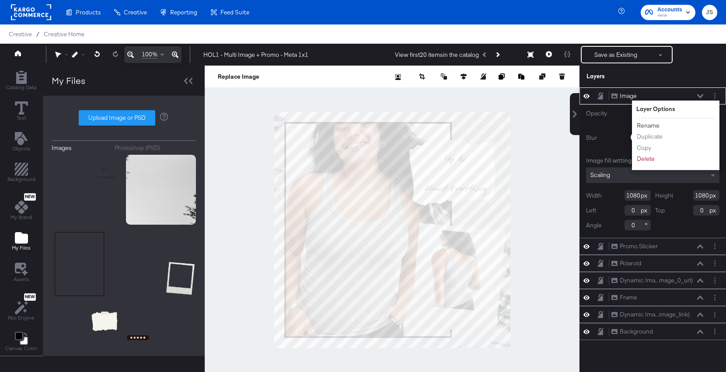
click at [654, 124] on button "Rename" at bounding box center [648, 125] width 24 height 9
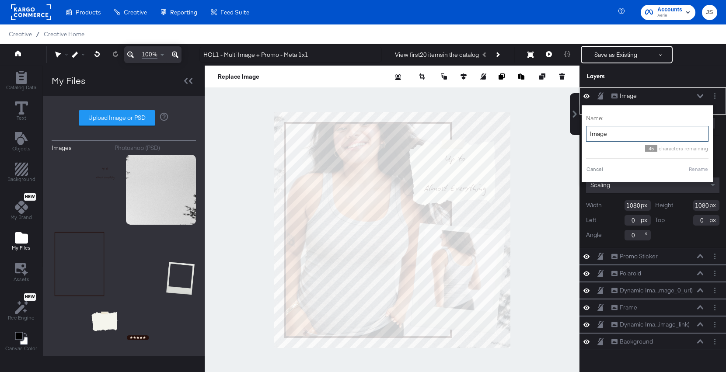
click at [640, 135] on input "Image" at bounding box center [647, 134] width 122 height 16
type input "Y"
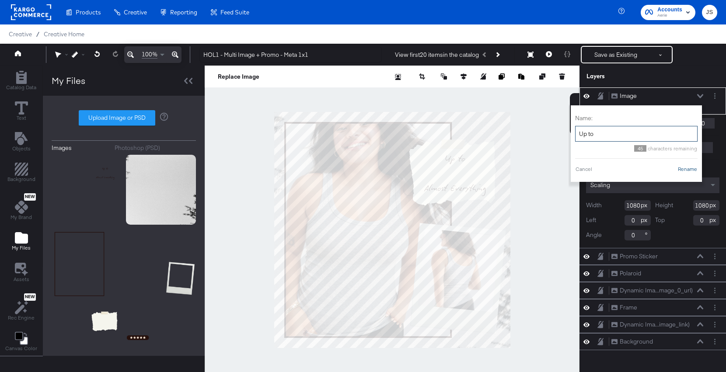
type input "Up to"
click at [681, 171] on button "Rename" at bounding box center [687, 169] width 20 height 8
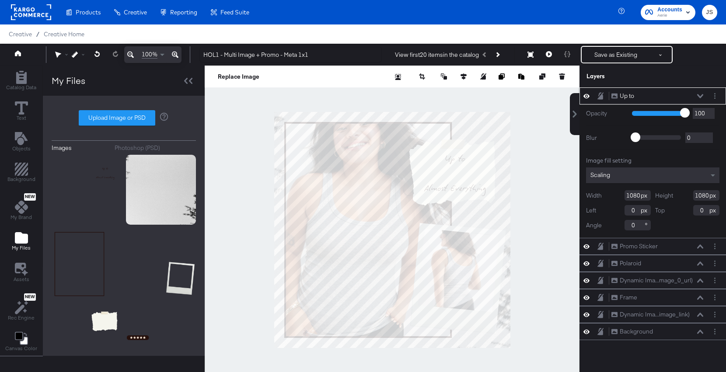
click at [698, 99] on div "Up to Up to" at bounding box center [657, 95] width 93 height 9
click at [698, 97] on icon at bounding box center [700, 96] width 6 height 4
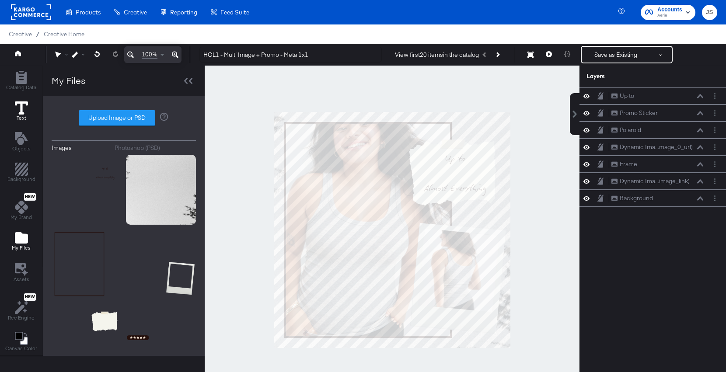
click at [10, 115] on button "Text" at bounding box center [22, 111] width 24 height 25
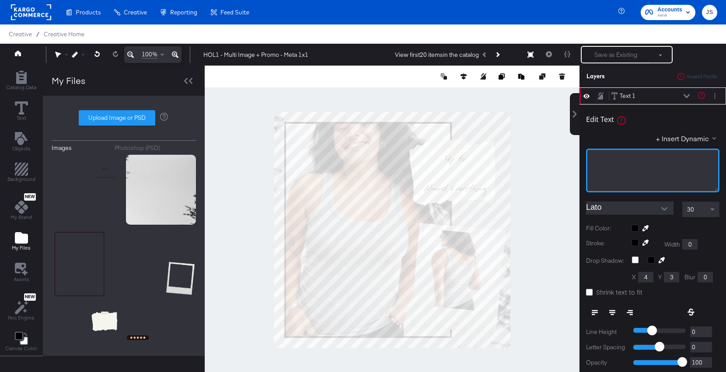
click at [589, 170] on div "﻿" at bounding box center [652, 171] width 133 height 44
click at [663, 207] on icon "Open" at bounding box center [664, 209] width 6 height 6
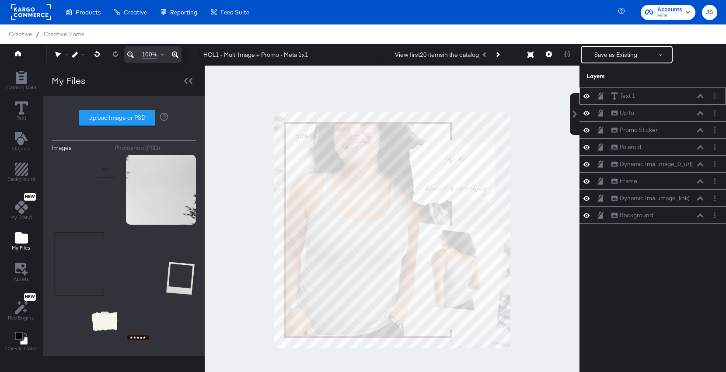
click at [700, 97] on icon at bounding box center [700, 96] width 6 height 4
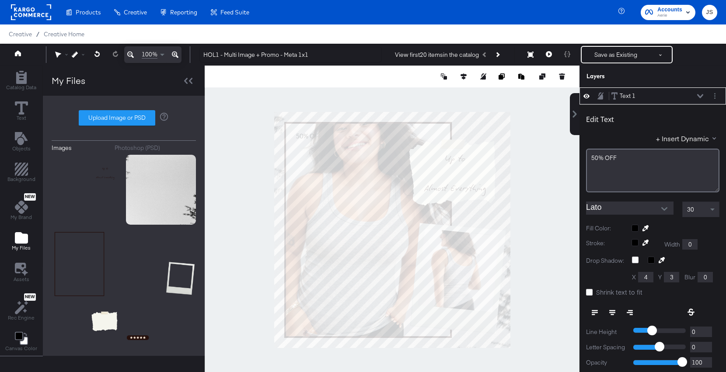
scroll to position [9, 0]
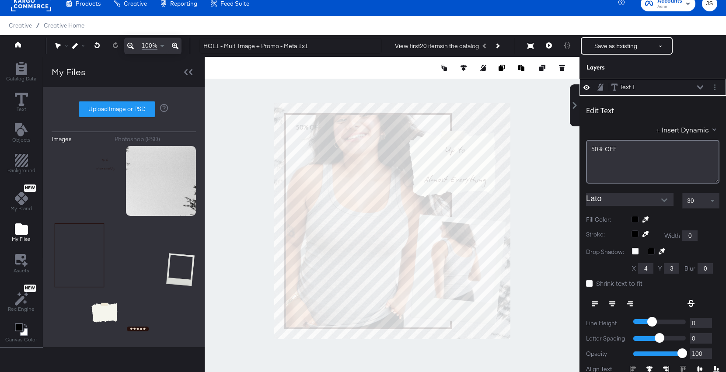
click at [659, 198] on button "Open" at bounding box center [664, 200] width 13 height 13
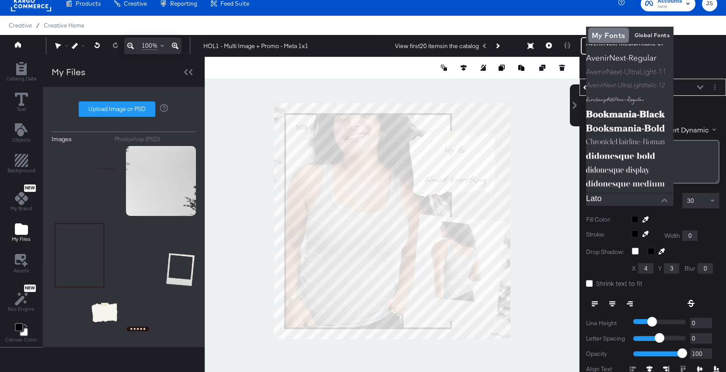
scroll to position [123, 0]
click at [627, 143] on img at bounding box center [629, 142] width 87 height 14
type input "ChronicleHairline-Roman"
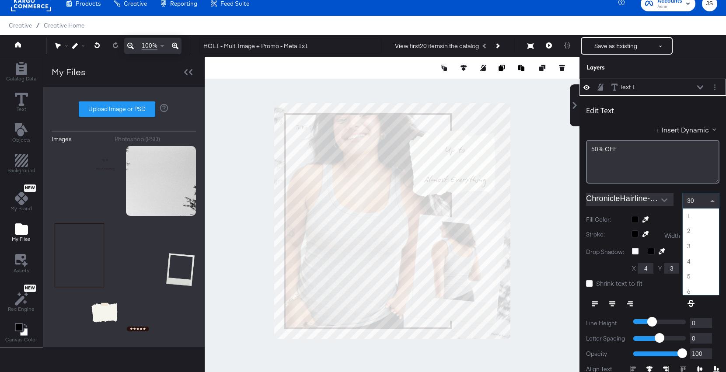
click at [696, 202] on div "30" at bounding box center [701, 200] width 36 height 15
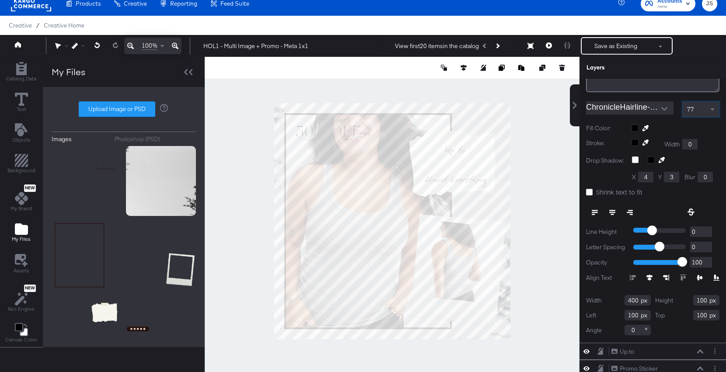
scroll to position [92, 0]
drag, startPoint x: 637, startPoint y: 298, endPoint x: 612, endPoint y: 298, distance: 24.9
click at [612, 298] on div "Width 400" at bounding box center [618, 299] width 65 height 10
type input "308"
drag, startPoint x: 705, startPoint y: 298, endPoint x: 688, endPoint y: 298, distance: 17.1
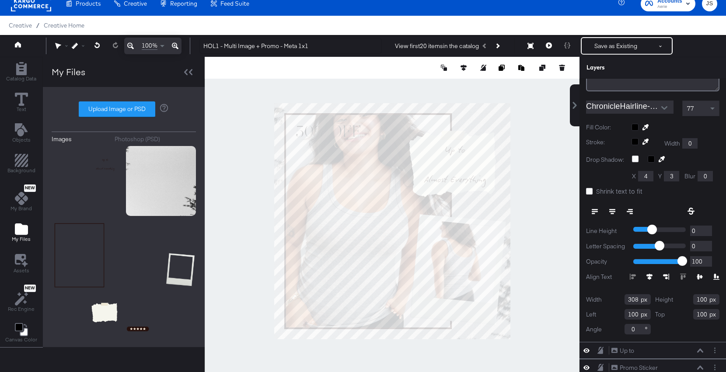
click at [688, 298] on div "Height 100" at bounding box center [687, 299] width 65 height 10
drag, startPoint x: 706, startPoint y: 300, endPoint x: 666, endPoint y: 300, distance: 40.2
click at [666, 300] on div "Height 100" at bounding box center [687, 299] width 65 height 10
type input "69"
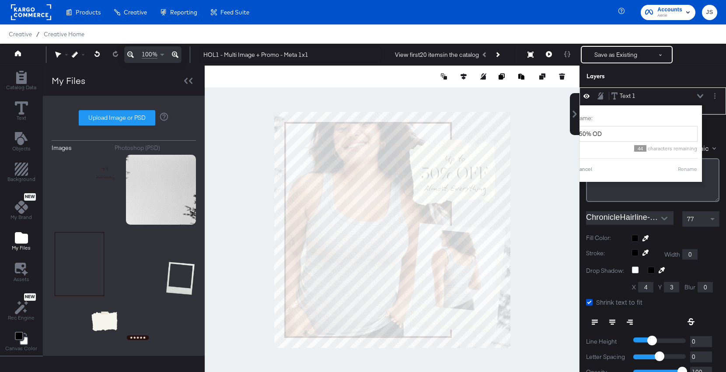
scroll to position [9, 0]
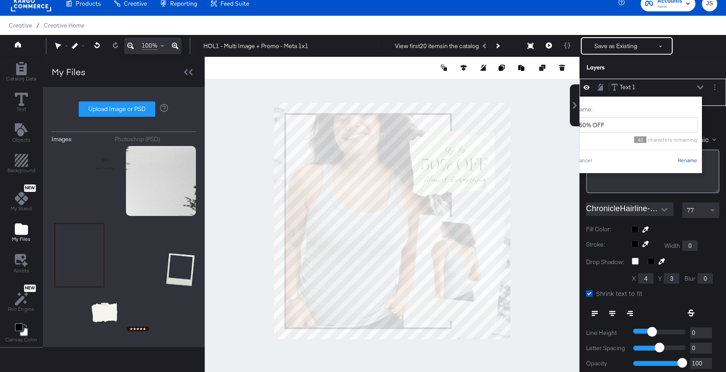
type input "50% OFF"
click at [686, 157] on button "Rename" at bounding box center [687, 161] width 20 height 8
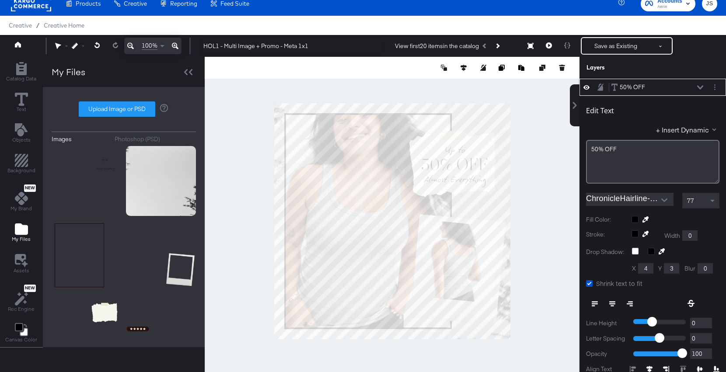
click at [702, 87] on icon at bounding box center [700, 87] width 6 height 4
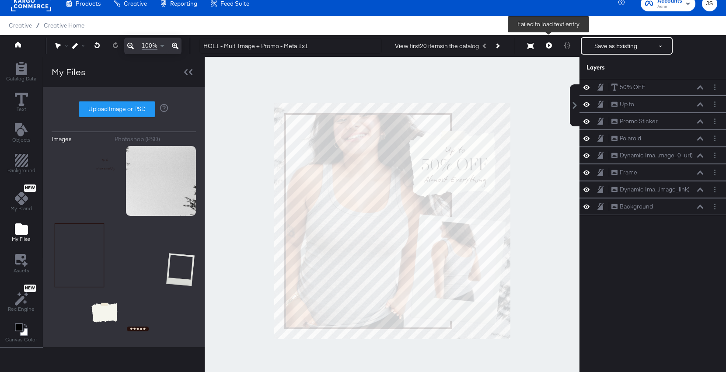
click at [550, 49] on button at bounding box center [549, 45] width 18 height 17
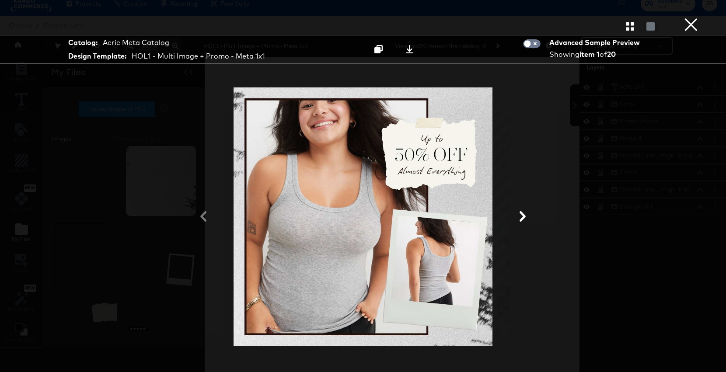
click at [525, 217] on icon at bounding box center [523, 216] width 6 height 10
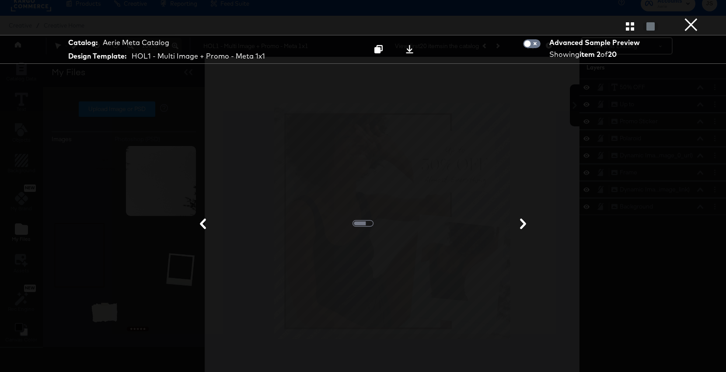
click at [687, 17] on button "×" at bounding box center [690, 8] width 17 height 17
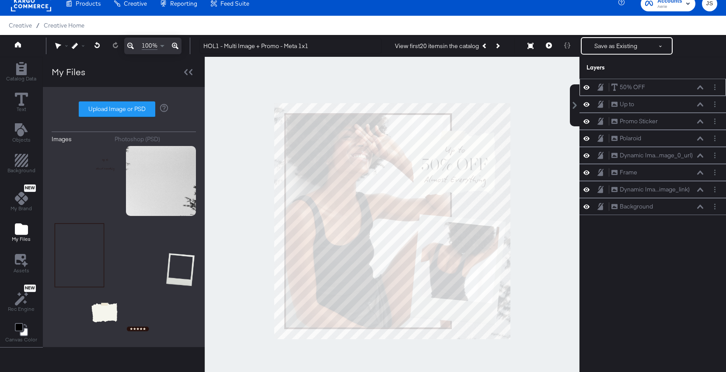
click at [700, 83] on div "50% OFF 50% OFF" at bounding box center [657, 87] width 93 height 9
click at [701, 90] on div "50% OFF 50% OFF" at bounding box center [657, 87] width 93 height 9
click at [701, 89] on icon at bounding box center [700, 87] width 6 height 4
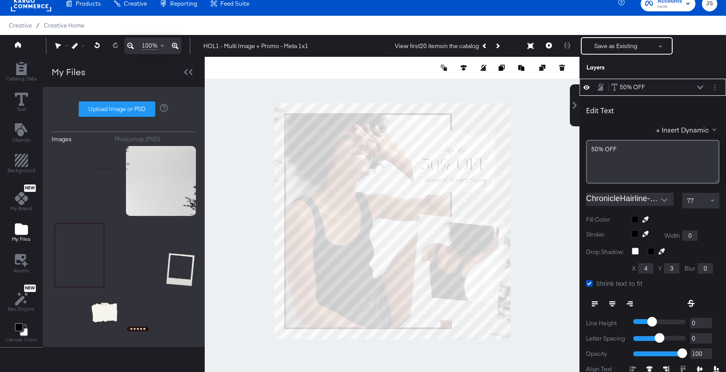
type input "252"
click at [538, 160] on div at bounding box center [392, 221] width 375 height 329
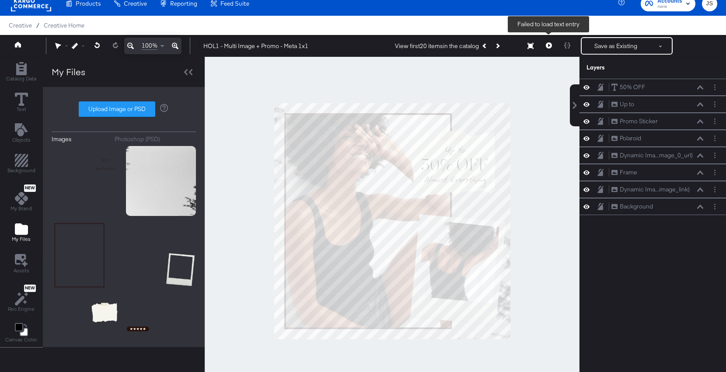
click at [552, 44] on button at bounding box center [549, 45] width 18 height 17
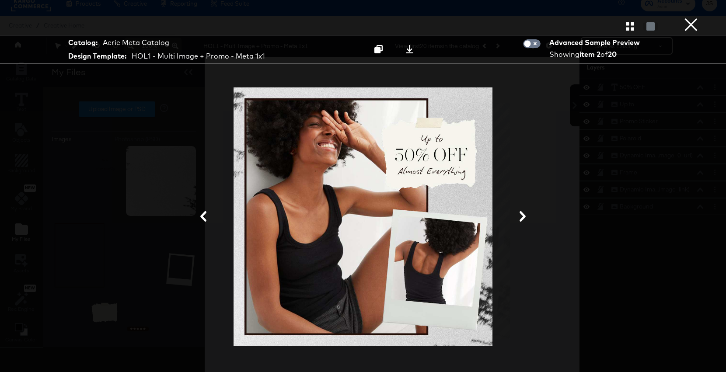
click at [626, 33] on div at bounding box center [363, 25] width 726 height 17
click at [626, 27] on icon "button" at bounding box center [630, 26] width 8 height 8
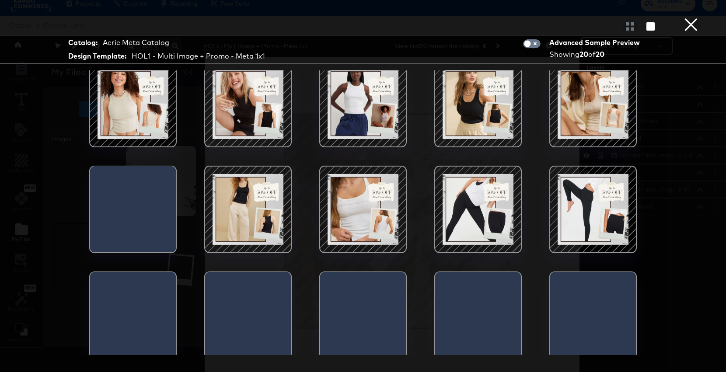
scroll to position [120, 0]
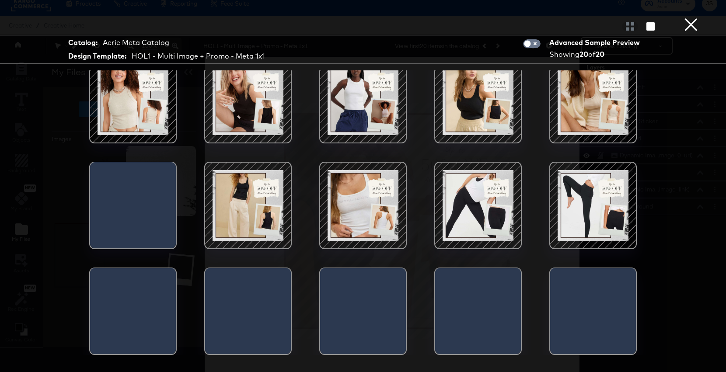
click at [262, 217] on div at bounding box center [248, 205] width 74 height 74
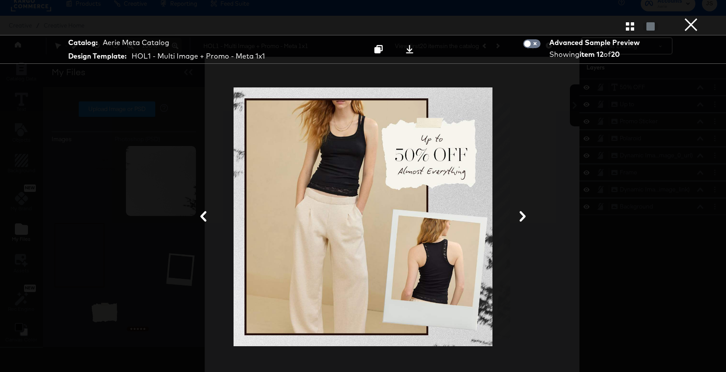
click at [689, 17] on button "×" at bounding box center [690, 8] width 17 height 17
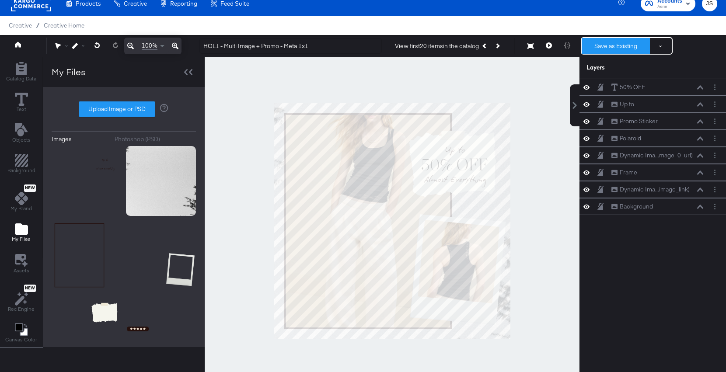
click at [598, 47] on button "Save as Existing" at bounding box center [616, 46] width 68 height 16
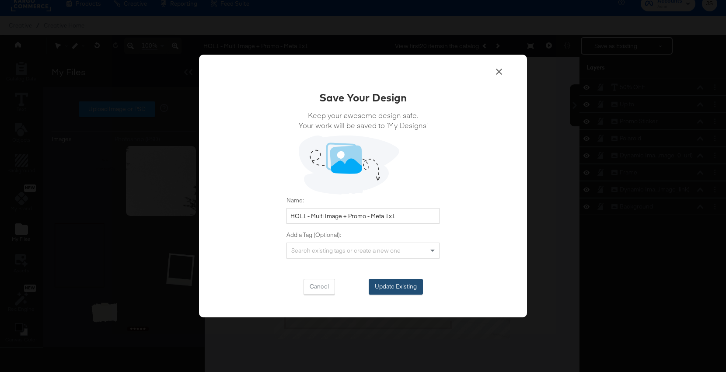
click at [414, 281] on button "Update Existing" at bounding box center [396, 287] width 54 height 16
